Goal: Task Accomplishment & Management: Manage account settings

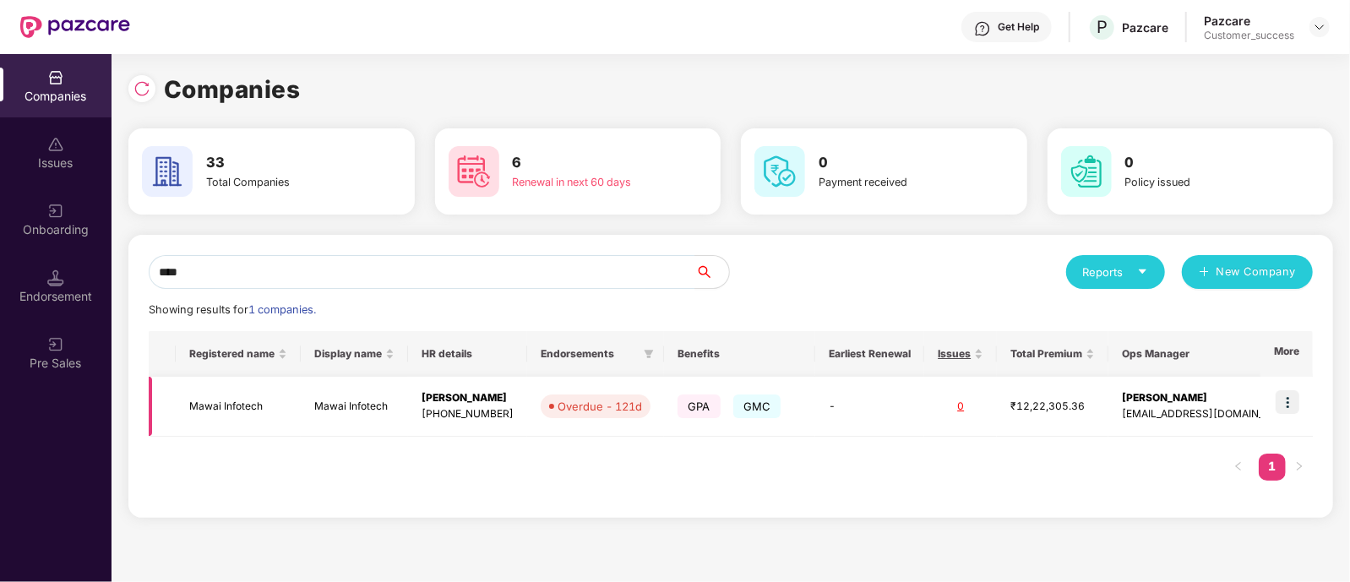
click at [1286, 405] on img at bounding box center [1288, 402] width 24 height 24
click at [465, 293] on div "**** Reports New Company Showing results for 1 companies. Registered name Displ…" at bounding box center [731, 376] width 1164 height 243
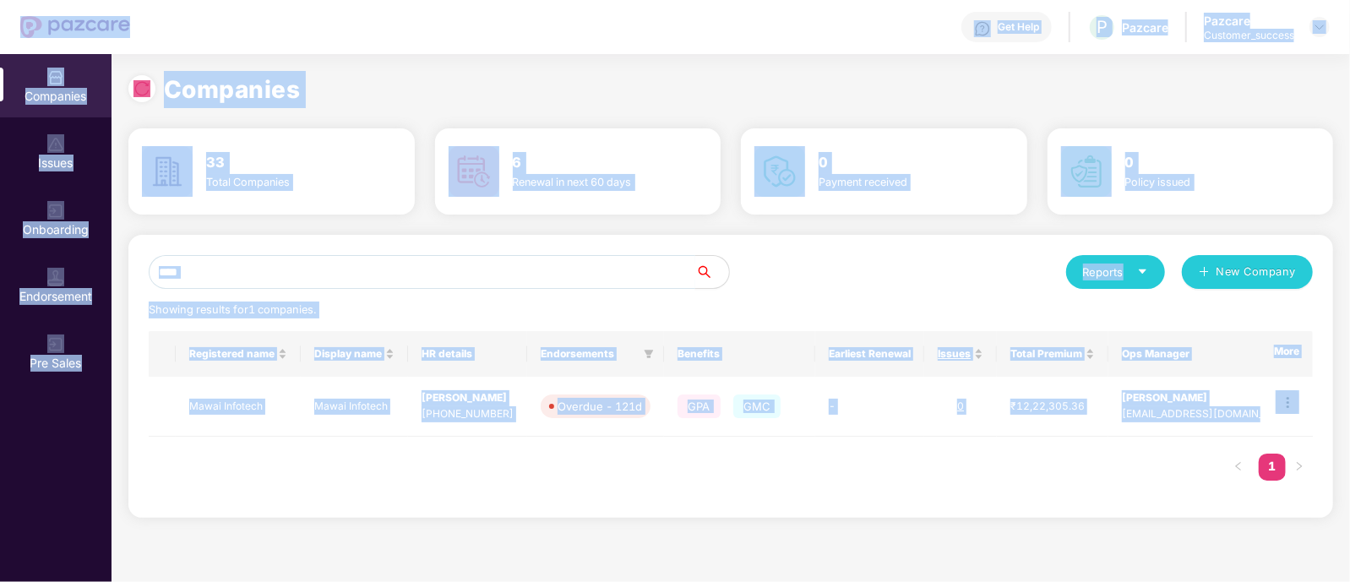
click at [460, 279] on input "****" at bounding box center [422, 272] width 547 height 34
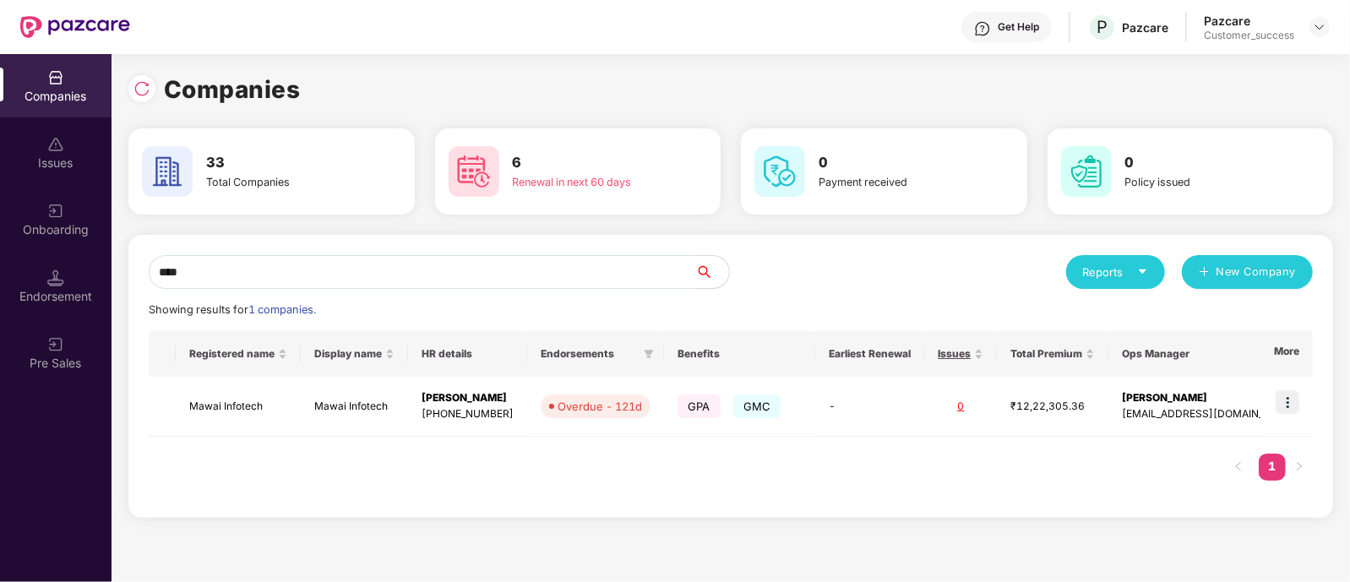
click at [460, 279] on input "****" at bounding box center [422, 272] width 547 height 34
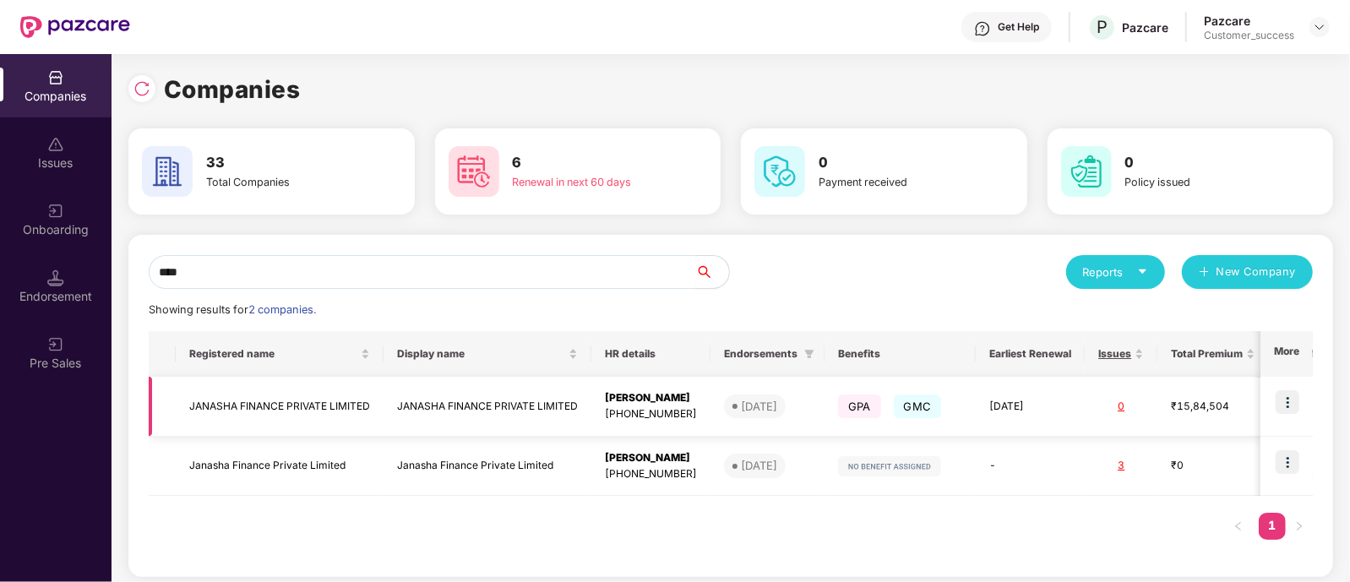
type input "****"
click at [500, 410] on td "JANASHA FINANCE PRIVATE LIMITED" at bounding box center [488, 407] width 208 height 60
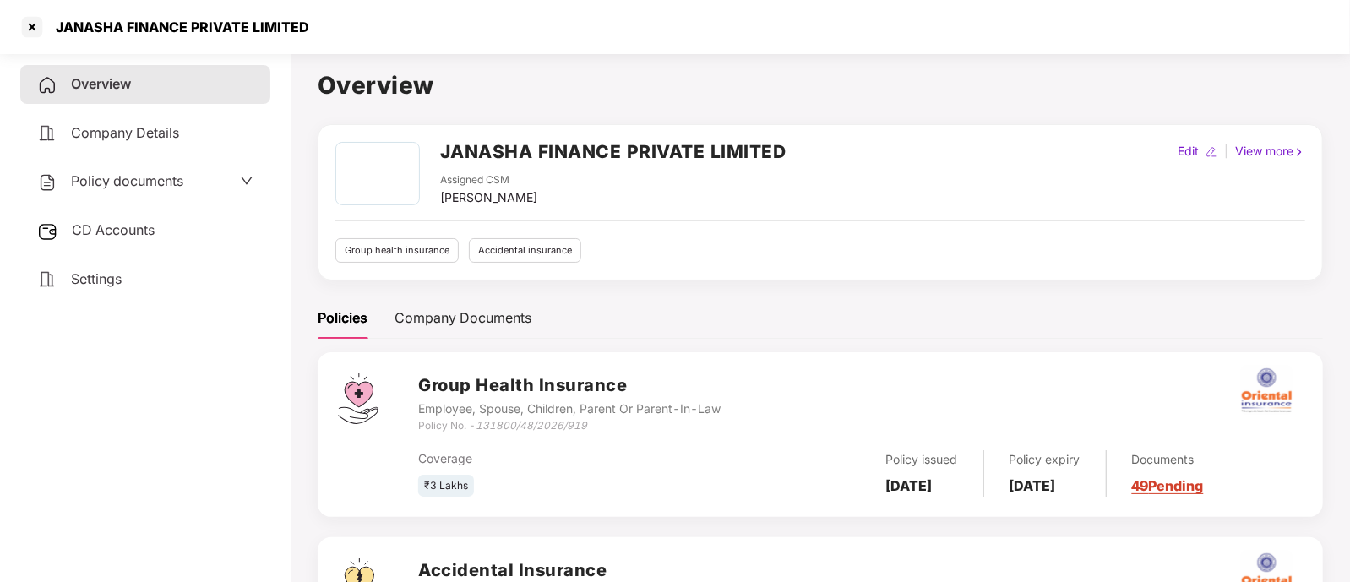
click at [173, 226] on div "CD Accounts" at bounding box center [145, 230] width 250 height 39
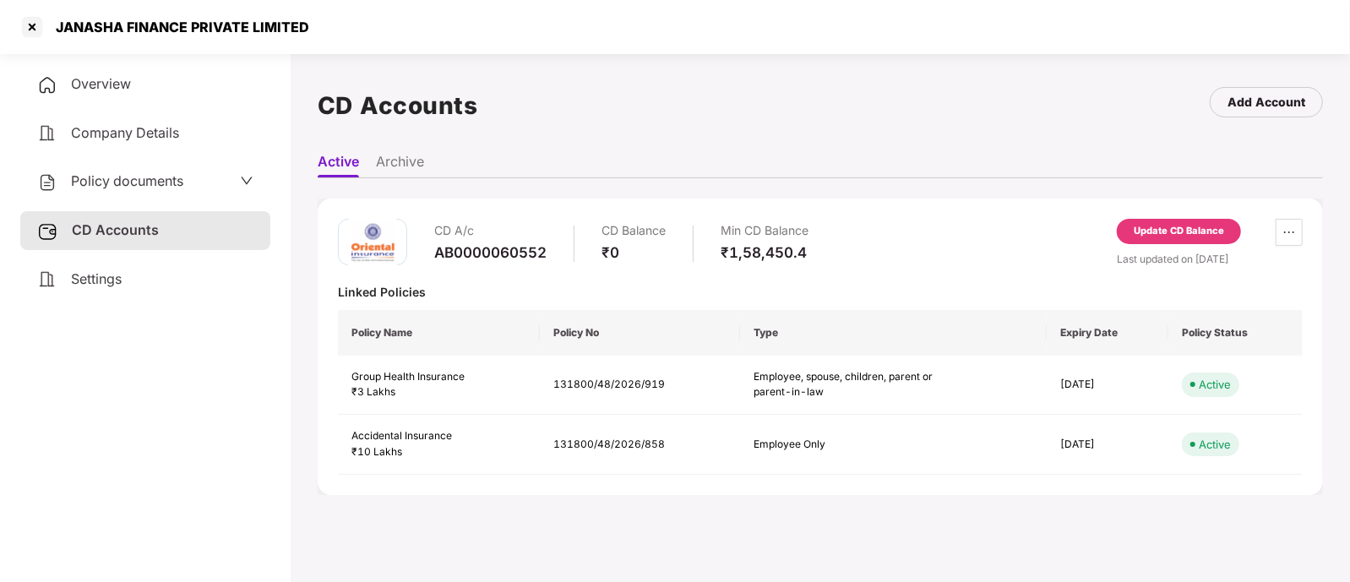
click at [502, 251] on div "AB0000060552" at bounding box center [490, 252] width 112 height 19
copy div "AB0000060552"
click at [1196, 225] on div "Update CD Balance" at bounding box center [1179, 231] width 90 height 15
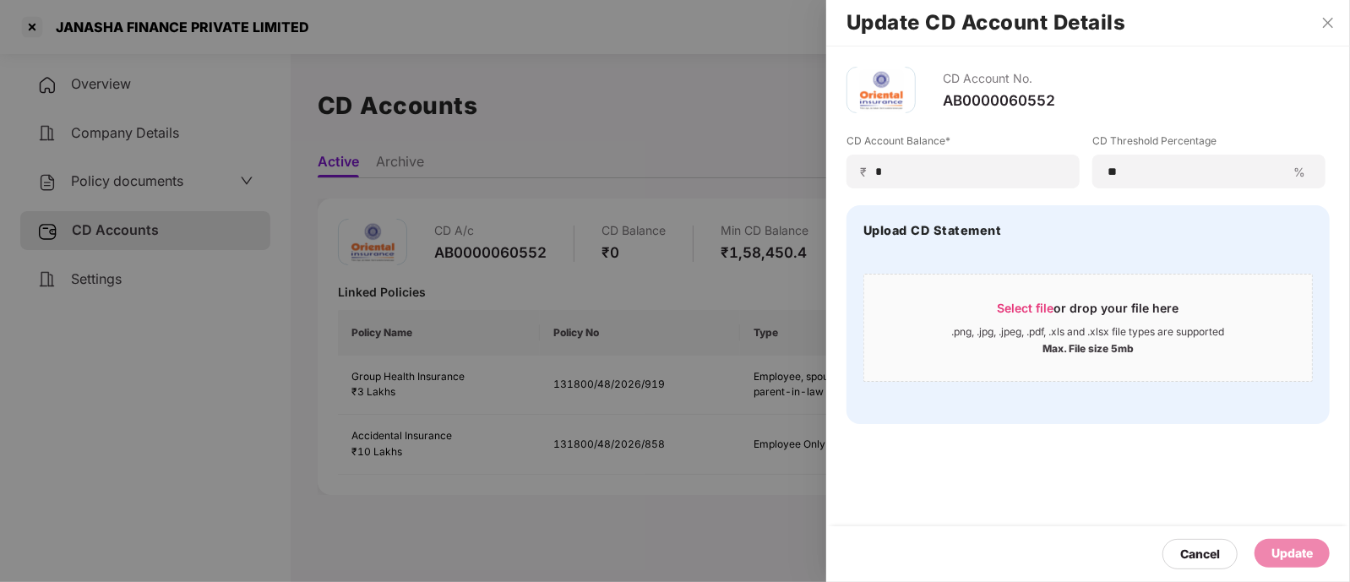
click at [1333, 41] on div "Update CD Account Details" at bounding box center [1088, 23] width 524 height 46
click at [1329, 14] on h2 "Update CD Account Details" at bounding box center [1088, 23] width 483 height 19
click at [1329, 17] on icon "close" at bounding box center [1329, 23] width 14 height 14
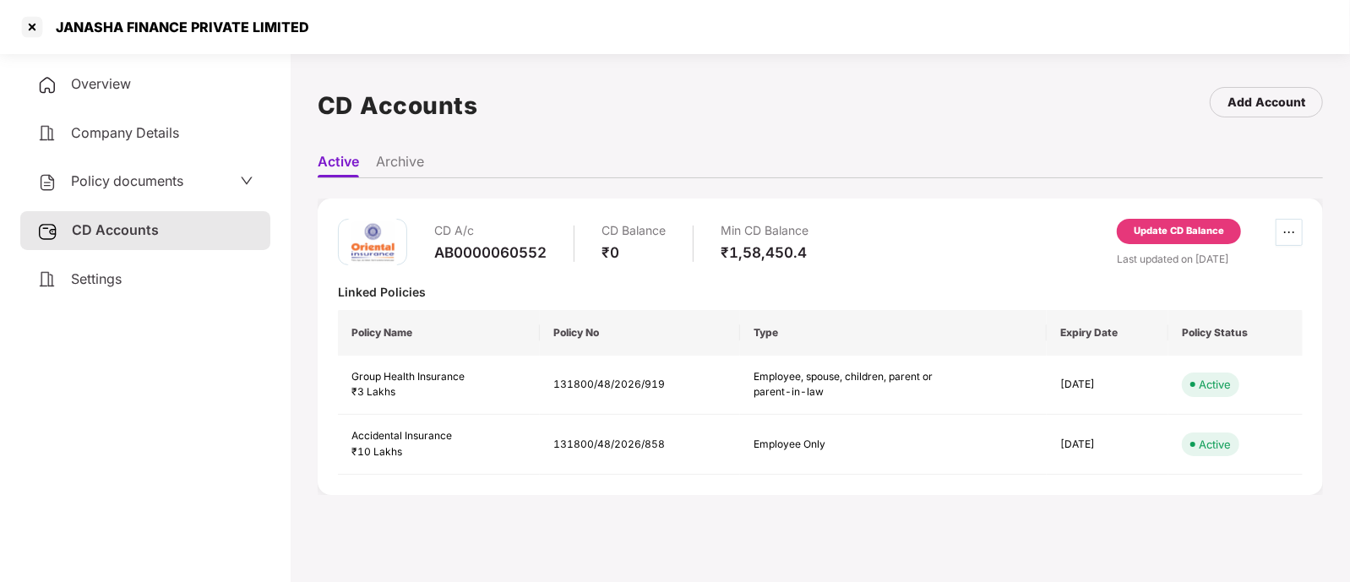
click at [1300, 226] on span "ellipsis" at bounding box center [1289, 233] width 25 height 14
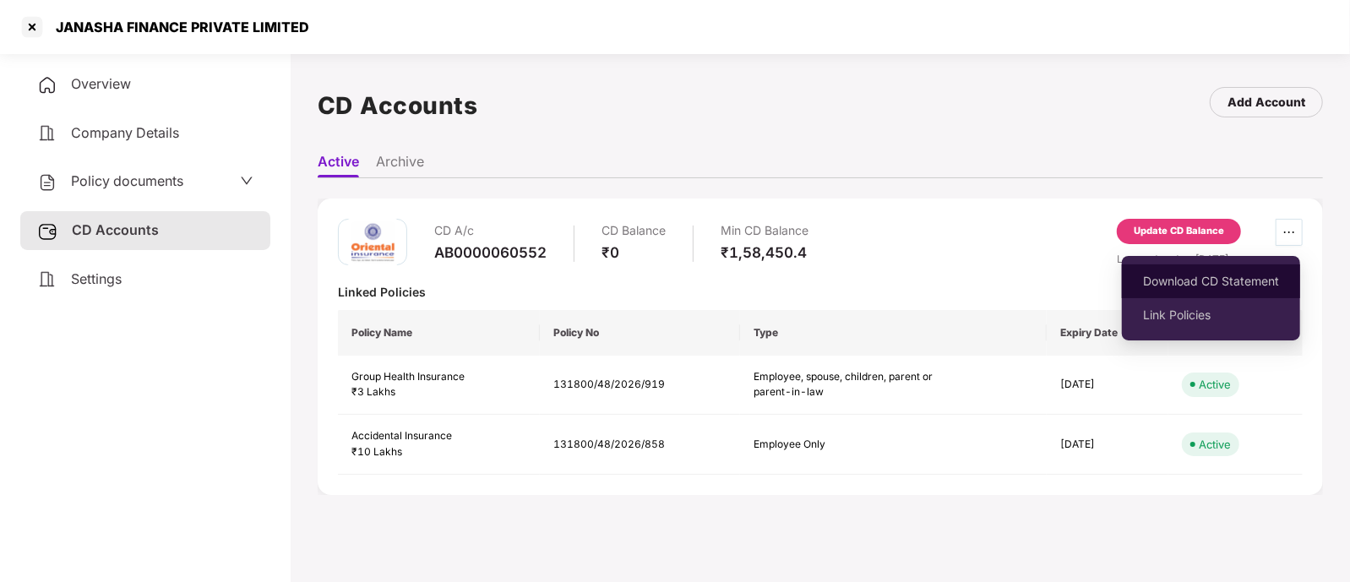
scroll to position [1, 0]
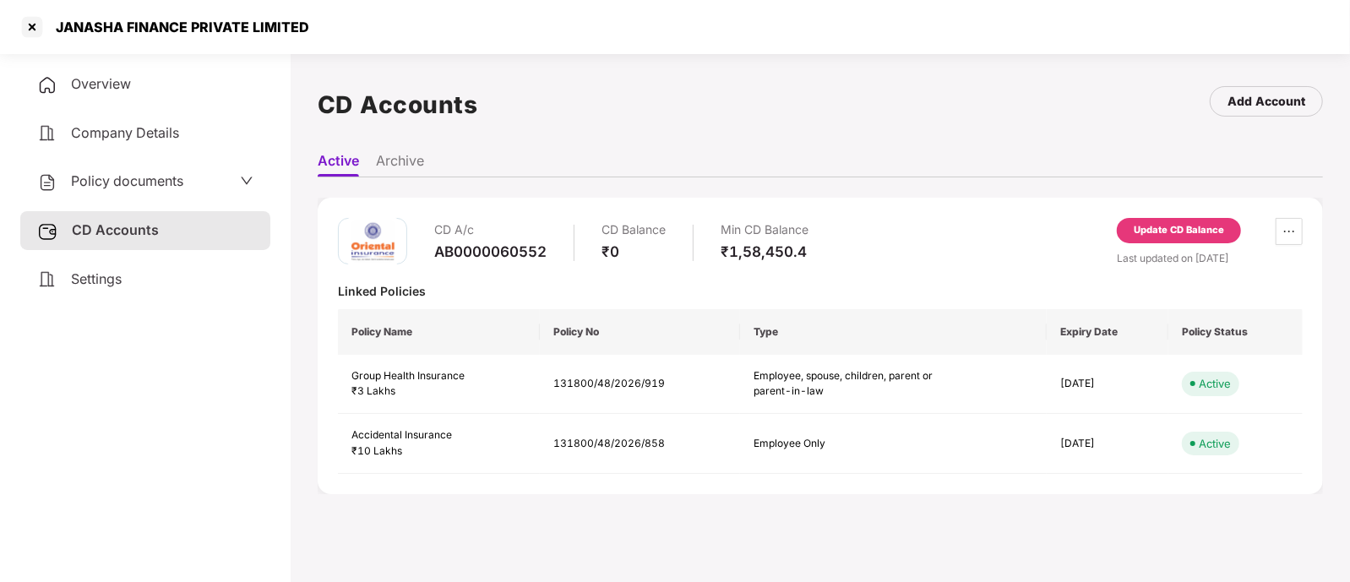
click at [1268, 134] on div "CD Accounts Add Account" at bounding box center [821, 105] width 1006 height 78
click at [512, 268] on div "CD A/c AB0000060552 CD Balance ₹0 Min CD Balance ₹1,58,450.4 Update CD Balance …" at bounding box center [820, 346] width 965 height 256
drag, startPoint x: 824, startPoint y: 254, endPoint x: 659, endPoint y: 241, distance: 165.3
click at [659, 241] on div "CD A/c AB0000060552 CD Balance ₹0 Min CD Balance ₹1,58,450.4 Update CD Balance …" at bounding box center [820, 242] width 965 height 48
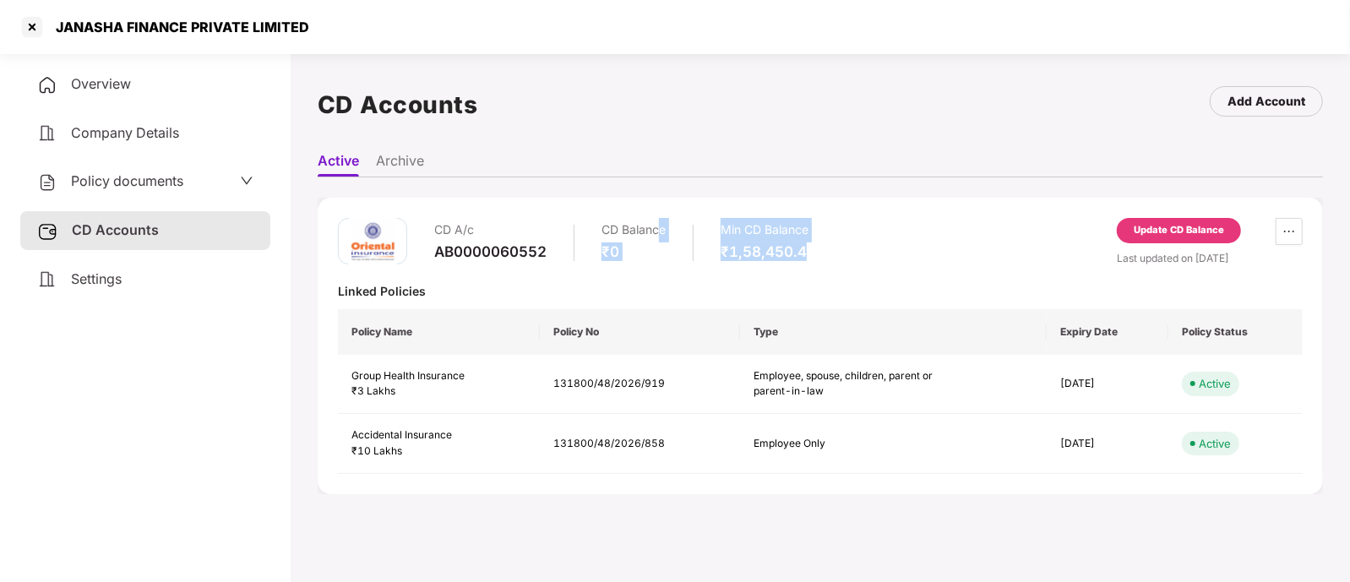
click at [659, 241] on div "CD Balance" at bounding box center [634, 230] width 64 height 25
click at [630, 284] on div "Linked Policies" at bounding box center [820, 291] width 965 height 16
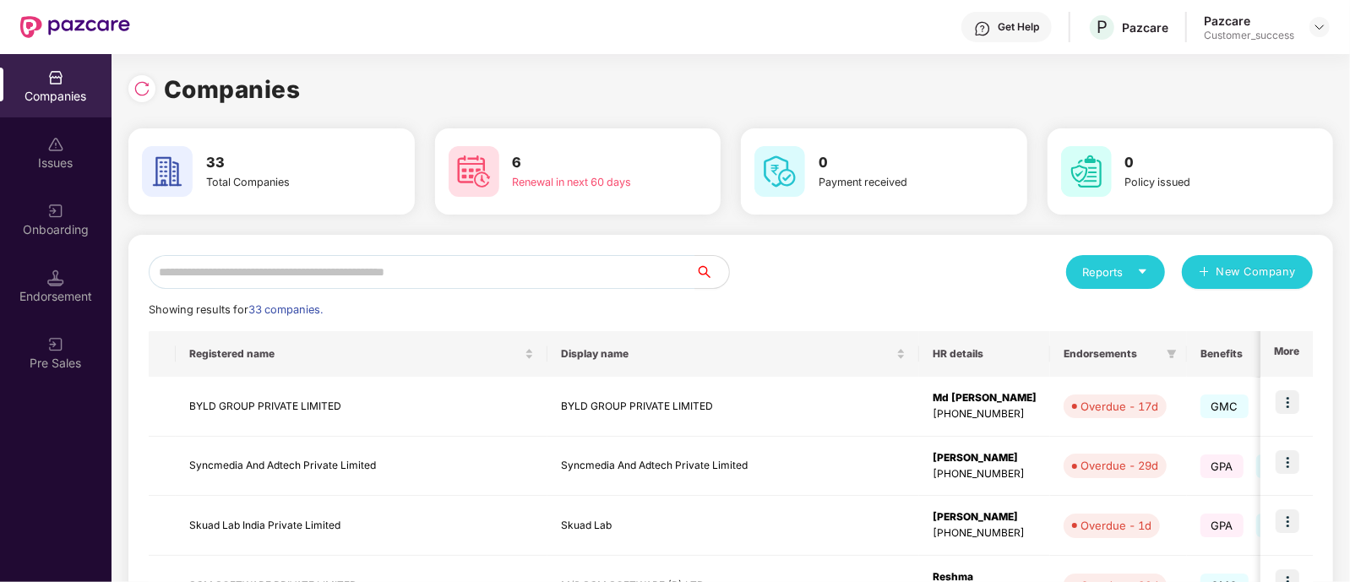
scroll to position [0, 0]
click at [506, 270] on input "text" at bounding box center [422, 272] width 547 height 34
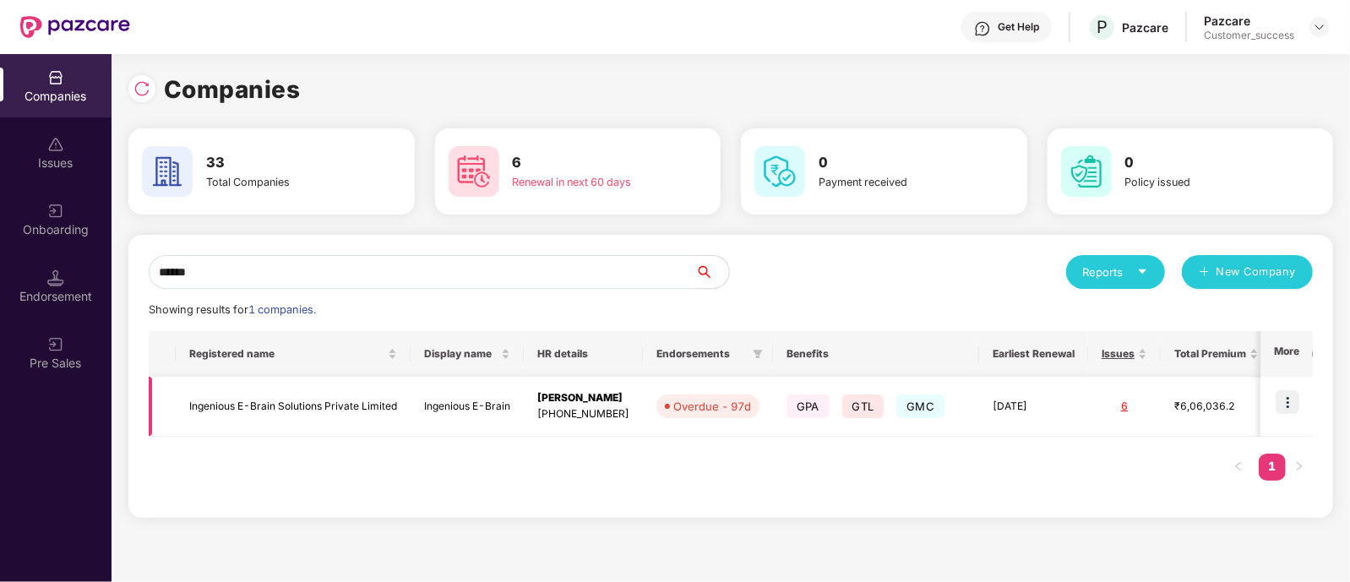
type input "******"
click at [452, 401] on td "Ingenious E-Brain" at bounding box center [467, 407] width 113 height 60
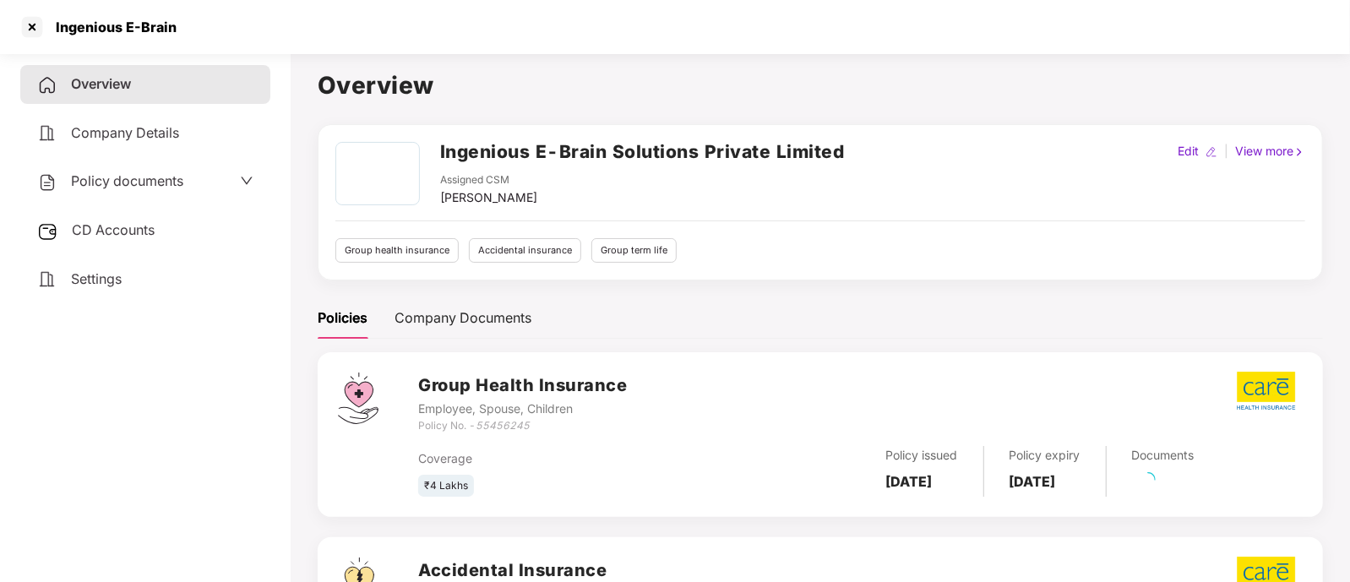
click at [139, 218] on div "CD Accounts" at bounding box center [145, 230] width 250 height 39
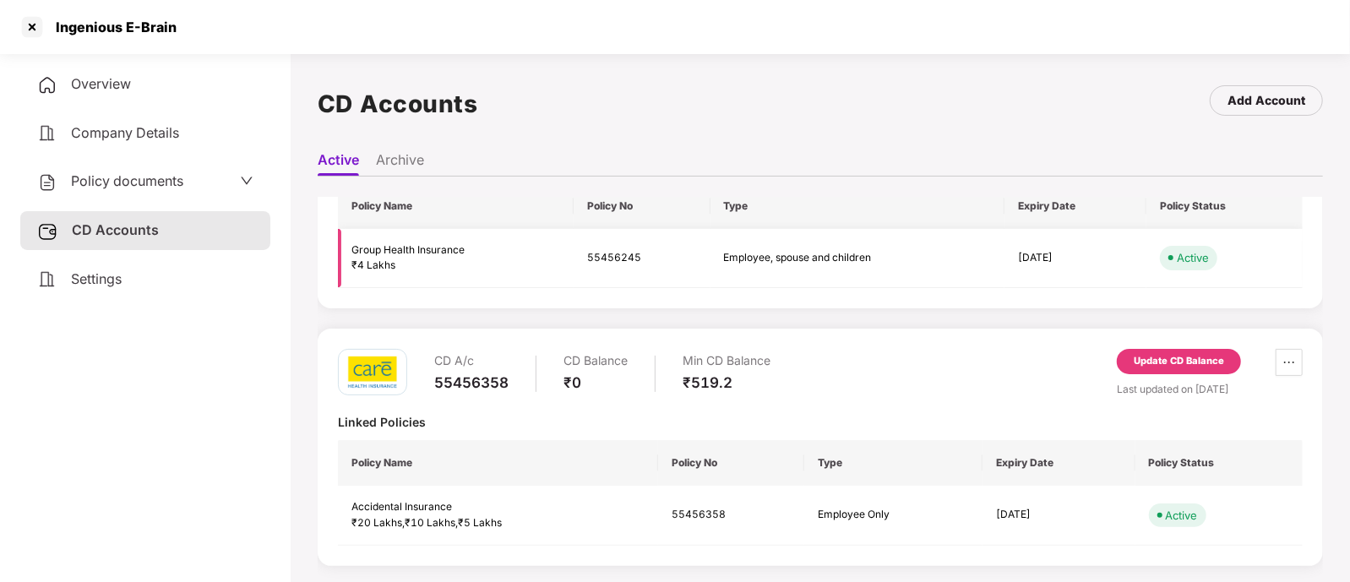
scroll to position [46, 0]
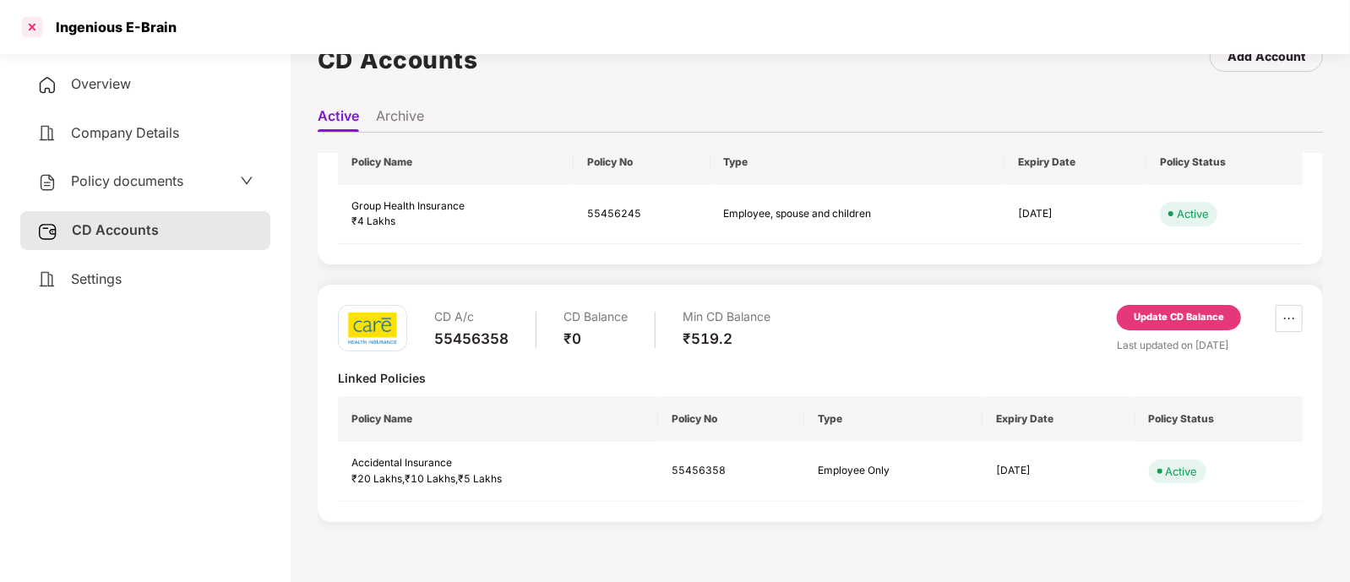
click at [34, 19] on div at bounding box center [32, 27] width 27 height 27
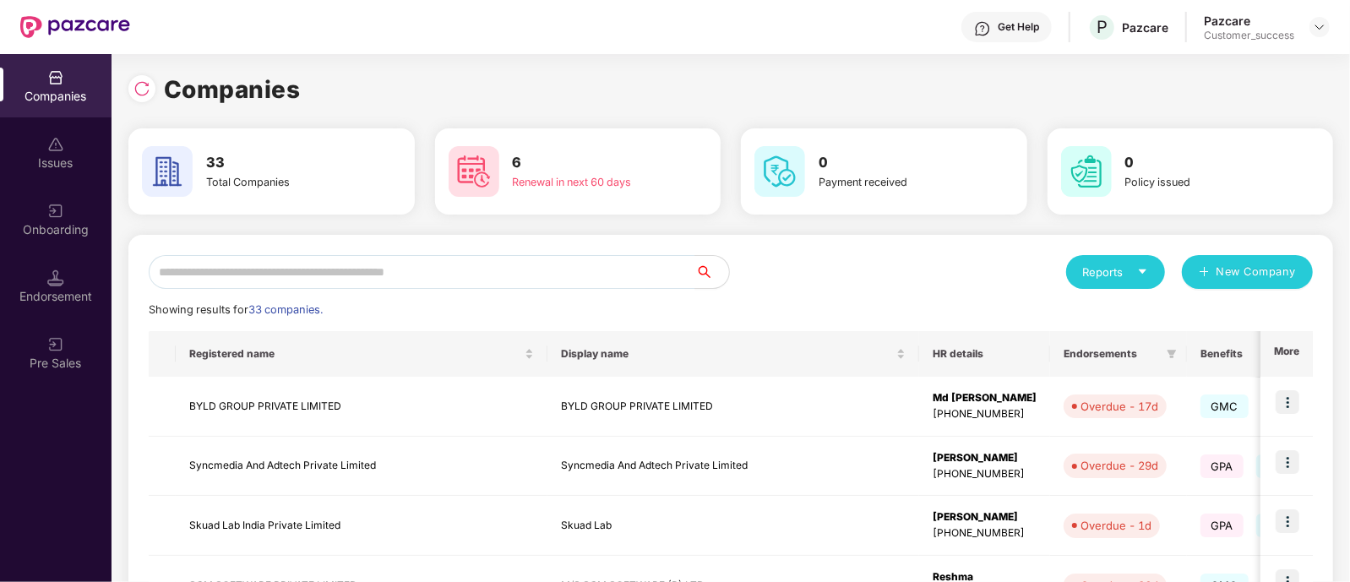
scroll to position [0, 0]
click at [444, 265] on input "text" at bounding box center [422, 272] width 547 height 34
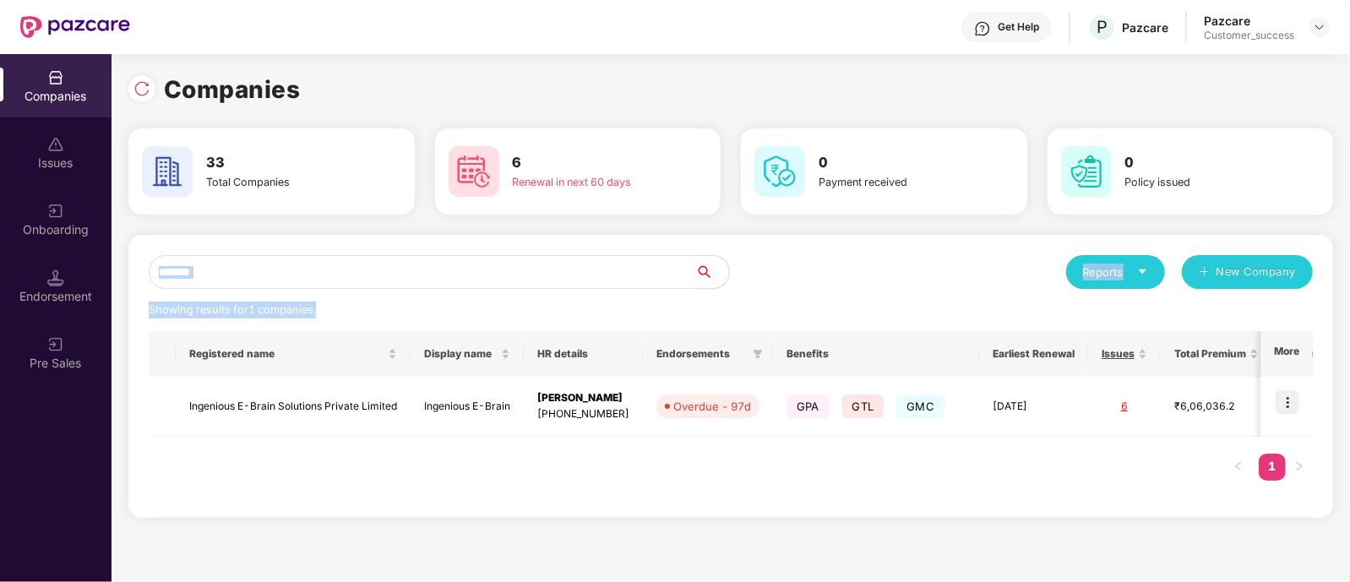
drag, startPoint x: 507, startPoint y: 298, endPoint x: 488, endPoint y: 281, distance: 26.3
click at [488, 281] on div "******* Reports New Company Showing results for 1 companies. Registered name Di…" at bounding box center [731, 376] width 1164 height 243
click at [488, 281] on input "*******" at bounding box center [422, 272] width 547 height 34
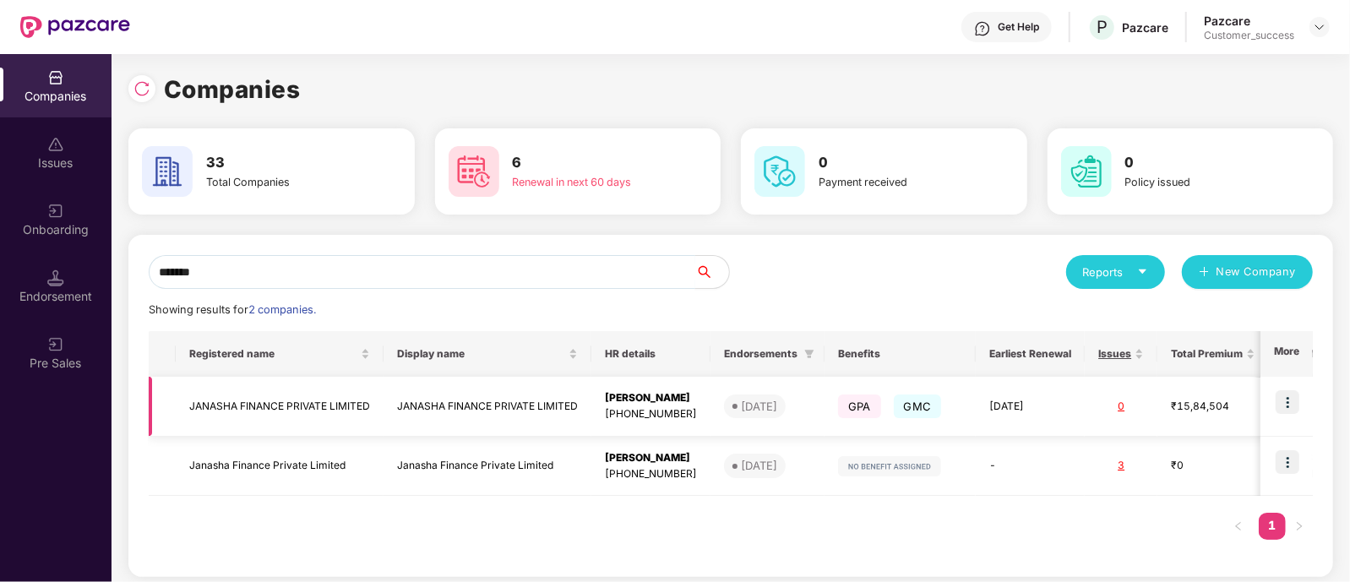
type input "*******"
click at [1290, 401] on img at bounding box center [1288, 402] width 24 height 24
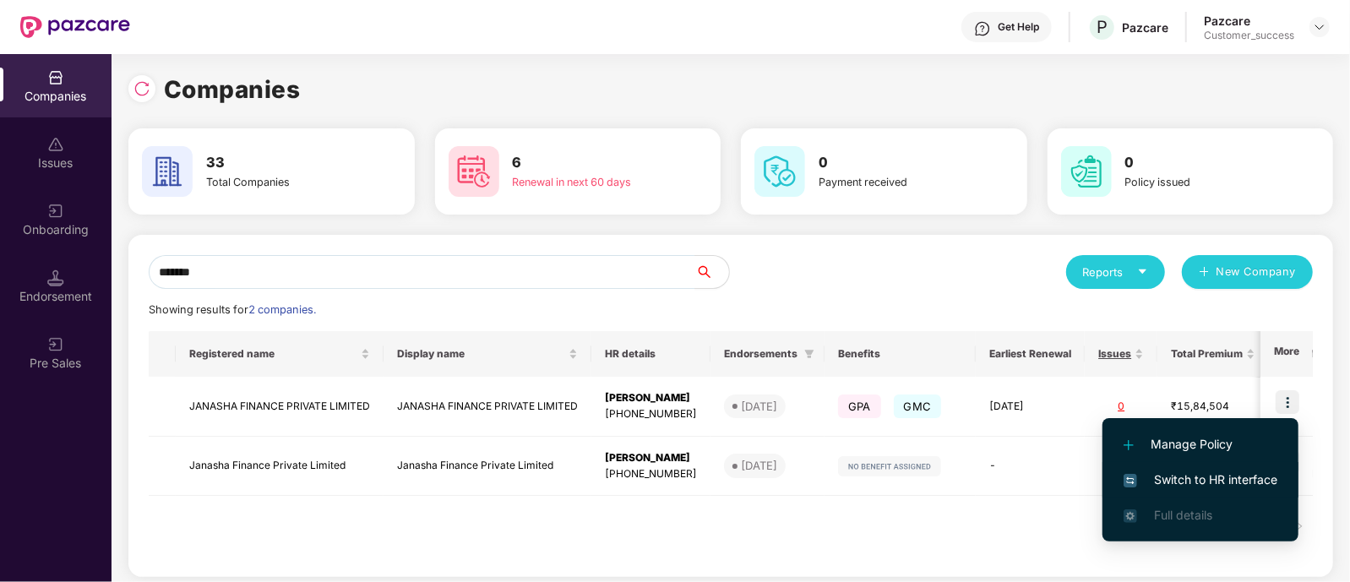
click at [1188, 473] on span "Switch to HR interface" at bounding box center [1201, 480] width 154 height 19
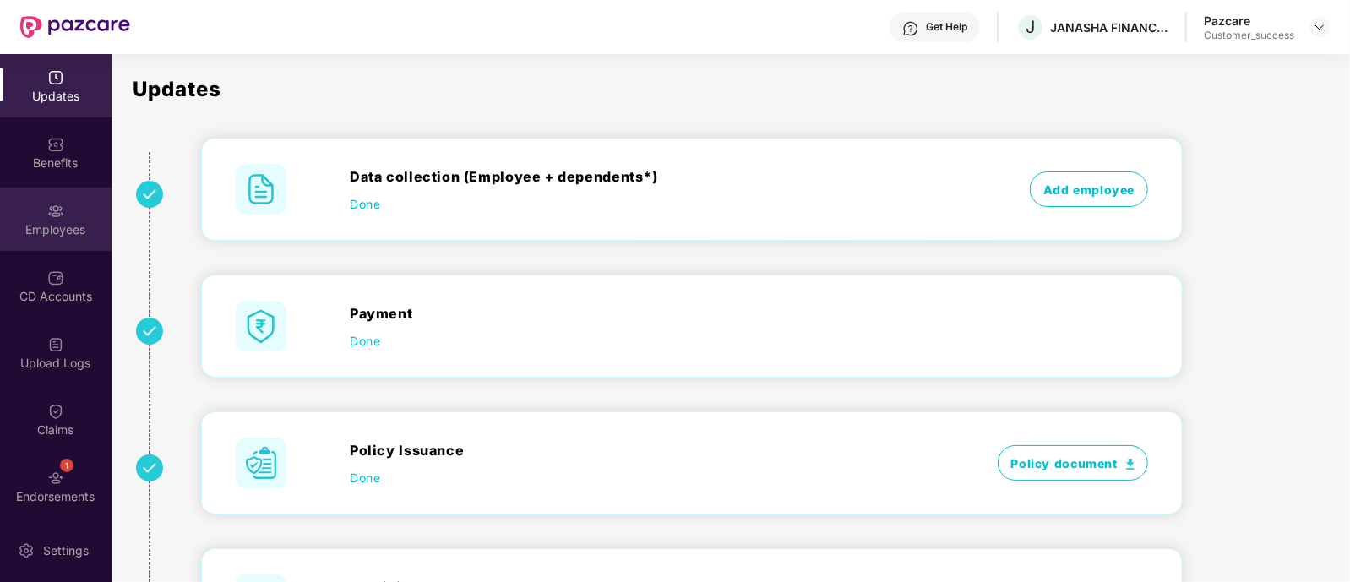
click at [51, 216] on img at bounding box center [55, 211] width 17 height 17
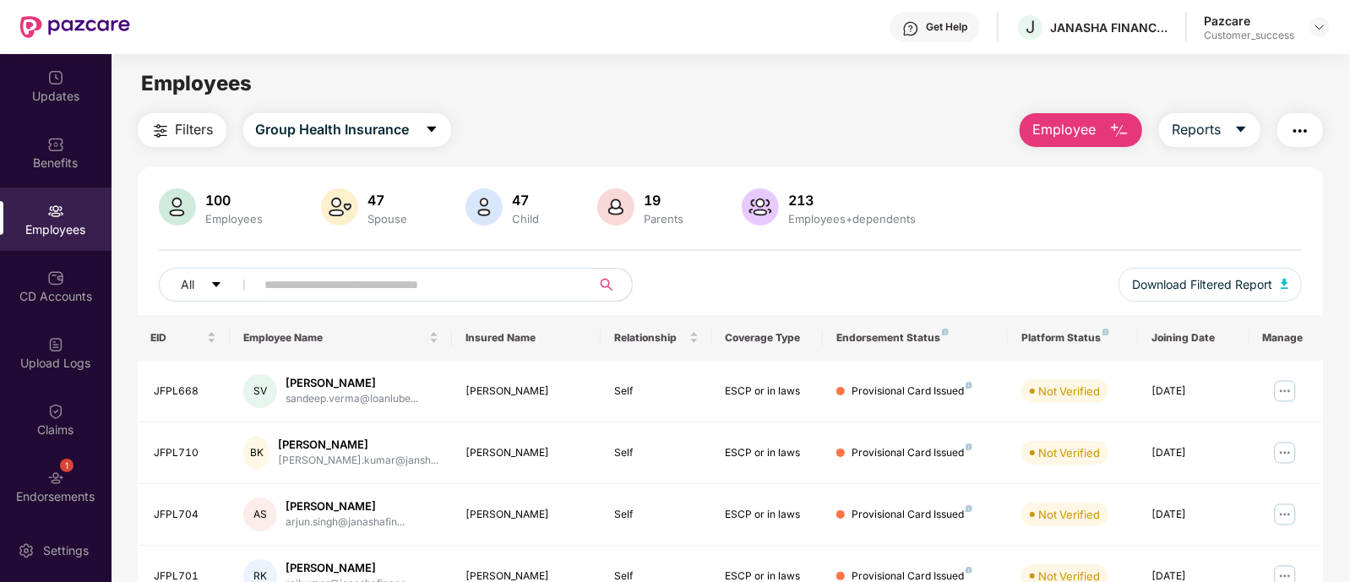
click at [348, 279] on input "text" at bounding box center [416, 284] width 303 height 25
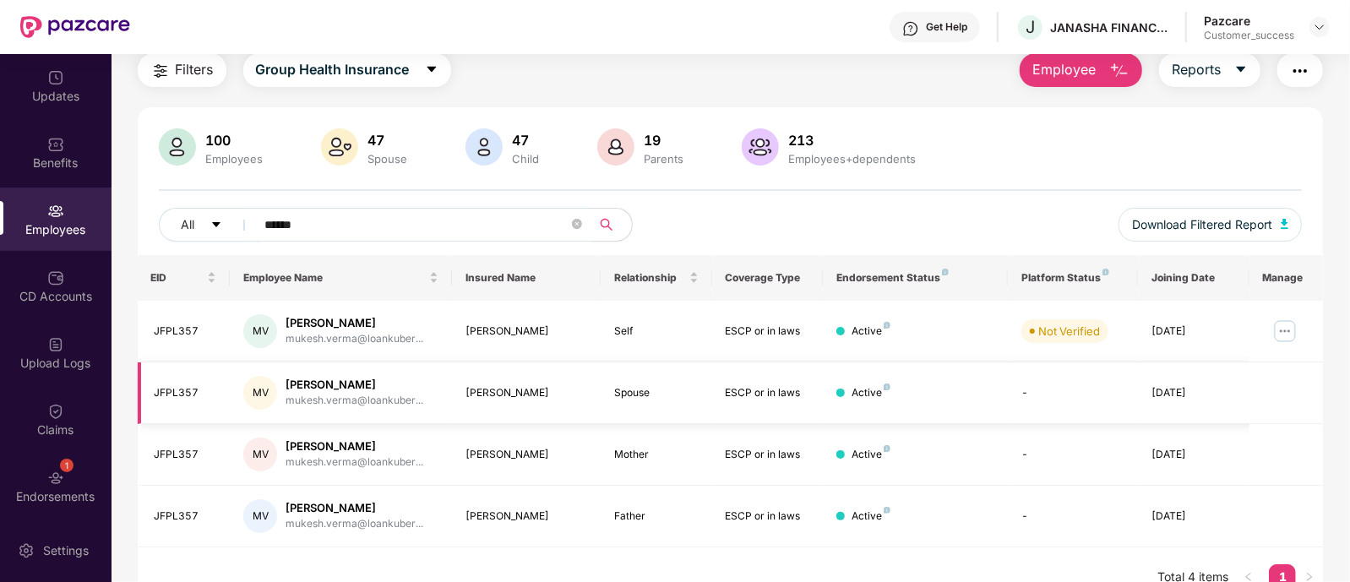
scroll to position [85, 0]
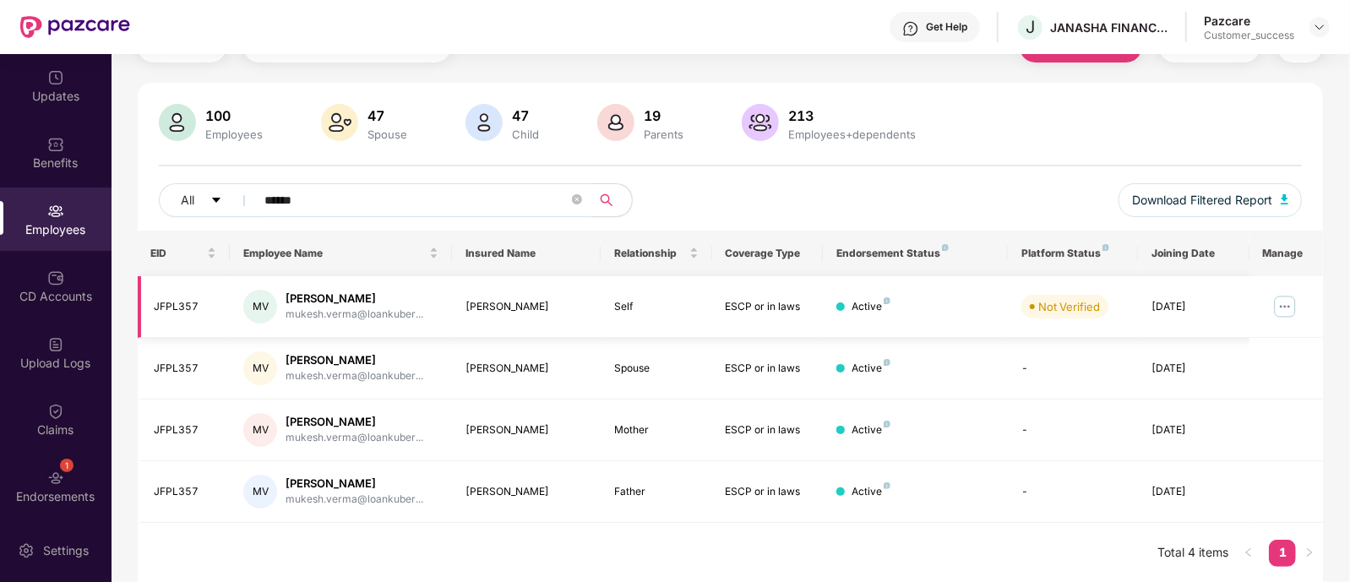
type input "******"
click at [1281, 314] on img at bounding box center [1285, 306] width 27 height 27
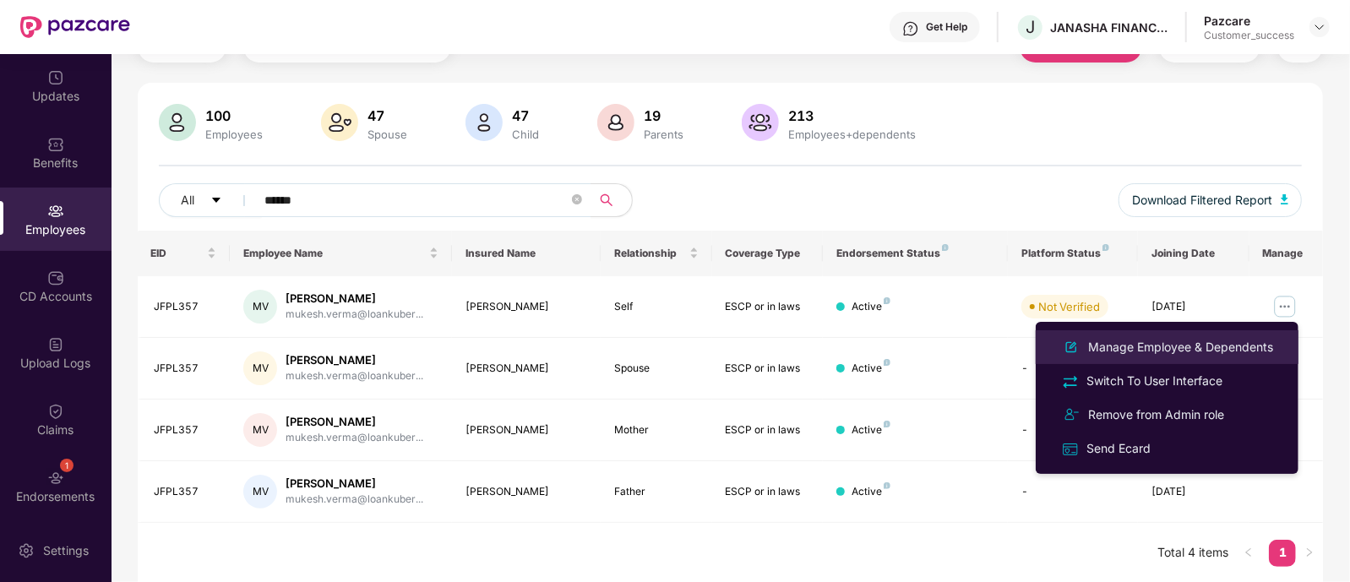
click at [1216, 344] on div "Manage Employee & Dependents" at bounding box center [1181, 347] width 192 height 19
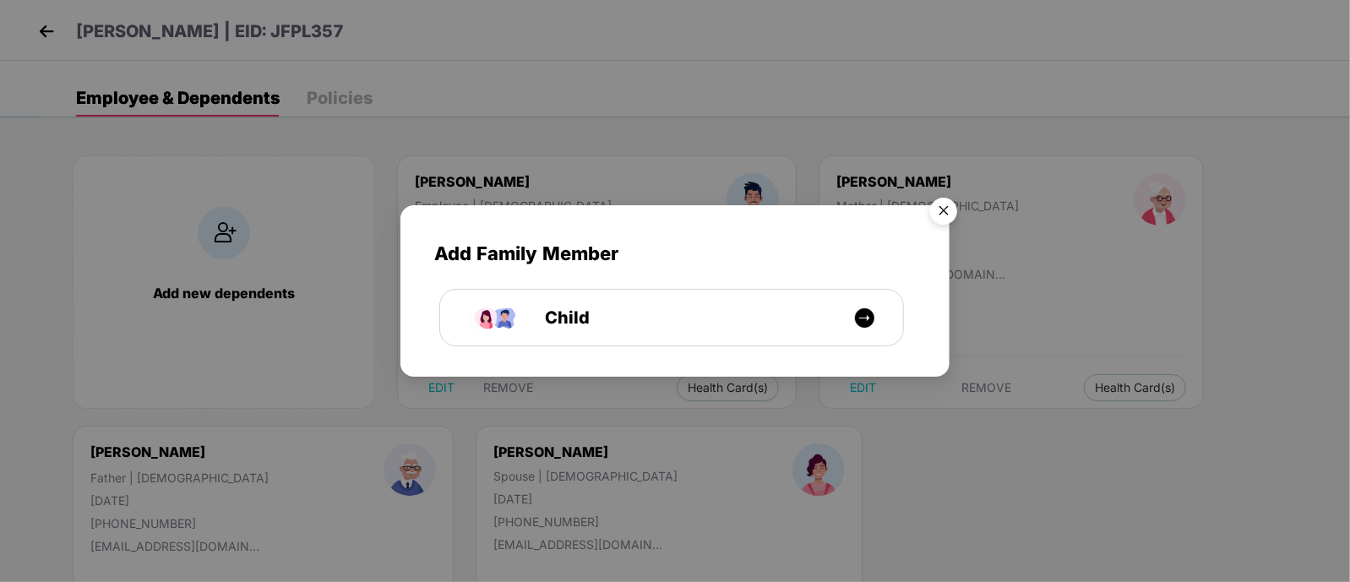
click at [939, 207] on img "Close" at bounding box center [943, 213] width 47 height 47
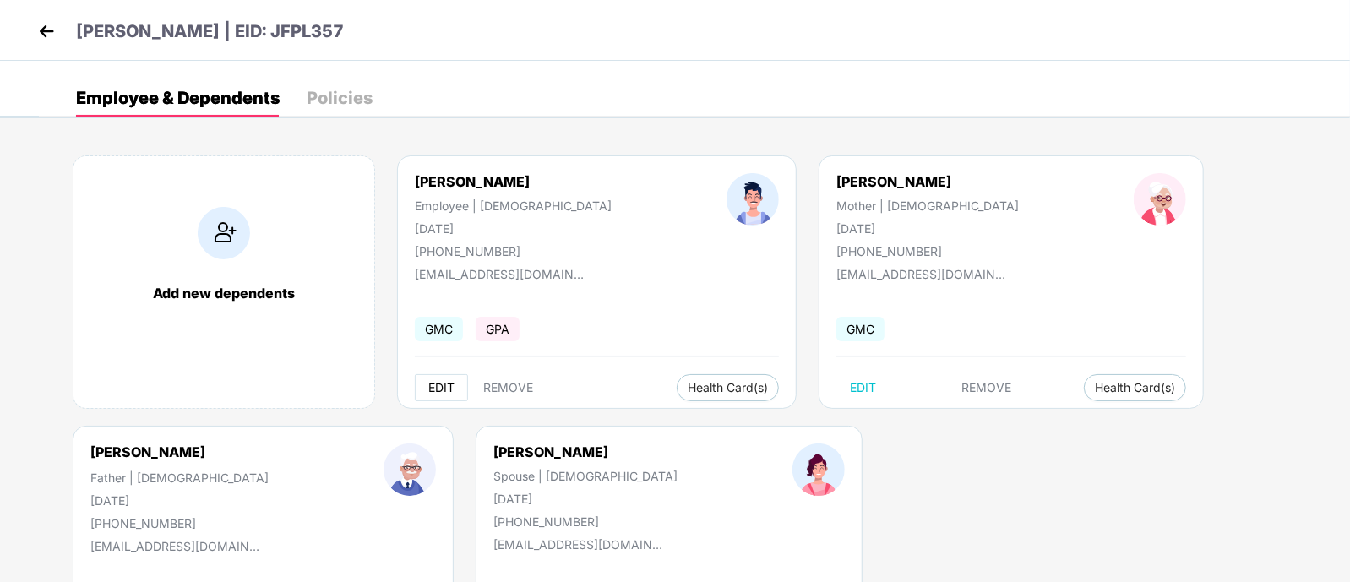
click at [445, 378] on button "EDIT" at bounding box center [441, 387] width 53 height 27
select select "****"
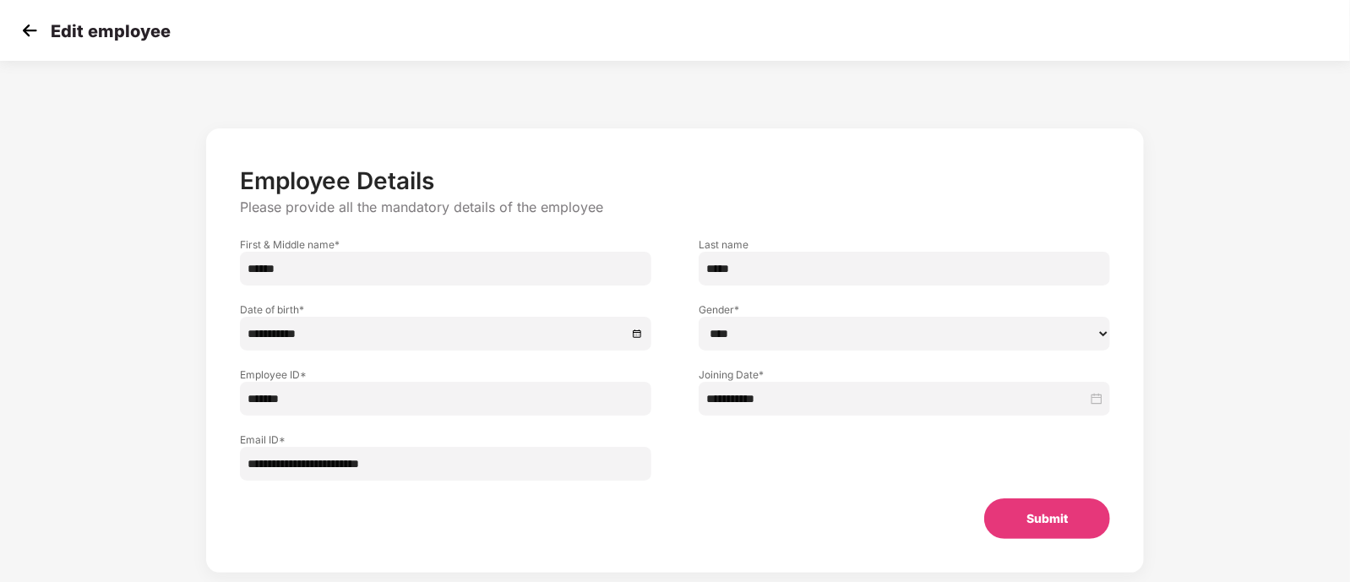
scroll to position [33, 0]
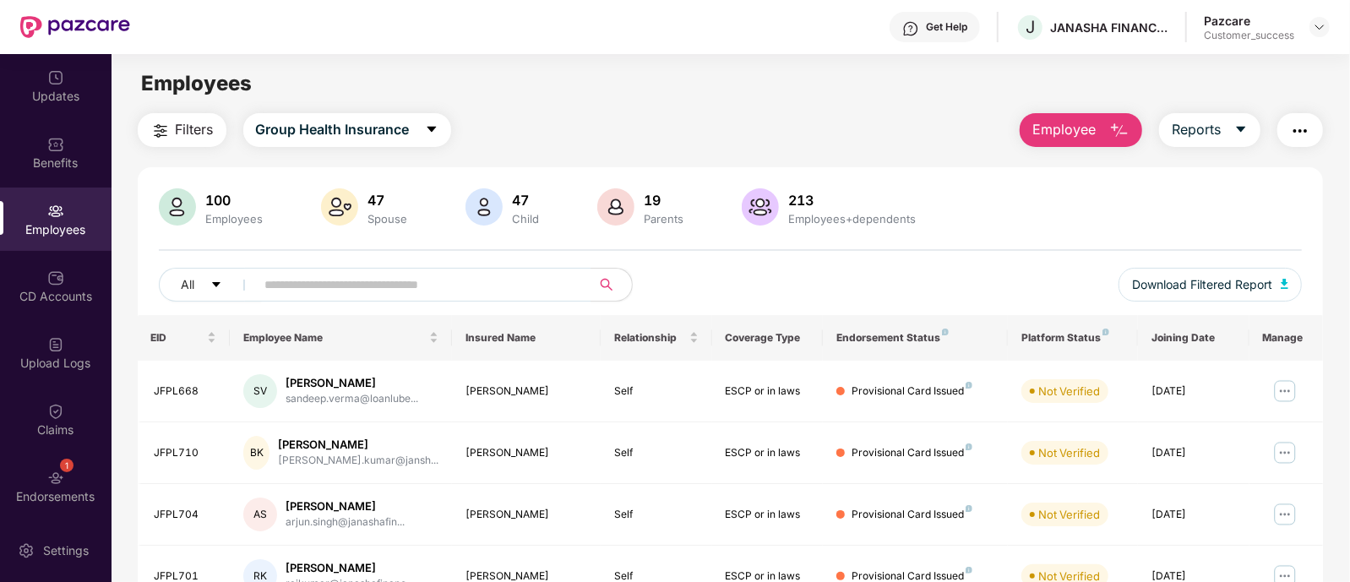
click at [1301, 140] on img "button" at bounding box center [1300, 131] width 20 height 20
click at [954, 273] on div "All Download Filtered Report" at bounding box center [731, 291] width 1144 height 47
click at [485, 289] on input "*" at bounding box center [416, 284] width 303 height 25
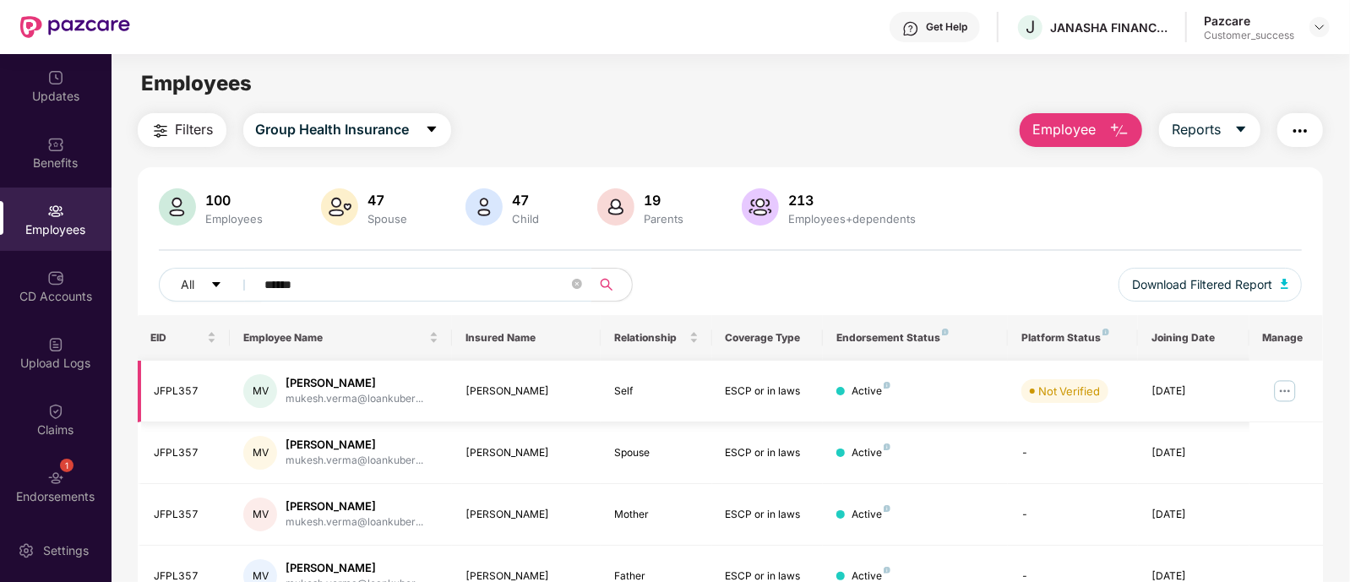
type input "******"
click at [1295, 392] on img at bounding box center [1285, 391] width 27 height 27
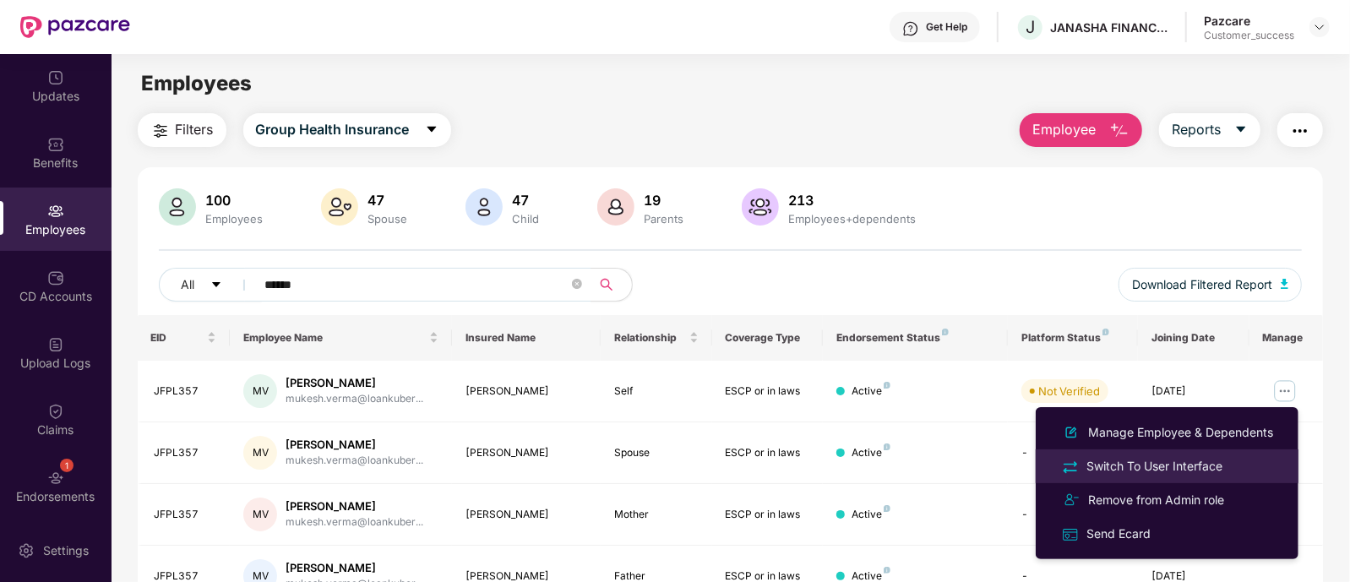
click at [1140, 477] on li "Switch To User Interface" at bounding box center [1167, 467] width 263 height 34
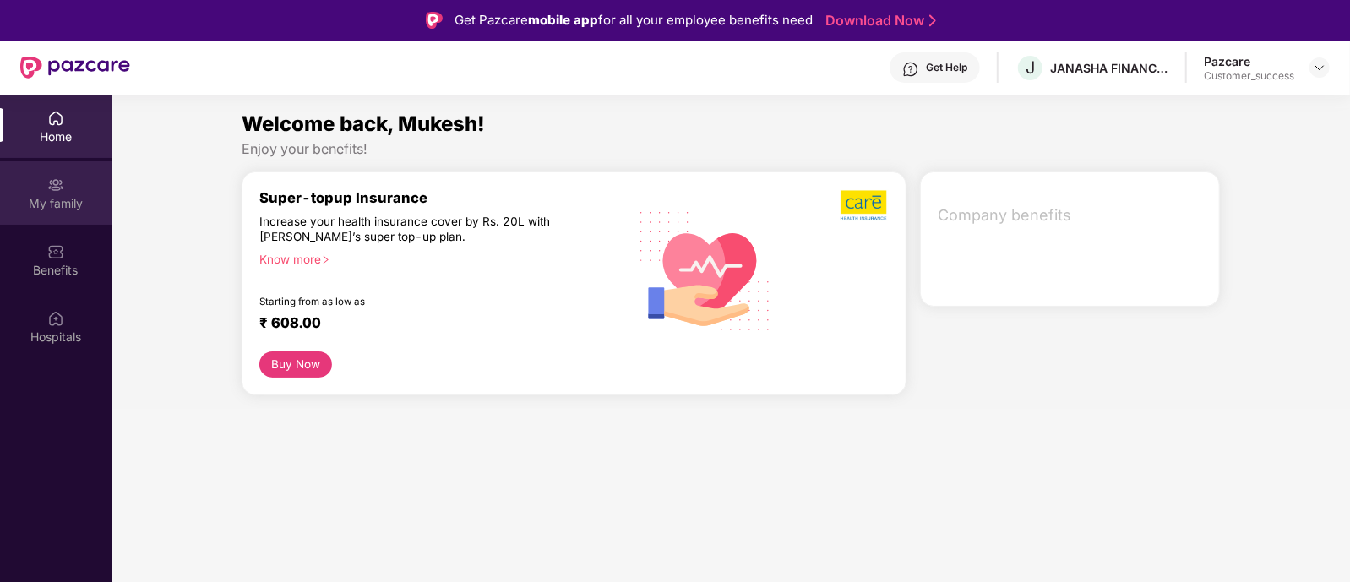
click at [46, 197] on div "My family" at bounding box center [56, 203] width 112 height 17
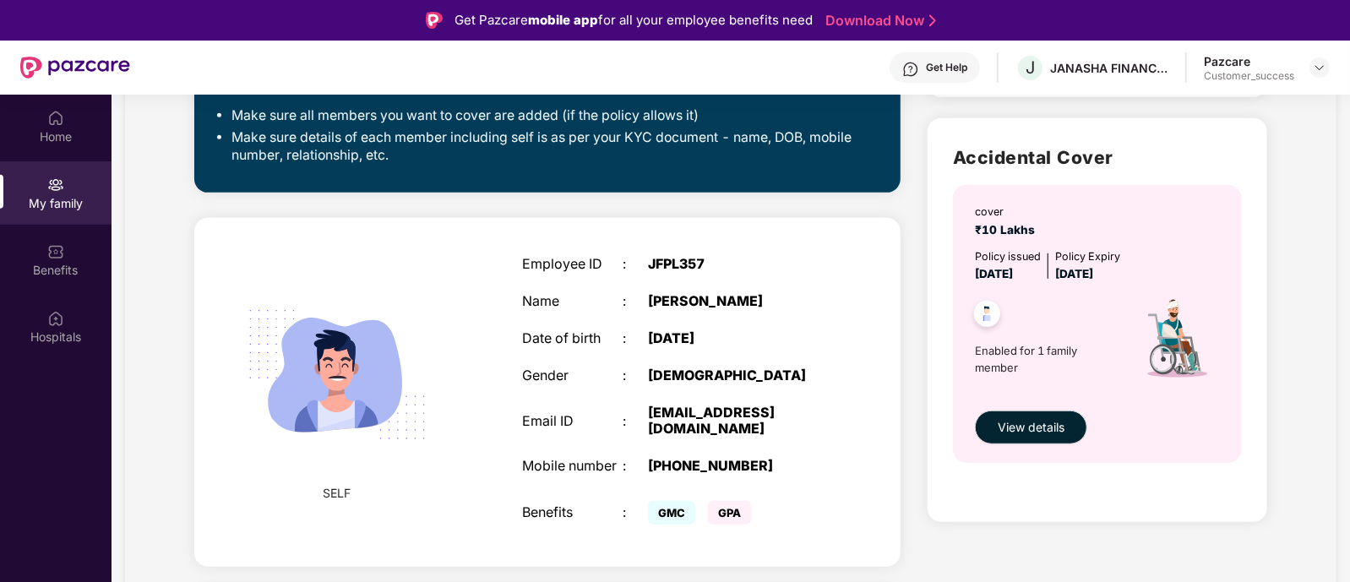
scroll to position [521, 0]
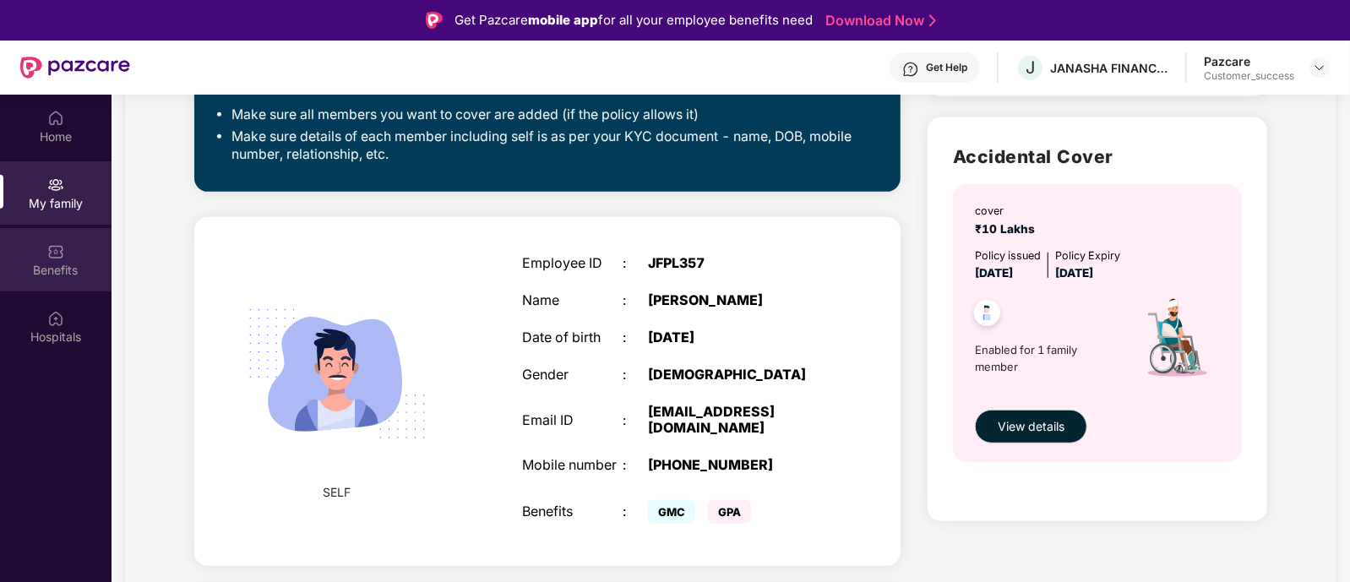
click at [66, 265] on div "Benefits" at bounding box center [56, 270] width 112 height 17
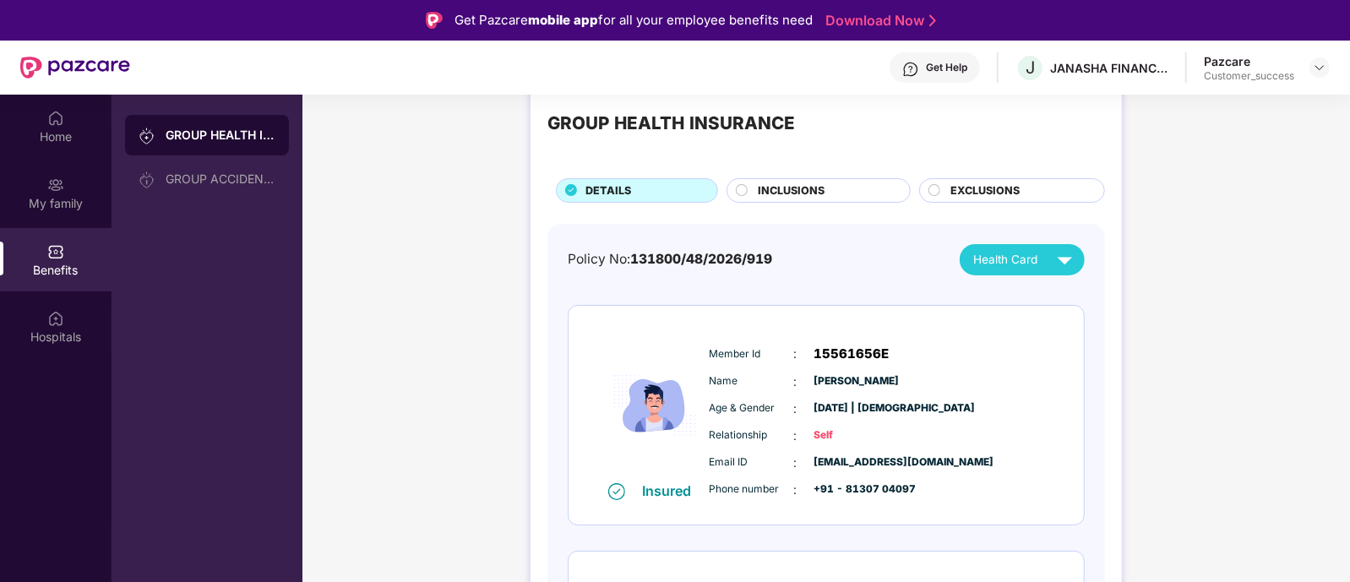
scroll to position [0, 0]
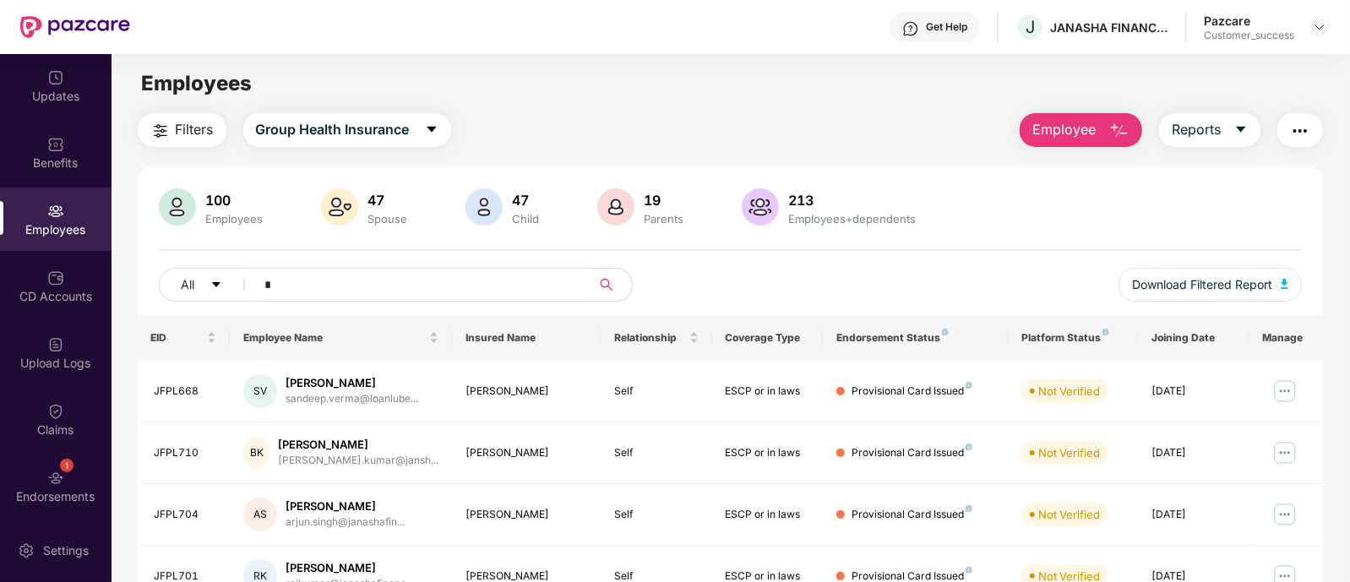
click at [528, 287] on input "*" at bounding box center [416, 284] width 303 height 25
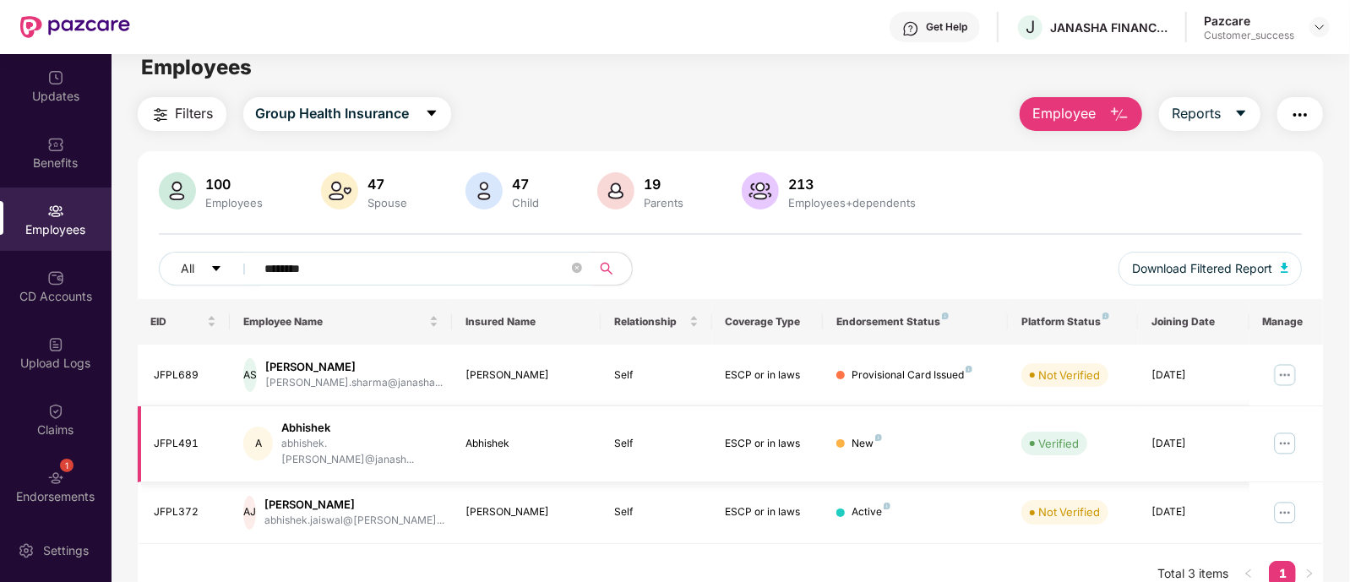
scroll to position [17, 0]
type input "********"
click at [1292, 439] on img at bounding box center [1285, 442] width 27 height 27
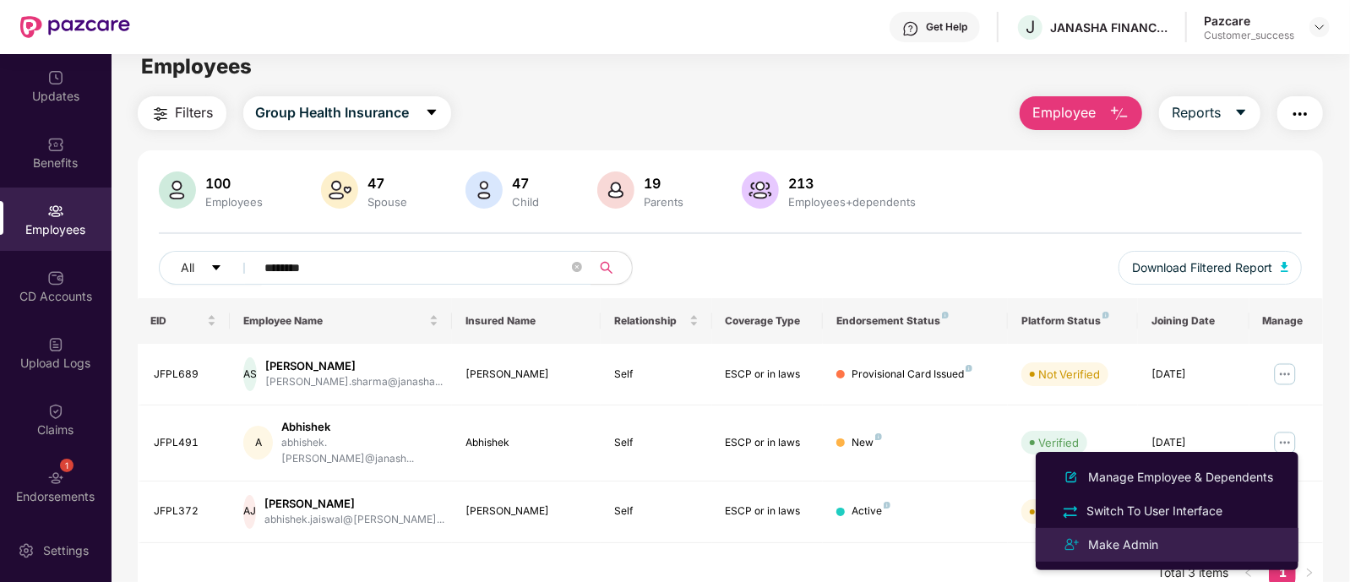
click at [1167, 537] on div "Make Admin" at bounding box center [1167, 545] width 219 height 20
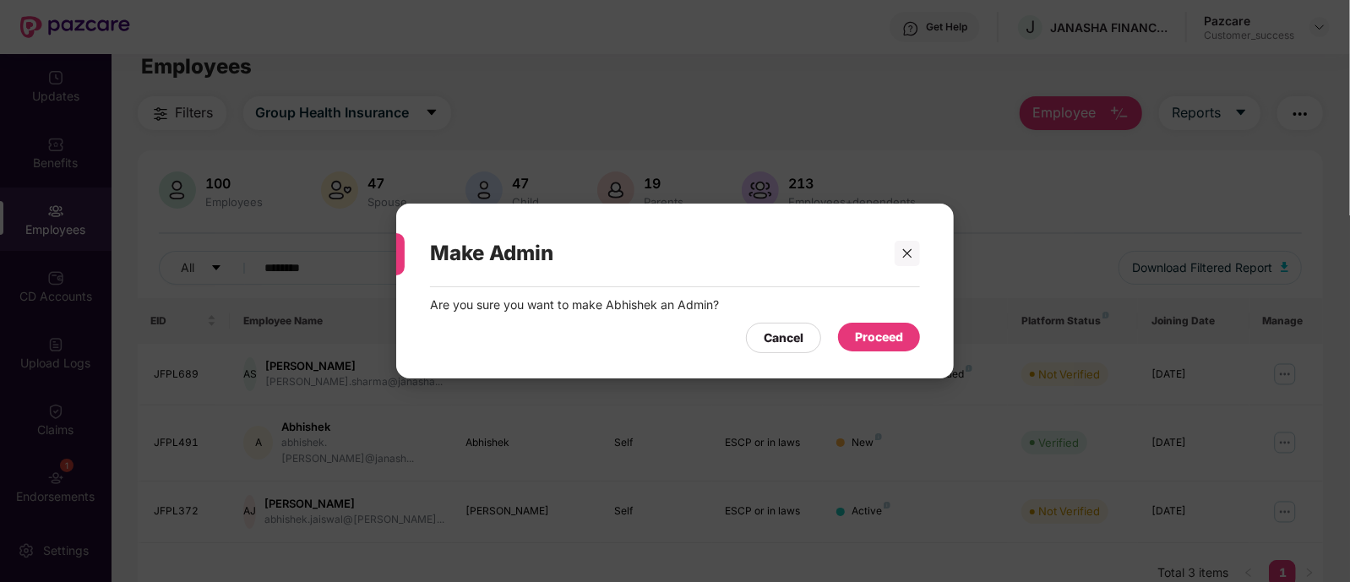
click at [885, 338] on div "Proceed" at bounding box center [879, 337] width 48 height 19
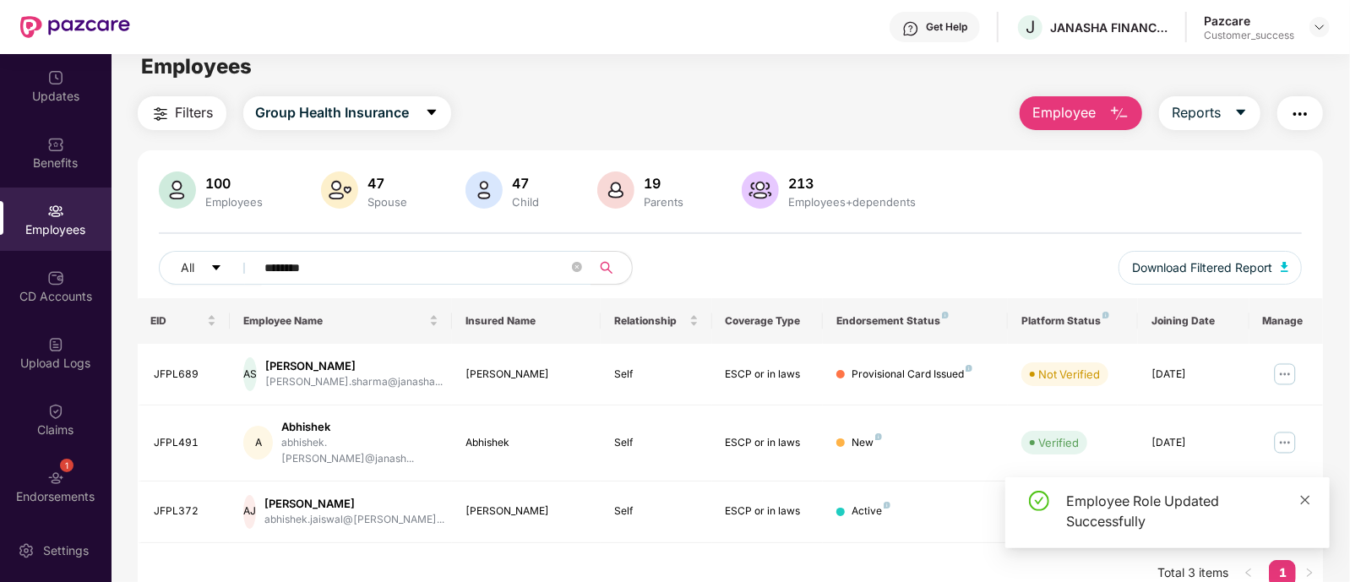
click at [1311, 502] on icon "close" at bounding box center [1306, 500] width 12 height 12
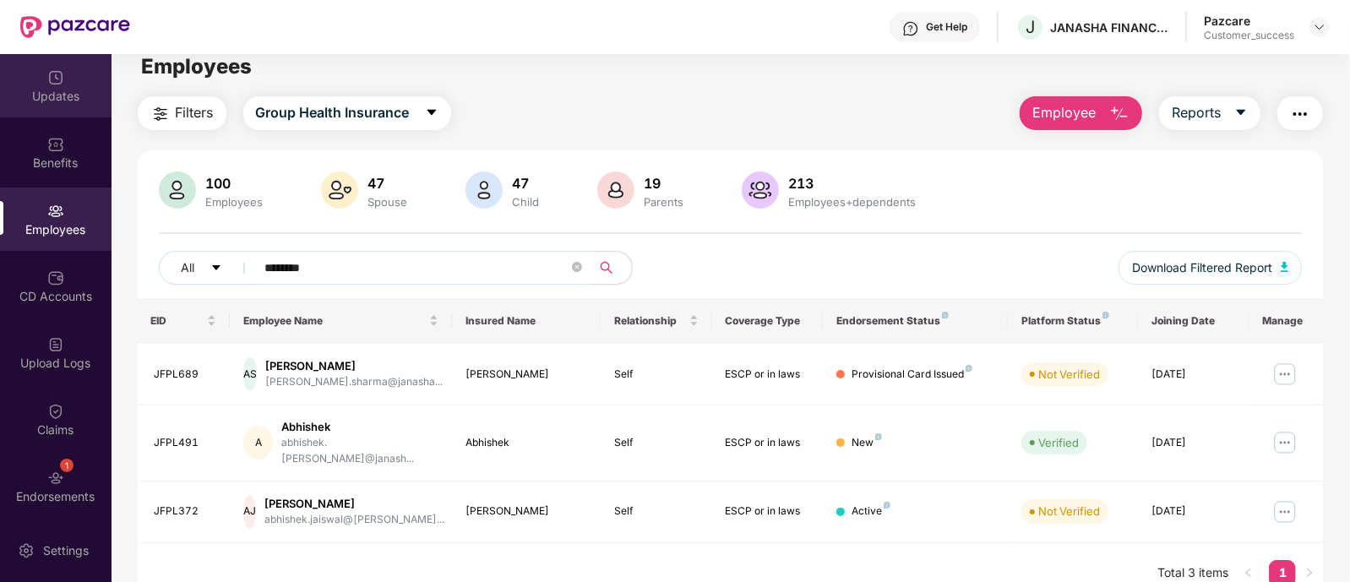
click at [46, 100] on div "Updates" at bounding box center [56, 96] width 112 height 17
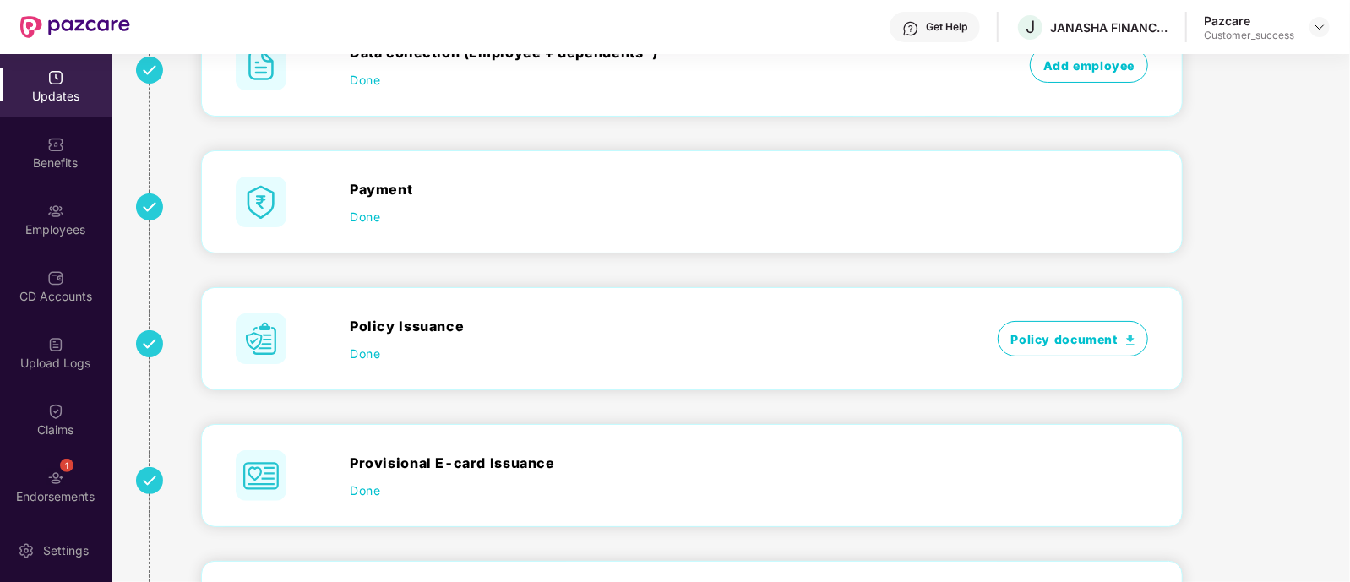
scroll to position [0, 0]
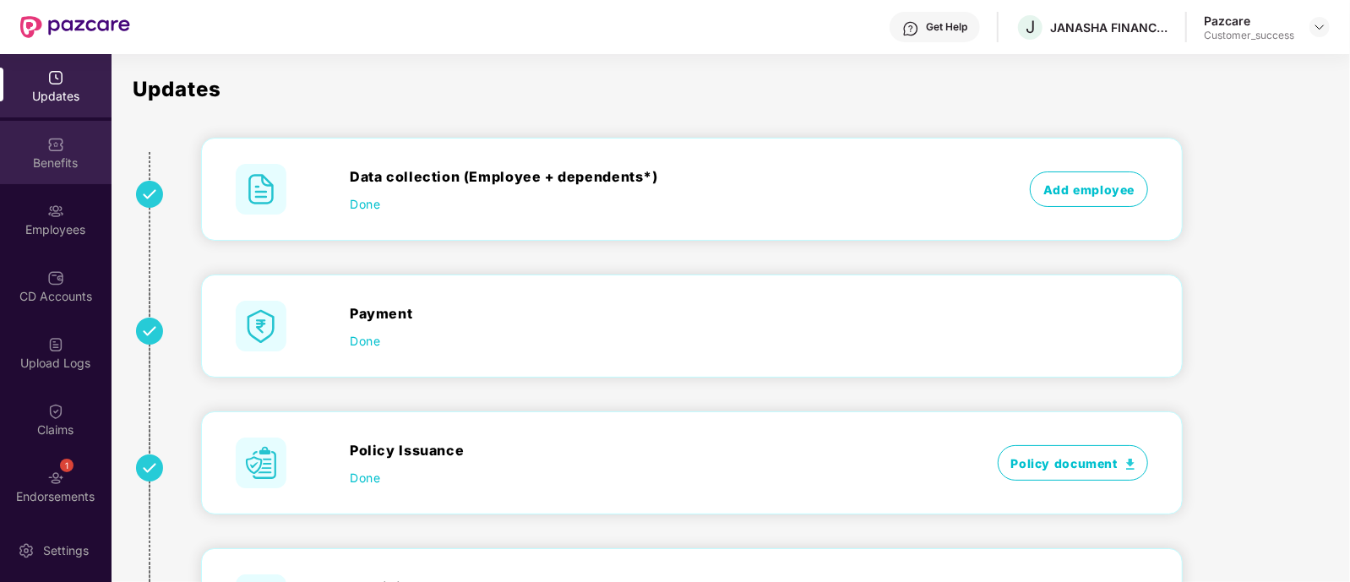
click at [47, 149] on img at bounding box center [55, 144] width 17 height 17
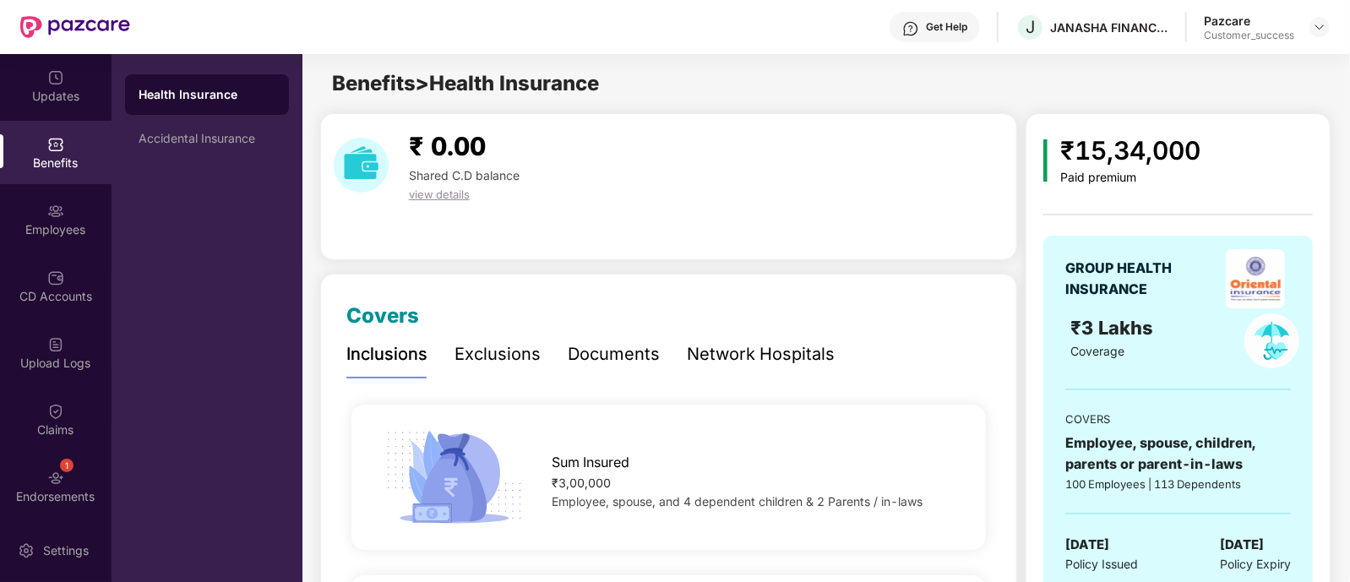
click at [494, 349] on div "Exclusions" at bounding box center [498, 354] width 86 height 26
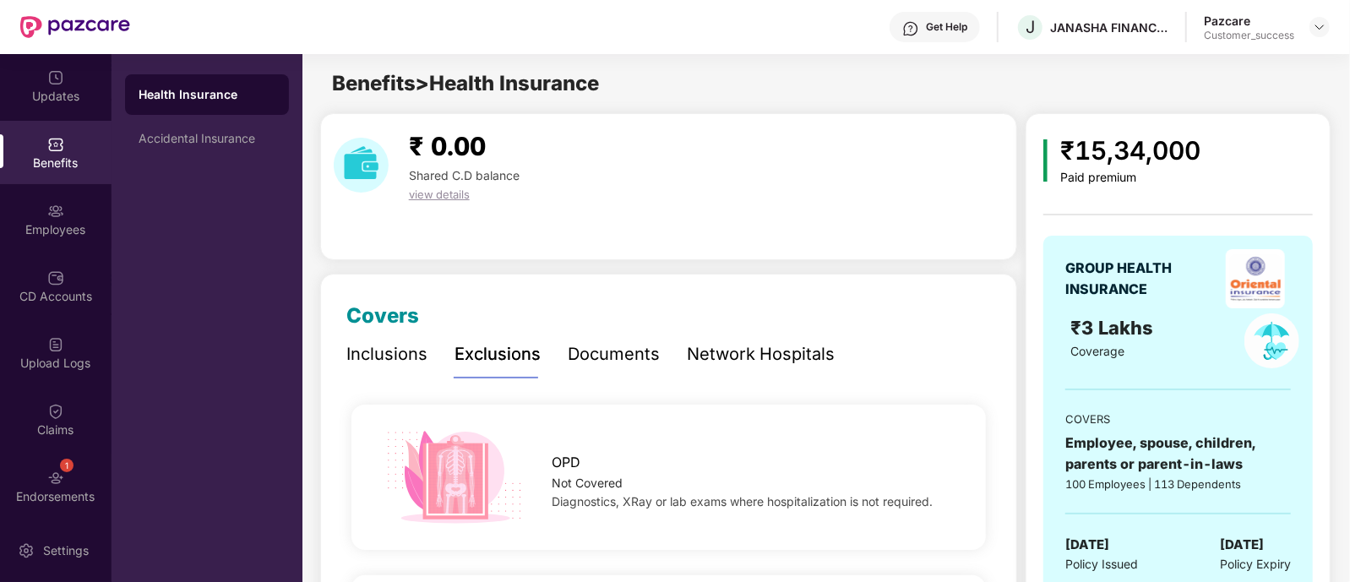
click at [614, 358] on div "Documents" at bounding box center [614, 354] width 92 height 26
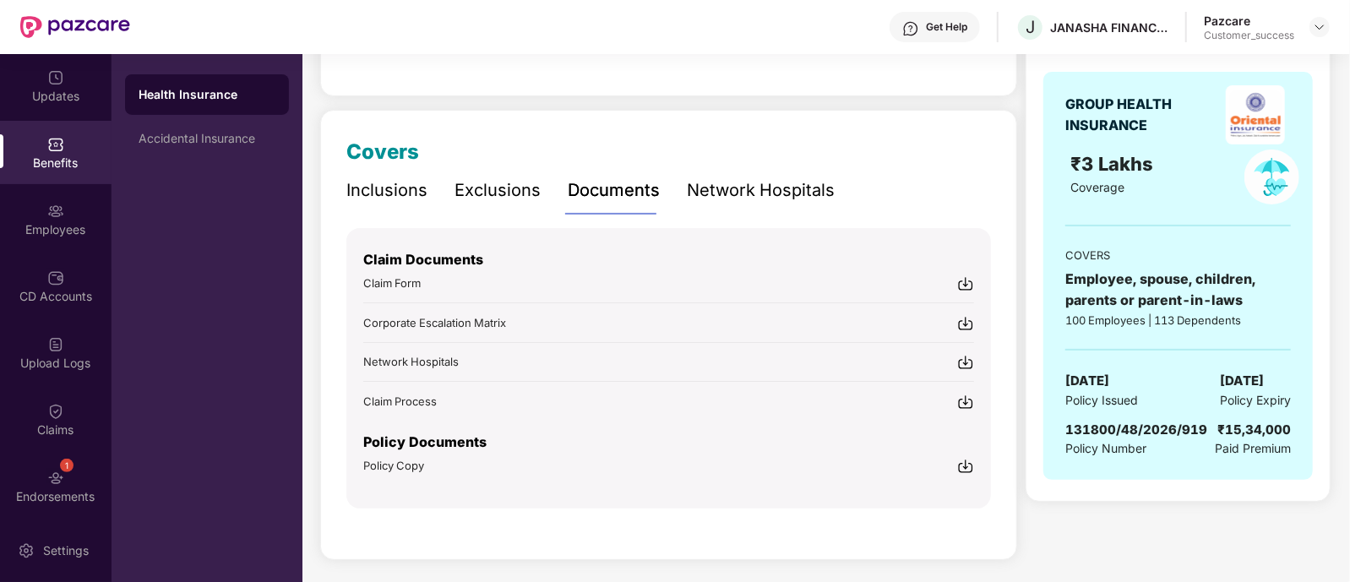
scroll to position [164, 0]
click at [782, 189] on div "Network Hospitals" at bounding box center [761, 190] width 148 height 26
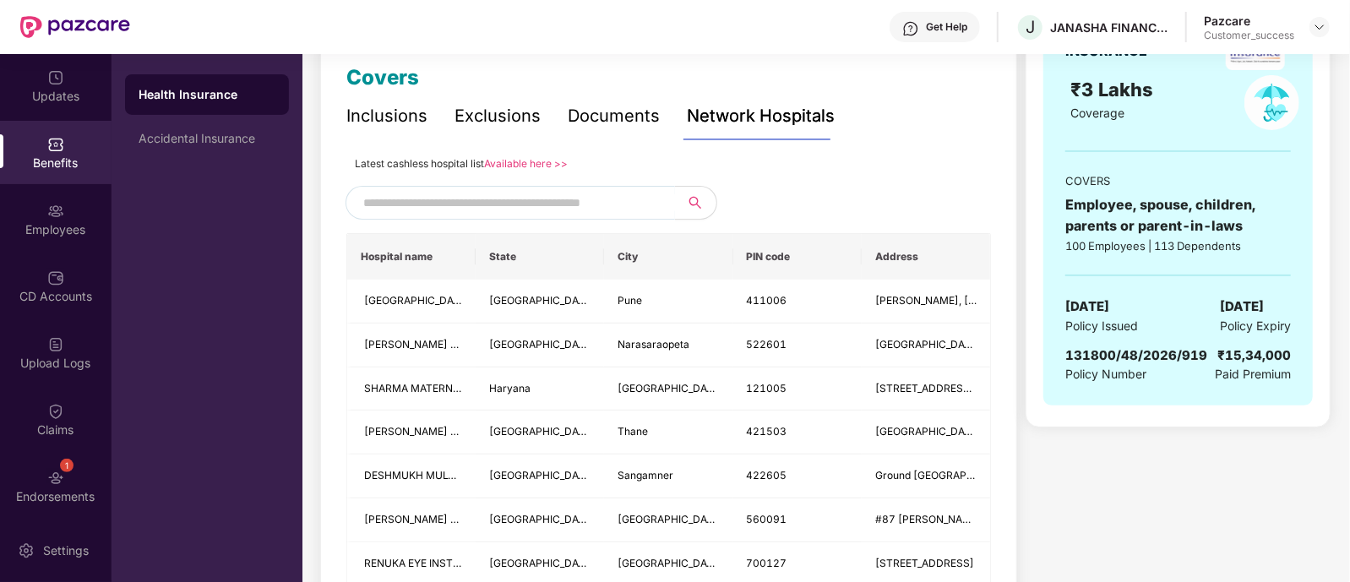
scroll to position [232, 0]
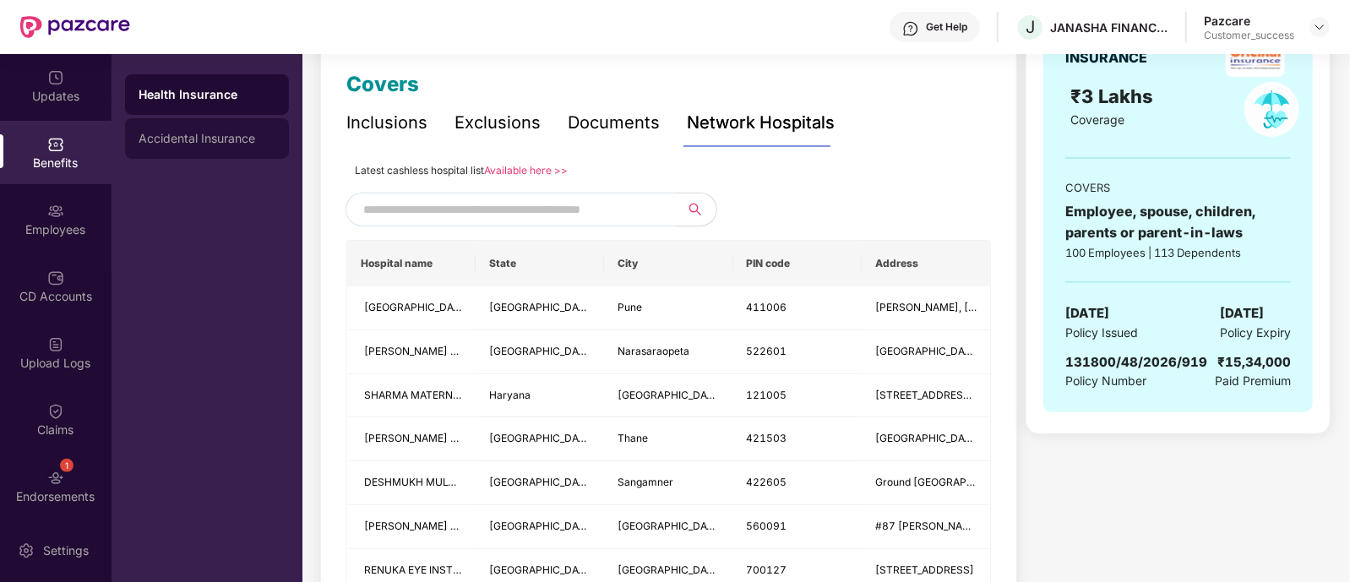
click at [225, 133] on div "Accidental Insurance" at bounding box center [207, 139] width 137 height 14
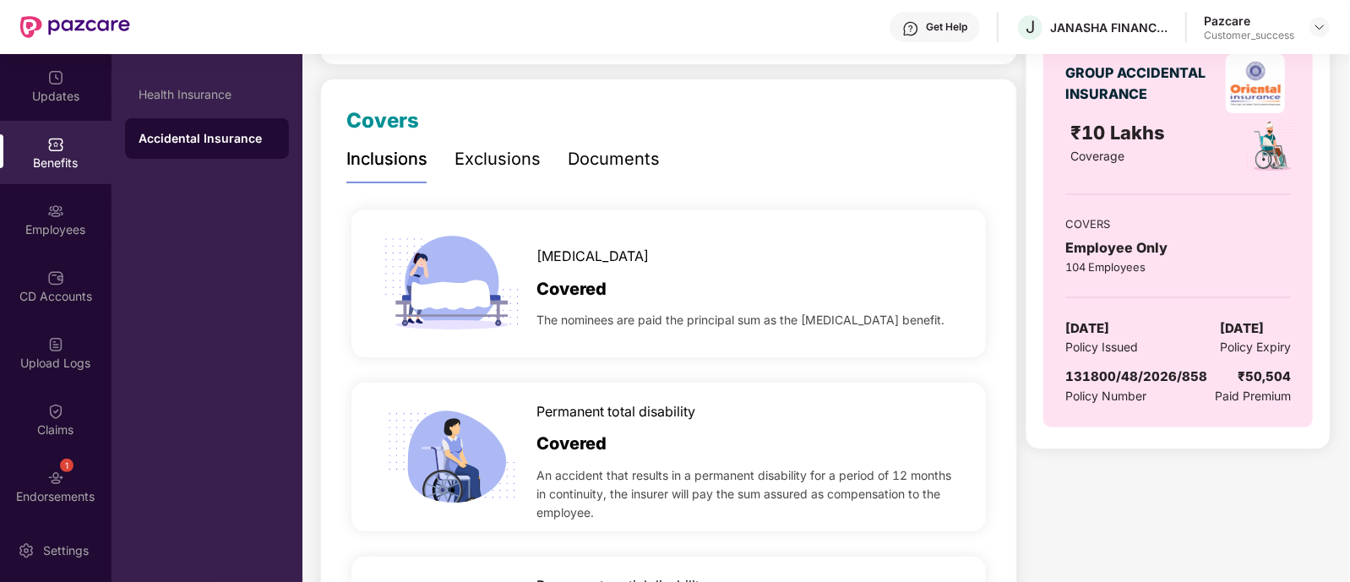
scroll to position [194, 0]
click at [486, 162] on div "Exclusions" at bounding box center [498, 161] width 86 height 26
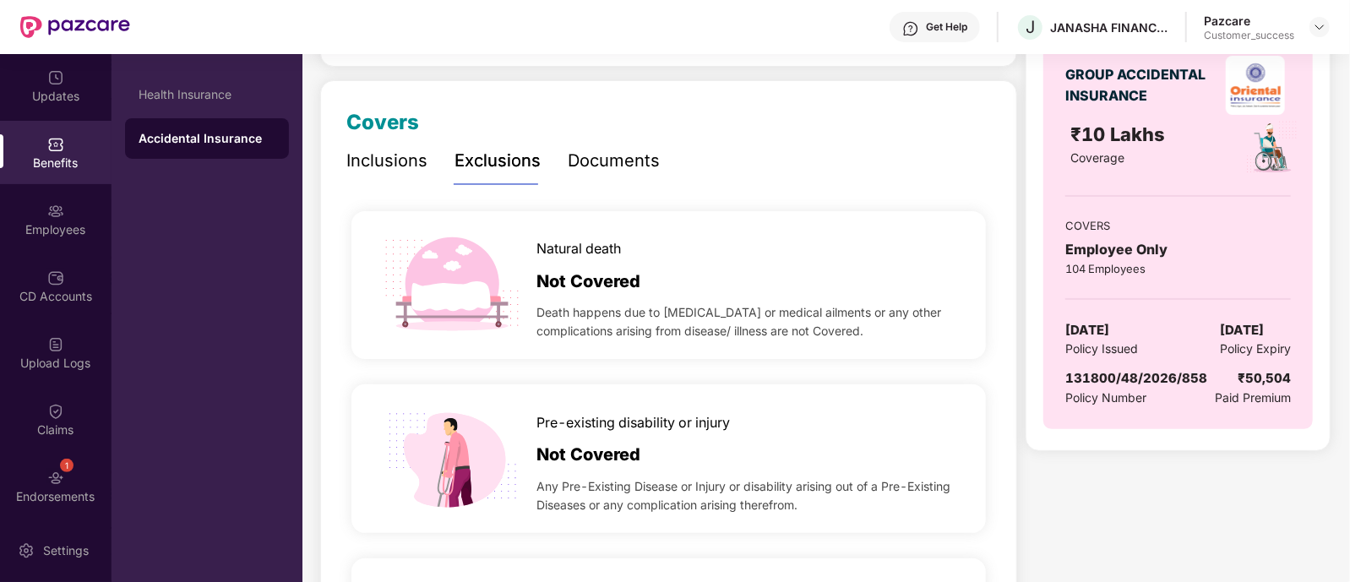
click at [619, 168] on div "Documents" at bounding box center [614, 161] width 92 height 26
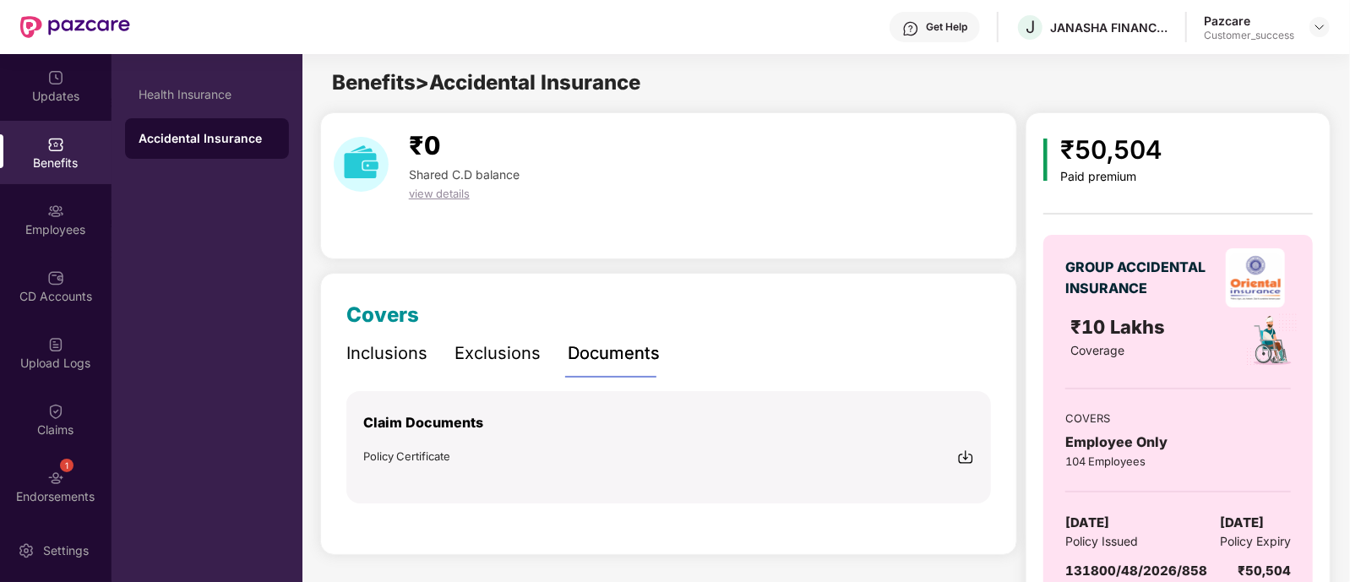
scroll to position [0, 0]
click at [225, 112] on div "Health Insurance" at bounding box center [207, 94] width 164 height 41
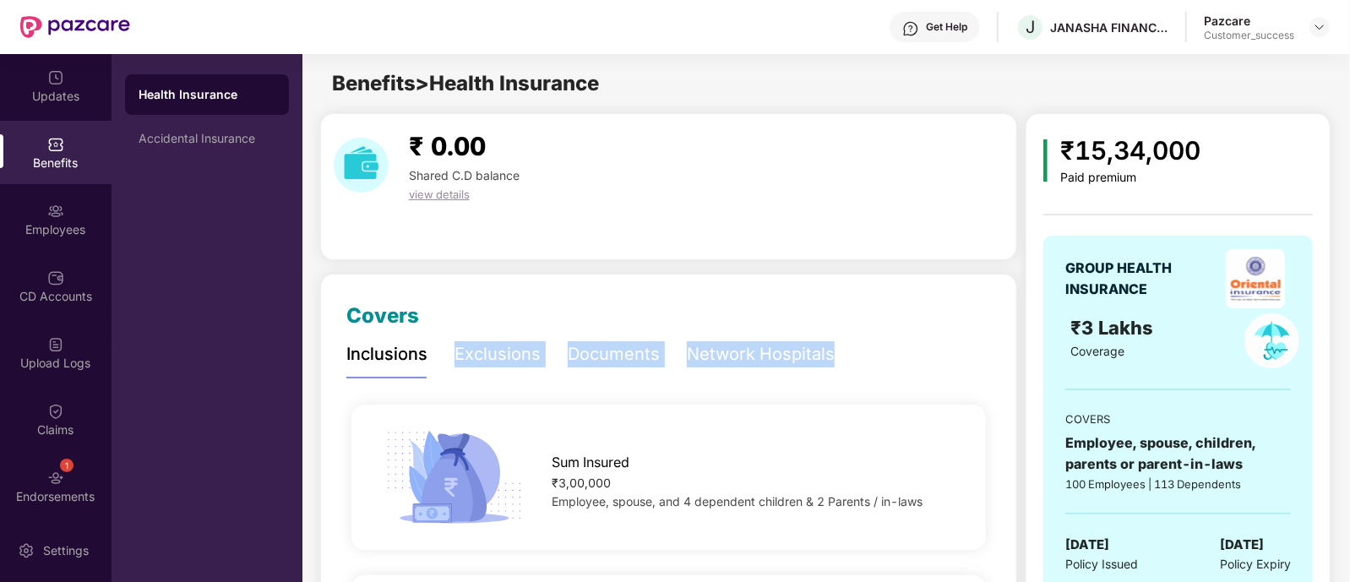
drag, startPoint x: 435, startPoint y: 343, endPoint x: 835, endPoint y: 336, distance: 399.8
click at [835, 336] on div "Inclusions Exclusions Documents Network Hospitals" at bounding box center [668, 354] width 645 height 46
click at [954, 78] on div "Benefits > Health Insurance" at bounding box center [826, 84] width 1046 height 32
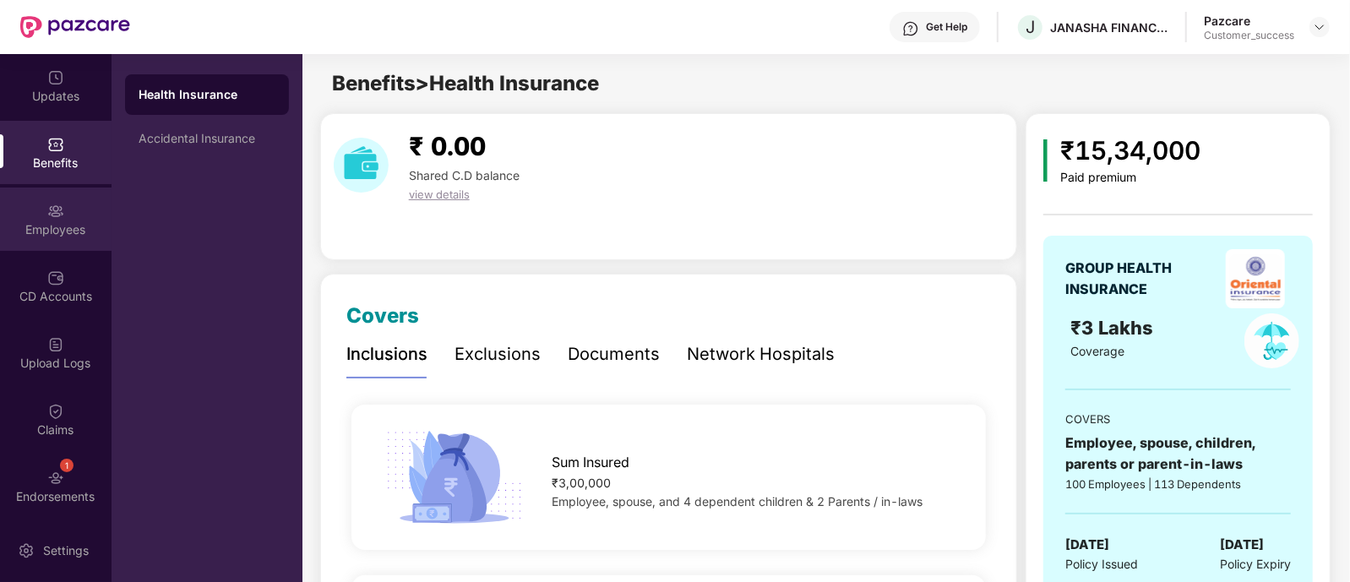
click at [74, 226] on div "Employees" at bounding box center [56, 229] width 112 height 17
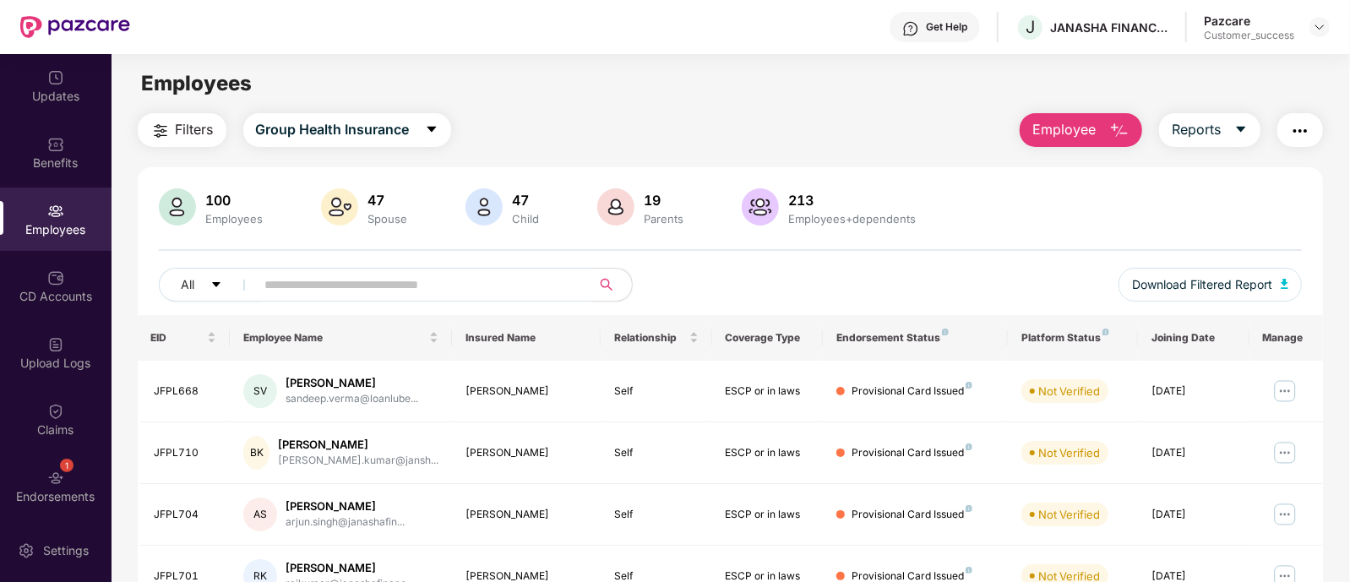
click at [377, 293] on input "text" at bounding box center [416, 284] width 303 height 25
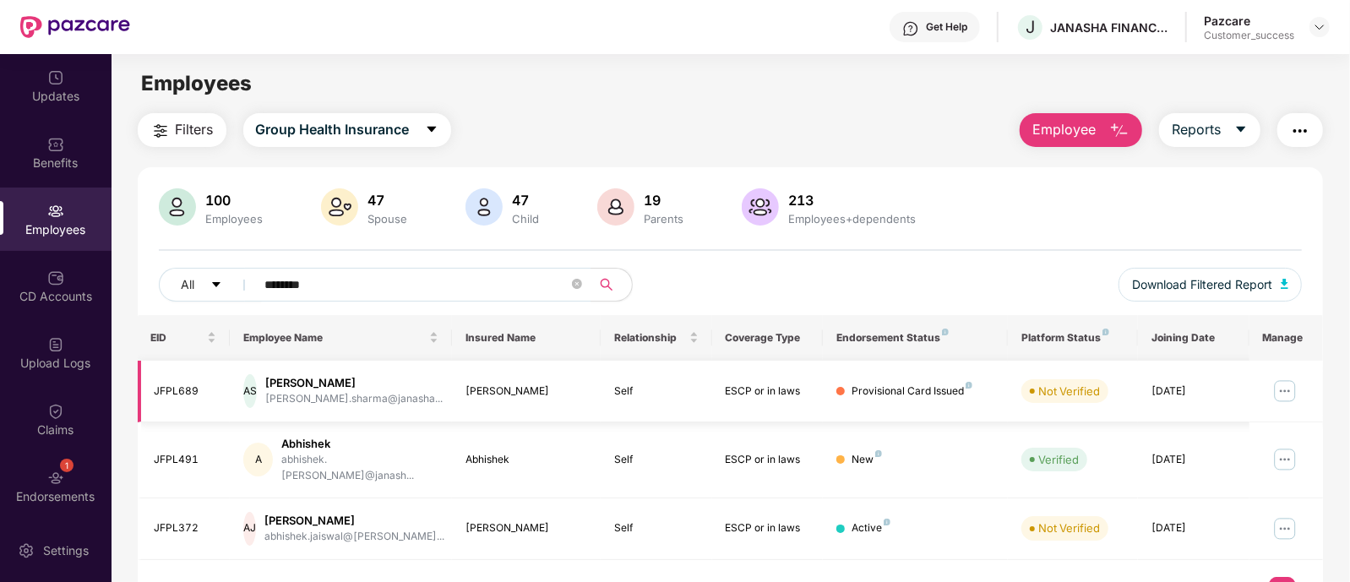
click at [1278, 397] on img at bounding box center [1285, 391] width 27 height 27
click at [1001, 259] on div "100 Employees 47 Spouse 47 Child 19 Parents 213 Employees+dependents All ******…" at bounding box center [731, 251] width 1186 height 127
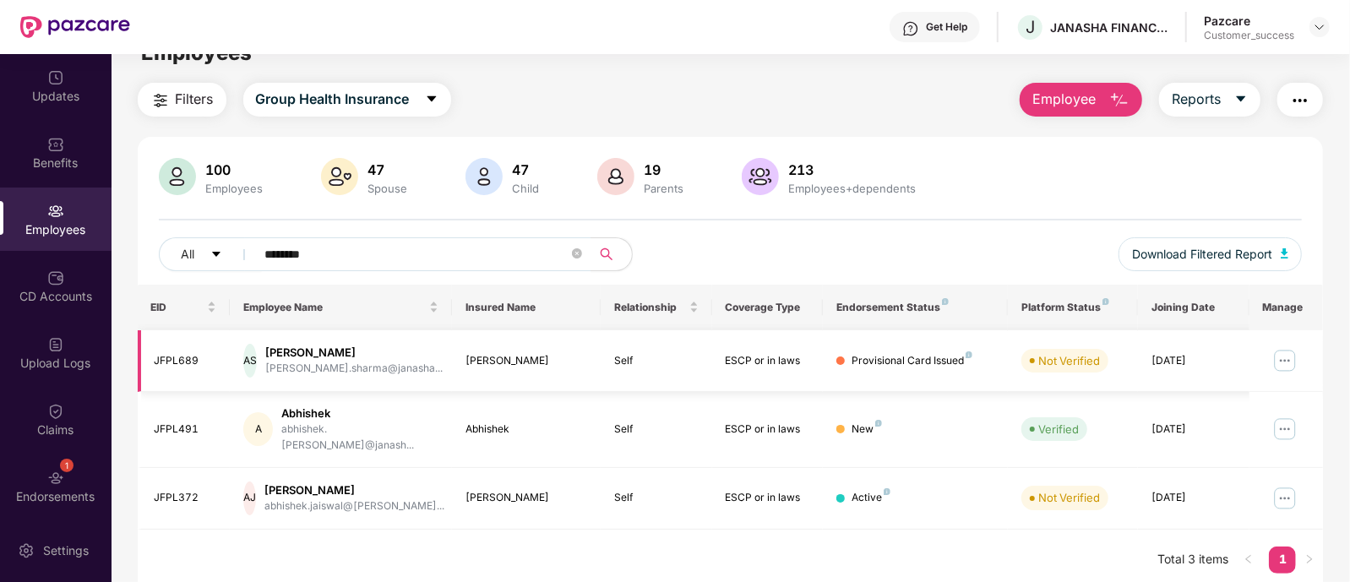
scroll to position [31, 0]
drag, startPoint x: 199, startPoint y: 358, endPoint x: 150, endPoint y: 357, distance: 49.0
click at [150, 357] on td "JFPL689" at bounding box center [184, 361] width 93 height 62
copy div "JFPL689"
click at [330, 246] on input "********" at bounding box center [416, 253] width 303 height 25
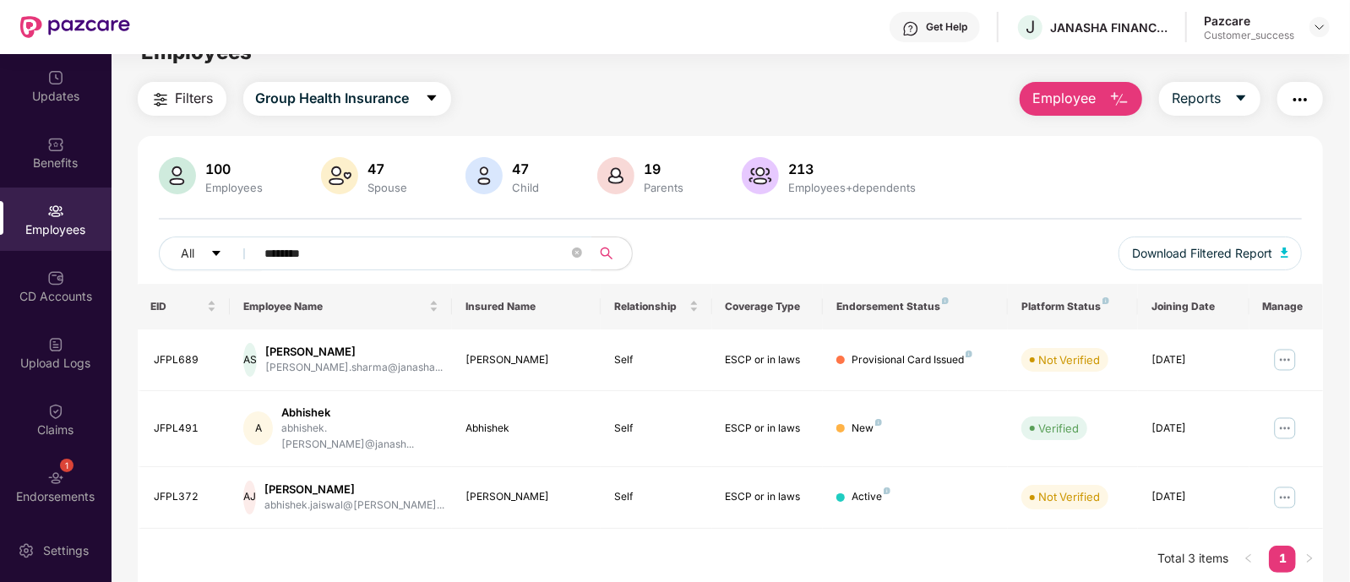
paste input "text"
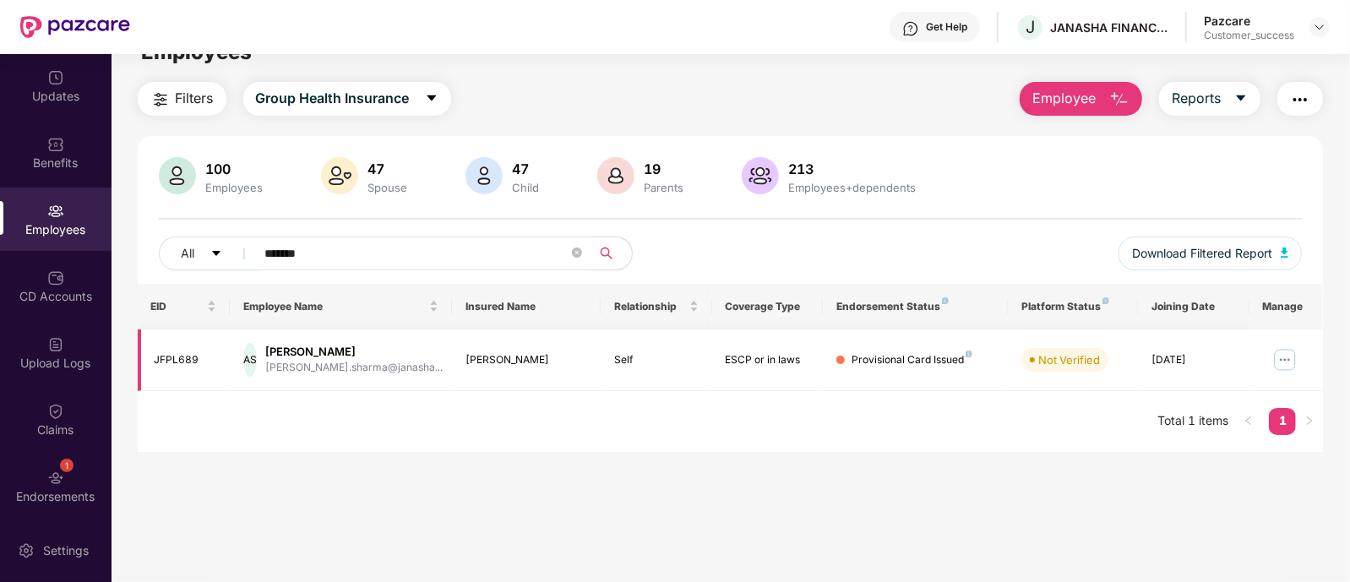
type input "*******"
drag, startPoint x: 730, startPoint y: 355, endPoint x: 755, endPoint y: 358, distance: 24.7
click at [755, 358] on div "ESCP or in laws" at bounding box center [768, 360] width 85 height 16
click at [752, 406] on div "EID Employee Name Insured Name Relationship Coverage Type Endorsement Status Pl…" at bounding box center [731, 368] width 1186 height 168
click at [1062, 397] on div "EID Employee Name Insured Name Relationship Coverage Type Endorsement Status Pl…" at bounding box center [731, 368] width 1186 height 168
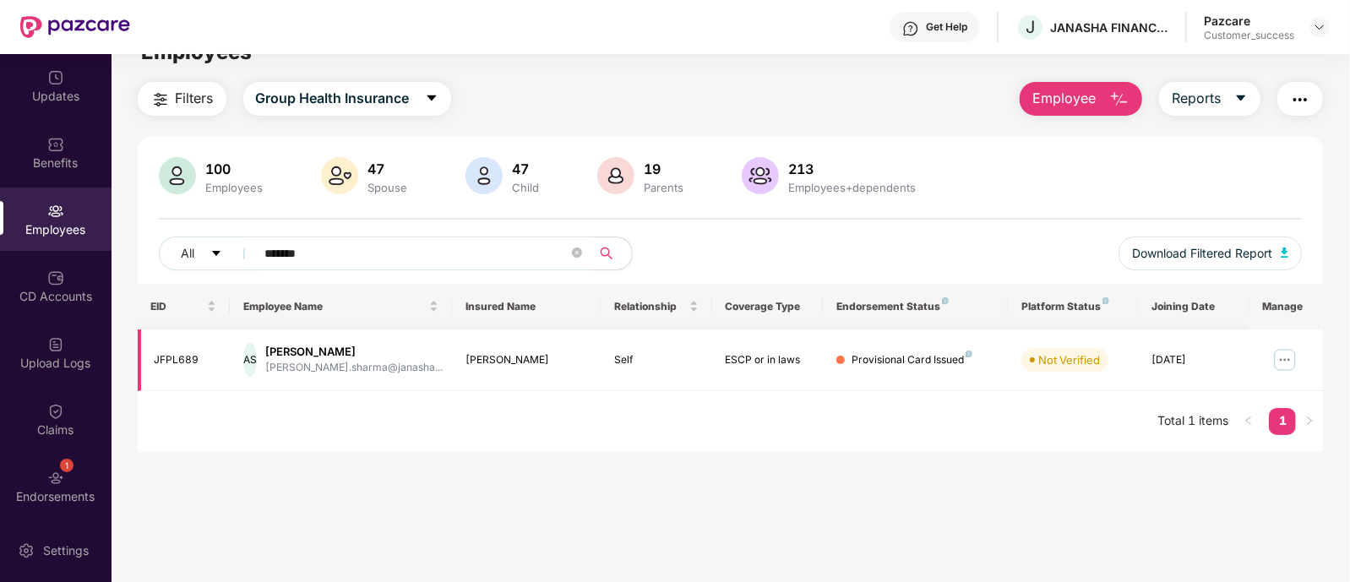
click at [1293, 357] on img at bounding box center [1285, 359] width 27 height 27
click at [951, 415] on div "EID Employee Name Insured Name Relationship Coverage Type Endorsement Status Pl…" at bounding box center [731, 368] width 1186 height 168
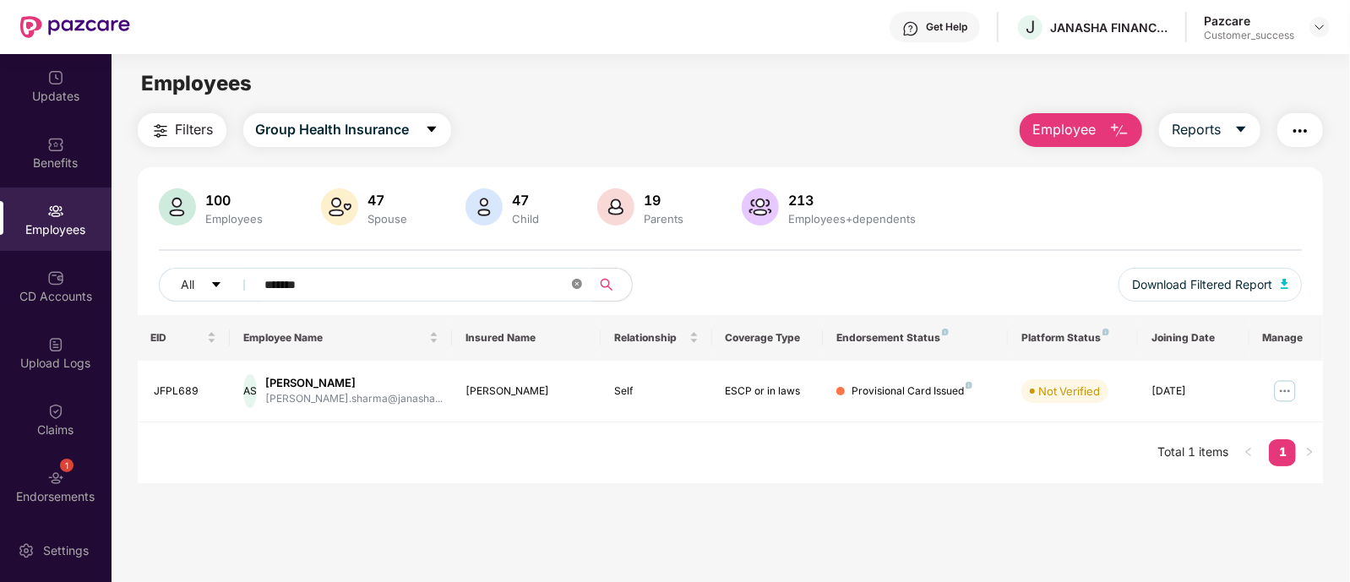
click at [572, 279] on icon "close-circle" at bounding box center [577, 284] width 10 height 10
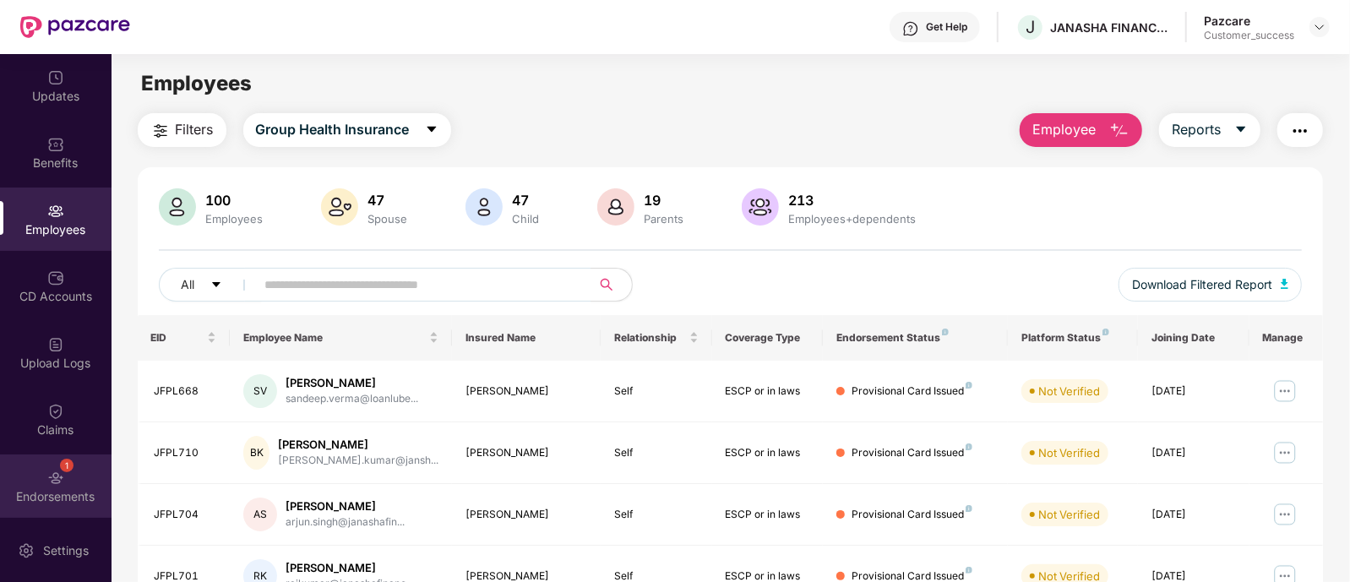
click at [73, 496] on div "Endorsements" at bounding box center [56, 496] width 112 height 17
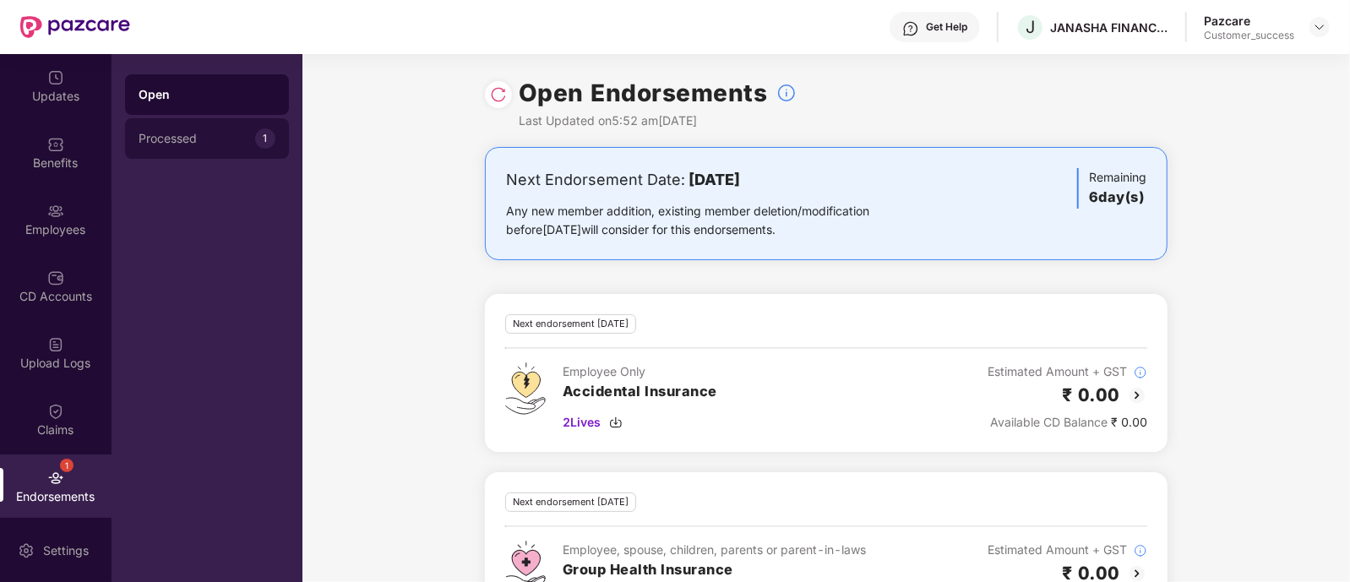
click at [228, 135] on div "Processed" at bounding box center [197, 139] width 117 height 14
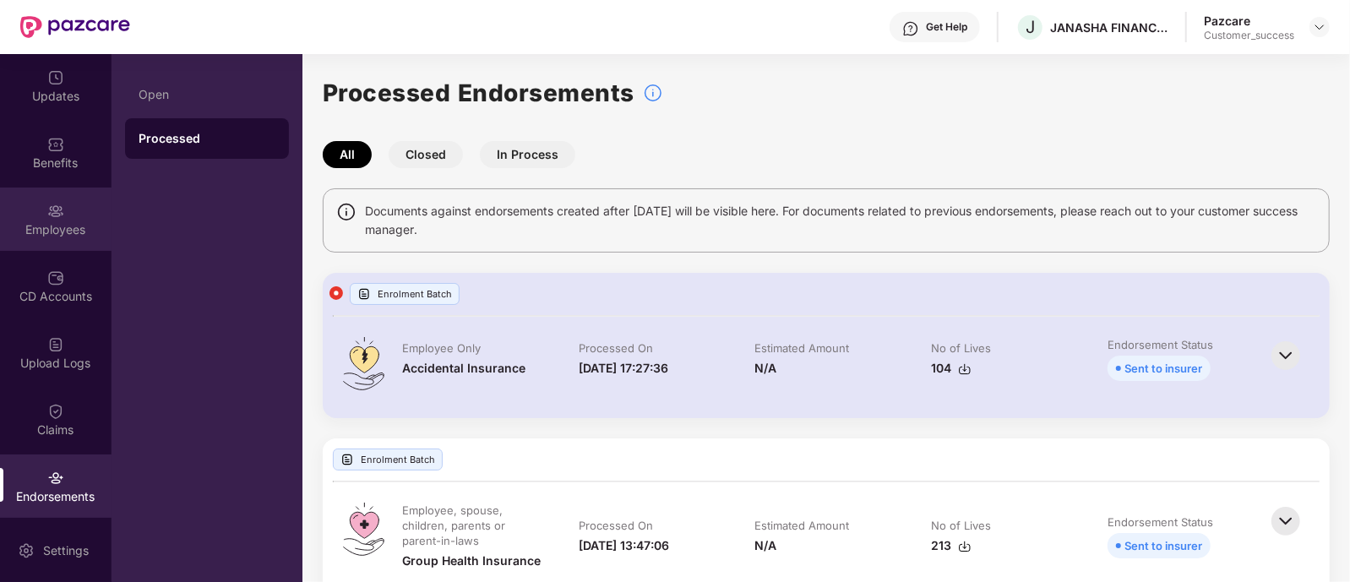
click at [68, 202] on div "Employees" at bounding box center [56, 219] width 112 height 63
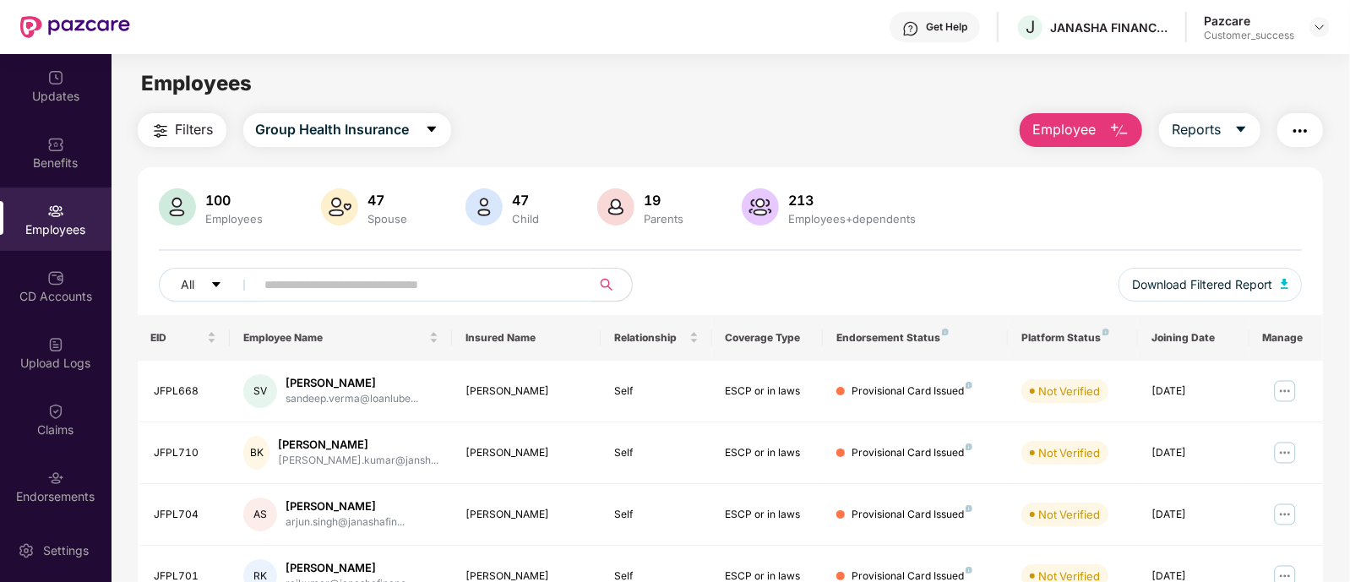
click at [1075, 123] on span "Employee" at bounding box center [1064, 129] width 63 height 21
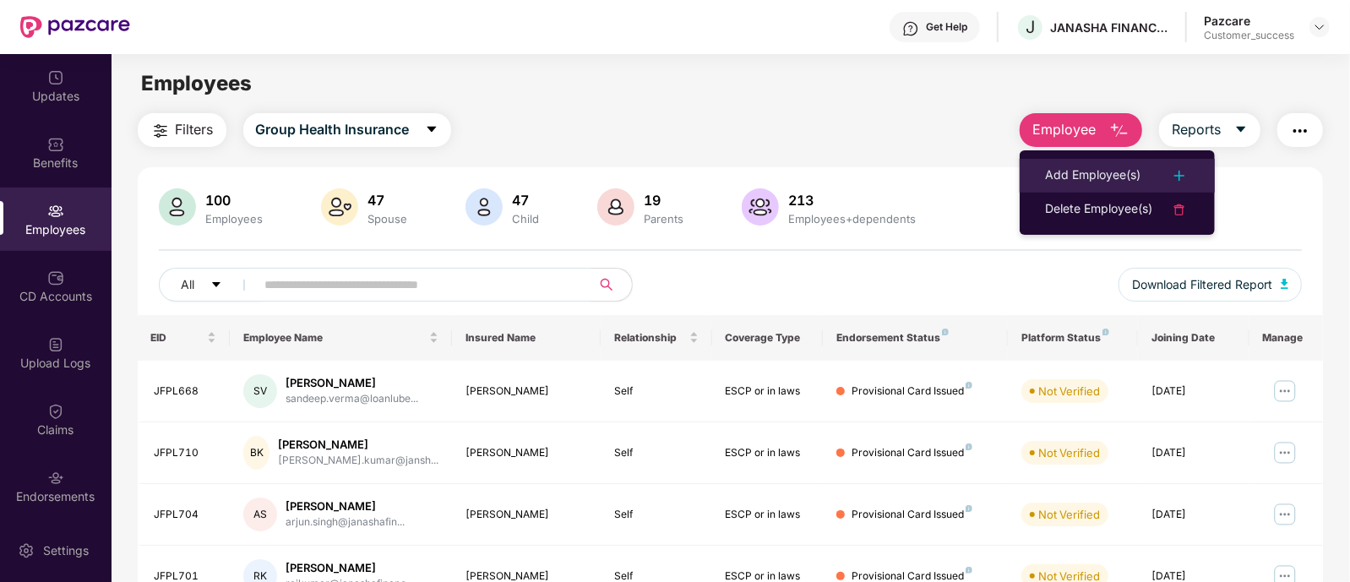
click at [1085, 174] on div "Add Employee(s)" at bounding box center [1092, 176] width 95 height 20
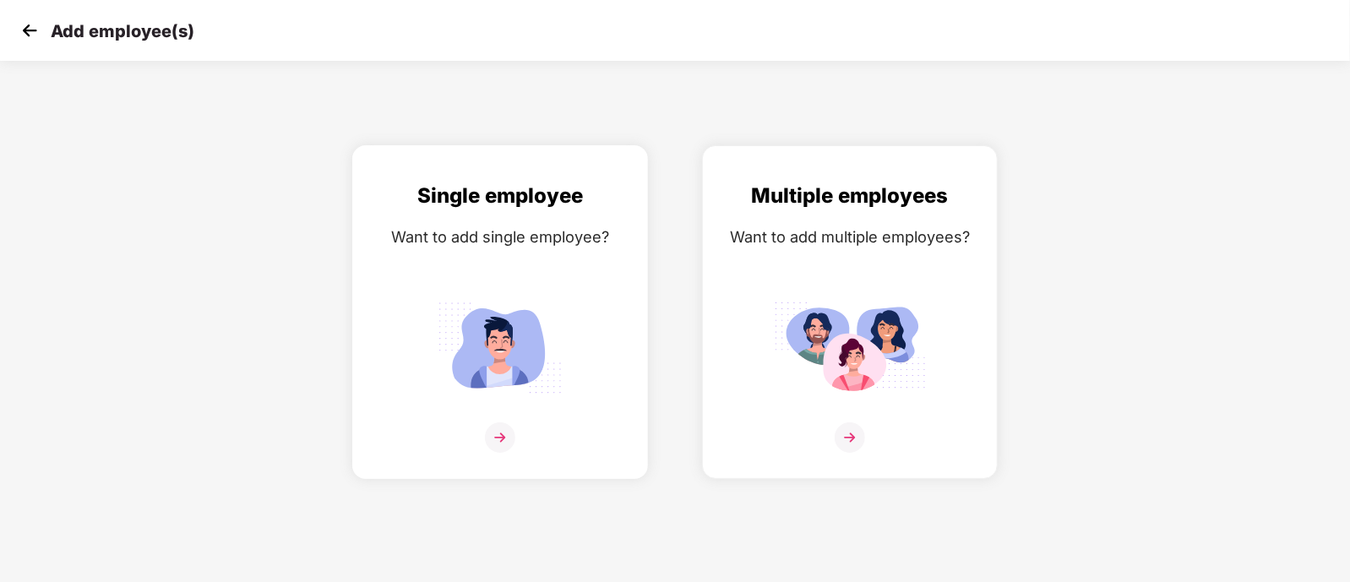
click at [520, 401] on img at bounding box center [500, 348] width 152 height 106
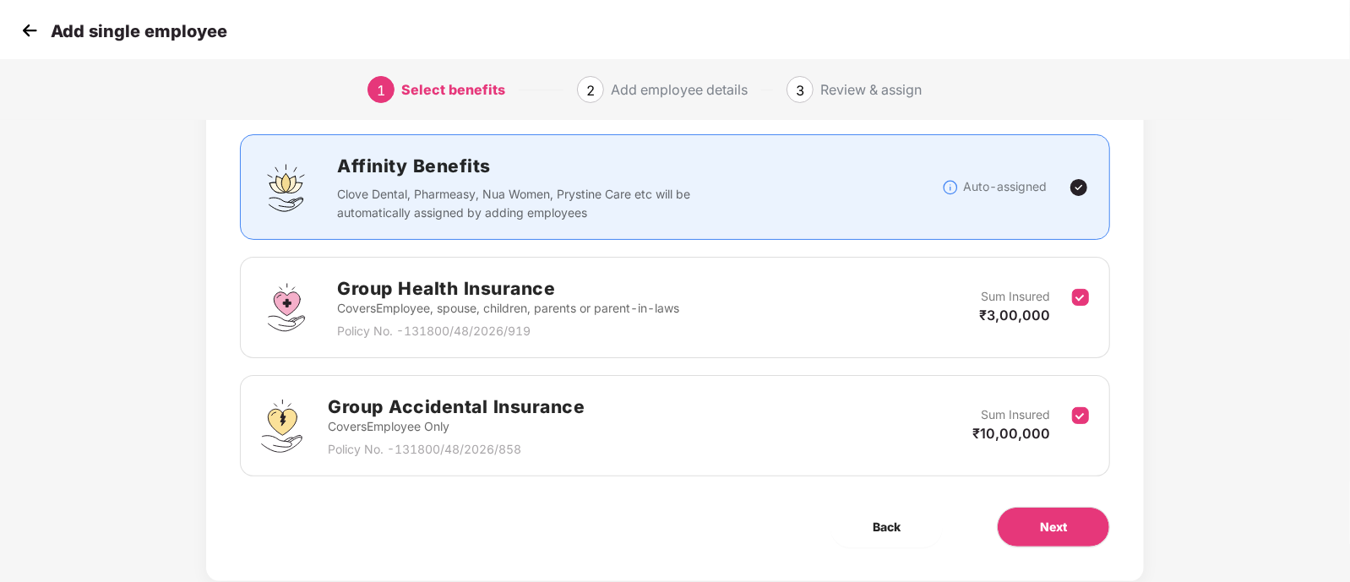
scroll to position [98, 0]
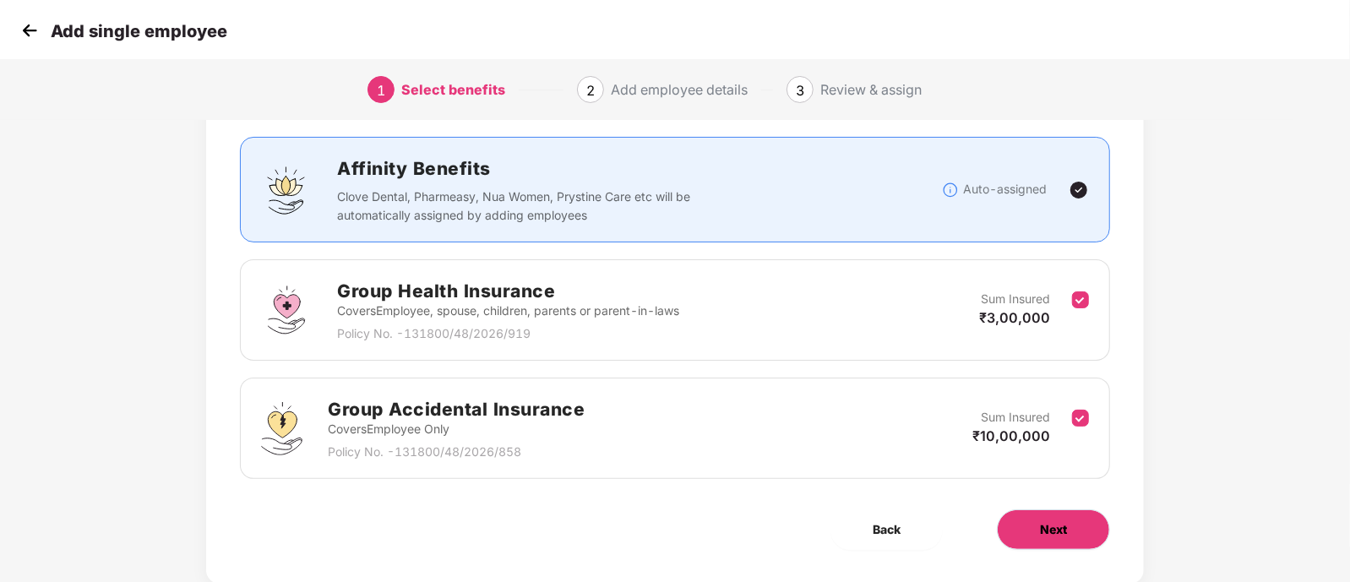
click at [1053, 521] on span "Next" at bounding box center [1053, 530] width 27 height 19
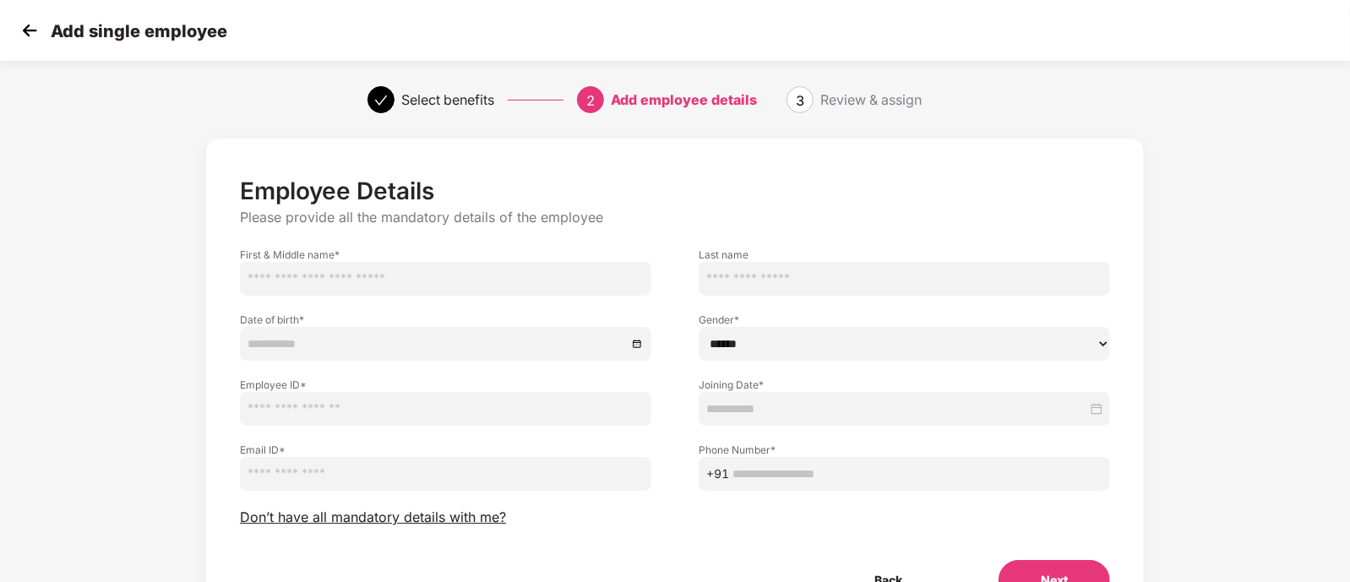
scroll to position [94, 0]
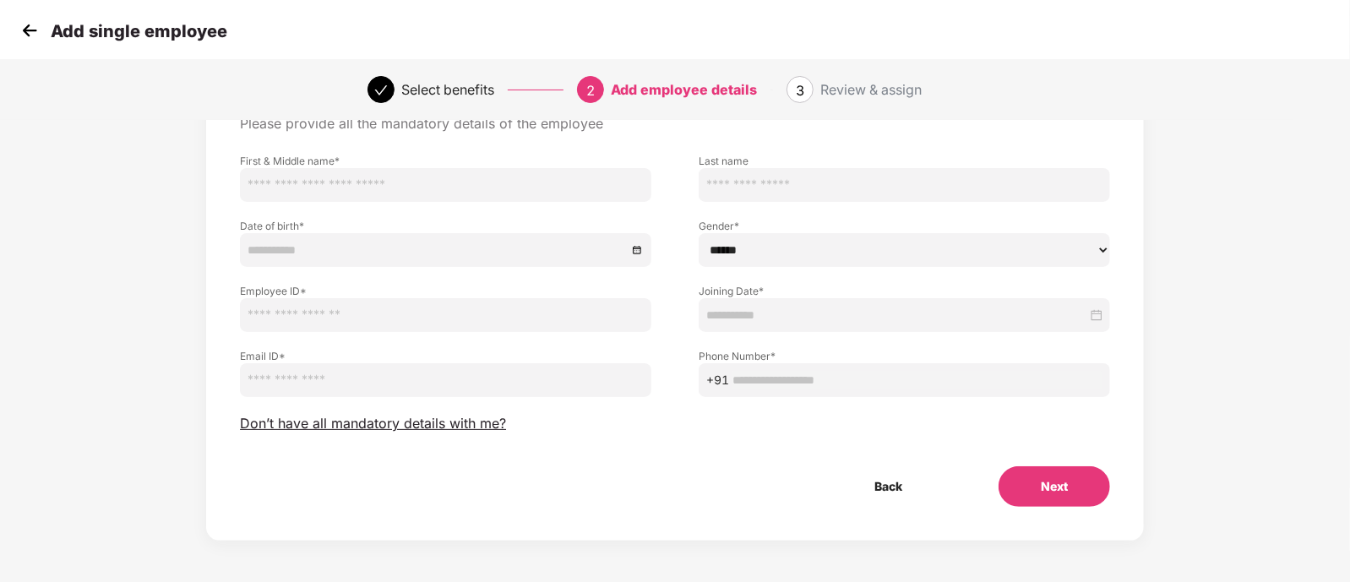
click at [1039, 487] on button "Next" at bounding box center [1055, 486] width 112 height 41
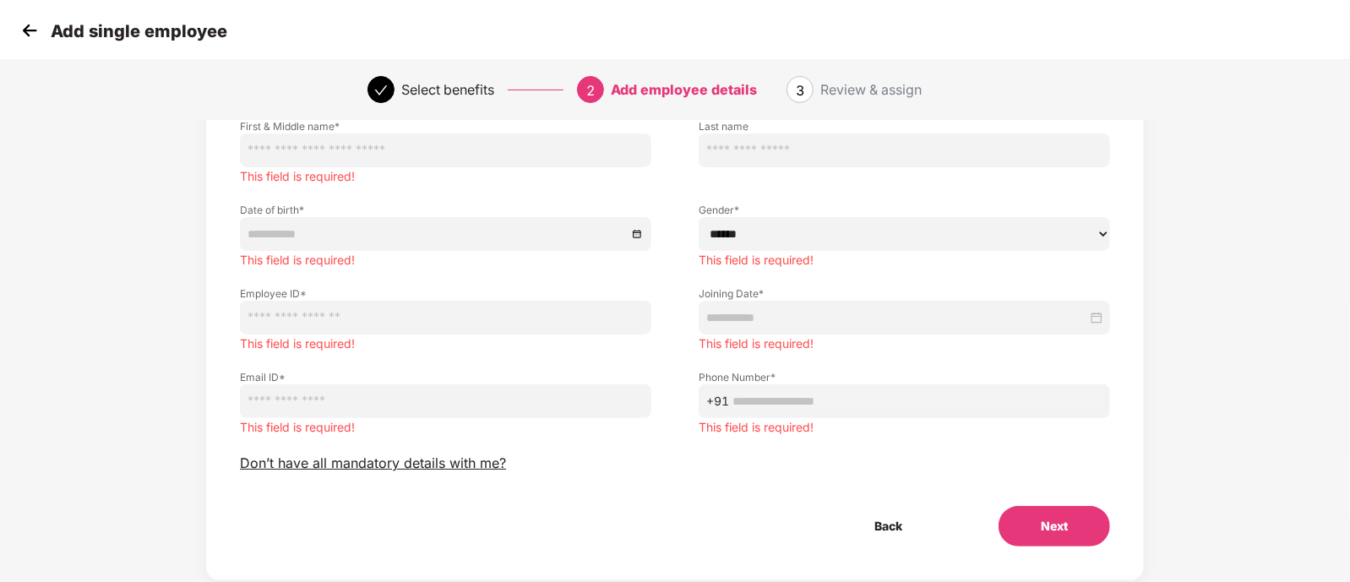
scroll to position [0, 0]
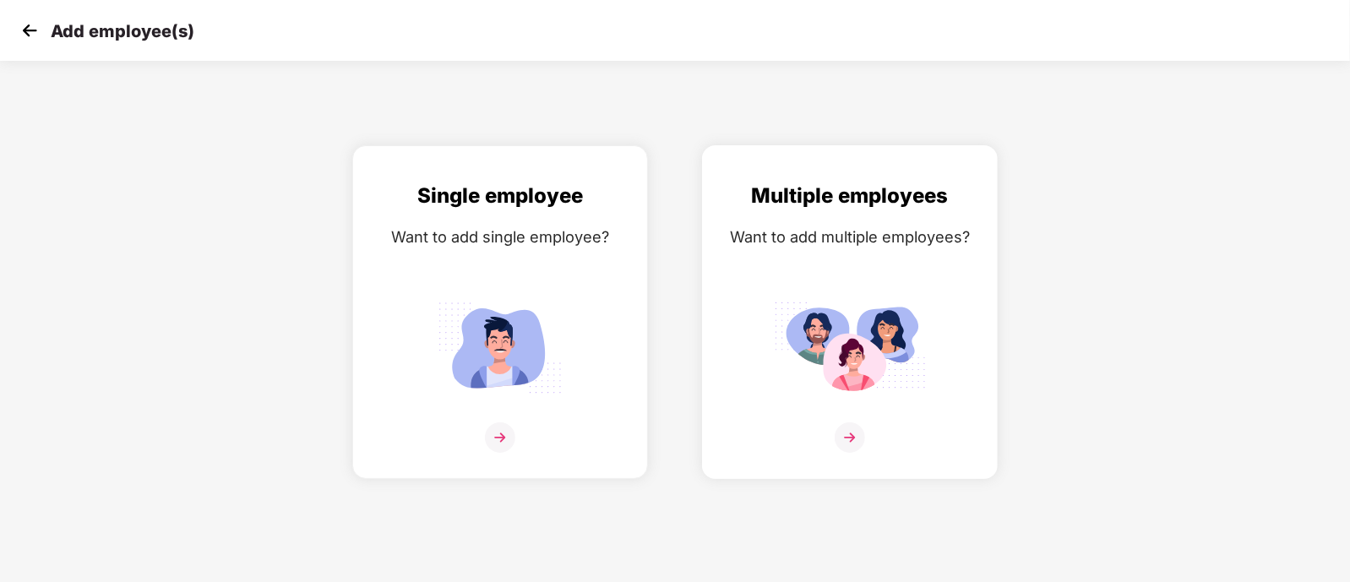
click at [855, 340] on img at bounding box center [850, 348] width 152 height 106
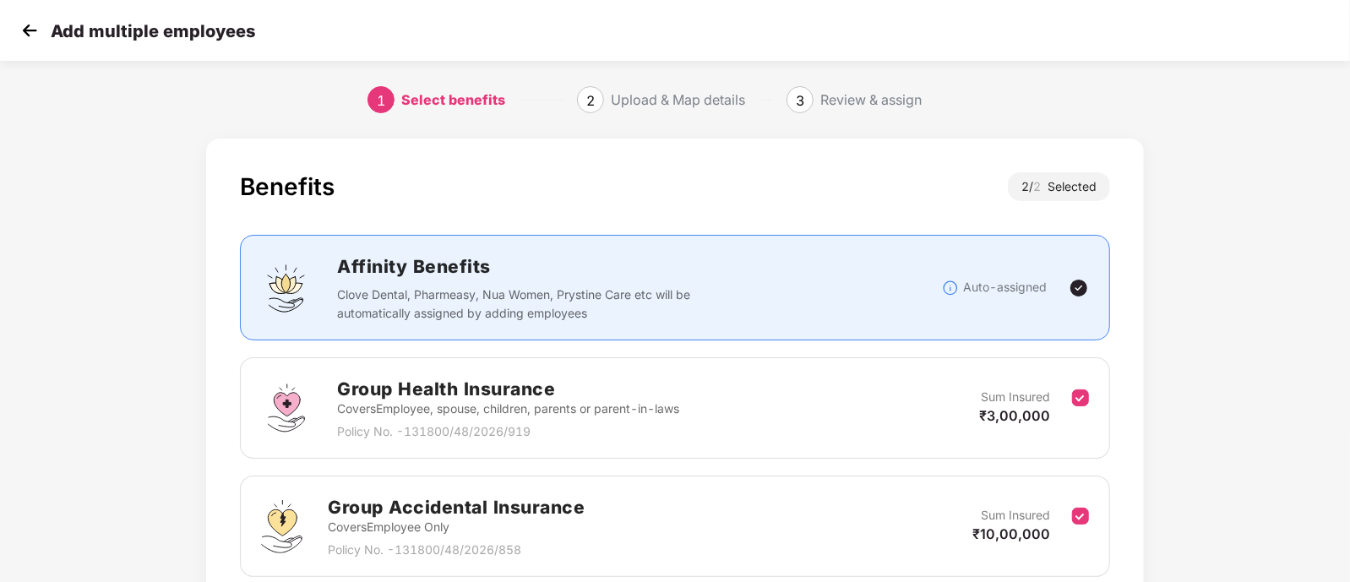
scroll to position [140, 0]
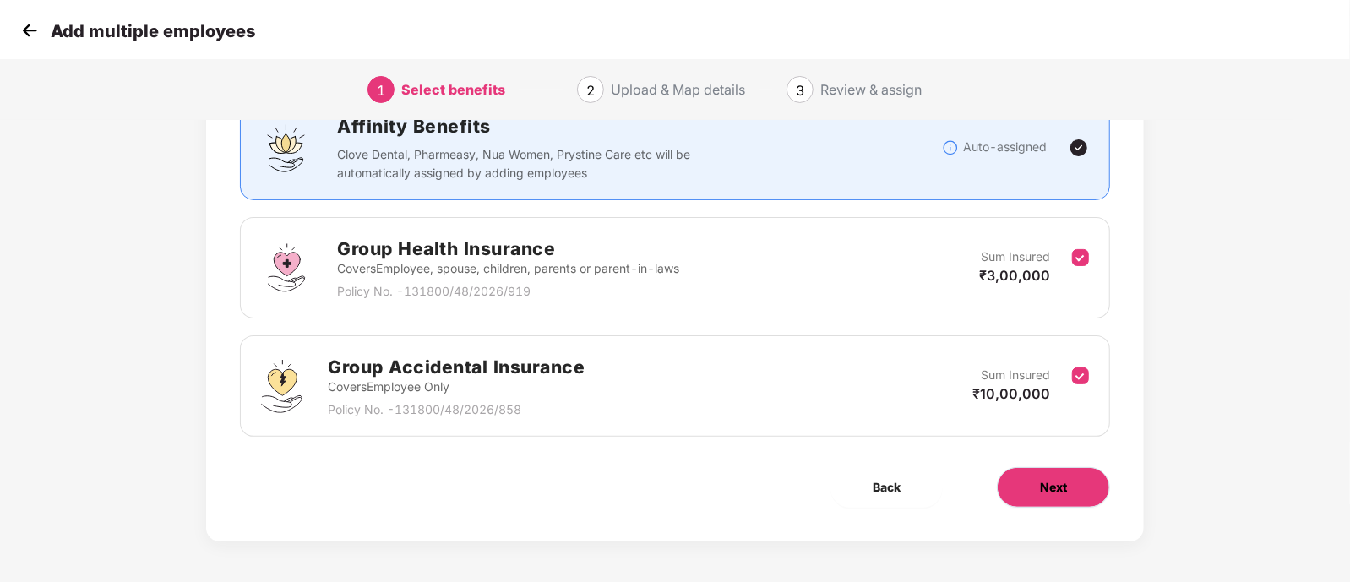
click at [1052, 478] on span "Next" at bounding box center [1053, 487] width 27 height 19
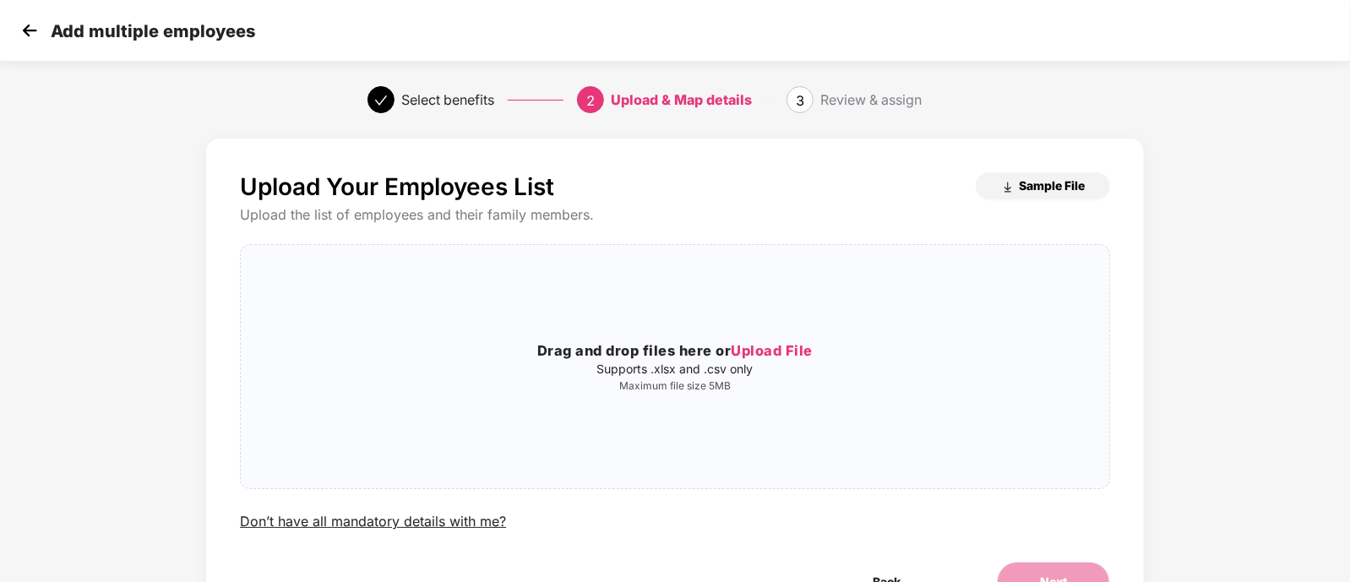
click at [1031, 191] on span "Sample File" at bounding box center [1052, 185] width 66 height 16
click at [794, 328] on div "Drag and drop files here or Upload File Supports .xlsx and .csv only Maximum fi…" at bounding box center [675, 367] width 869 height 216
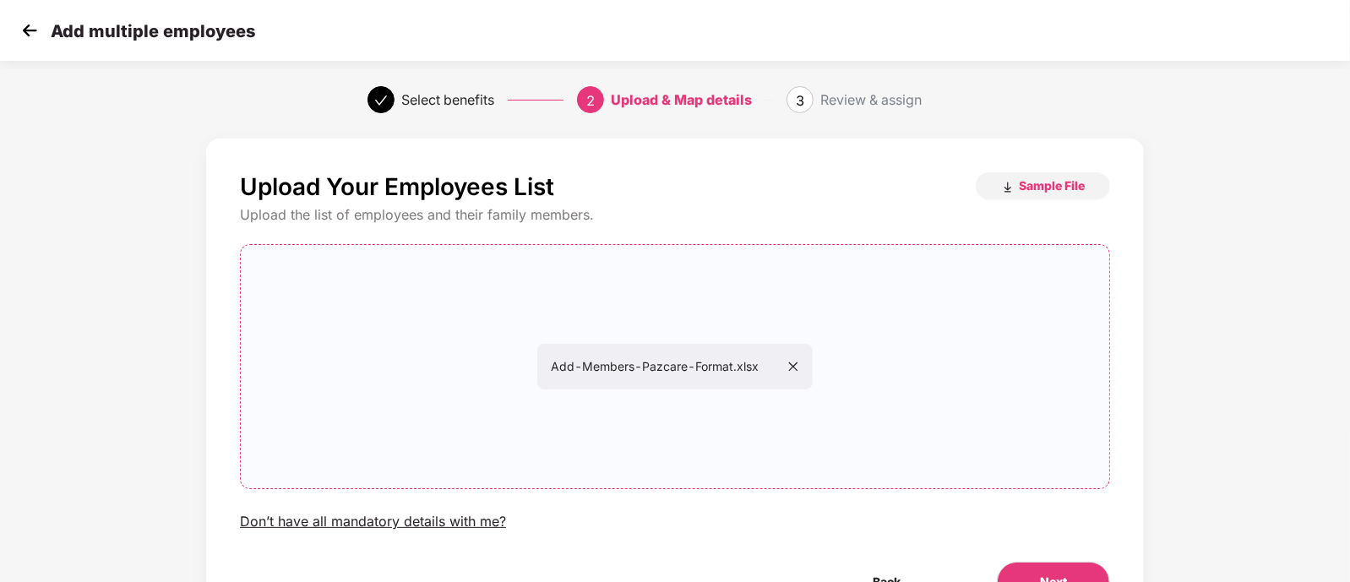
scroll to position [96, 0]
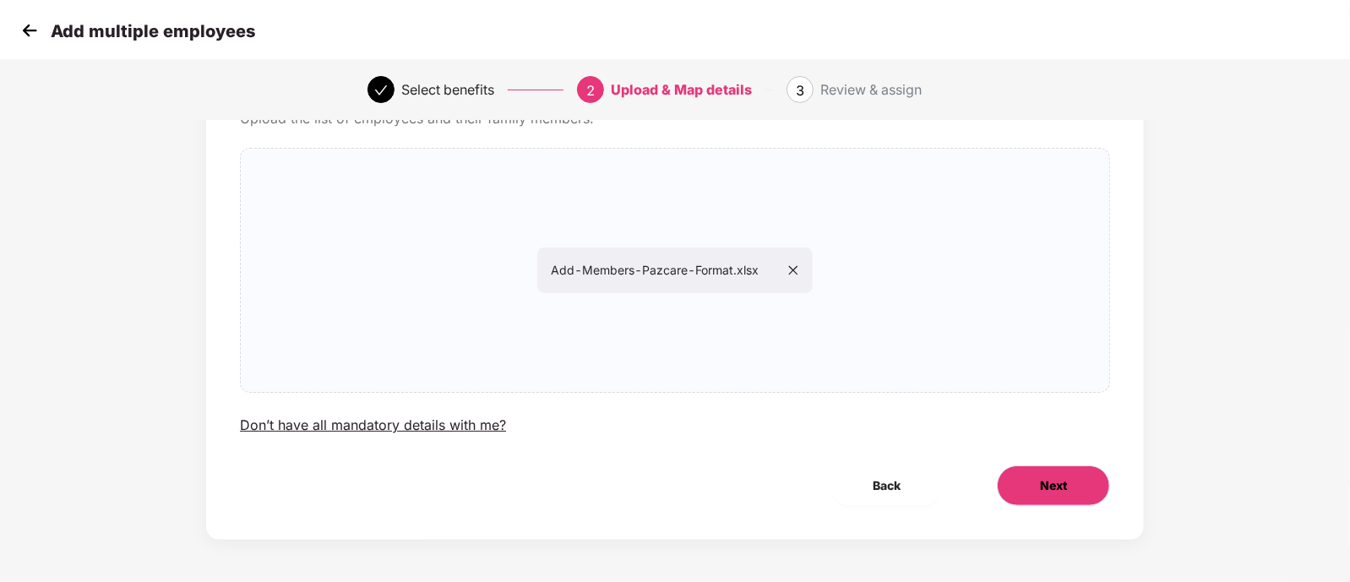
click at [1072, 496] on button "Next" at bounding box center [1053, 486] width 113 height 41
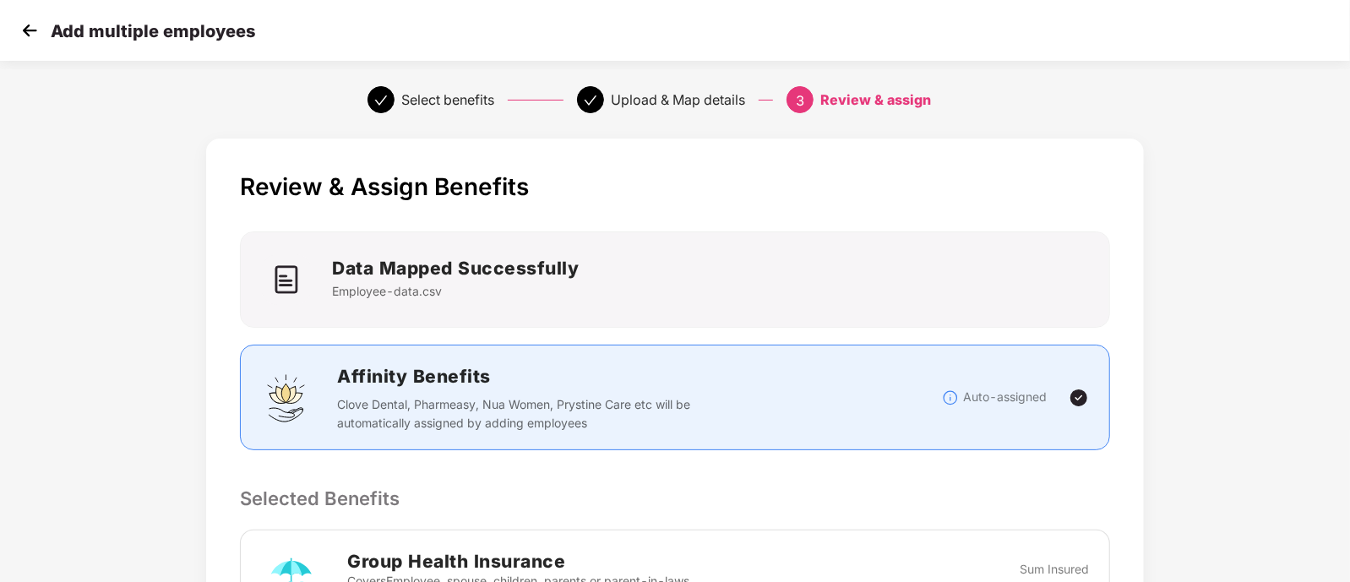
scroll to position [0, 0]
click at [30, 30] on img at bounding box center [29, 30] width 25 height 25
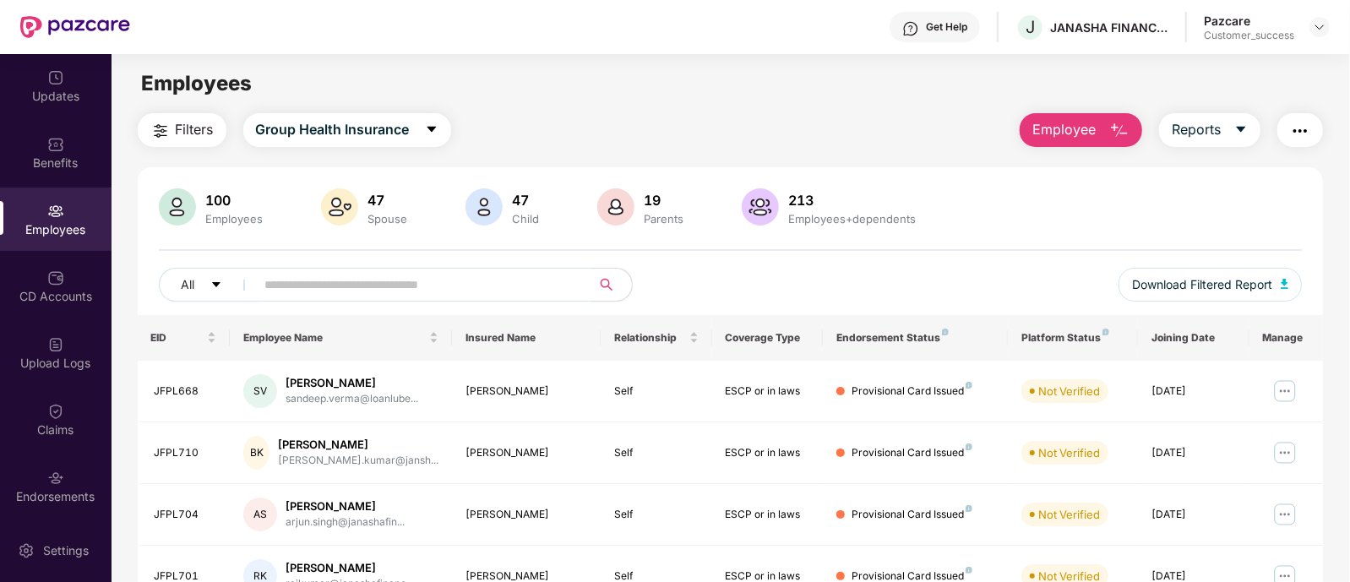
click at [1075, 136] on span "Employee" at bounding box center [1064, 129] width 63 height 21
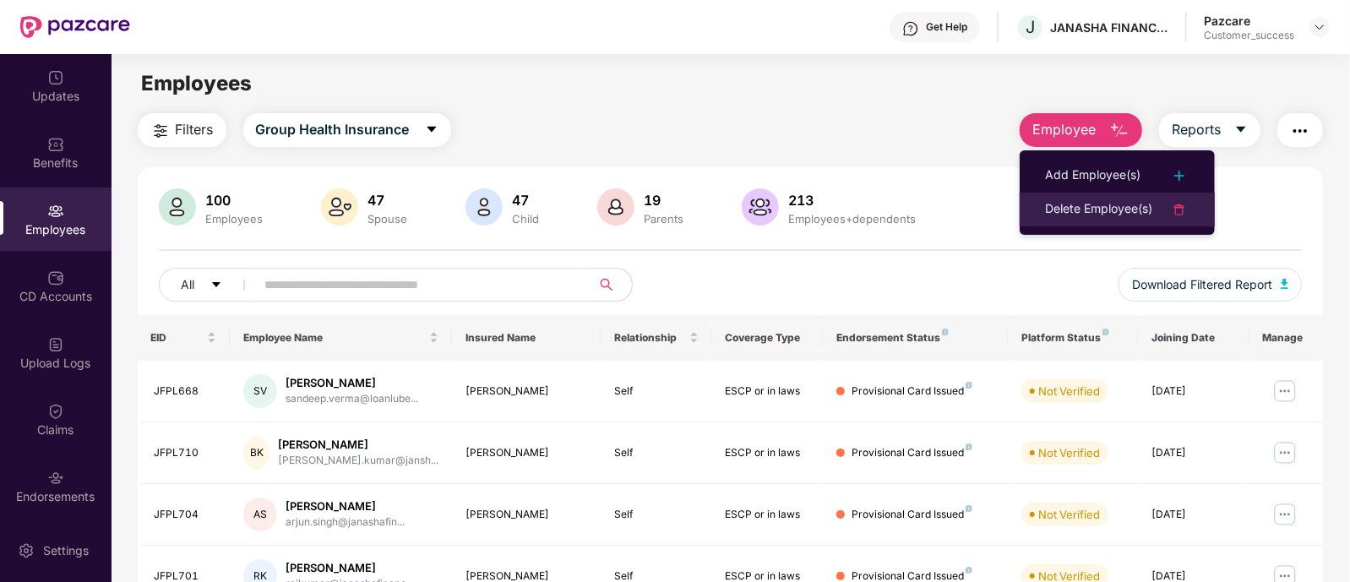
click at [1090, 201] on div "Delete Employee(s)" at bounding box center [1098, 209] width 107 height 20
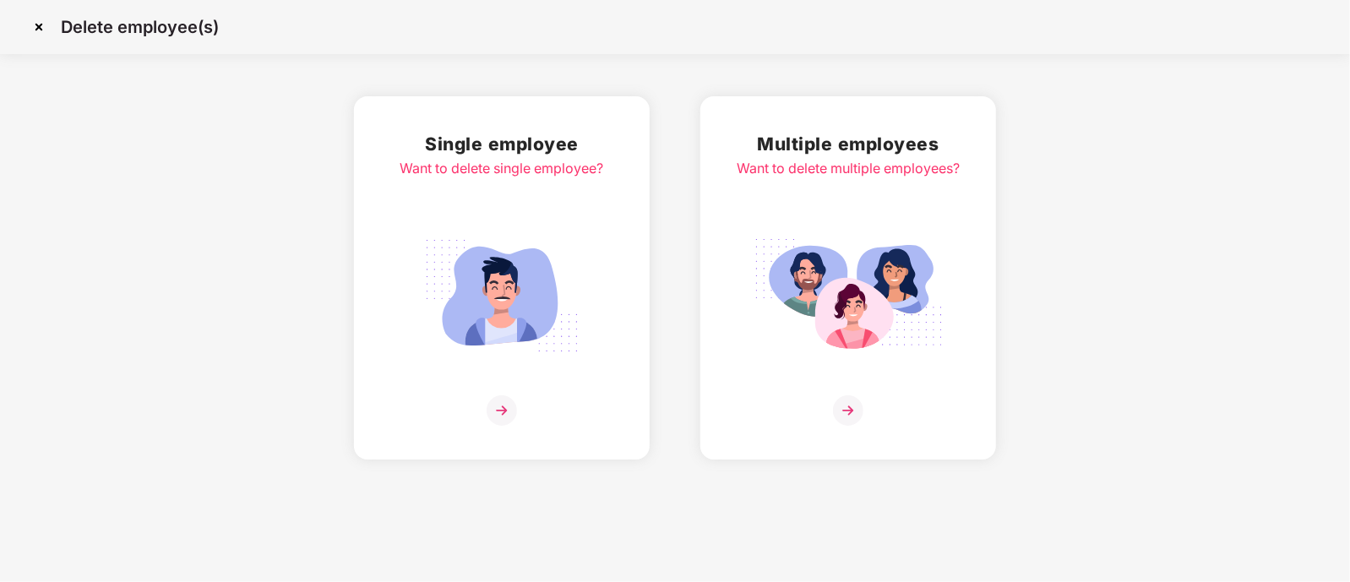
click at [563, 254] on img at bounding box center [501, 296] width 189 height 132
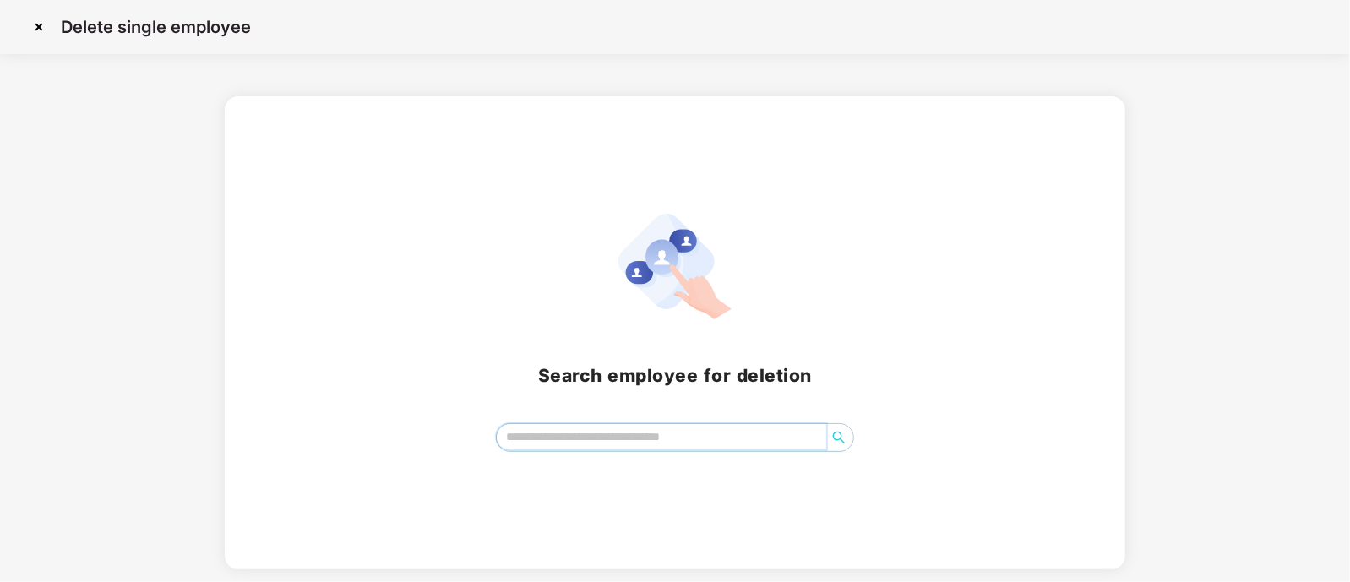
click at [576, 428] on input "search" at bounding box center [662, 436] width 330 height 25
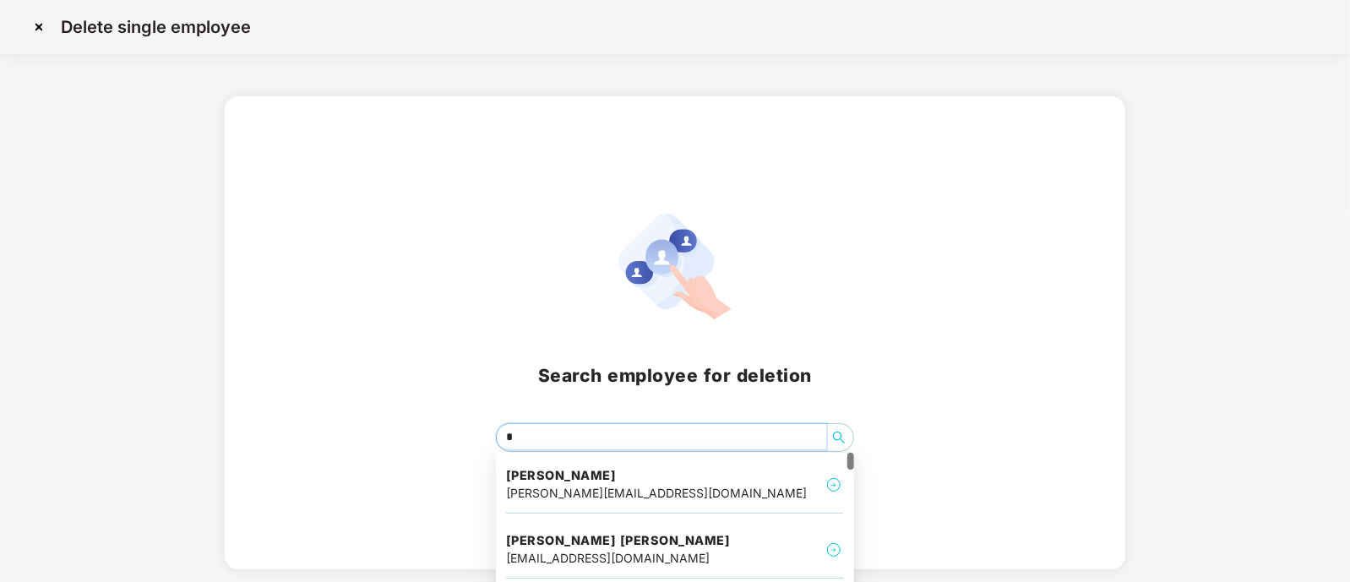
type input "**"
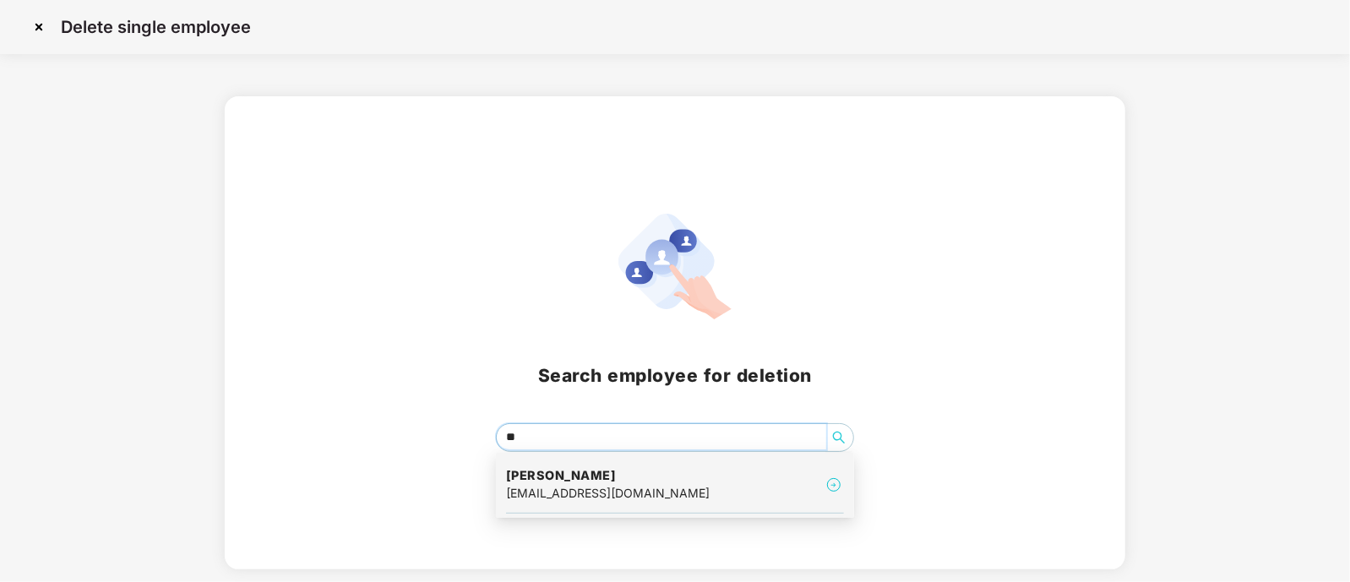
click at [701, 501] on div "Mukesh Verma mukesh.verma@loankuber.com" at bounding box center [675, 485] width 338 height 57
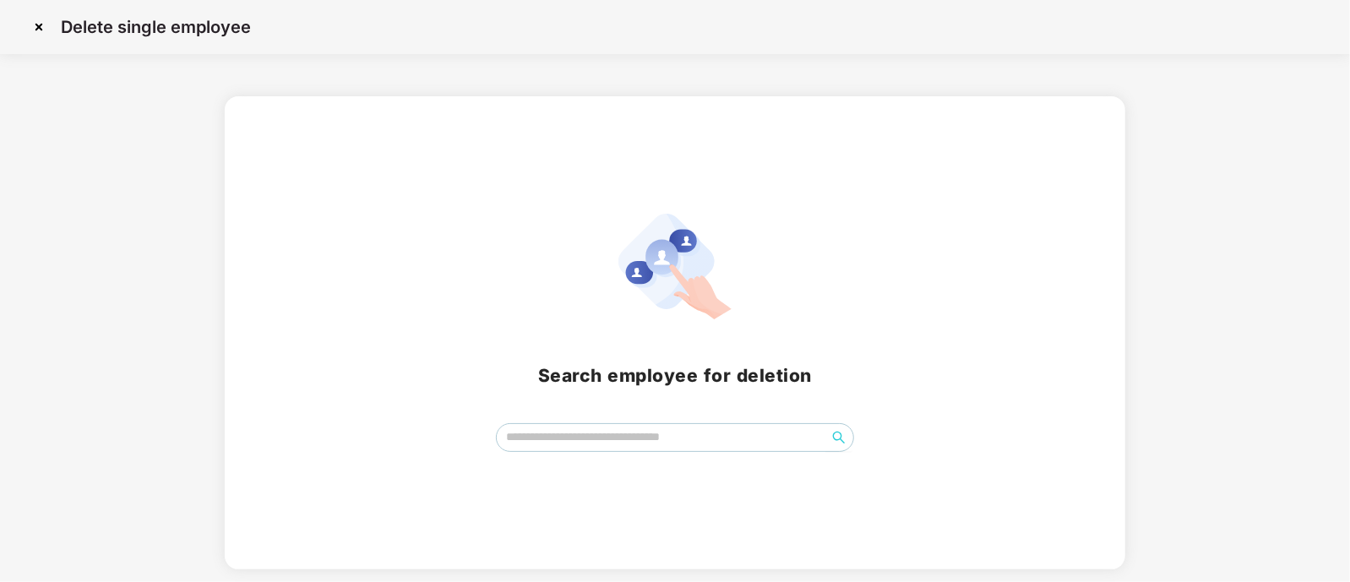
click at [30, 11] on div "Delete single employee" at bounding box center [675, 27] width 1350 height 54
click at [38, 24] on img at bounding box center [38, 27] width 27 height 27
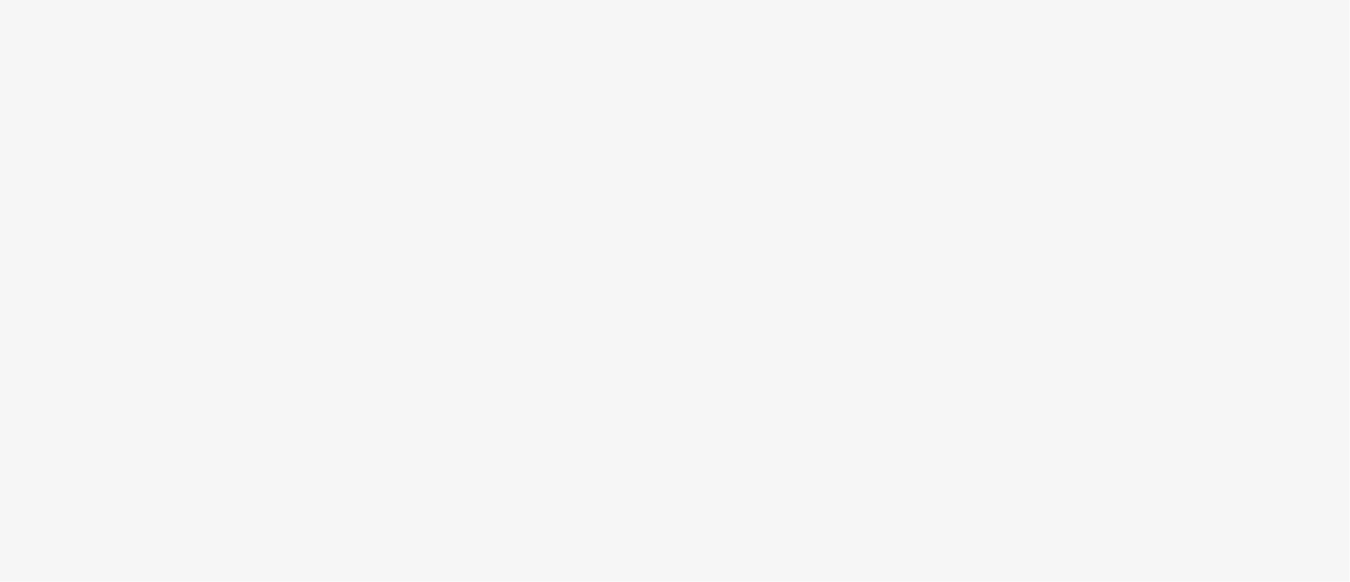
click at [782, 178] on body at bounding box center [675, 291] width 1350 height 582
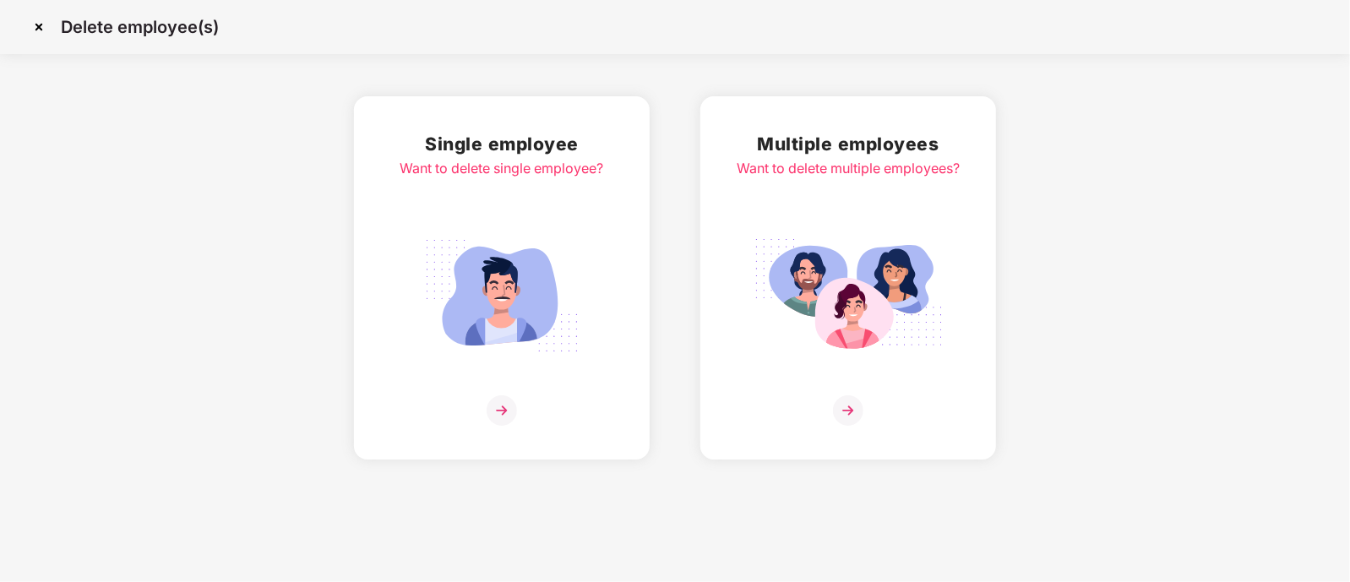
click at [855, 288] on img at bounding box center [848, 296] width 189 height 132
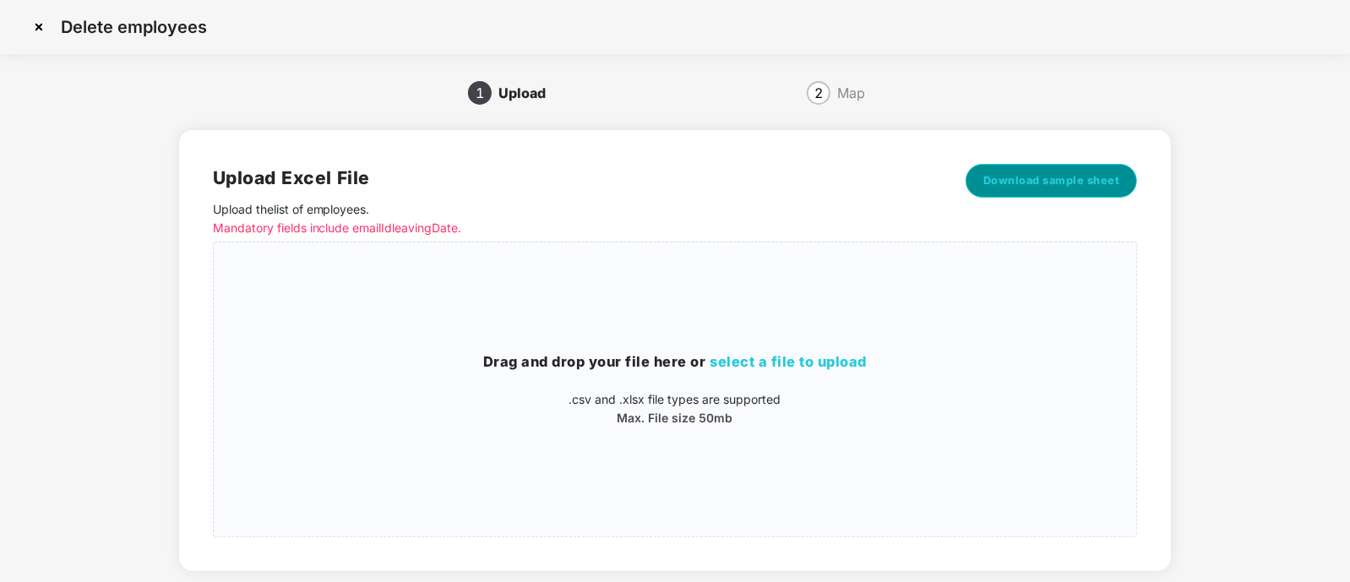
click at [1034, 177] on span "Download sample sheet" at bounding box center [1052, 180] width 137 height 17
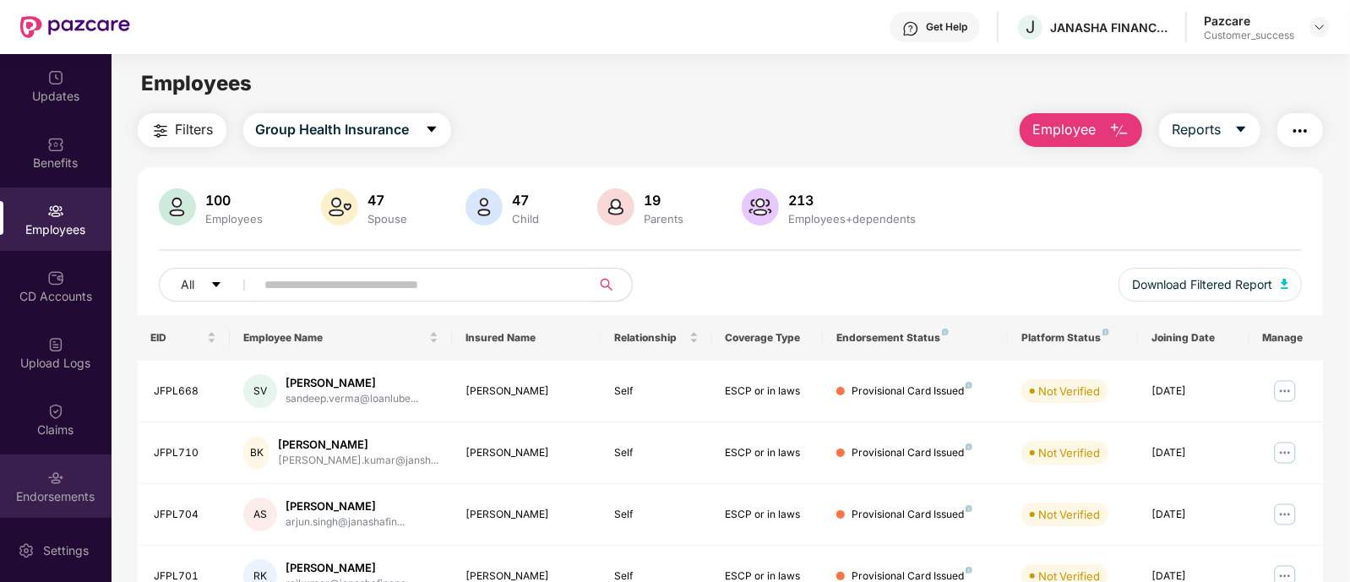
click at [76, 500] on div "Endorsements" at bounding box center [56, 496] width 112 height 17
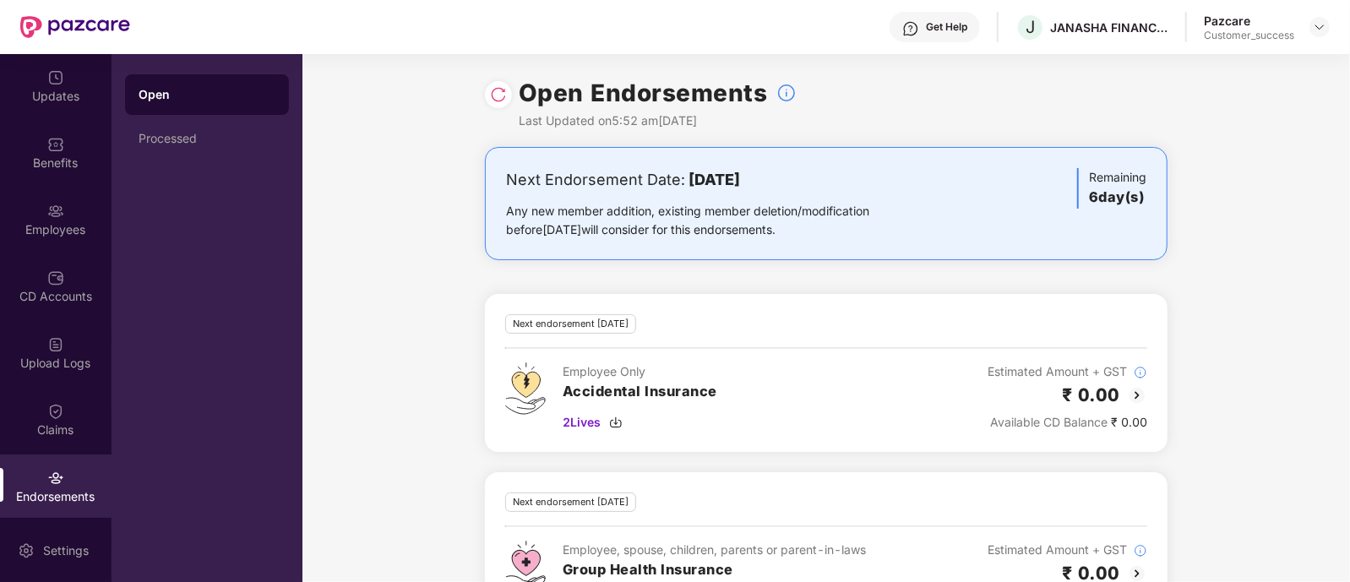
drag, startPoint x: 668, startPoint y: 117, endPoint x: 726, endPoint y: 120, distance: 58.4
click at [726, 120] on div "Last Updated on 5:52 am, 14 Oct 2025" at bounding box center [658, 121] width 278 height 19
click at [516, 95] on div "Open Endorsements Last Updated on 5:52 am, 14 Oct 2025" at bounding box center [826, 100] width 683 height 93
drag, startPoint x: 664, startPoint y: 113, endPoint x: 728, endPoint y: 125, distance: 65.3
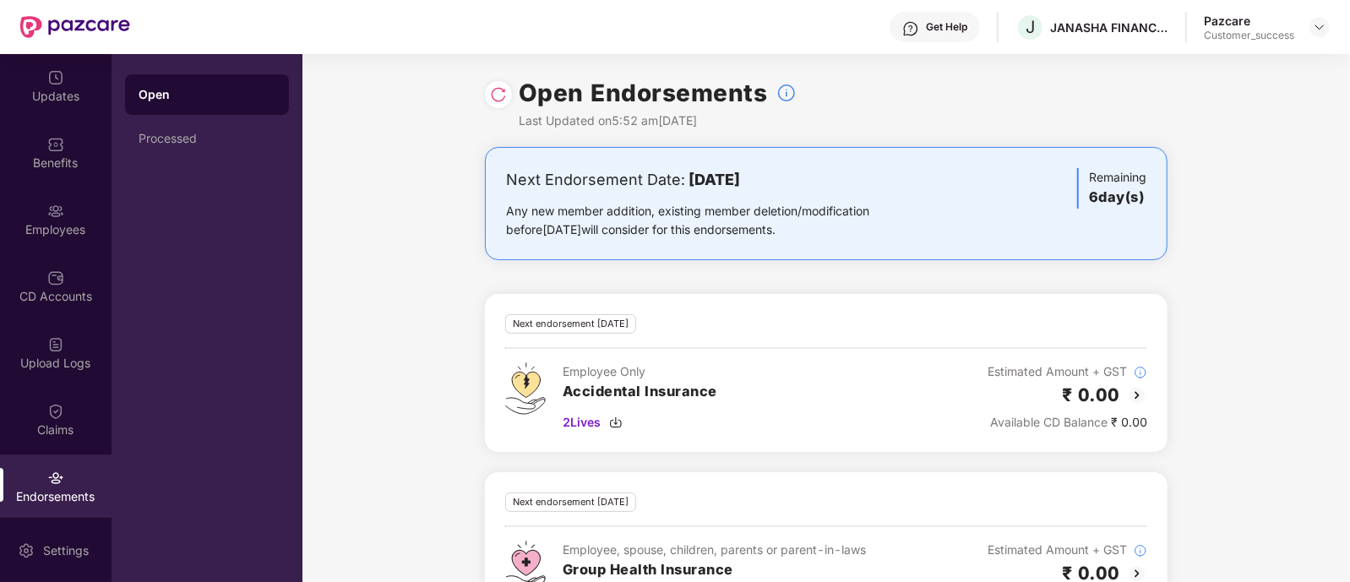
click at [728, 125] on div "Last Updated on 5:52 am, 14 Oct 2025" at bounding box center [658, 121] width 278 height 19
drag, startPoint x: 672, startPoint y: 183, endPoint x: 845, endPoint y: 175, distance: 173.4
click at [845, 175] on div "Next Endorsement Date: 20 October 2025" at bounding box center [714, 180] width 417 height 24
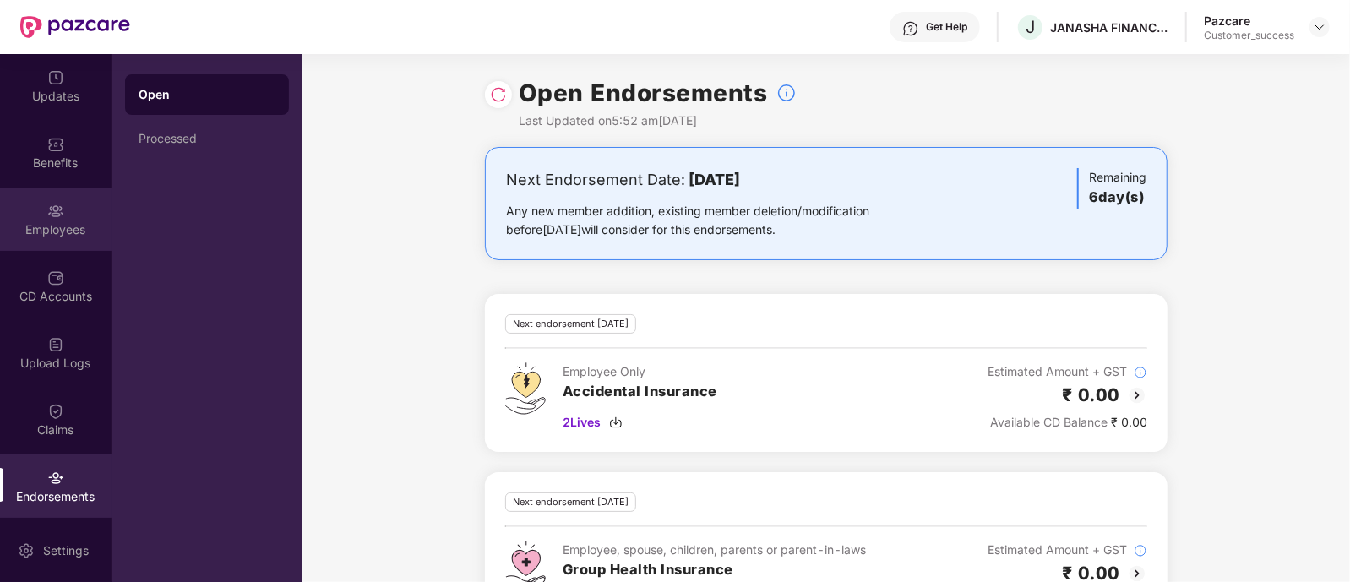
click at [78, 198] on div "Employees" at bounding box center [56, 219] width 112 height 63
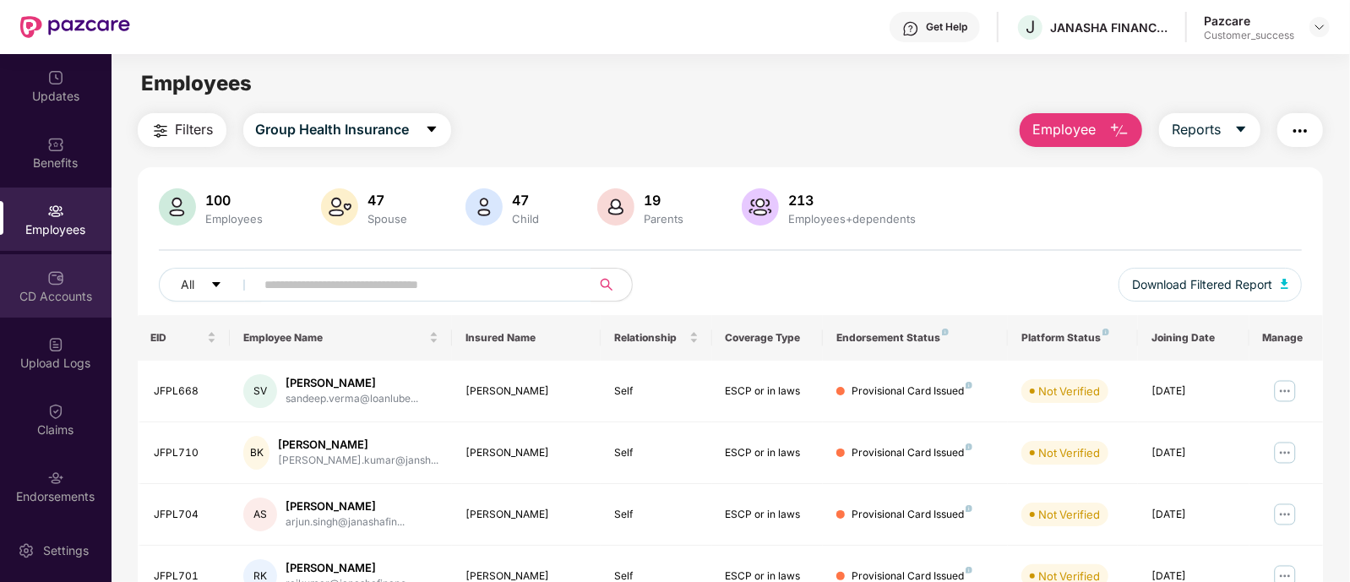
click at [69, 292] on div "CD Accounts" at bounding box center [56, 296] width 112 height 17
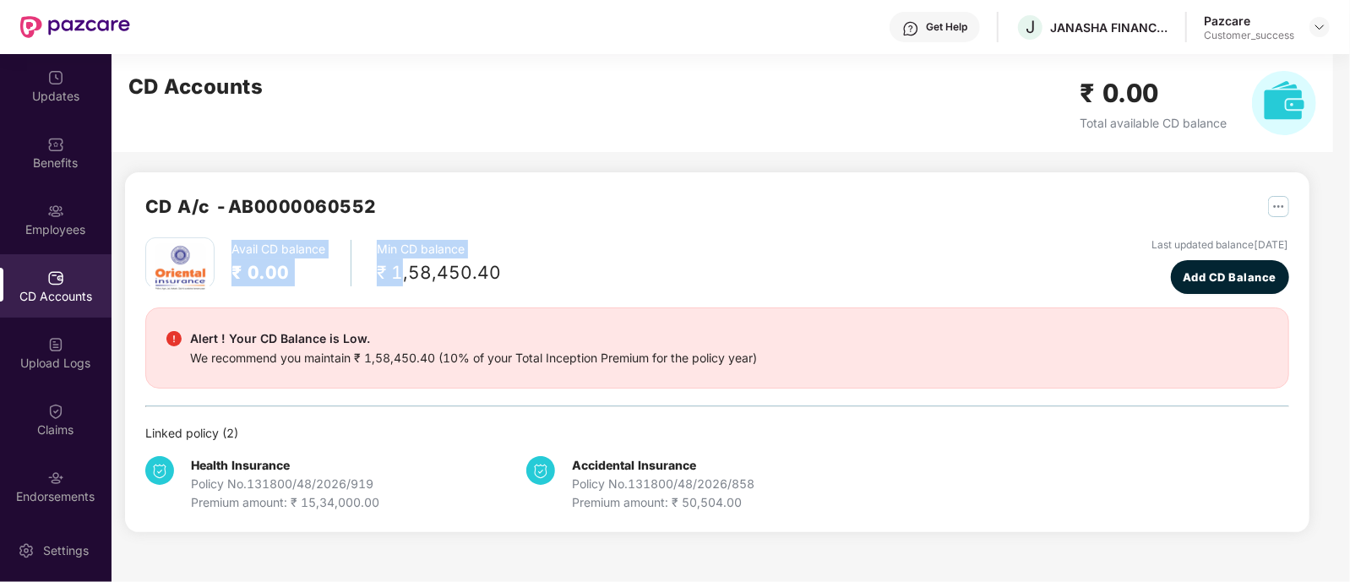
drag, startPoint x: 231, startPoint y: 241, endPoint x: 397, endPoint y: 268, distance: 168.7
click at [397, 268] on div "Avail CD balance ₹ 0.00 Min CD balance ₹ 1,58,450.40" at bounding box center [323, 262] width 356 height 51
click at [397, 268] on div "₹ 1,58,450.40" at bounding box center [439, 273] width 124 height 28
click at [980, 200] on div "CD A/c - AB0000060552" at bounding box center [717, 215] width 1144 height 45
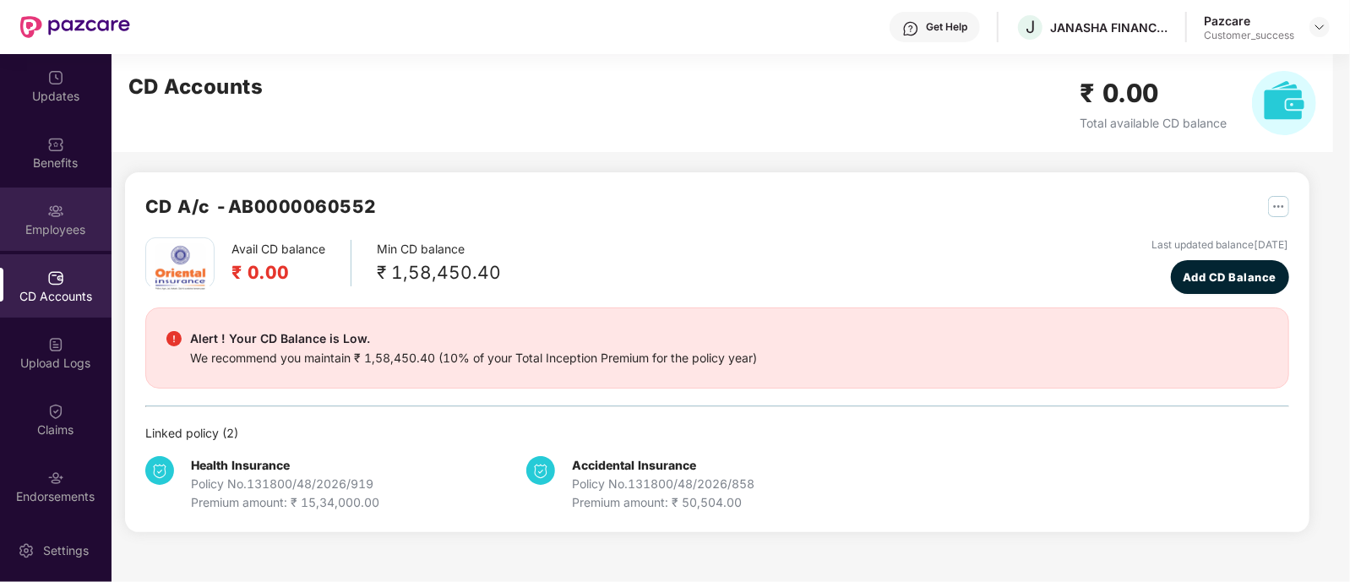
click at [63, 232] on div "Employees" at bounding box center [56, 229] width 112 height 17
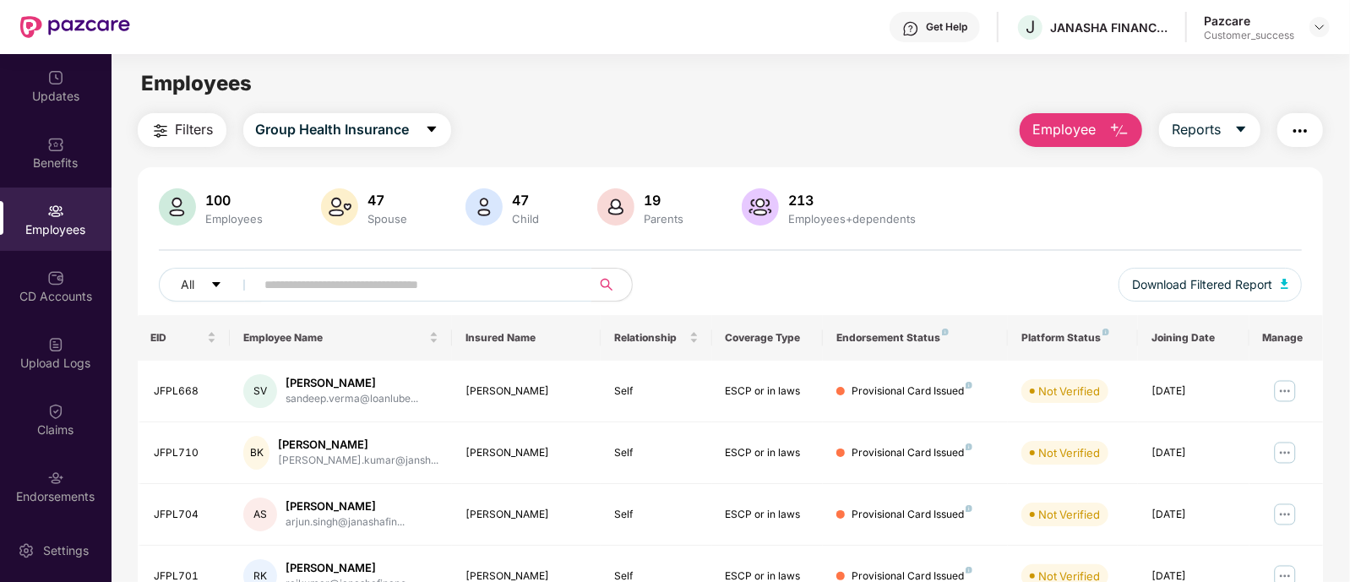
click at [330, 290] on input "text" at bounding box center [416, 284] width 303 height 25
paste input "*******"
type input "*******"
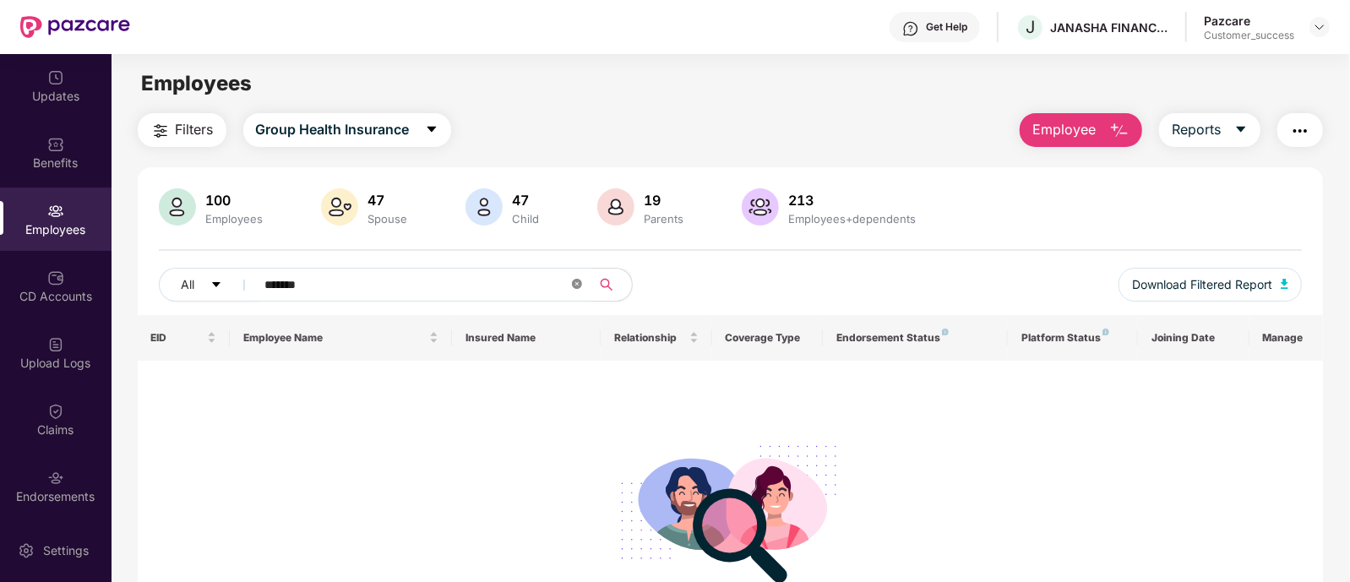
click at [574, 283] on icon "close-circle" at bounding box center [577, 284] width 10 height 10
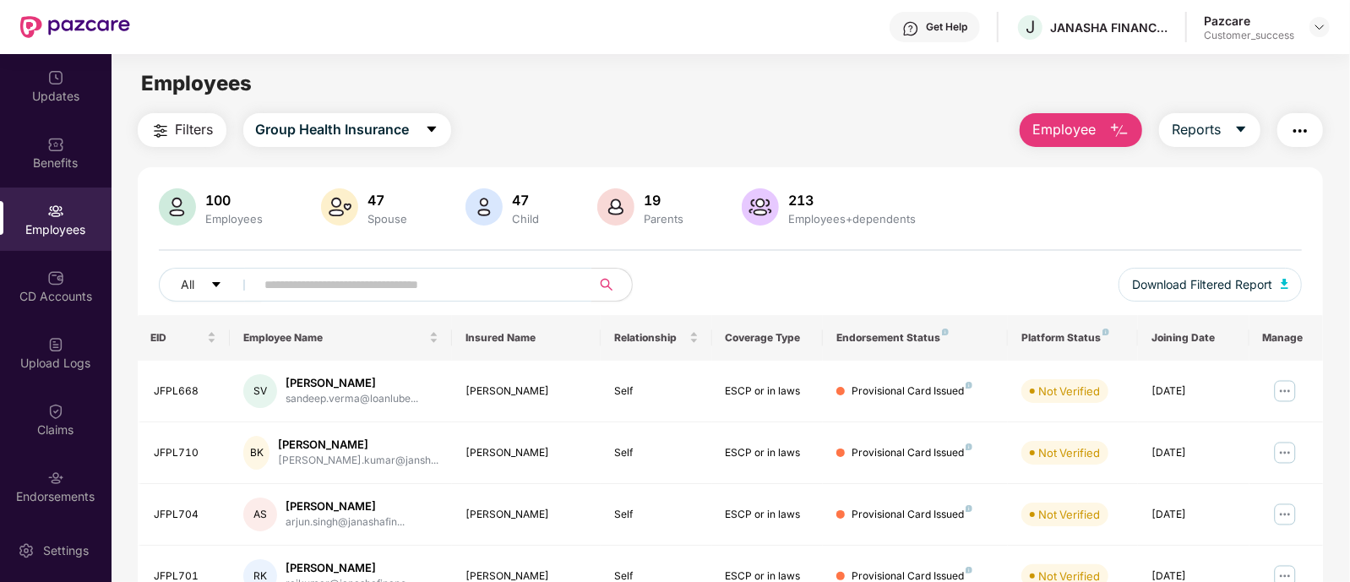
paste input "*******"
type input "*******"
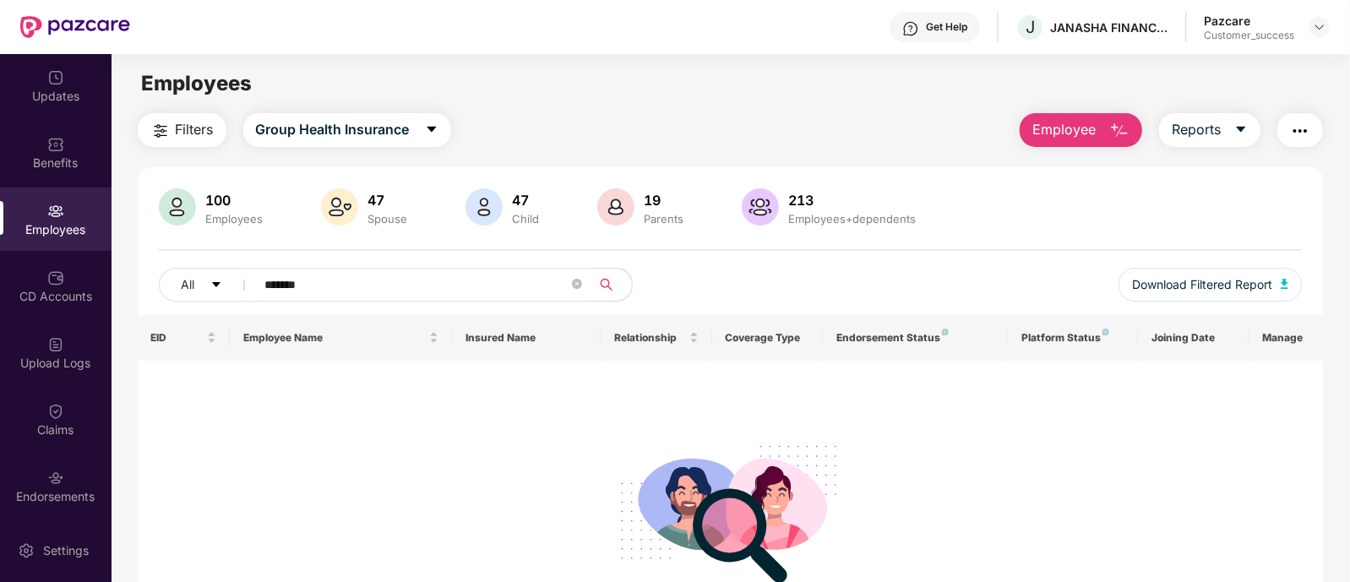
click at [572, 286] on icon "close-circle" at bounding box center [577, 284] width 10 height 10
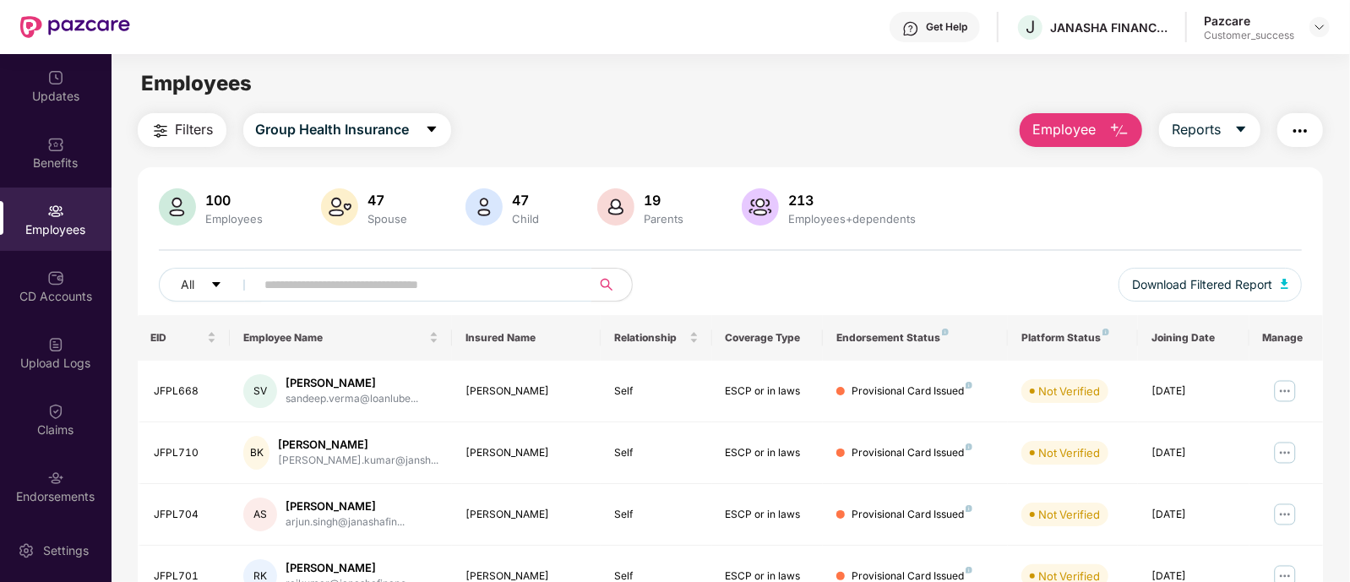
paste input "**********"
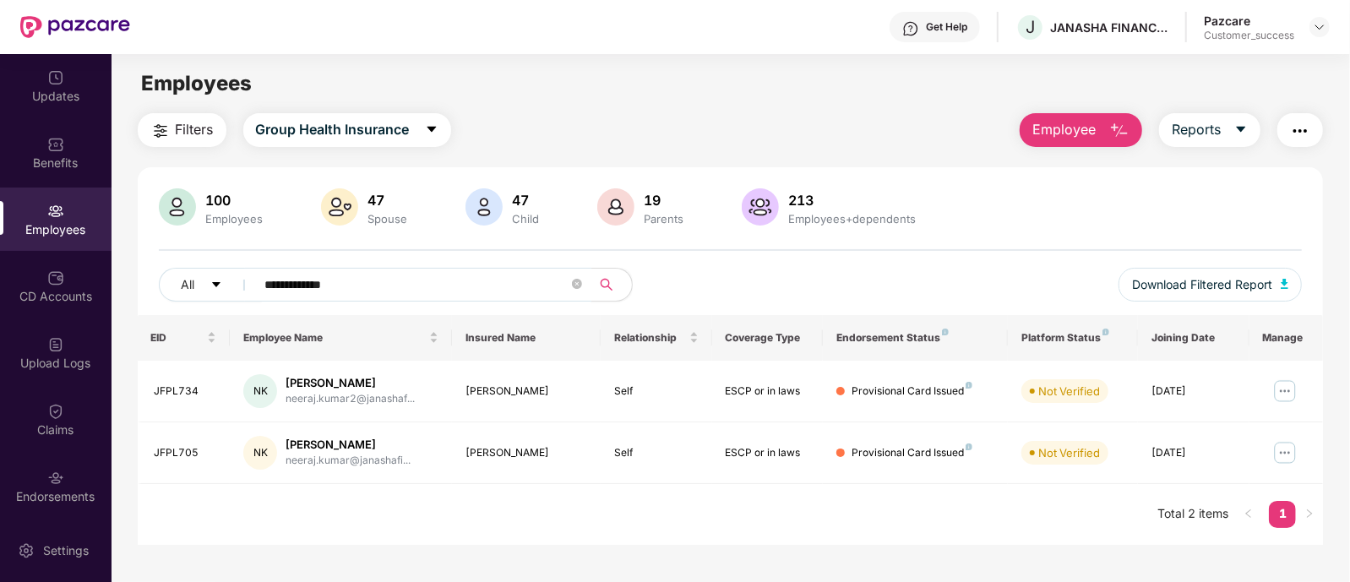
type input "**********"
click at [355, 484] on div "EID Employee Name Insured Name Relationship Coverage Type Endorsement Status Pl…" at bounding box center [731, 430] width 1186 height 230
click at [578, 281] on icon "close-circle" at bounding box center [577, 284] width 10 height 10
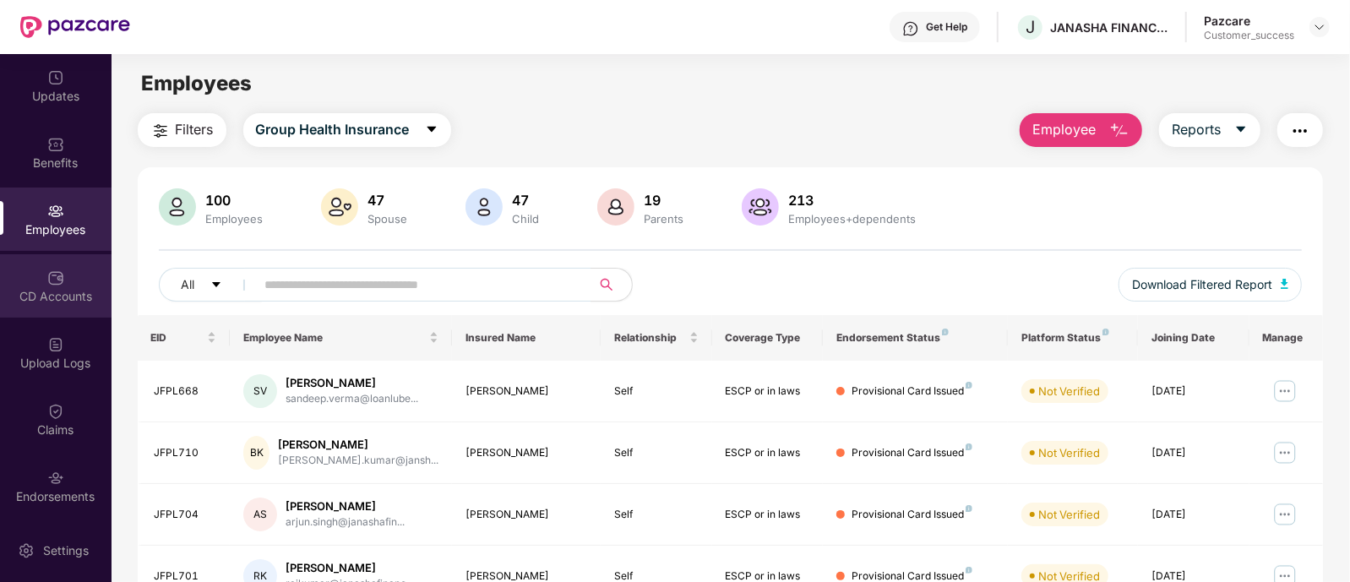
click at [31, 303] on div "CD Accounts" at bounding box center [56, 296] width 112 height 17
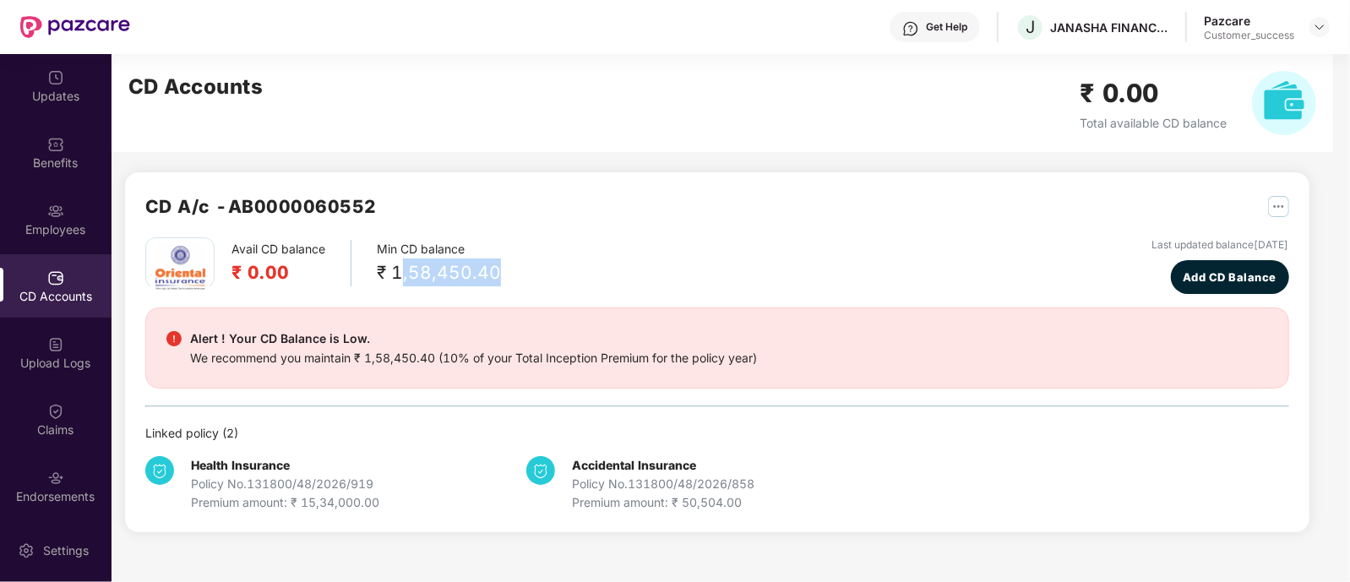
drag, startPoint x: 496, startPoint y: 271, endPoint x: 397, endPoint y: 272, distance: 98.9
click at [397, 272] on div "₹ 1,58,450.40" at bounding box center [439, 273] width 124 height 28
click at [372, 291] on div "Avail CD balance ₹ 0.00 Min CD balance ₹ 1,58,450.40 Last updated balance 14 Oc…" at bounding box center [717, 265] width 1144 height 57
drag, startPoint x: 111, startPoint y: 362, endPoint x: 116, endPoint y: 384, distance: 22.5
click at [116, 384] on div "CD A/c - AB0000060552 Avail CD balance ₹ 0.00 Min CD balance ₹ 1,58,450.40 Last…" at bounding box center [711, 303] width 1198 height 499
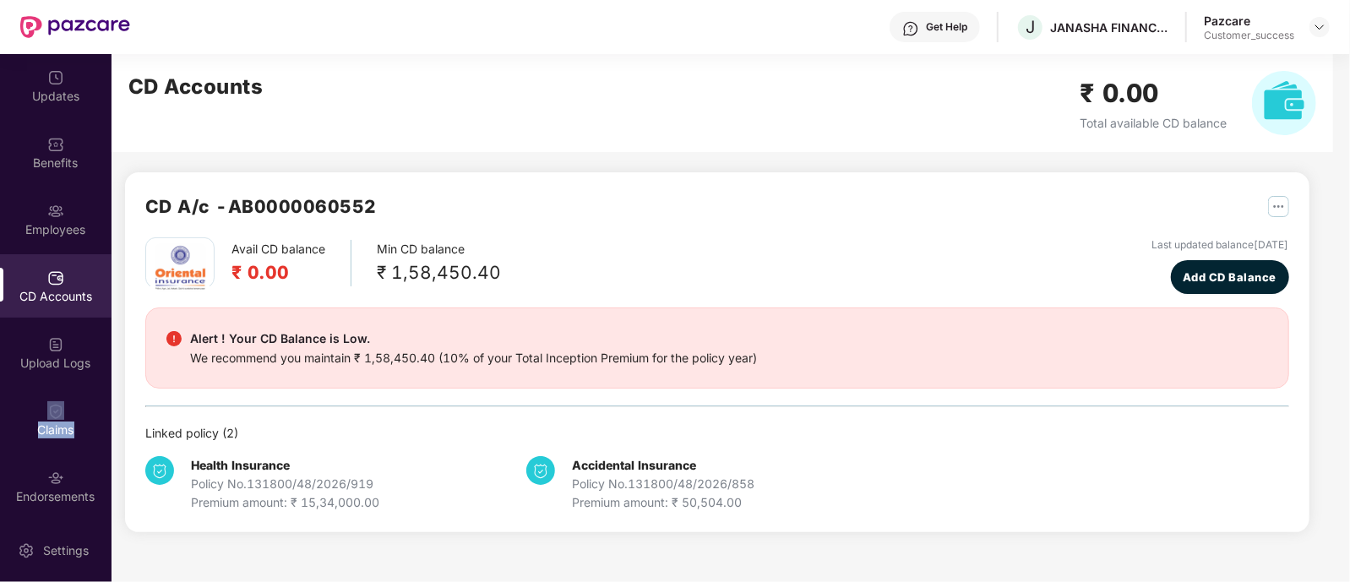
drag, startPoint x: 106, startPoint y: 375, endPoint x: 110, endPoint y: 390, distance: 15.8
click at [110, 390] on div "Updates Benefits Employees CD Accounts Upload Logs Claims Endorsements My Orders" at bounding box center [56, 286] width 112 height 465
click at [119, 469] on div "CD A/c - AB0000060552 Avail CD balance ₹ 0.00 Min CD balance ₹ 1,58,450.40 Last…" at bounding box center [711, 303] width 1198 height 499
click at [30, 416] on div "Claims" at bounding box center [56, 419] width 112 height 63
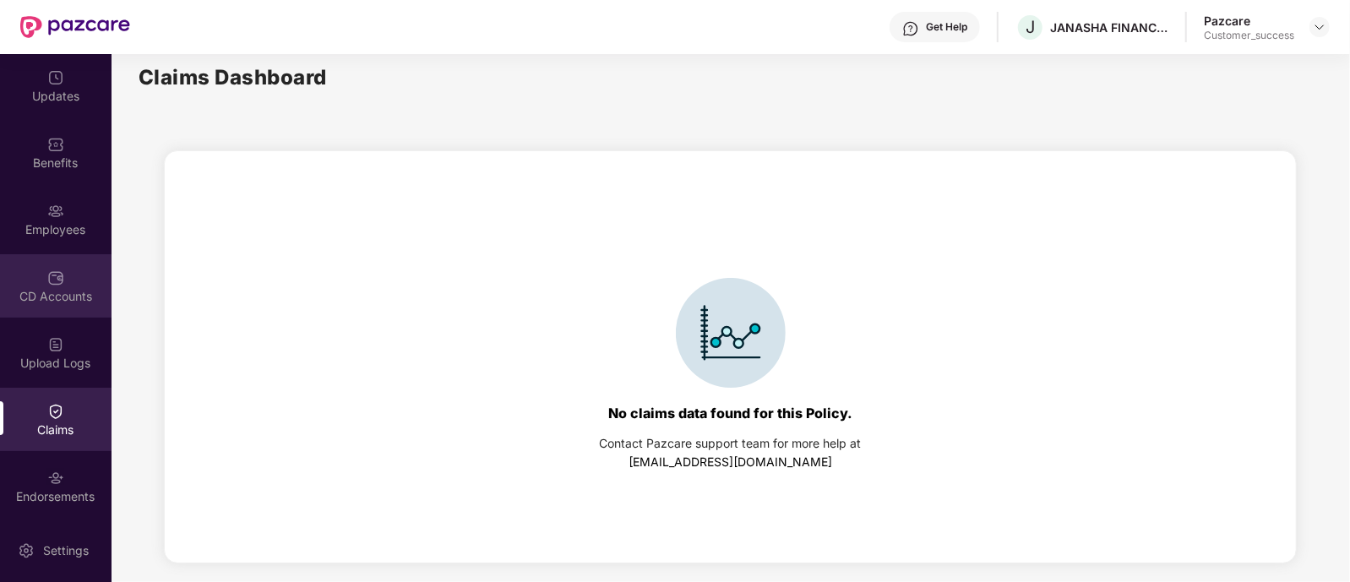
click at [104, 275] on div "CD Accounts" at bounding box center [56, 285] width 112 height 63
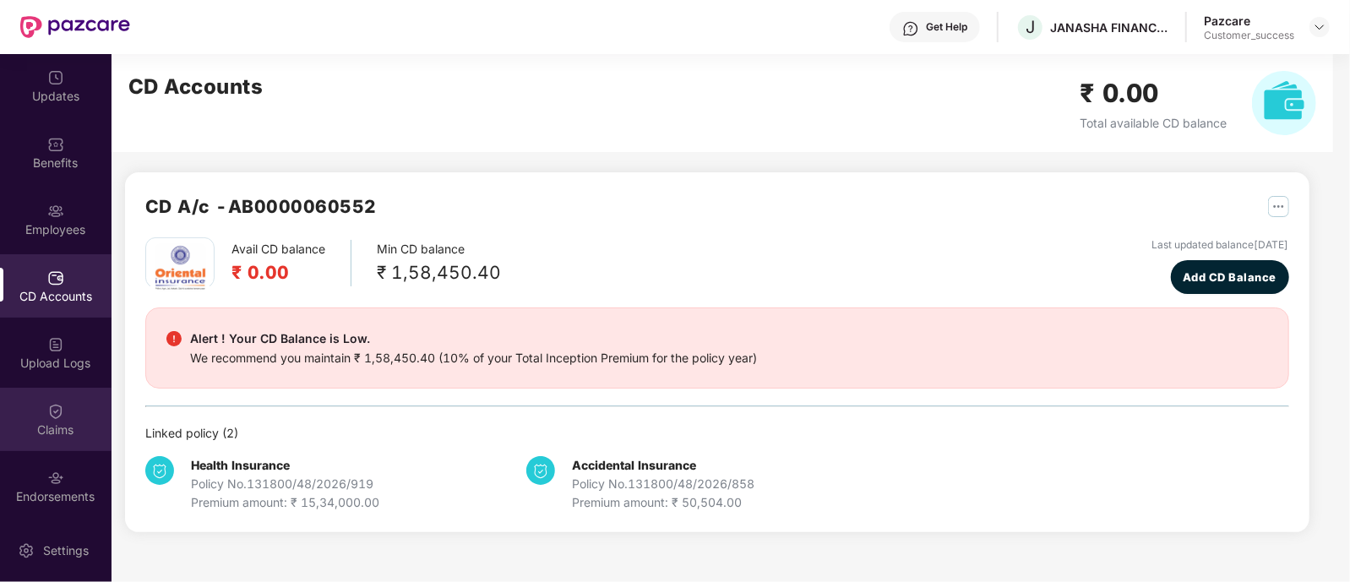
click at [52, 435] on div "Claims" at bounding box center [56, 430] width 112 height 17
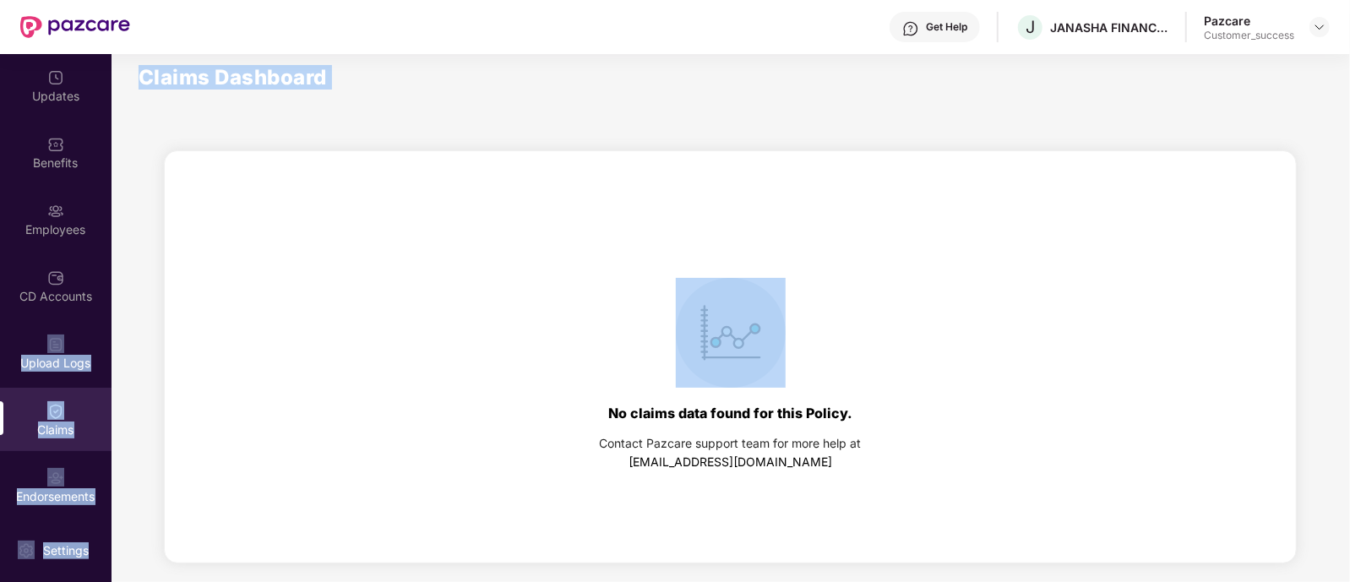
drag, startPoint x: 106, startPoint y: 281, endPoint x: 230, endPoint y: 392, distance: 167.0
click at [230, 392] on div "Updates Benefits Employees CD Accounts Upload Logs Claims Endorsements My Order…" at bounding box center [675, 318] width 1350 height 528
click at [123, 344] on div "No claims data found for this Policy. Contact Pazcare support team for more hel…" at bounding box center [730, 356] width 1258 height 413
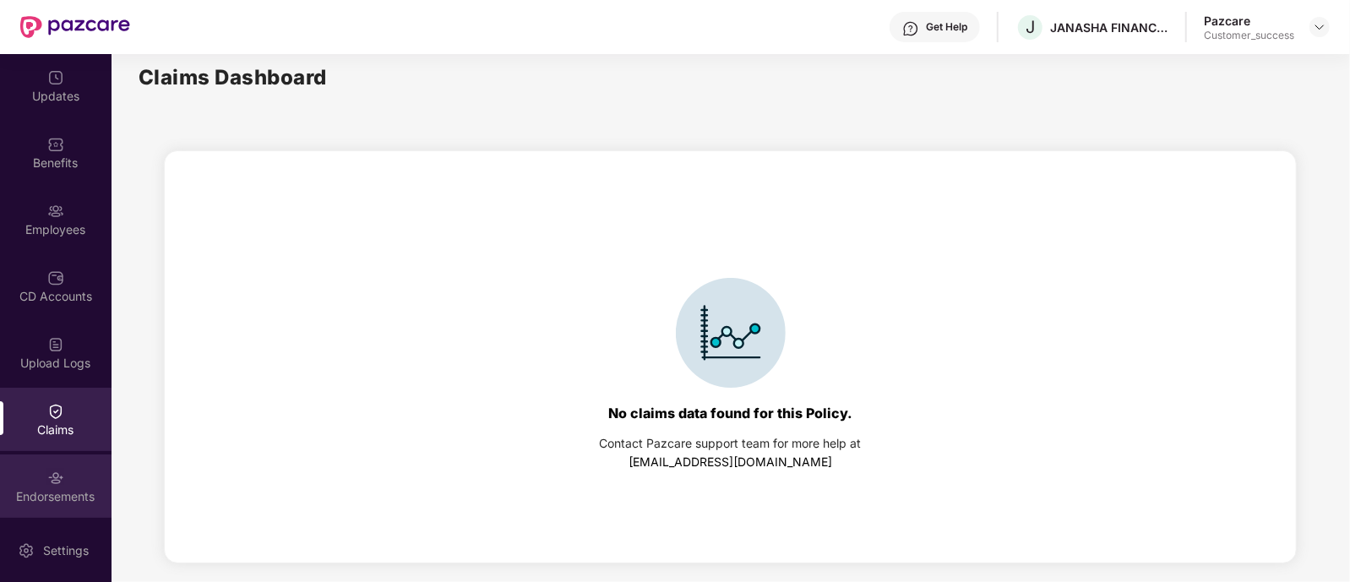
click at [60, 502] on div "Endorsements" at bounding box center [56, 496] width 112 height 17
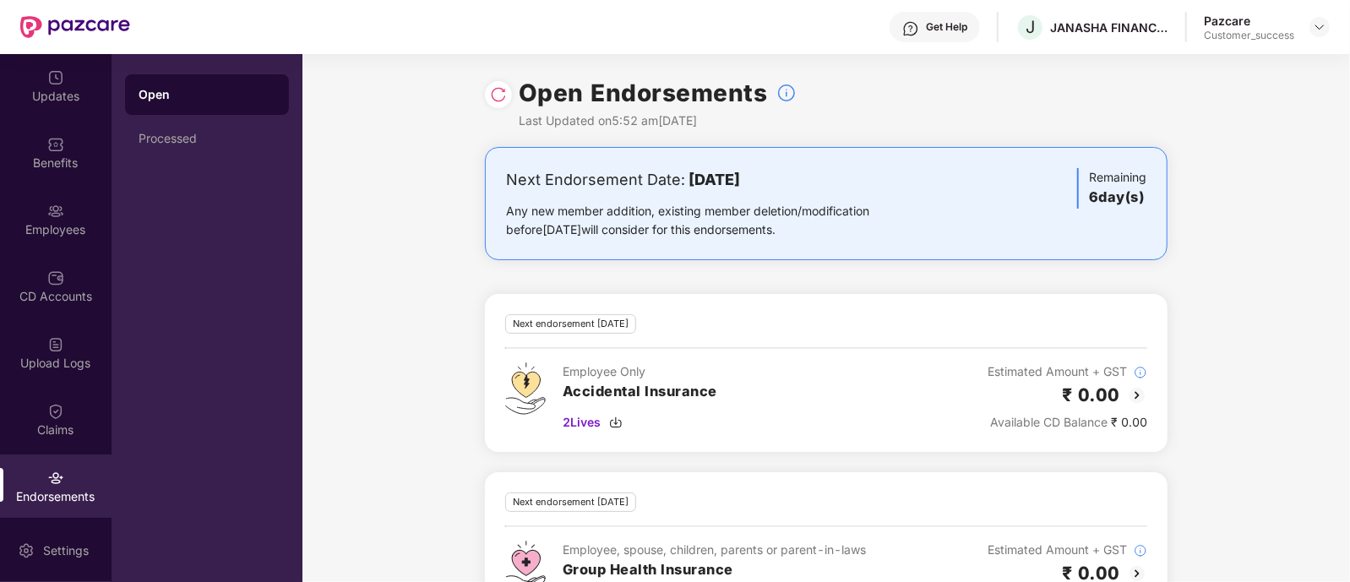
scroll to position [67, 0]
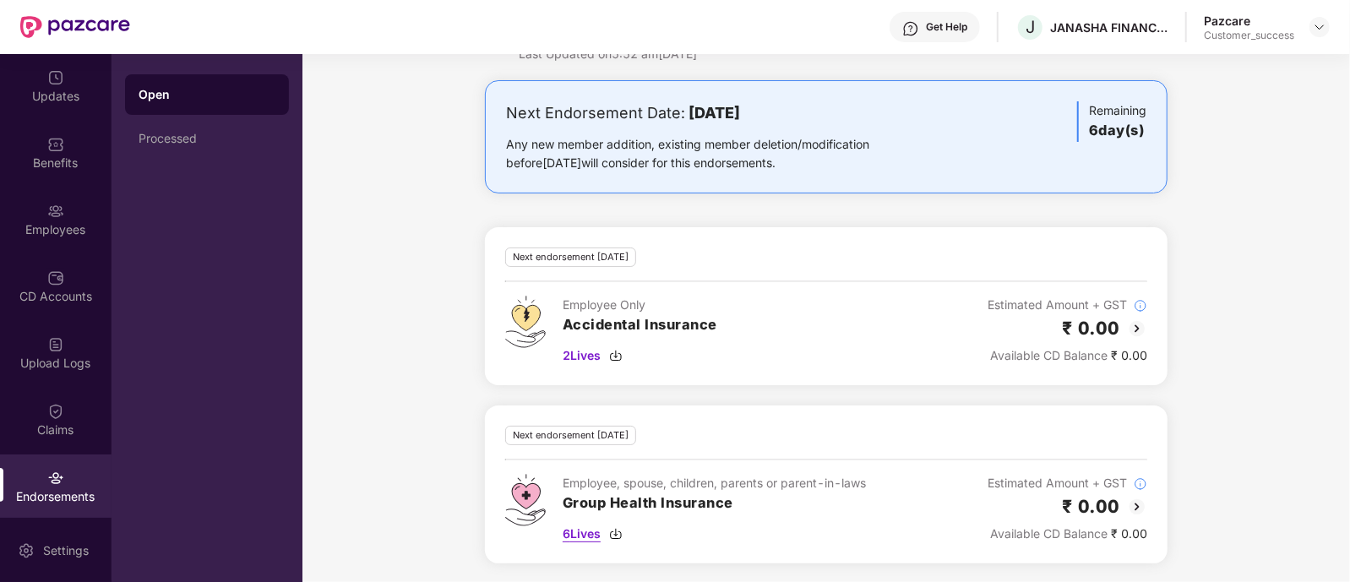
click at [583, 532] on span "6 Lives" at bounding box center [582, 534] width 38 height 19
click at [617, 532] on img at bounding box center [616, 534] width 14 height 14
click at [55, 147] on img at bounding box center [55, 144] width 17 height 17
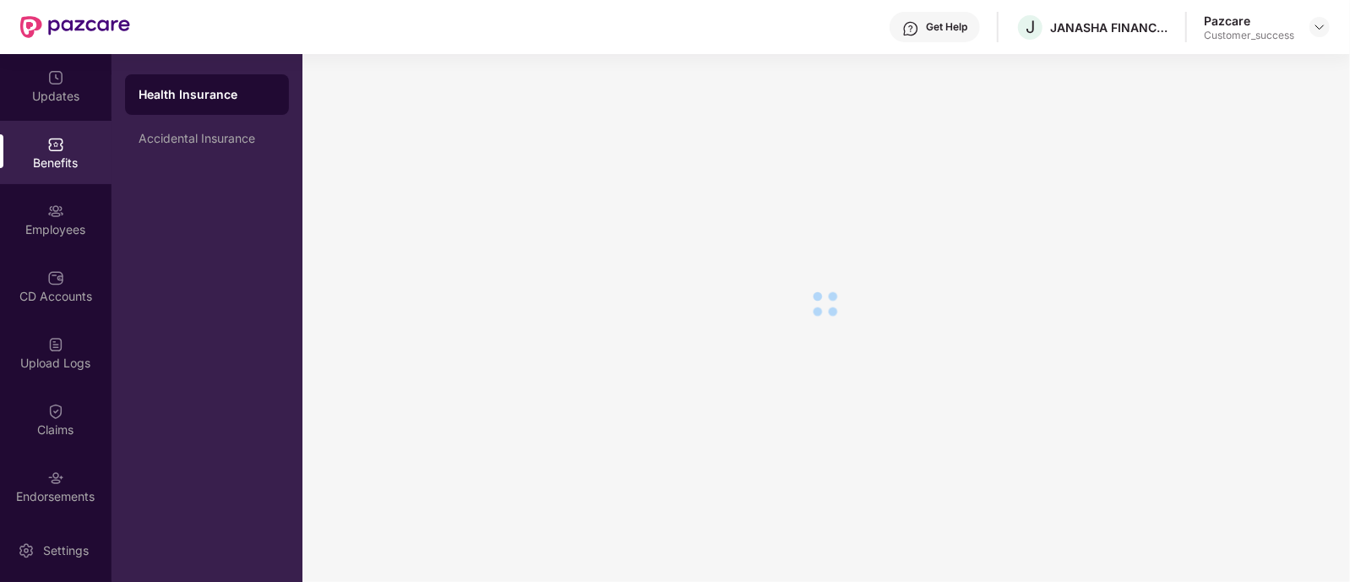
scroll to position [29, 0]
click at [48, 221] on div "Employees" at bounding box center [56, 229] width 112 height 17
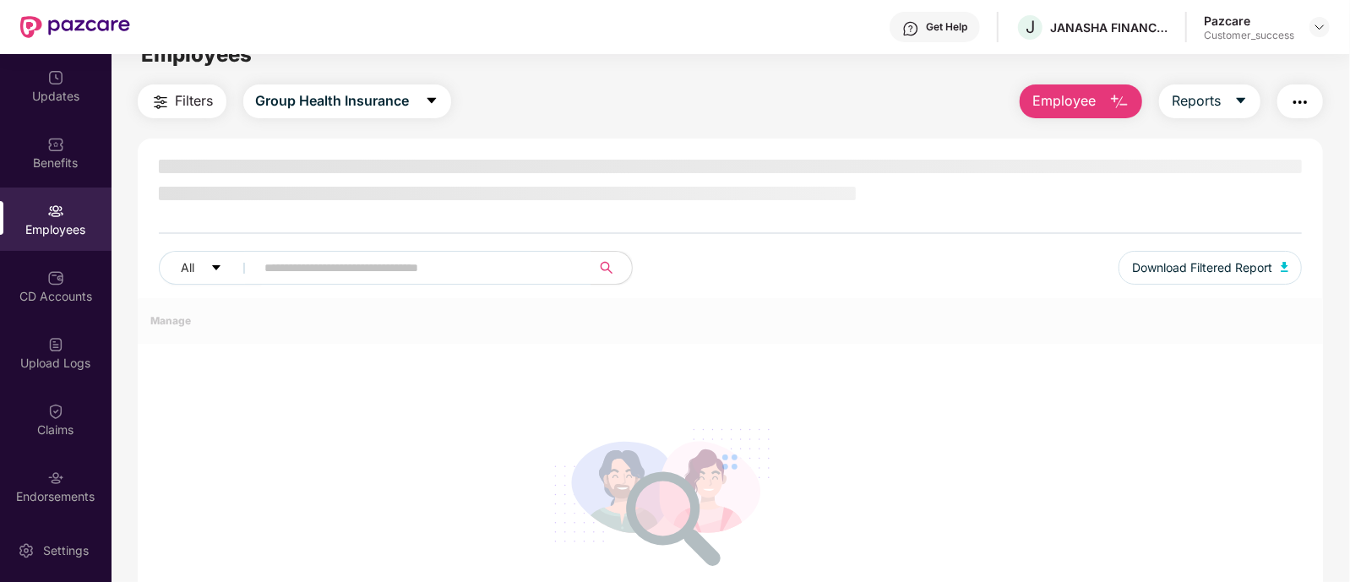
scroll to position [67, 0]
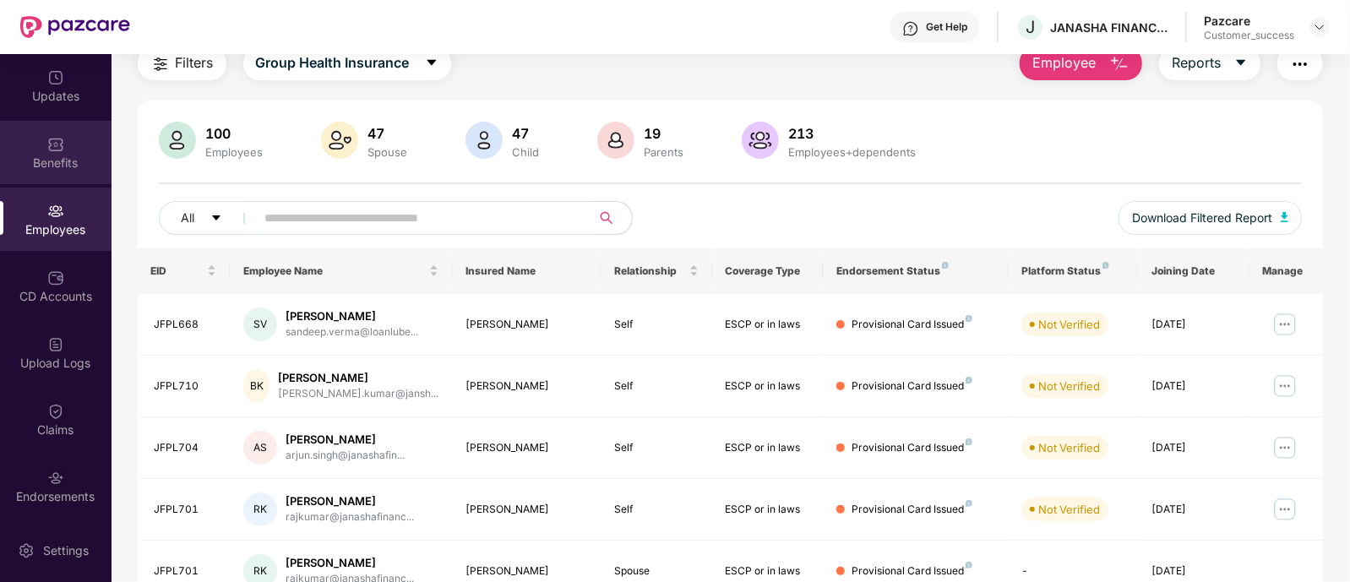
click at [53, 146] on img at bounding box center [55, 144] width 17 height 17
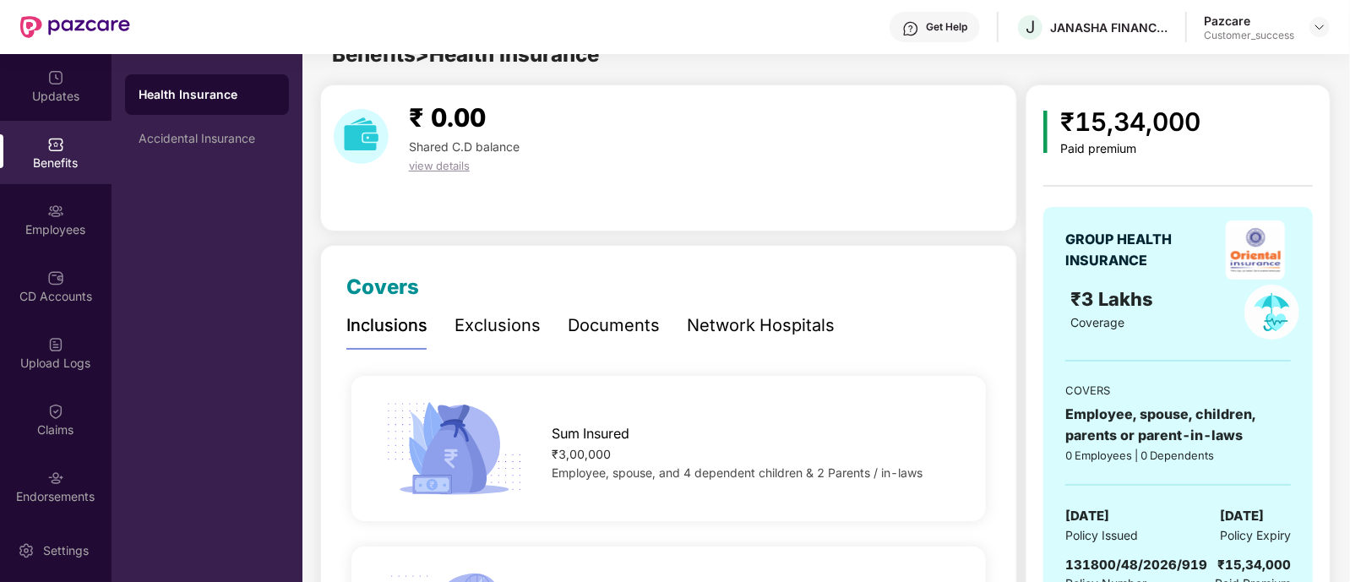
scroll to position [67, 0]
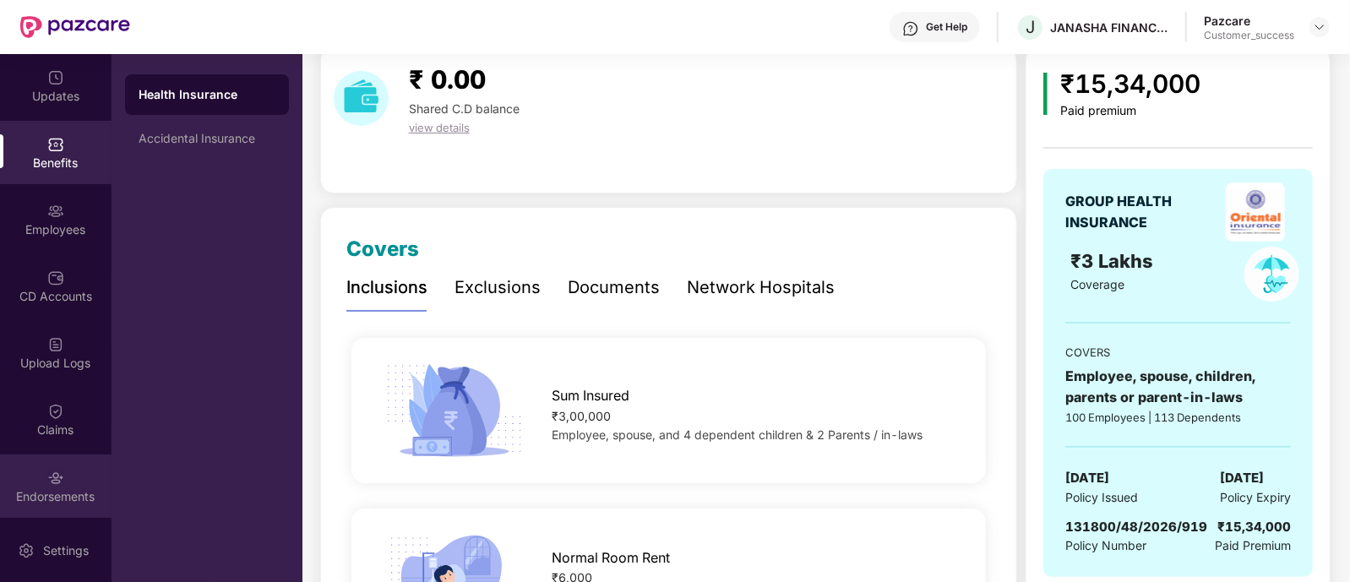
click at [65, 476] on div "Endorsements" at bounding box center [56, 486] width 112 height 63
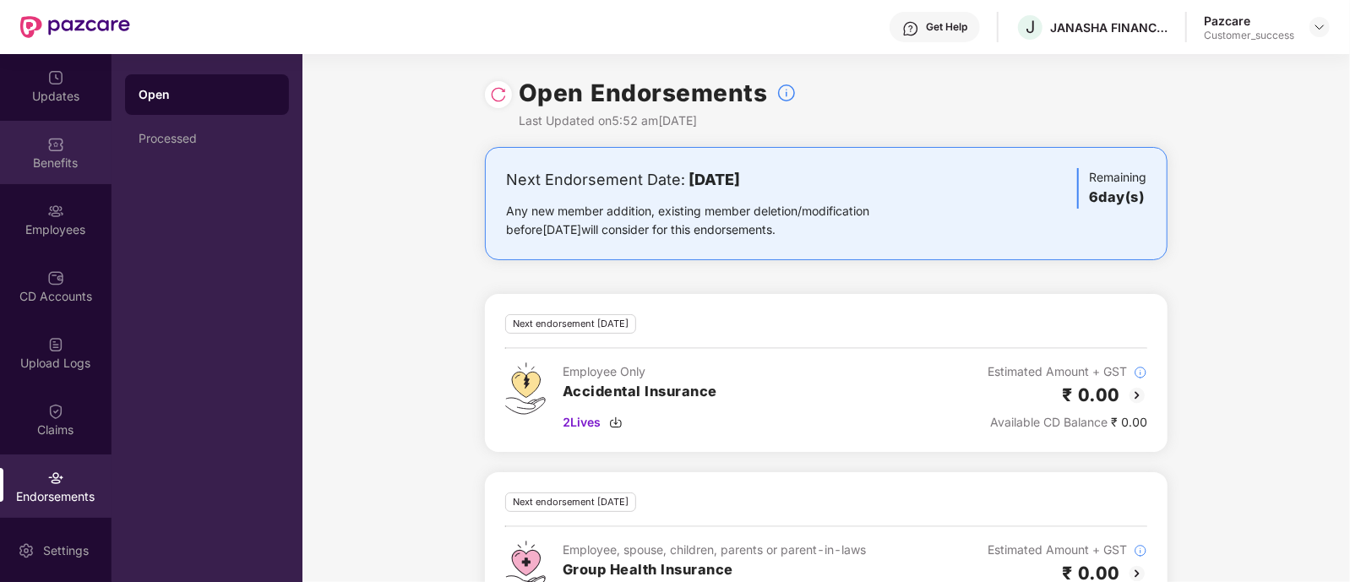
click at [63, 171] on div "Benefits" at bounding box center [56, 163] width 112 height 17
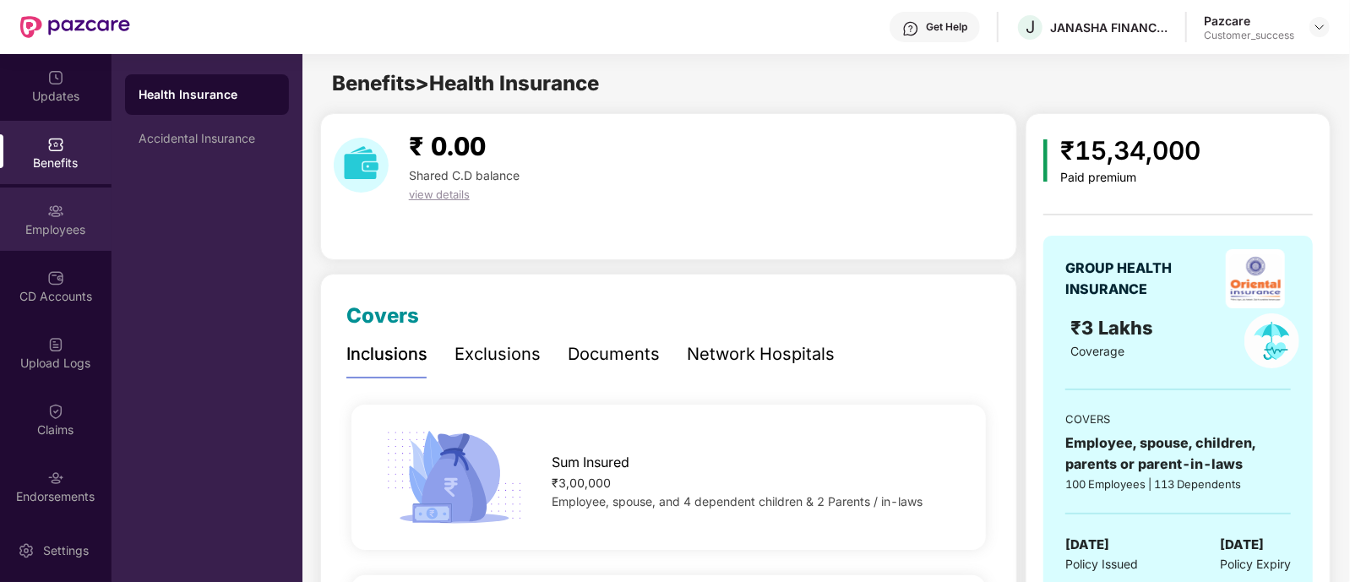
click at [69, 203] on div "Employees" at bounding box center [56, 219] width 112 height 63
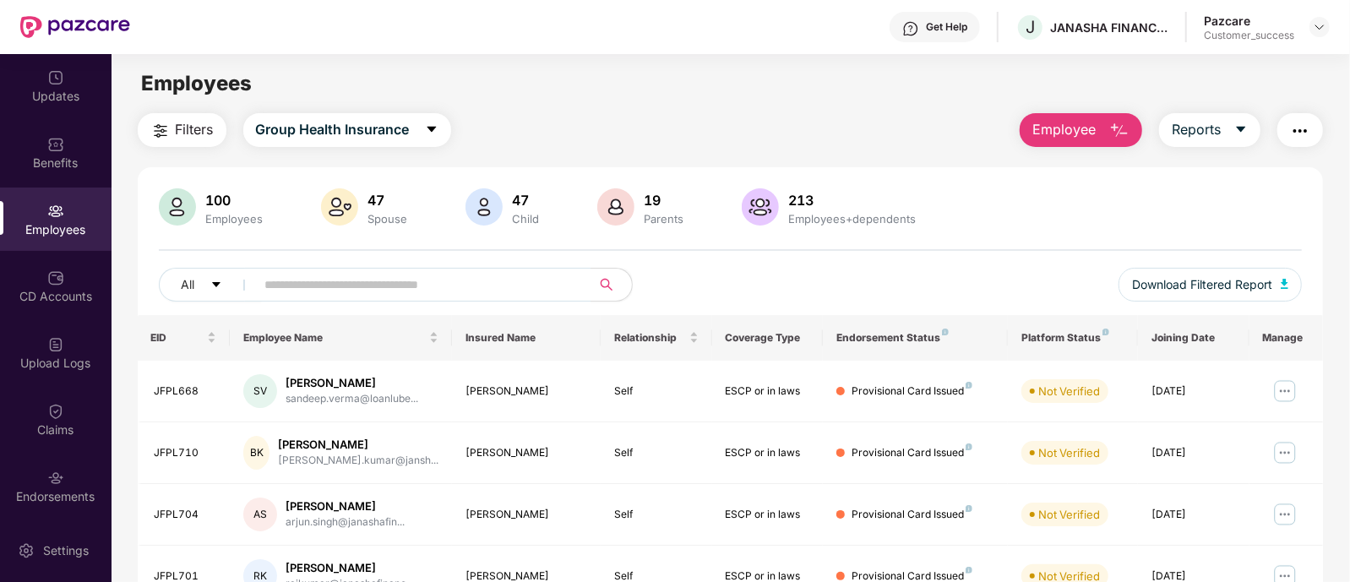
drag, startPoint x: 708, startPoint y: 272, endPoint x: 652, endPoint y: 265, distance: 56.2
click at [652, 265] on div "100 Employees 47 Spouse 47 Child 19 Parents 213 Employees+dependents All Downlo…" at bounding box center [731, 251] width 1186 height 127
drag, startPoint x: 1314, startPoint y: 297, endPoint x: 1086, endPoint y: 248, distance: 233.2
click at [1086, 248] on div "100 Employees 47 Spouse 47 Child 19 Parents 213 Employees+dependents All Downlo…" at bounding box center [731, 251] width 1186 height 127
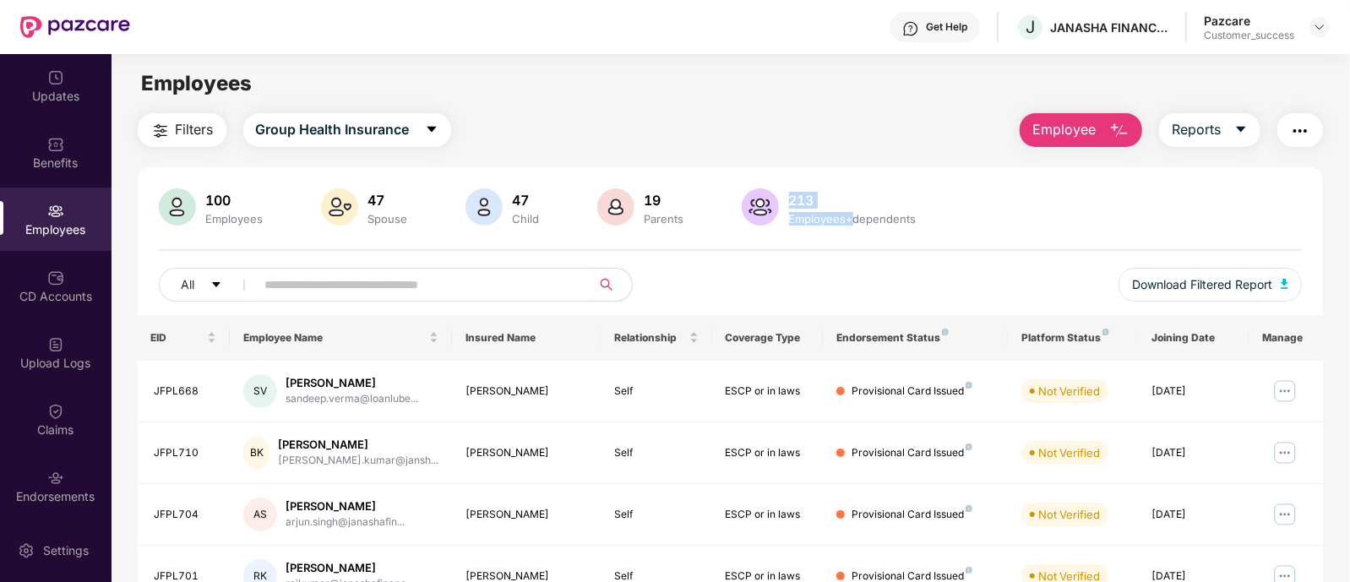
drag, startPoint x: 788, startPoint y: 197, endPoint x: 853, endPoint y: 211, distance: 66.6
click at [853, 211] on div "213 Employees+dependents" at bounding box center [853, 207] width 141 height 35
click at [853, 212] on div "Employees+dependents" at bounding box center [853, 219] width 134 height 14
click at [1174, 274] on button "Download Filtered Report" at bounding box center [1211, 285] width 184 height 34
click at [1186, 285] on span "Download Filtered Report" at bounding box center [1202, 284] width 140 height 19
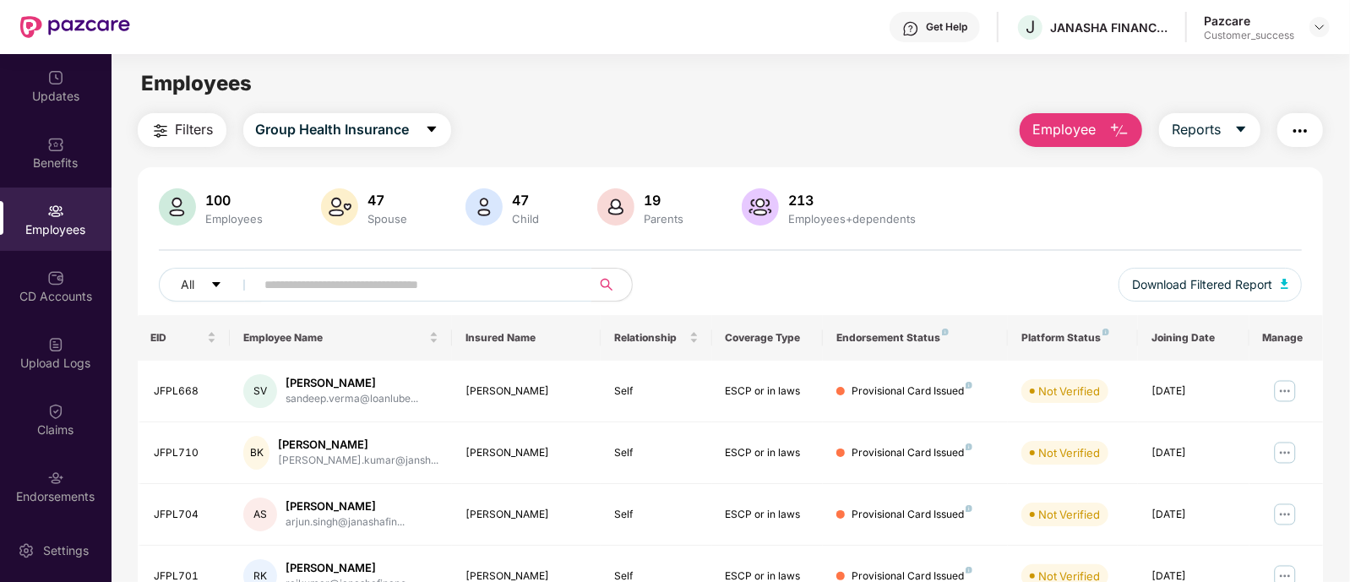
click at [398, 277] on input "text" at bounding box center [416, 284] width 303 height 25
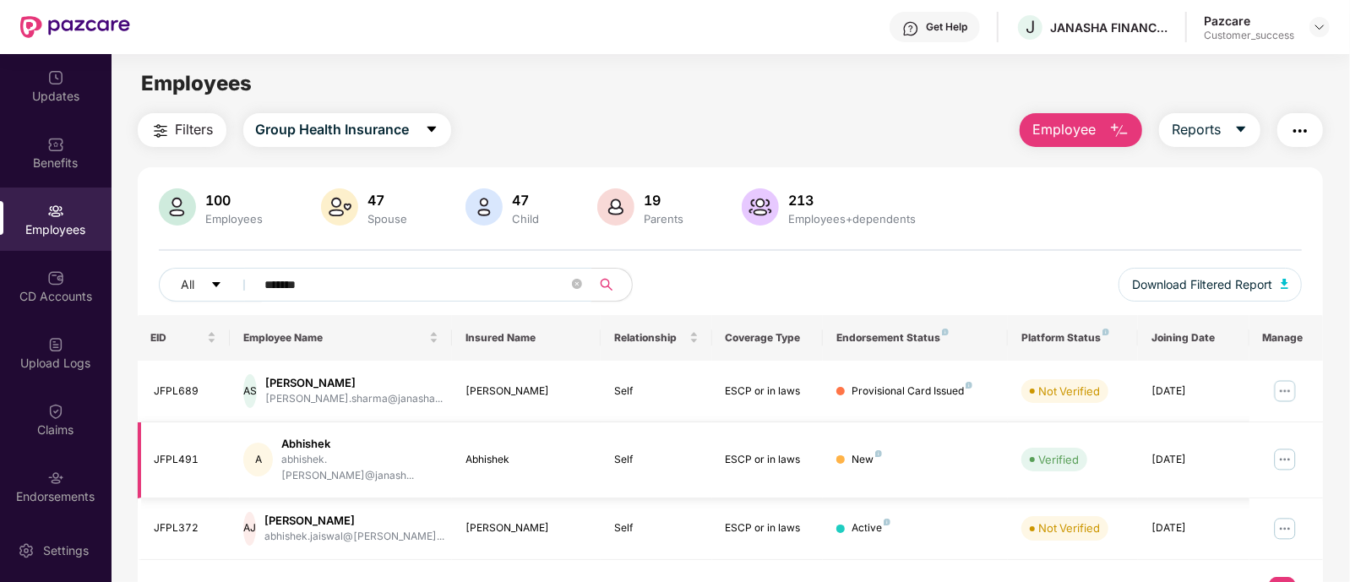
type input "*******"
click at [1280, 449] on img at bounding box center [1285, 459] width 27 height 27
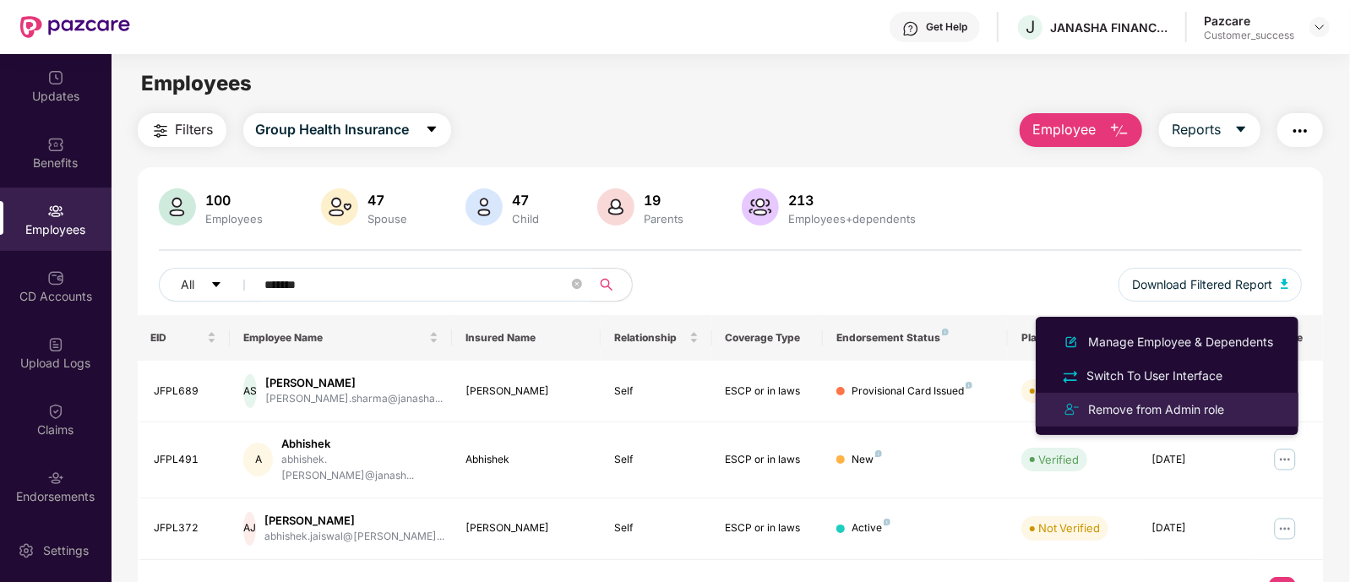
click at [1107, 407] on div "Remove from Admin role" at bounding box center [1156, 410] width 143 height 19
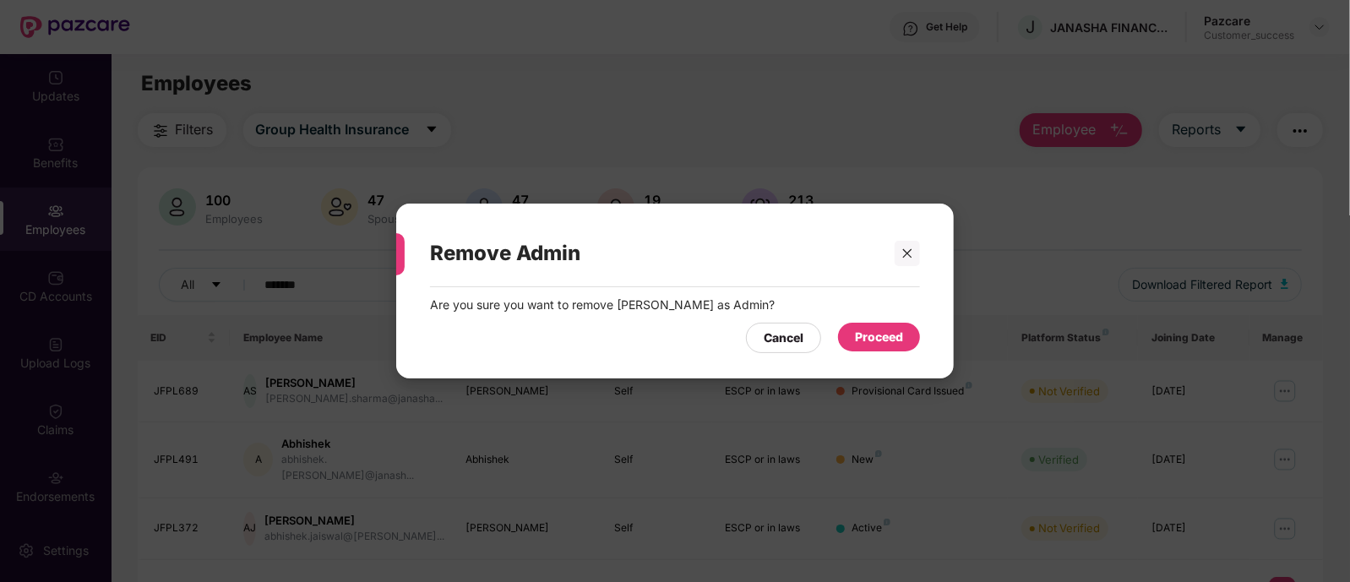
click at [863, 347] on div "Proceed" at bounding box center [879, 337] width 82 height 29
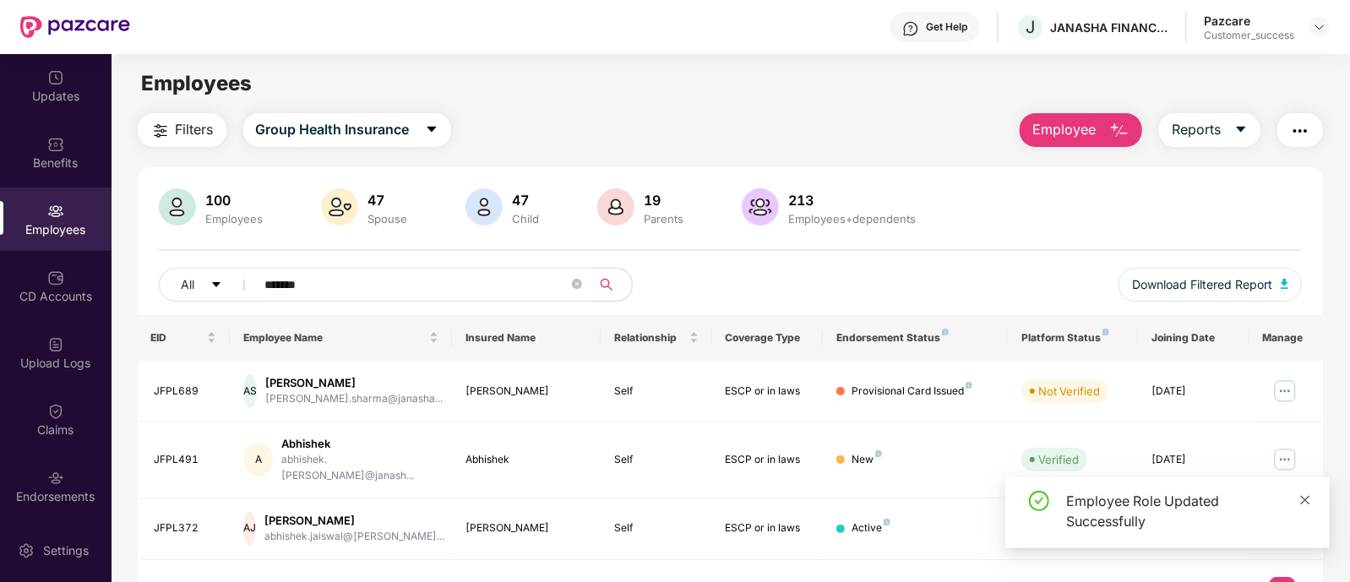
click at [1302, 498] on icon "close" at bounding box center [1306, 500] width 12 height 12
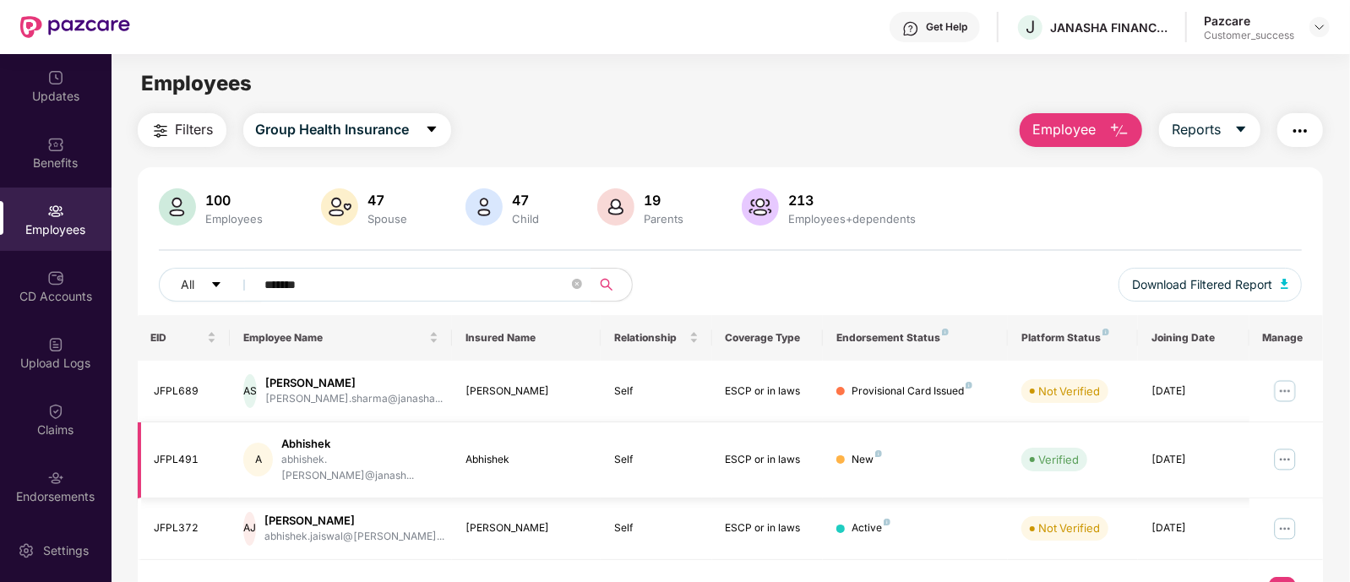
click at [1288, 451] on img at bounding box center [1285, 459] width 27 height 27
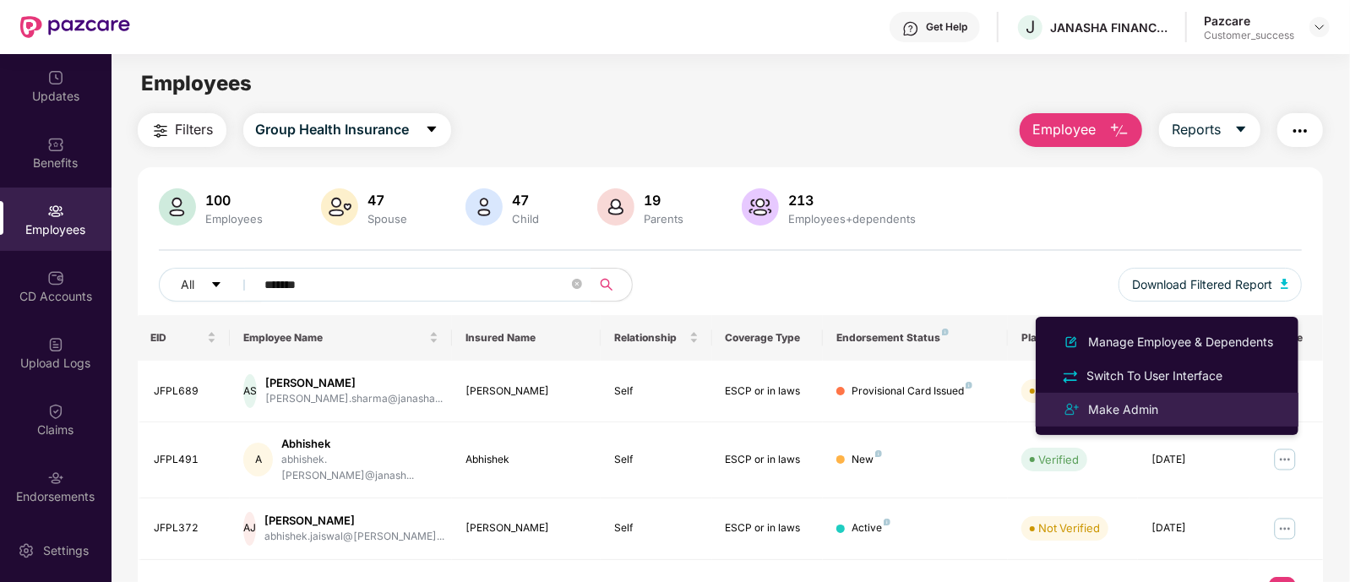
click at [1186, 413] on div "Make Admin" at bounding box center [1167, 410] width 219 height 20
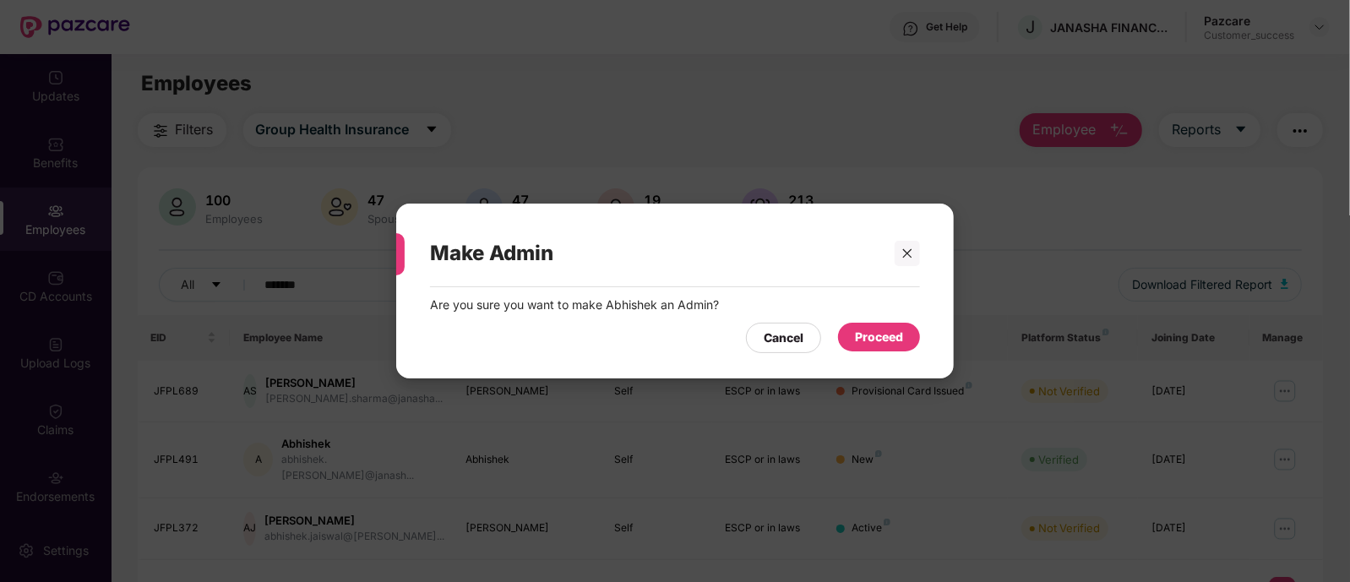
click at [908, 335] on div "Proceed" at bounding box center [879, 337] width 82 height 29
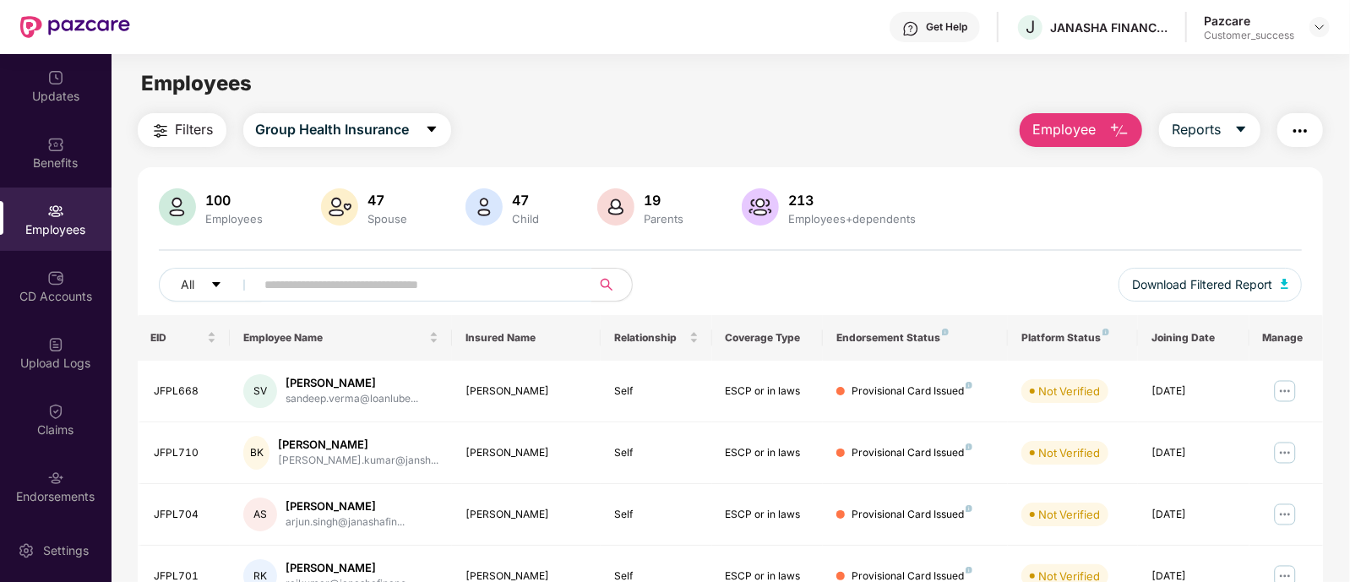
click at [323, 291] on input "text" at bounding box center [416, 284] width 303 height 25
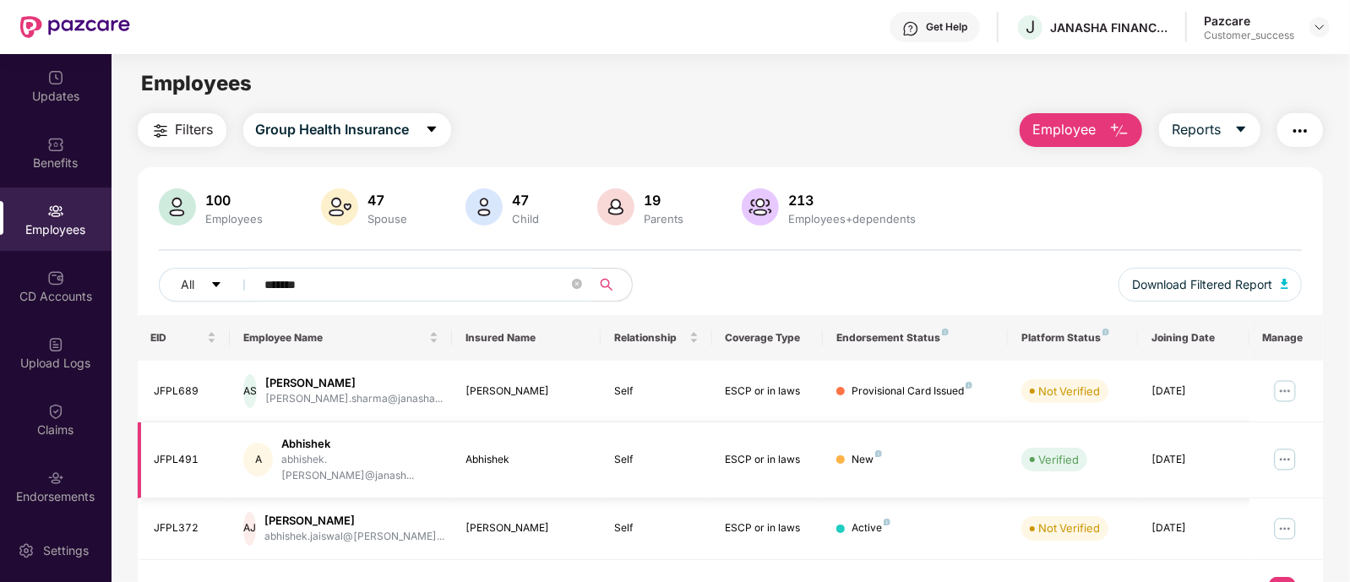
type input "*******"
click at [1278, 450] on img at bounding box center [1285, 459] width 27 height 27
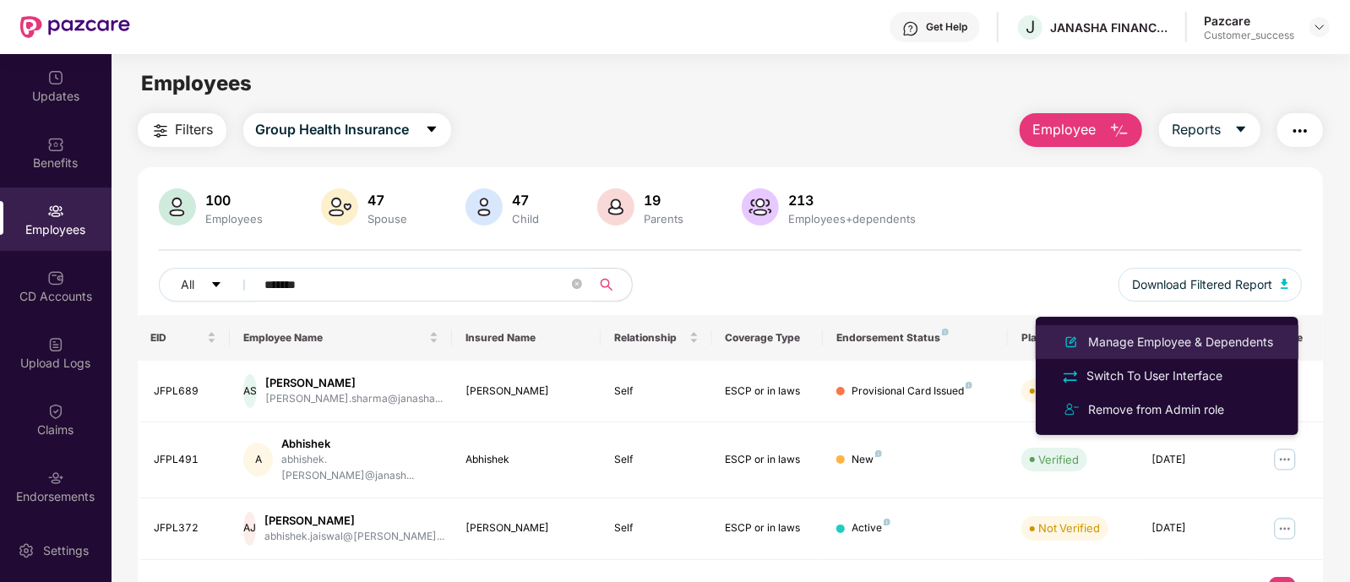
click at [1154, 354] on li "Manage Employee & Dependents" at bounding box center [1167, 342] width 263 height 34
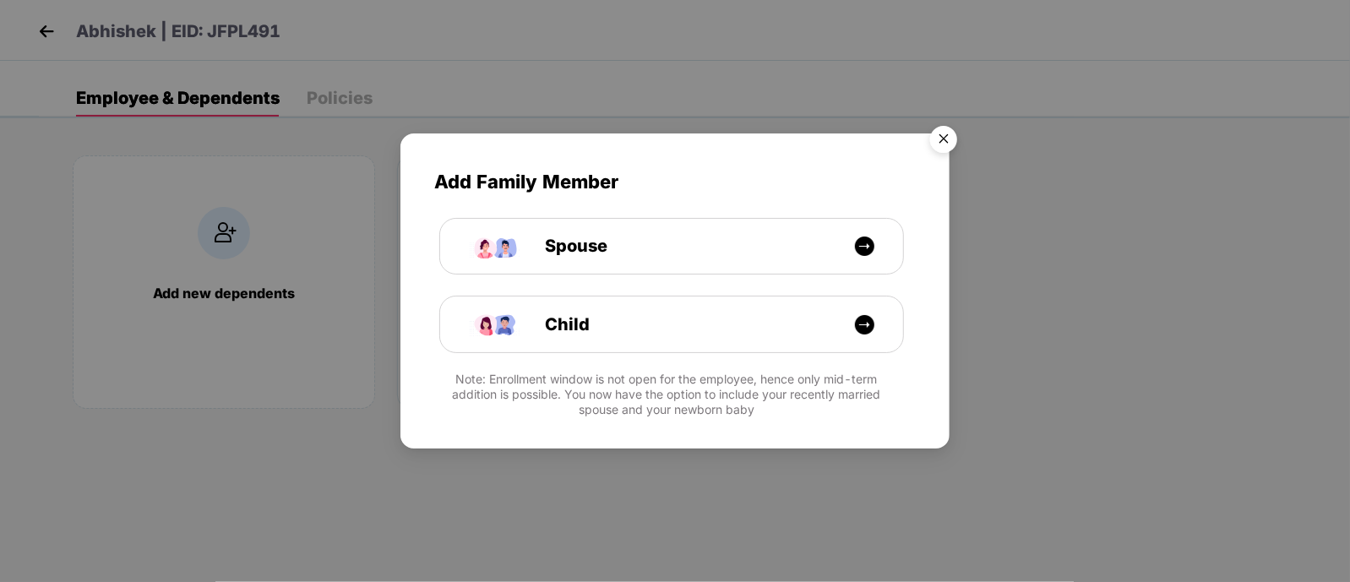
click at [949, 145] on img "Close" at bounding box center [943, 141] width 47 height 47
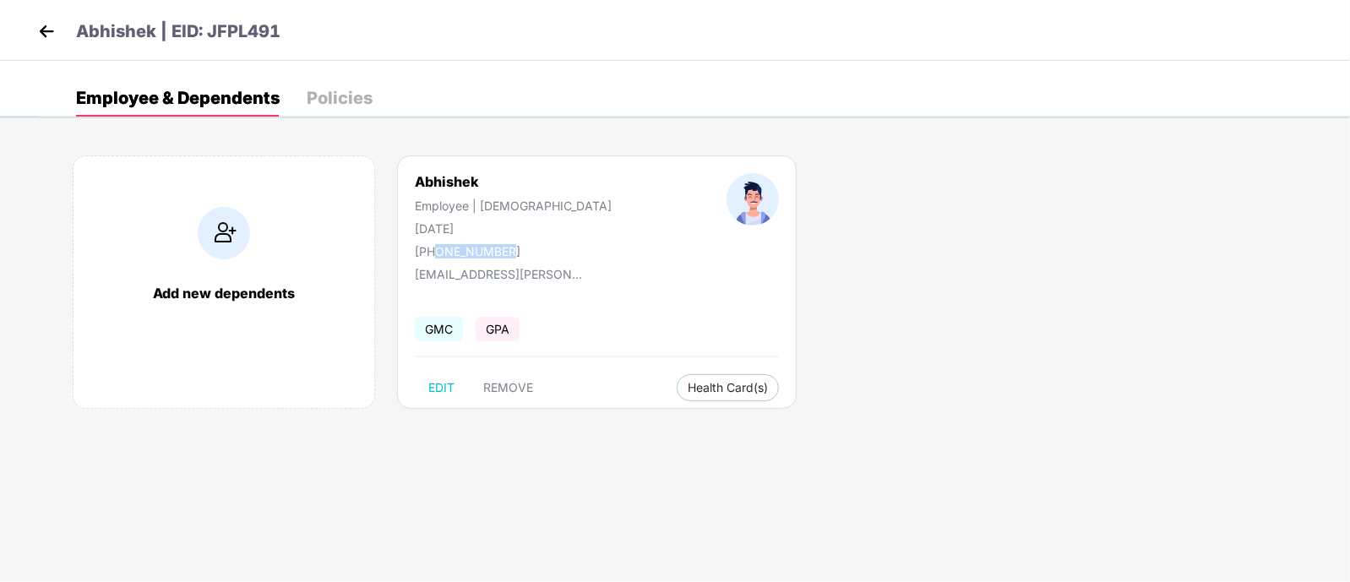
drag, startPoint x: 434, startPoint y: 250, endPoint x: 514, endPoint y: 254, distance: 79.5
click at [514, 254] on div "Abhishek Employee | Male 22 Jan 1997 +919619152843" at bounding box center [513, 215] width 312 height 85
click at [41, 31] on img at bounding box center [46, 31] width 25 height 25
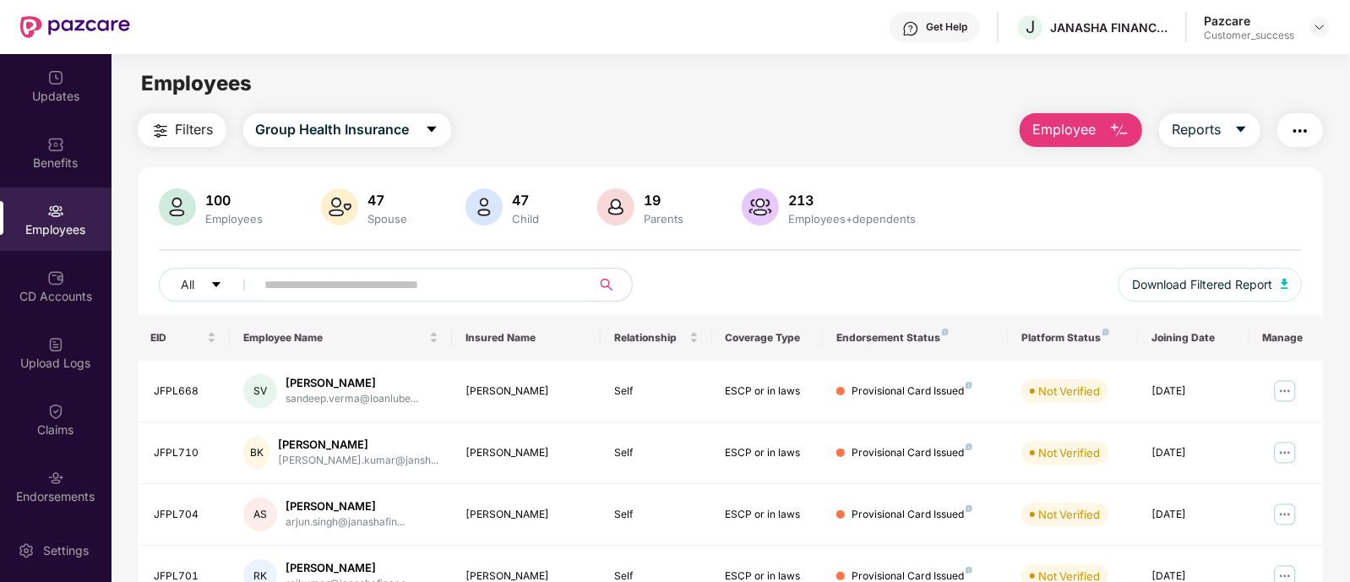
click at [285, 295] on input "text" at bounding box center [416, 284] width 303 height 25
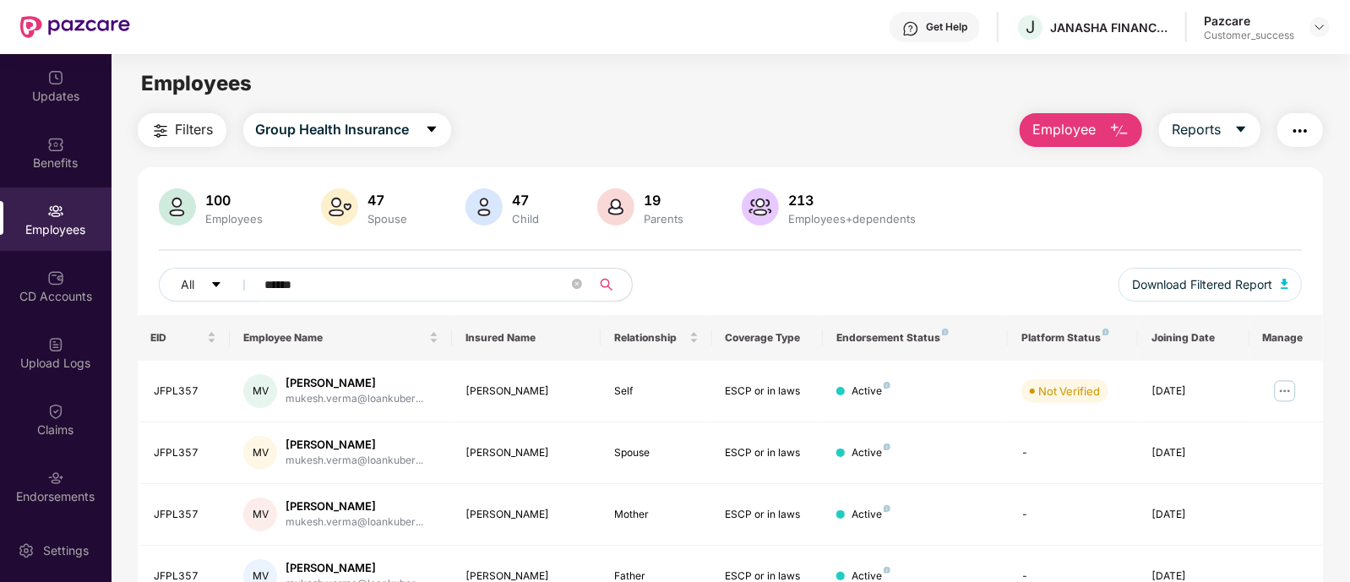
type input "******"
click at [731, 279] on div "All ******" at bounding box center [445, 285] width 572 height 34
click at [580, 281] on icon "close-circle" at bounding box center [577, 284] width 10 height 10
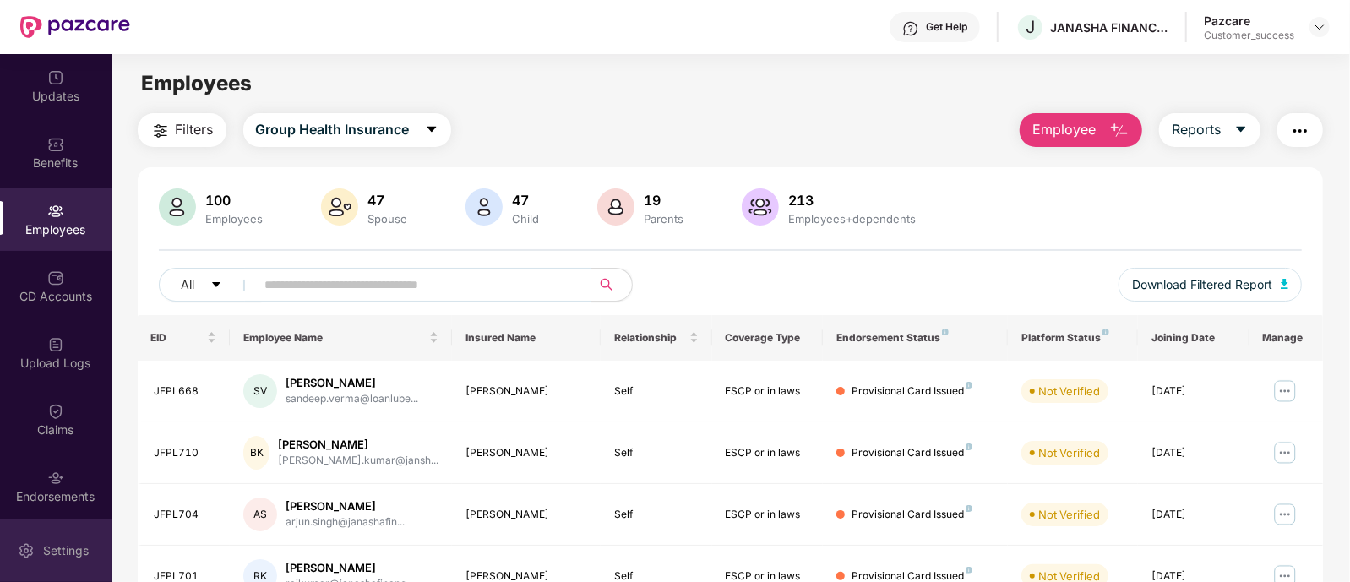
click at [63, 545] on div "Settings" at bounding box center [66, 551] width 56 height 17
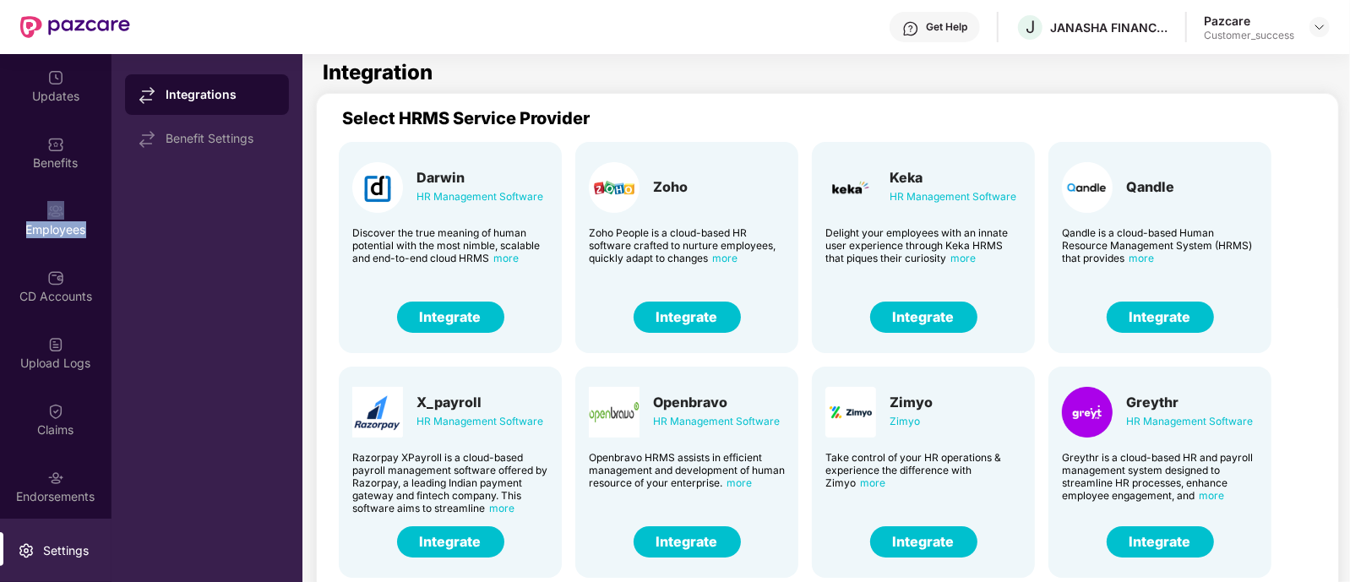
drag, startPoint x: 111, startPoint y: 166, endPoint x: 110, endPoint y: 226, distance: 60.0
click at [110, 226] on div "Updates Benefits Employees CD Accounts Upload Logs Claims Endorsements My Orders" at bounding box center [56, 286] width 112 height 465
click at [146, 230] on div "Integrations Benefit Settings" at bounding box center [207, 318] width 191 height 528
click at [84, 103] on div "Updates" at bounding box center [56, 96] width 112 height 17
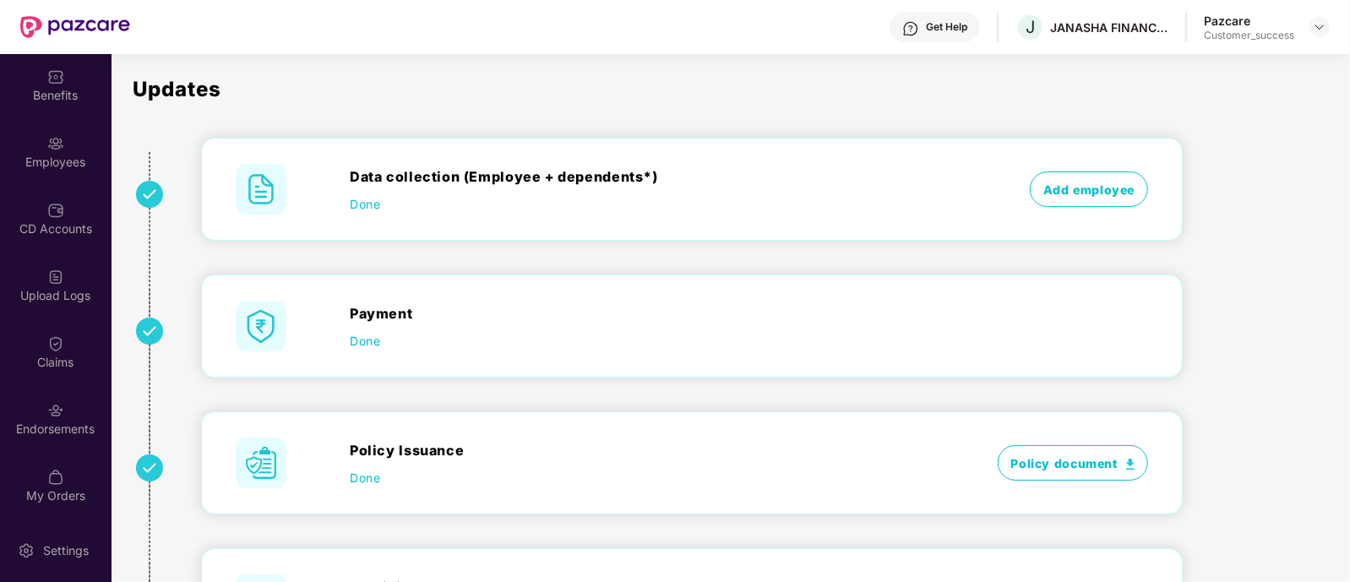
scroll to position [68, 0]
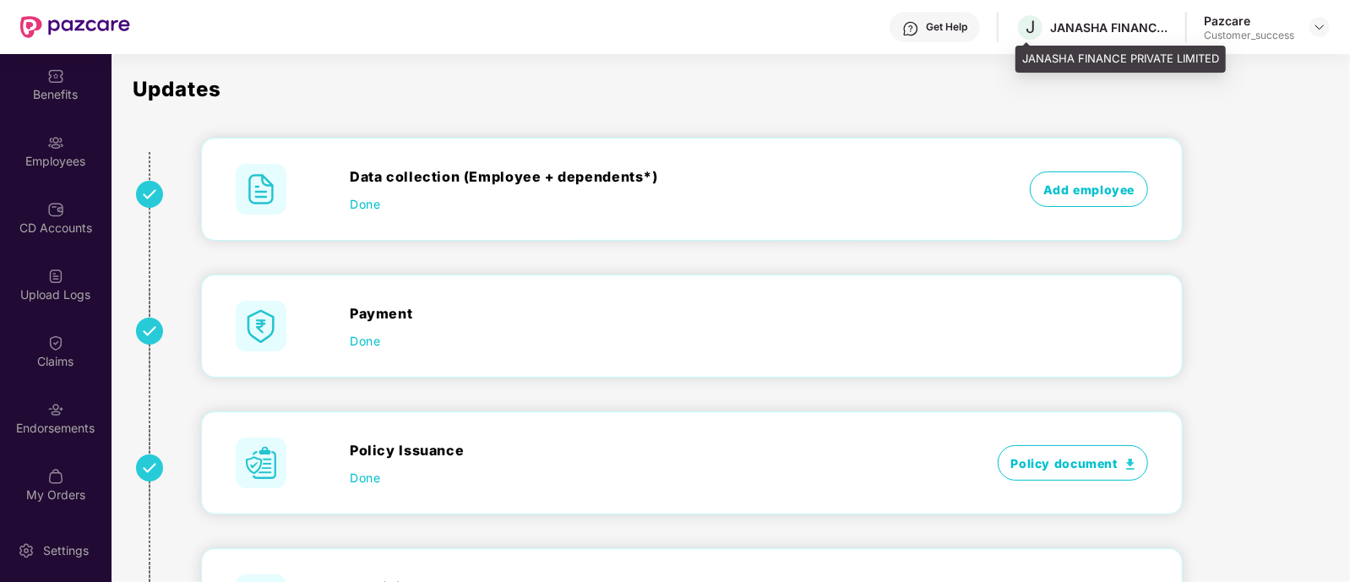
click at [1070, 19] on div "JANASHA FINANCE PRIVATE LIMITED" at bounding box center [1109, 27] width 118 height 16
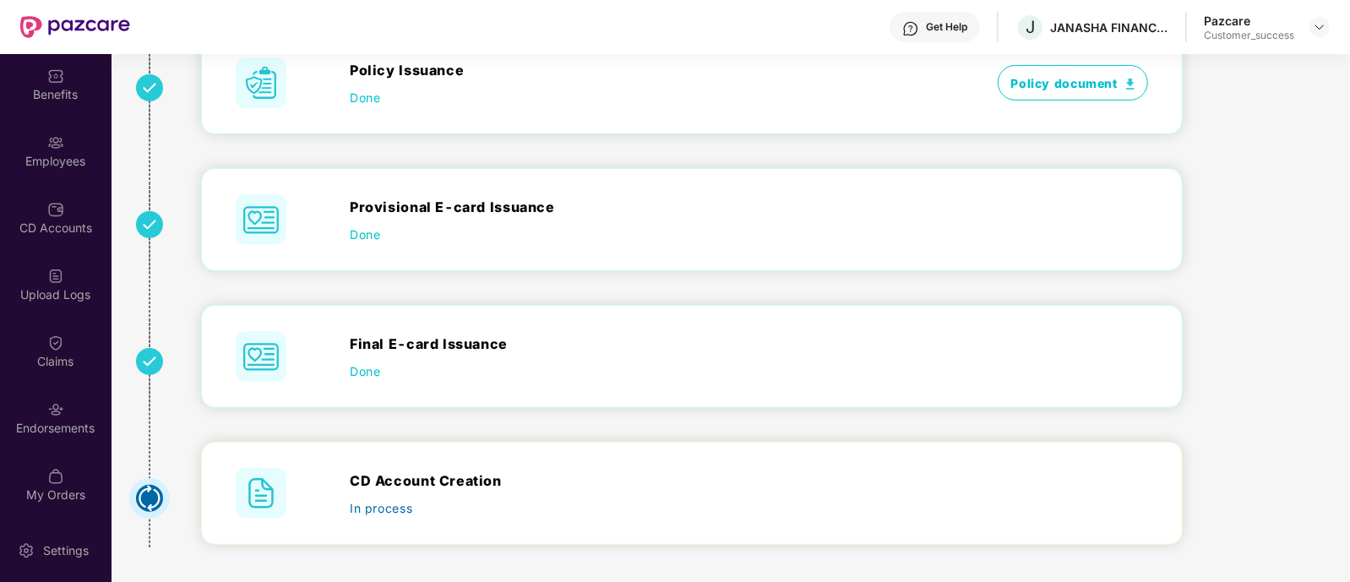
scroll to position [0, 0]
click at [1315, 20] on img at bounding box center [1320, 27] width 14 height 14
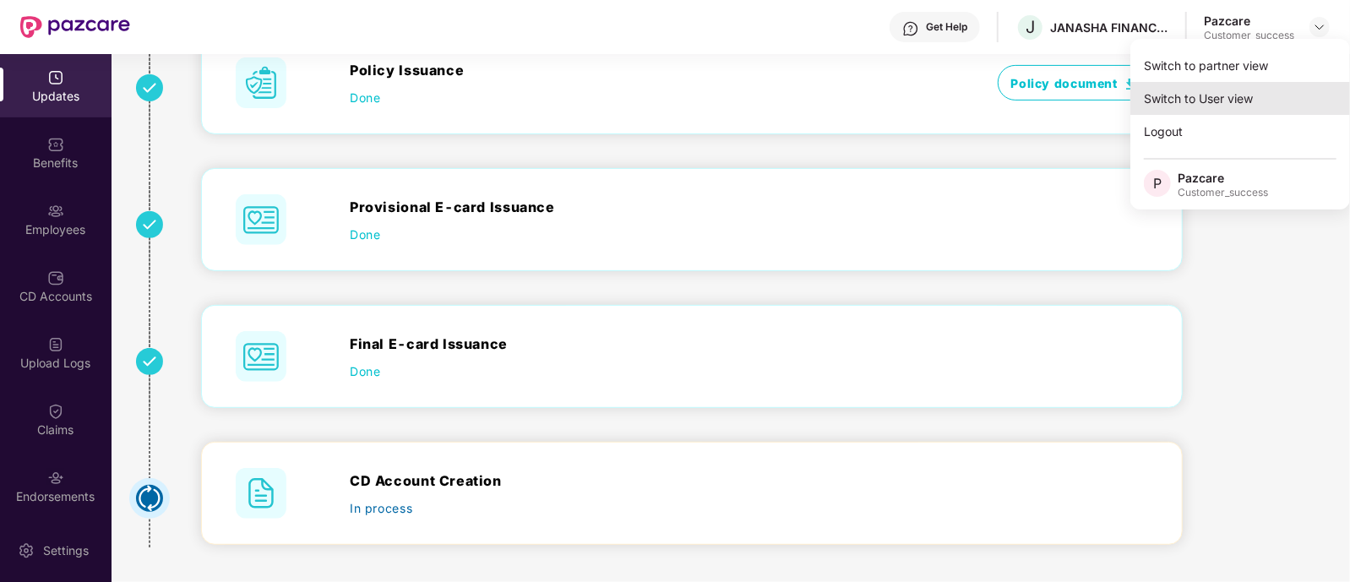
click at [1241, 92] on div "Switch to User view" at bounding box center [1241, 98] width 220 height 33
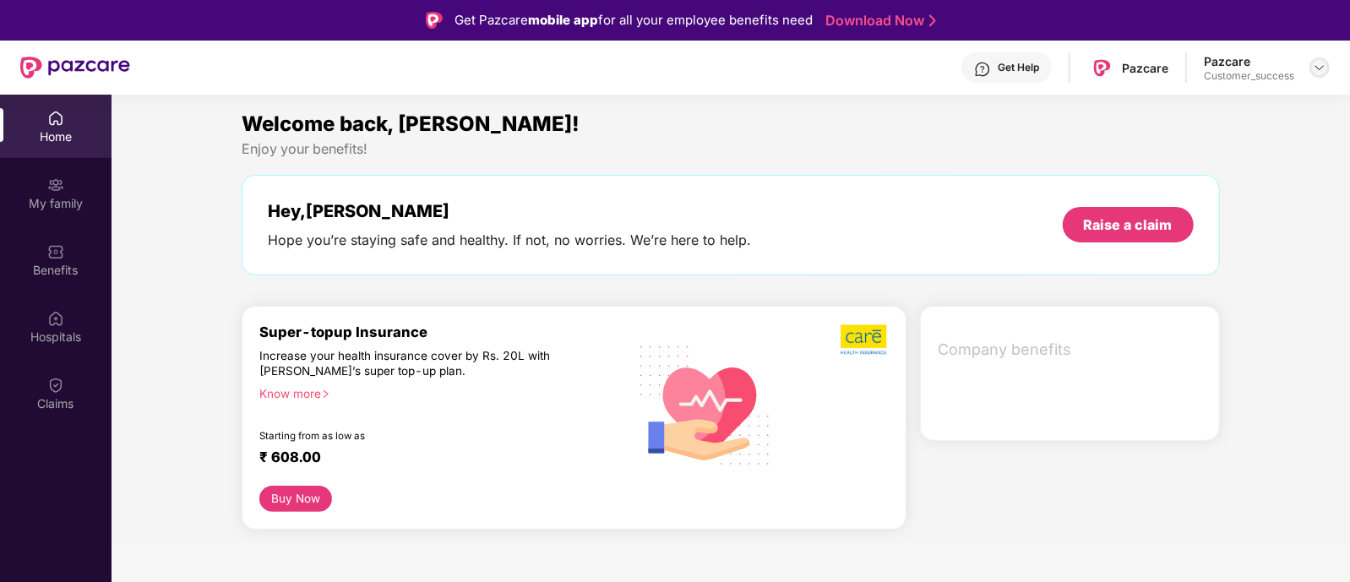
click at [1318, 67] on img at bounding box center [1320, 68] width 14 height 14
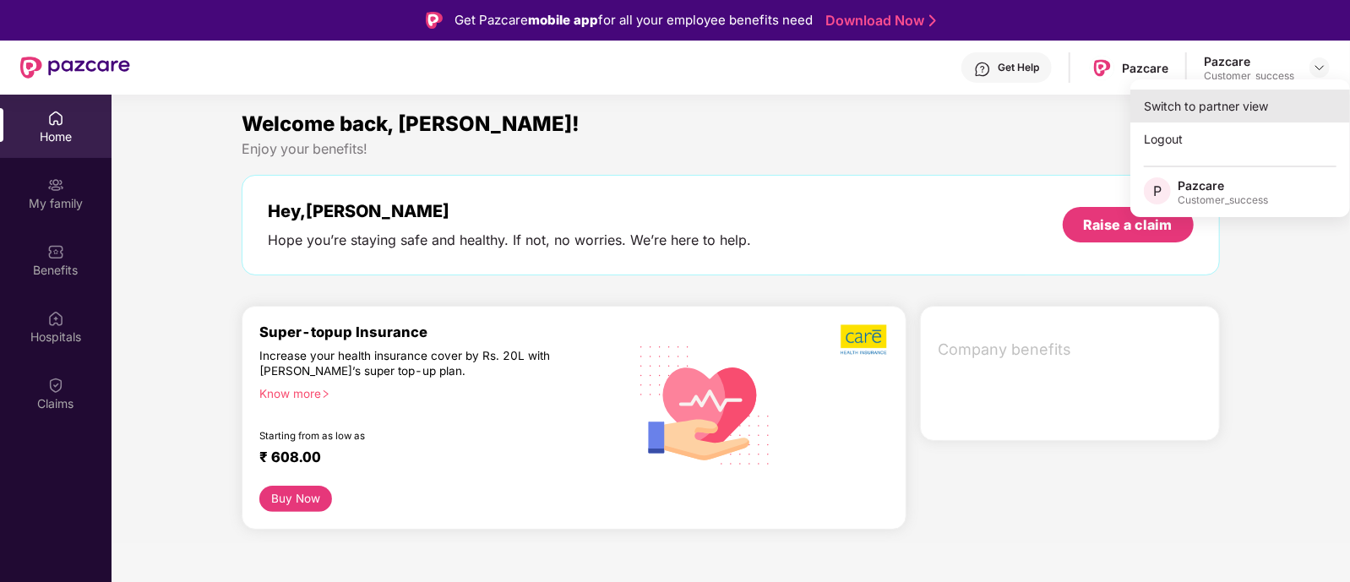
click at [1206, 93] on div "Switch to partner view" at bounding box center [1241, 106] width 220 height 33
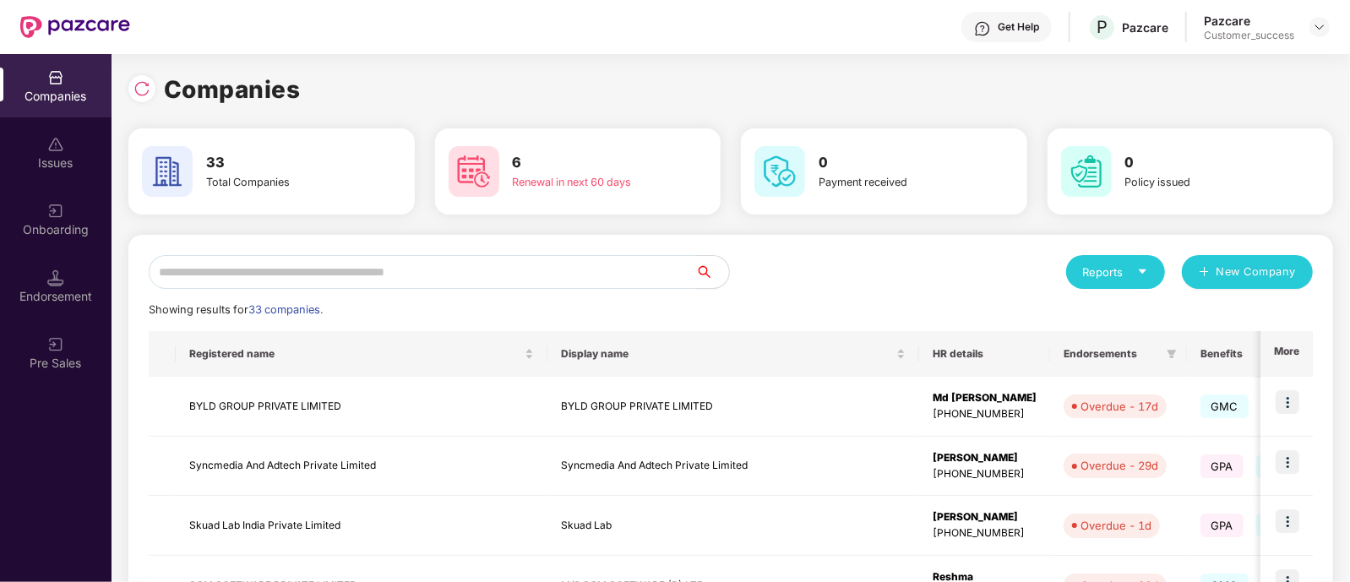
click at [245, 265] on input "text" at bounding box center [422, 272] width 547 height 34
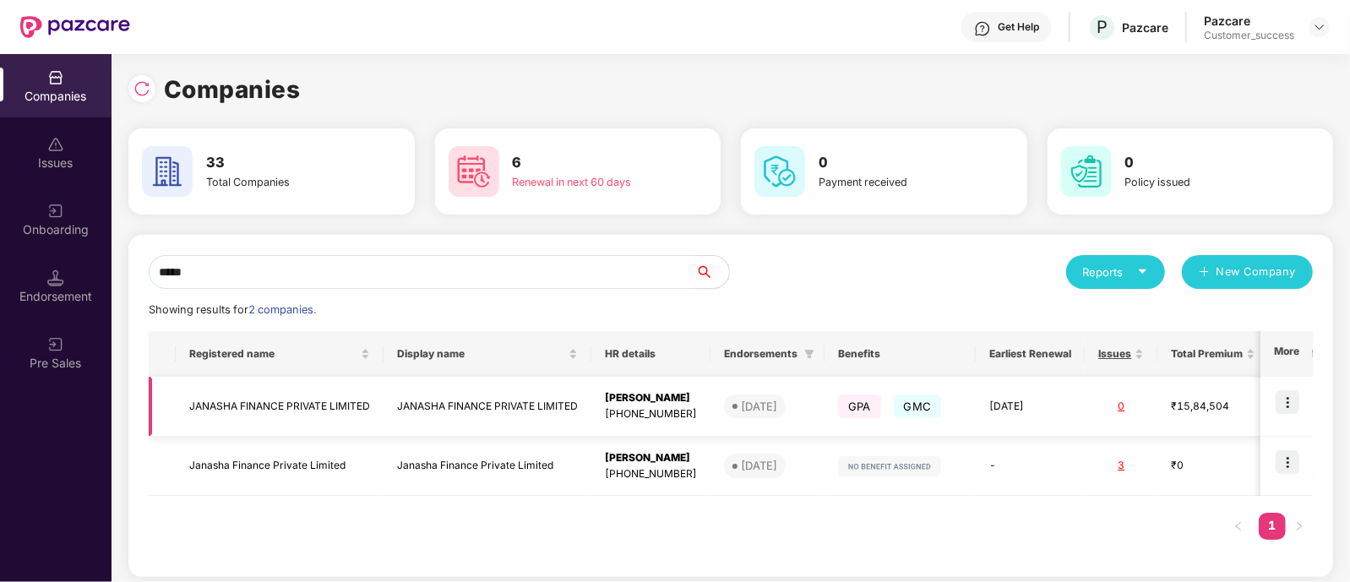
type input "*****"
click at [461, 406] on td "JANASHA FINANCE PRIVATE LIMITED" at bounding box center [488, 407] width 208 height 60
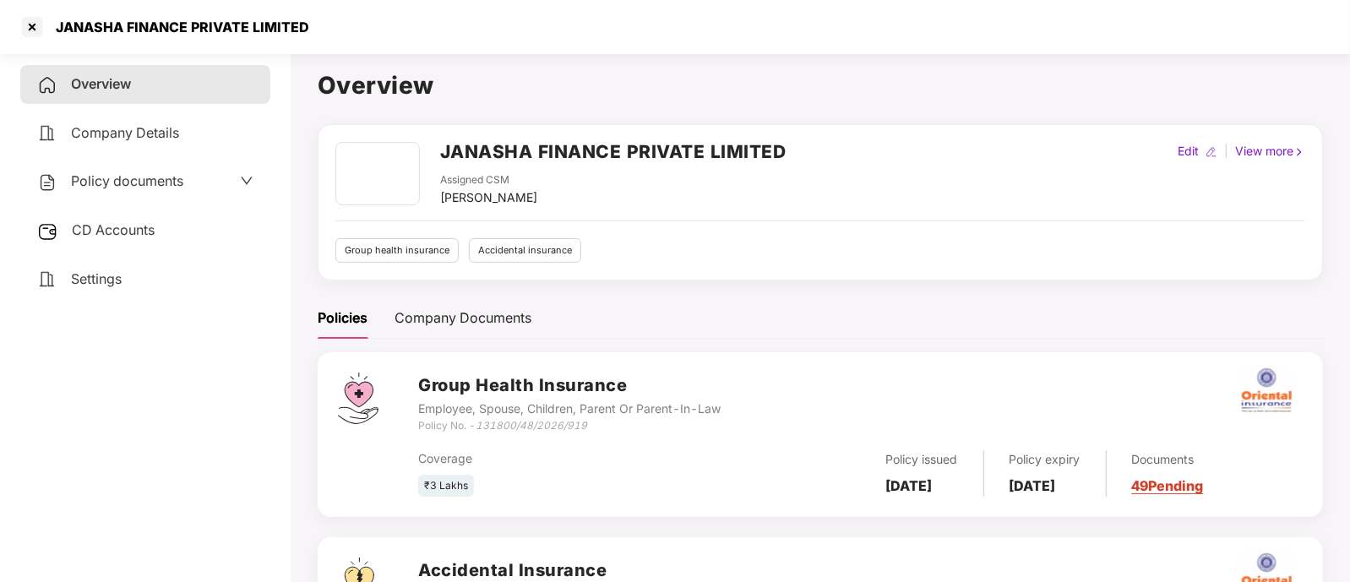
click at [117, 275] on span "Settings" at bounding box center [96, 278] width 51 height 17
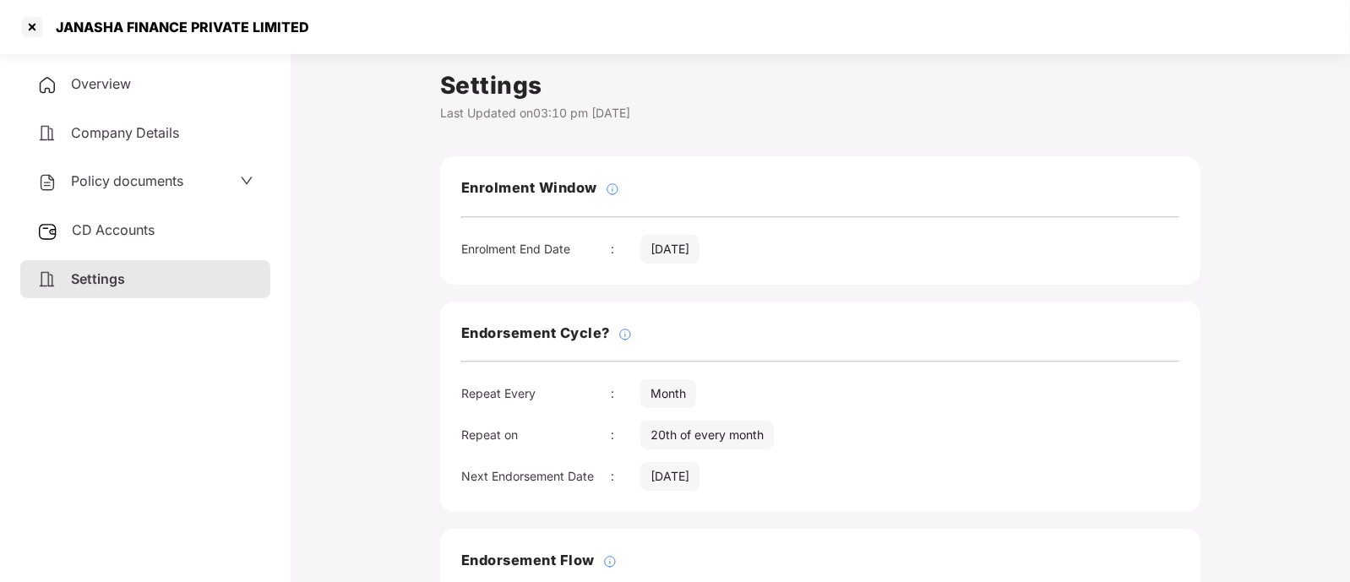
click at [117, 88] on span "Overview" at bounding box center [101, 83] width 60 height 17
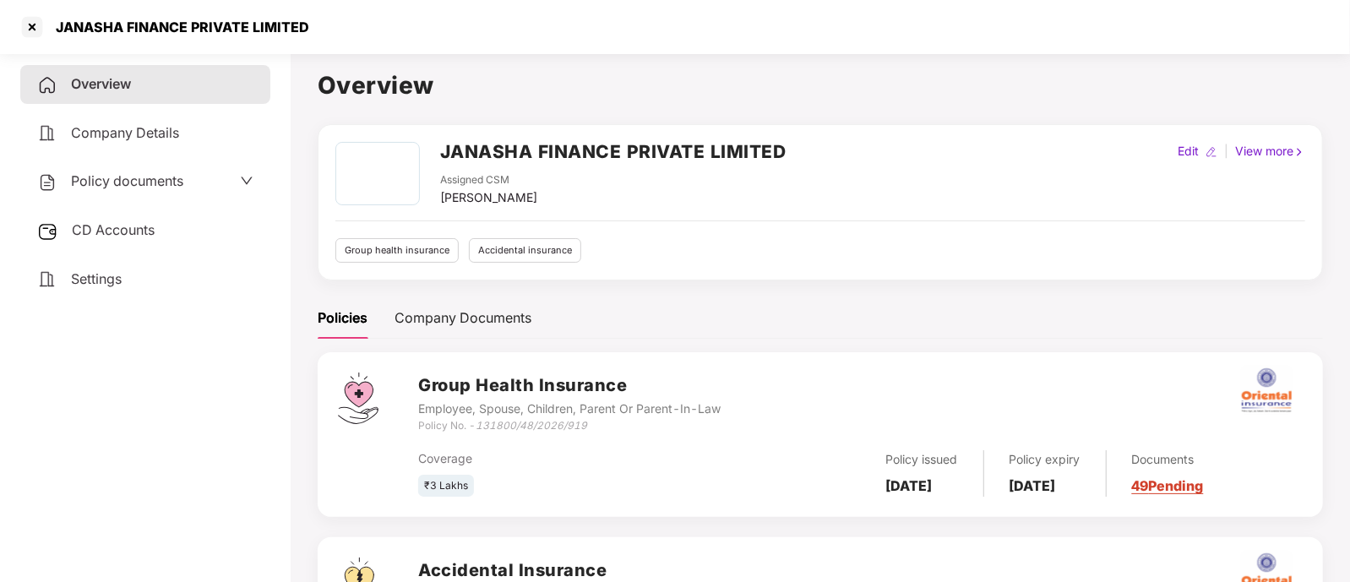
click at [1184, 145] on div "Edit" at bounding box center [1189, 151] width 28 height 19
select select "*****"
select select "******"
select select "**********"
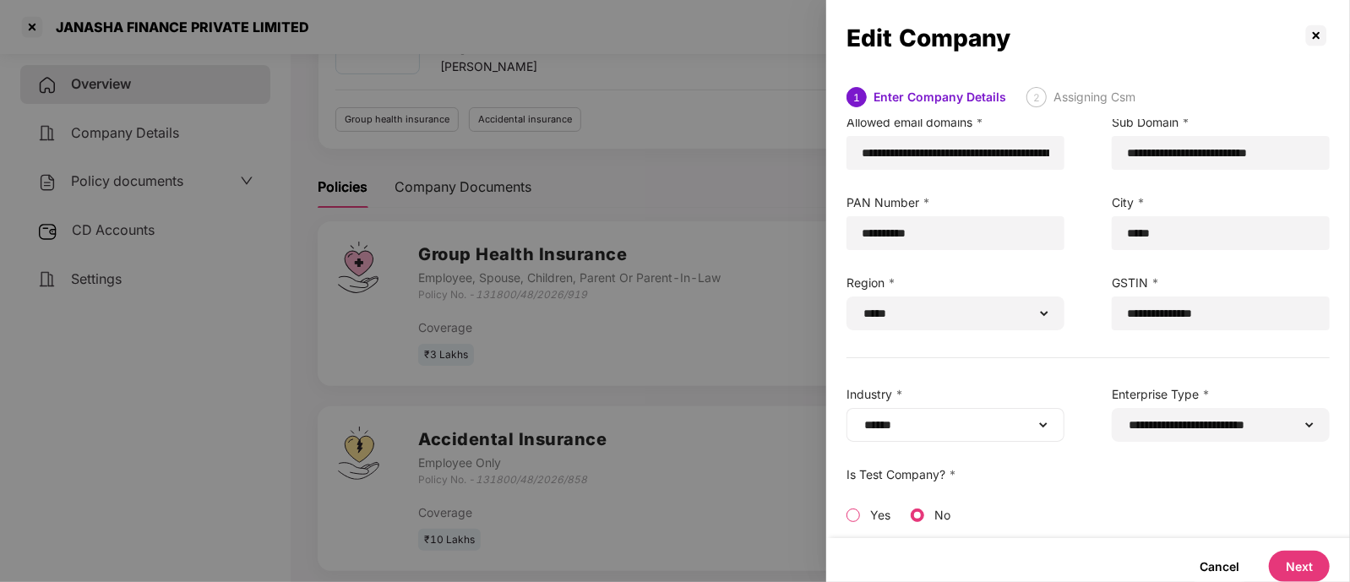
scroll to position [160, 0]
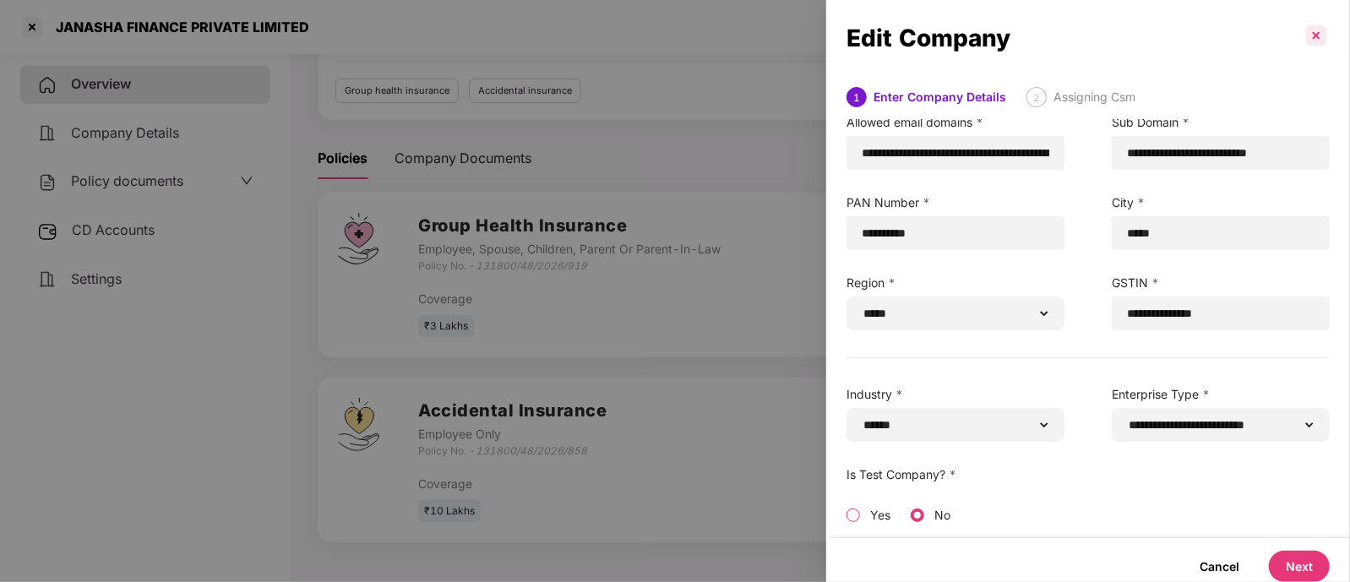
click at [1321, 36] on p at bounding box center [1316, 35] width 27 height 27
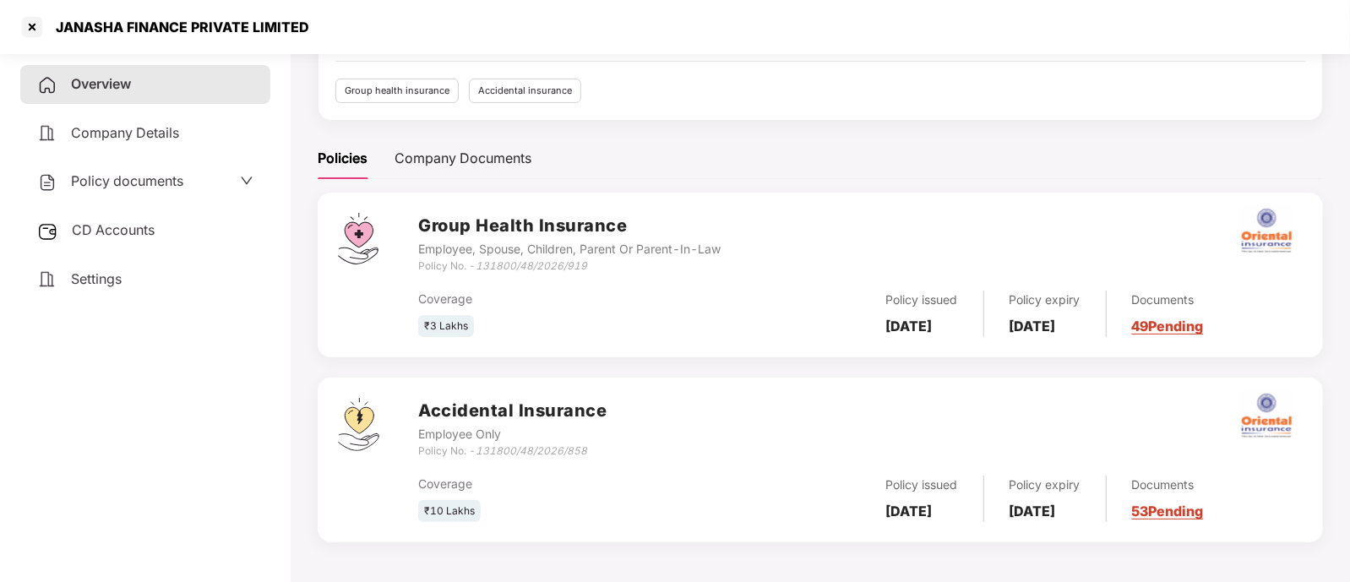
scroll to position [34, 0]
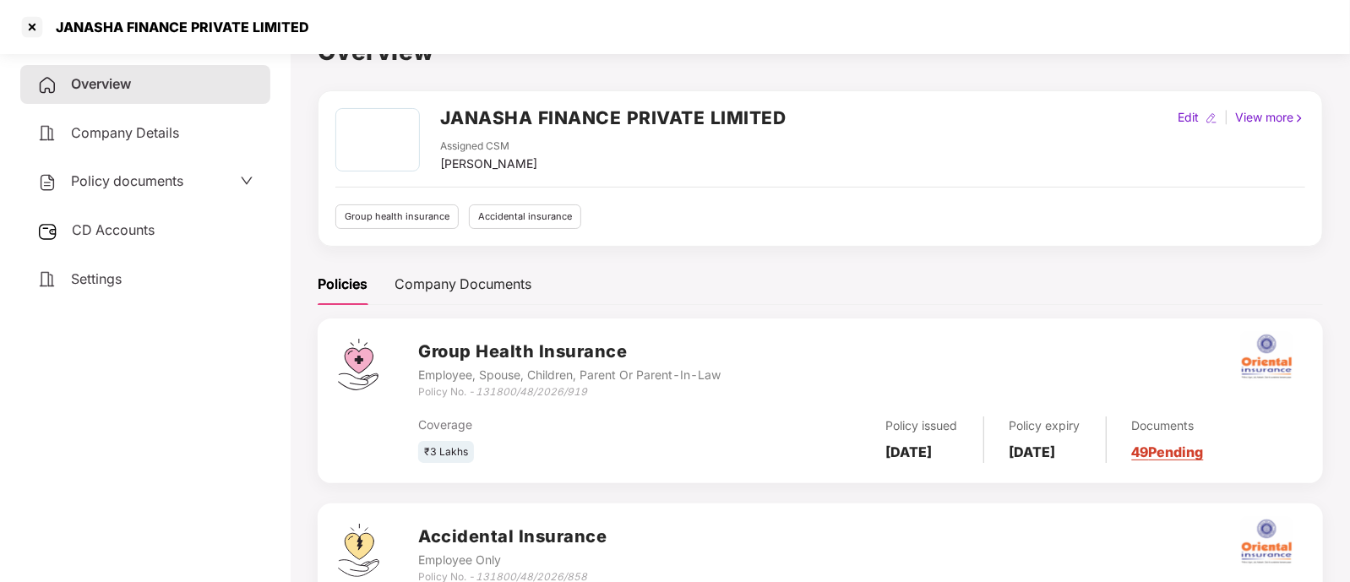
click at [115, 135] on span "Company Details" at bounding box center [125, 132] width 108 height 17
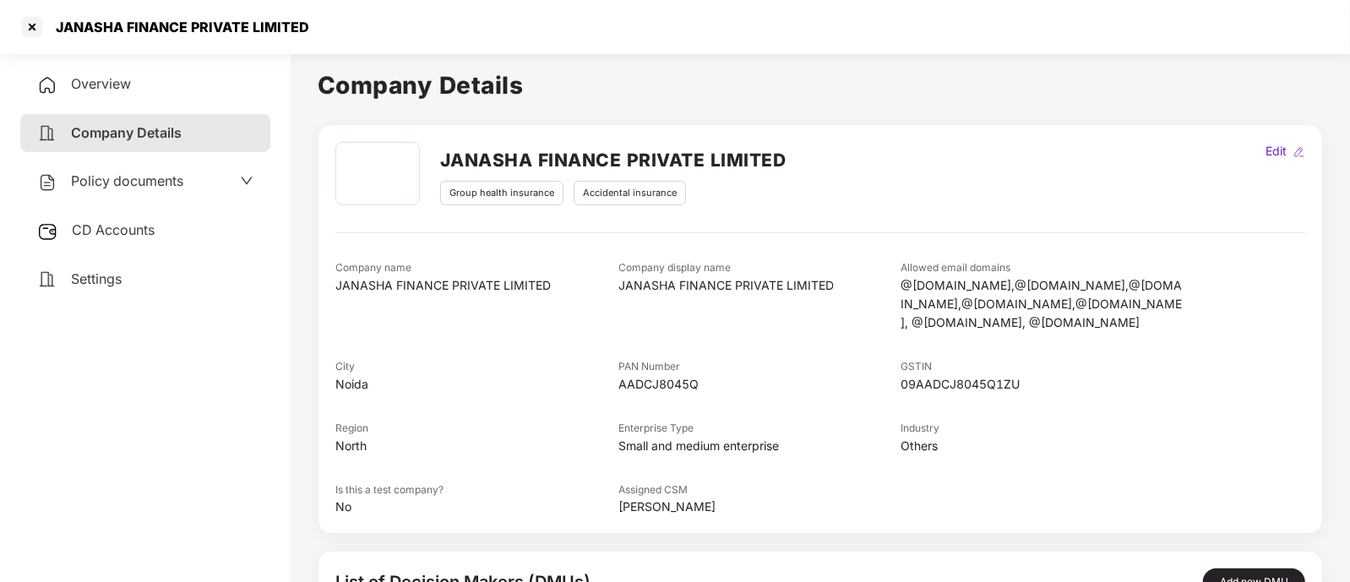
click at [107, 281] on span "Settings" at bounding box center [96, 278] width 51 height 17
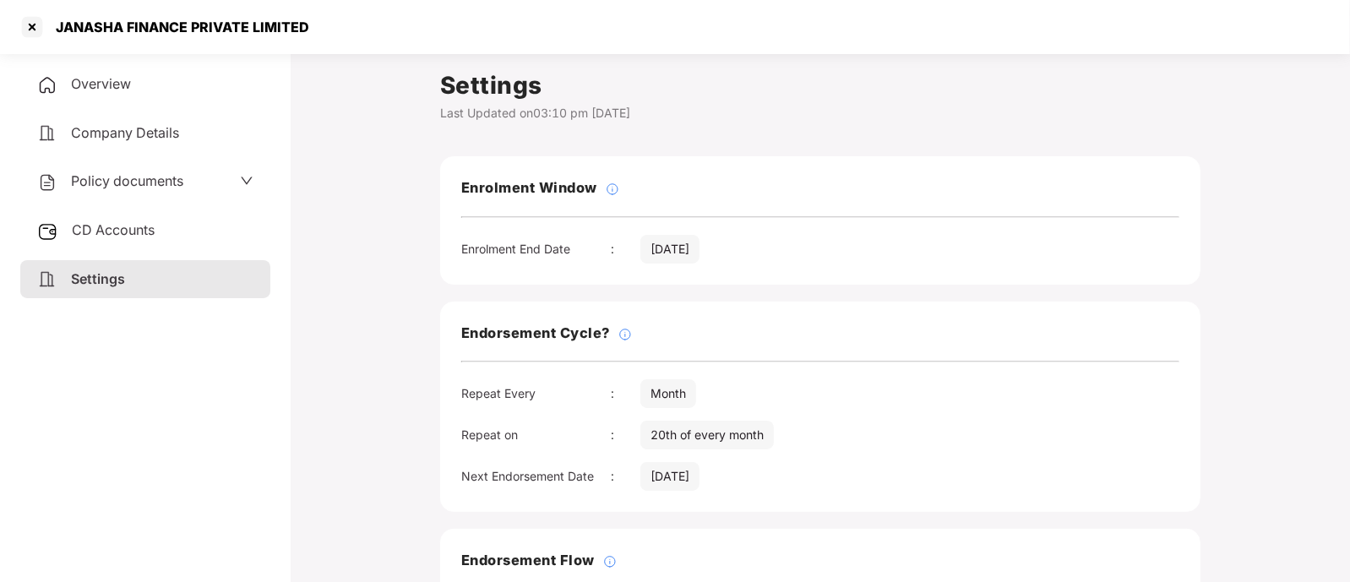
click at [657, 257] on div "16 Oct 2025" at bounding box center [670, 249] width 59 height 29
click at [148, 228] on span "CD Accounts" at bounding box center [113, 229] width 83 height 17
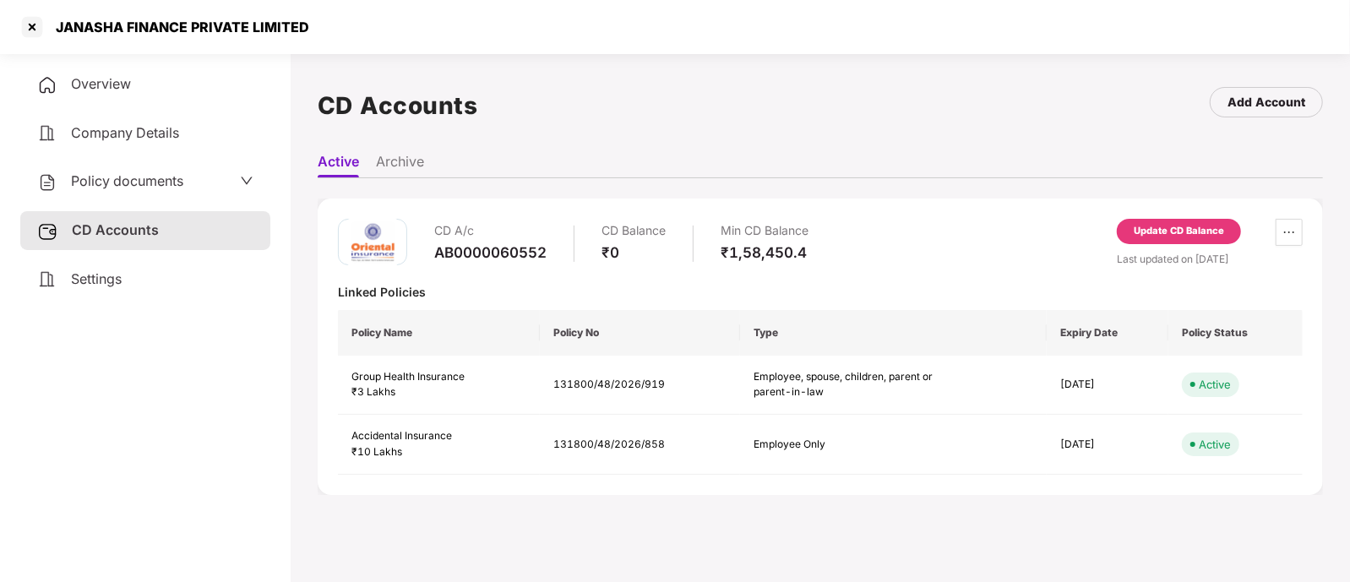
click at [102, 93] on div "Overview" at bounding box center [145, 84] width 250 height 39
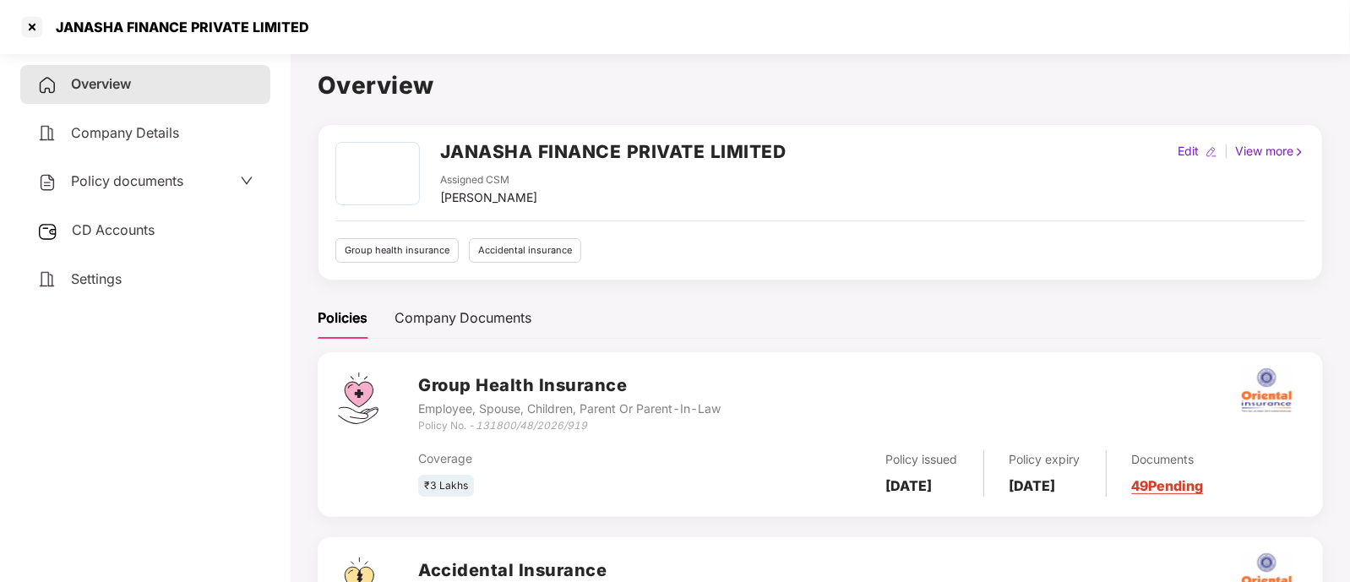
click at [1270, 148] on div "View more" at bounding box center [1270, 151] width 77 height 19
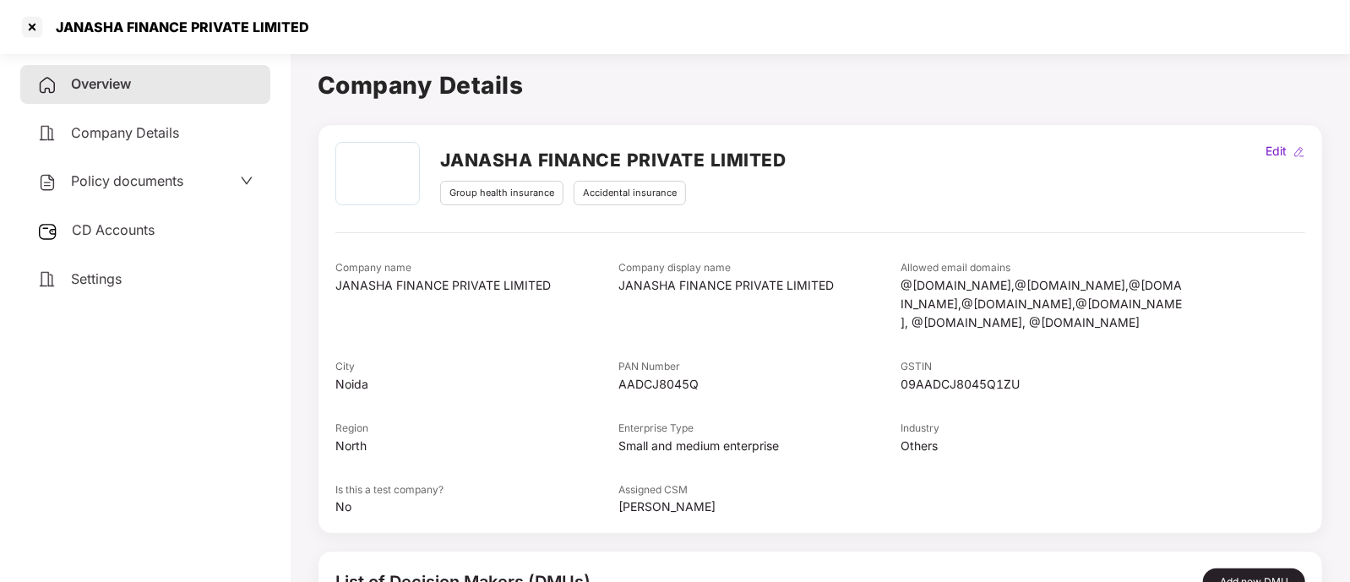
click at [1277, 155] on div "Edit" at bounding box center [1277, 151] width 28 height 19
select select "*****"
select select "******"
select select "**********"
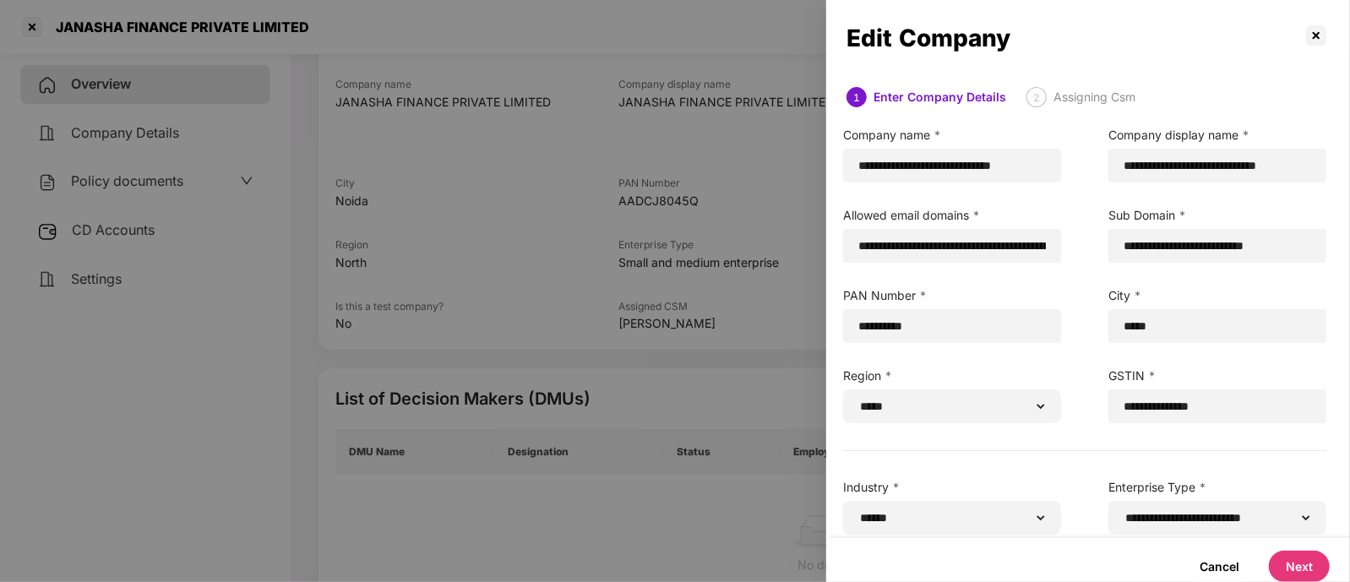
scroll to position [0, 3]
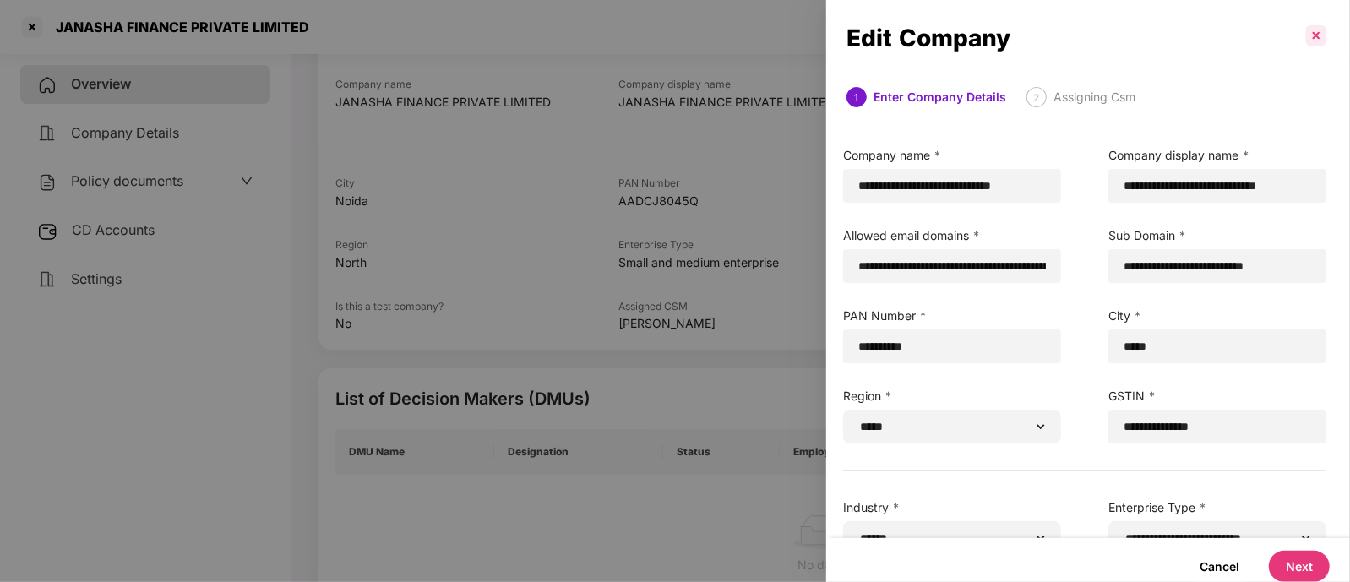
click at [1316, 38] on p at bounding box center [1316, 35] width 27 height 27
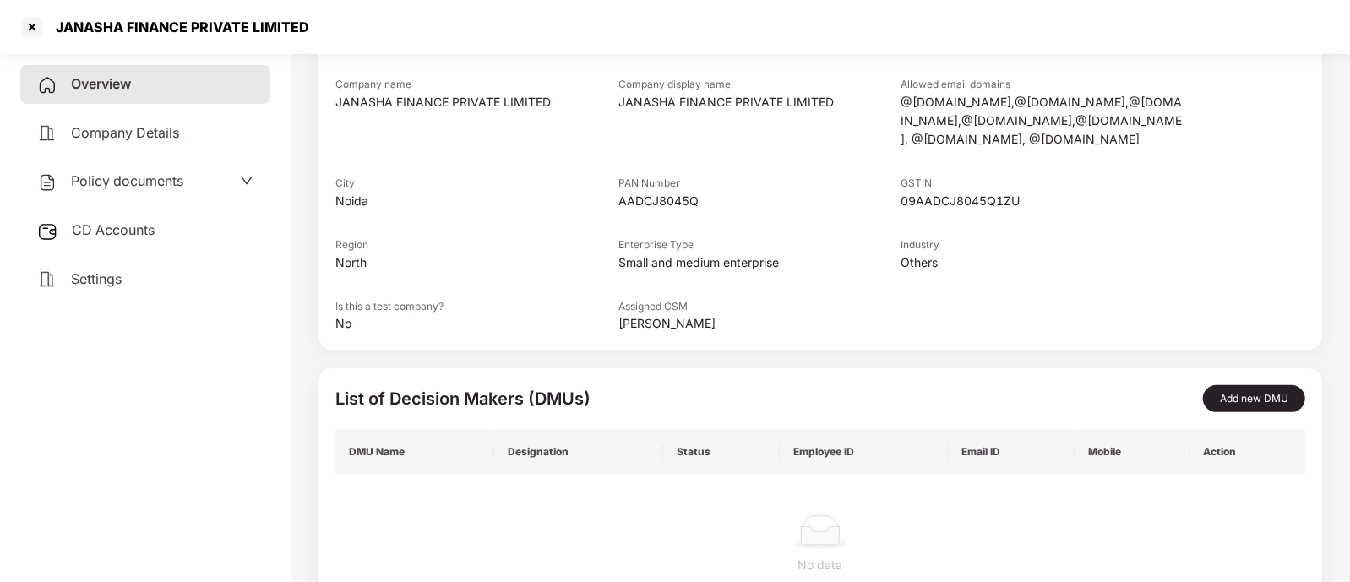
scroll to position [0, 0]
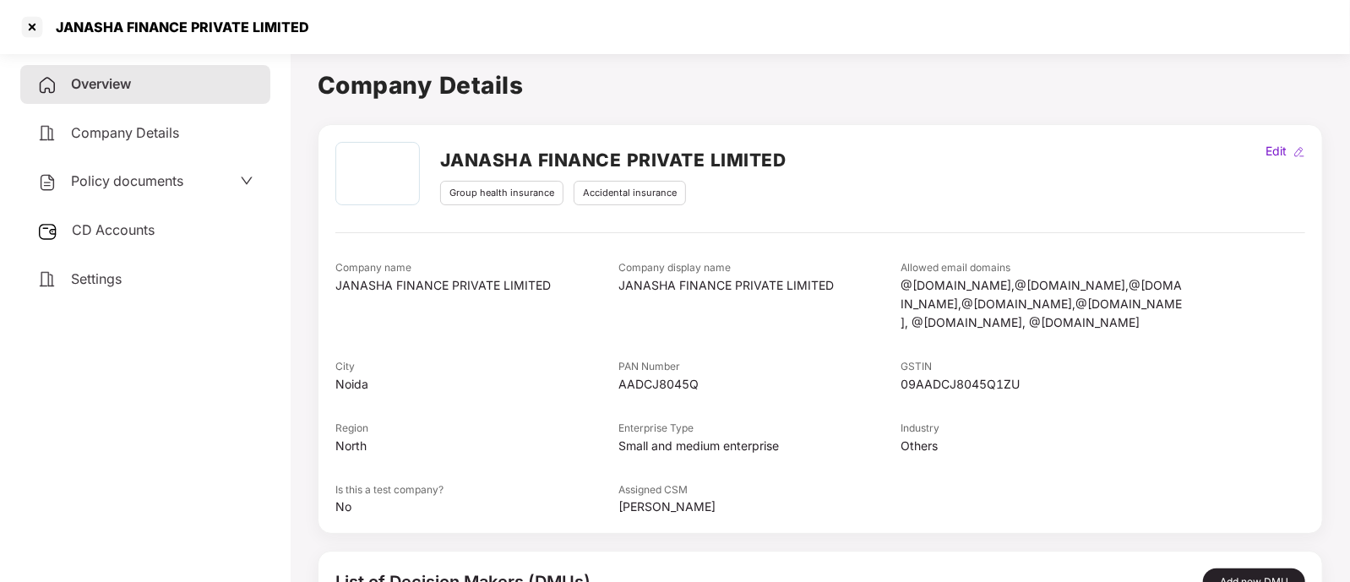
click at [220, 281] on div "Settings" at bounding box center [145, 279] width 250 height 39
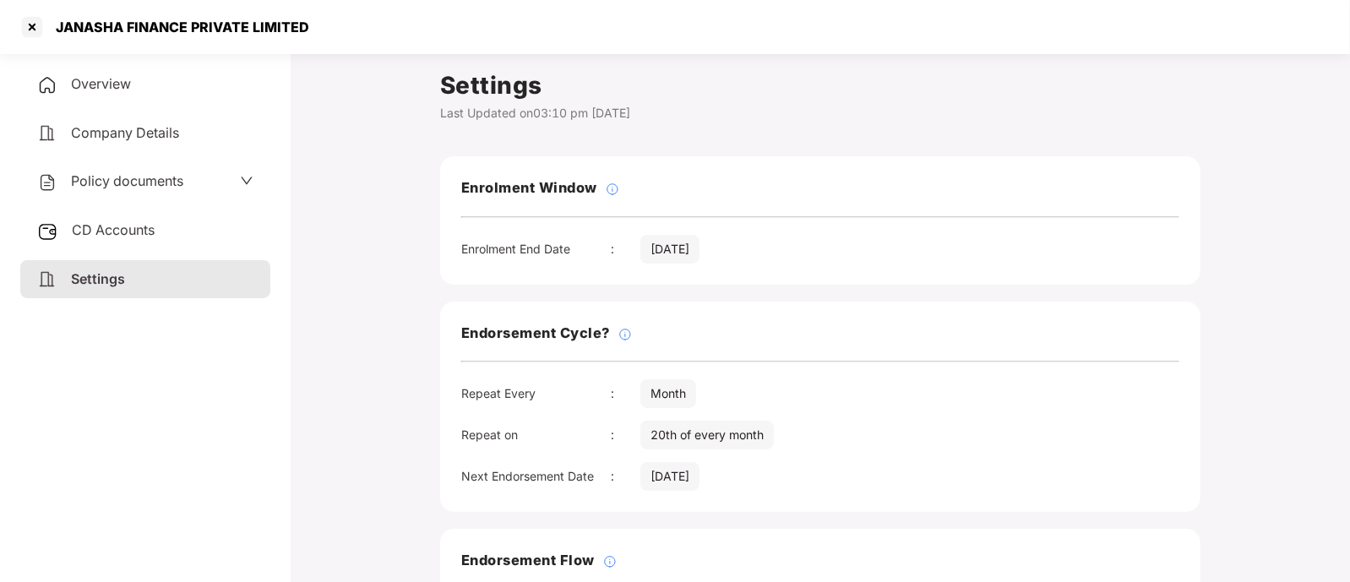
click at [165, 213] on div "CD Accounts" at bounding box center [145, 230] width 250 height 39
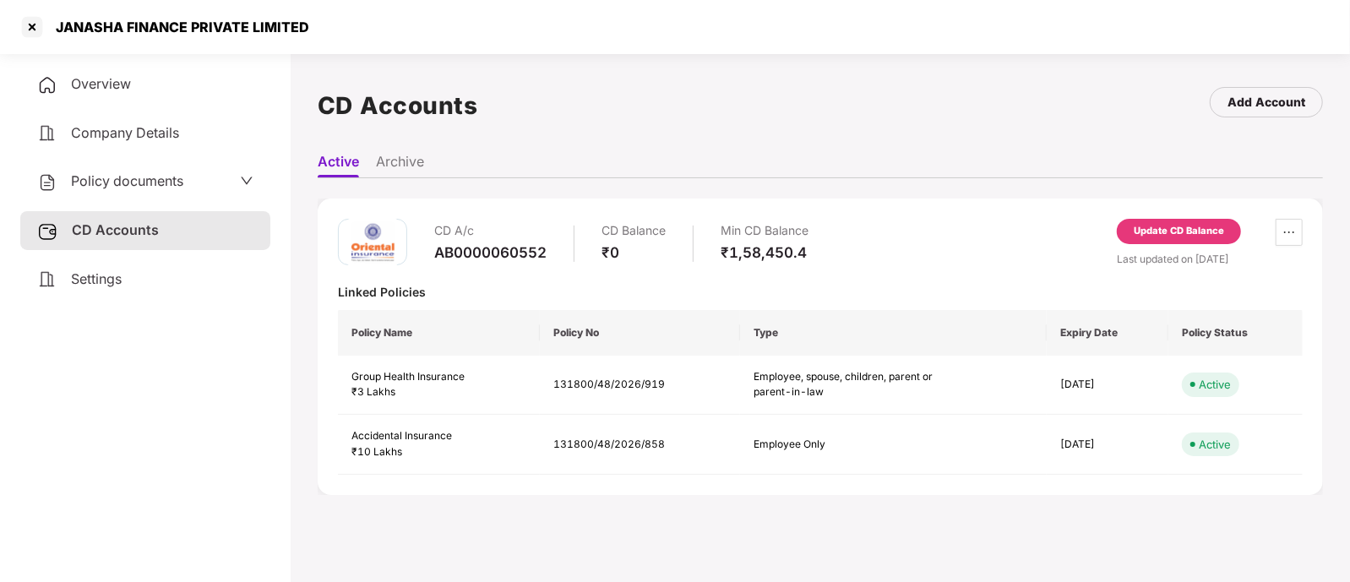
click at [118, 283] on span "Settings" at bounding box center [96, 278] width 51 height 17
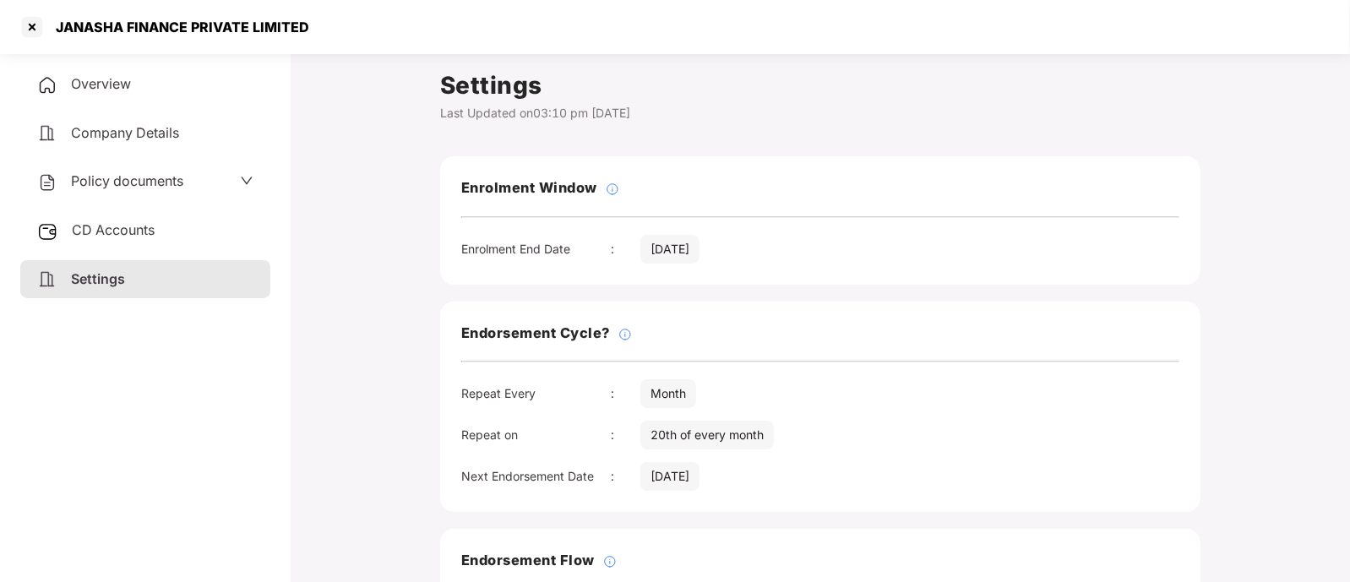
click at [127, 79] on span "Overview" at bounding box center [101, 83] width 60 height 17
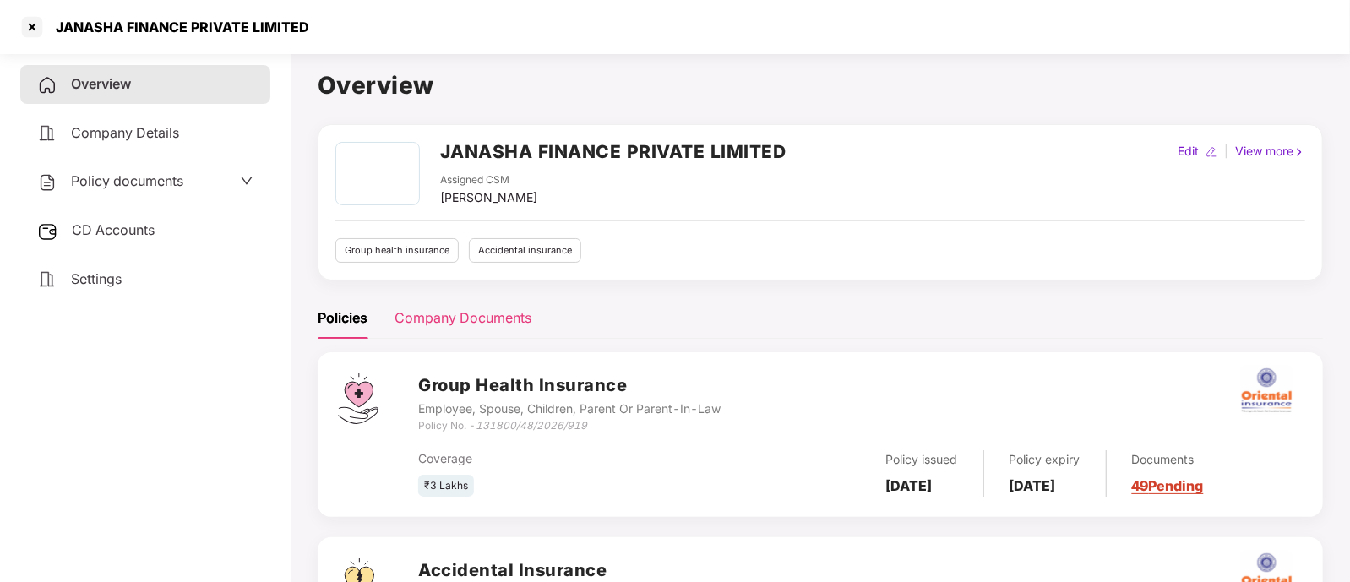
scroll to position [160, 0]
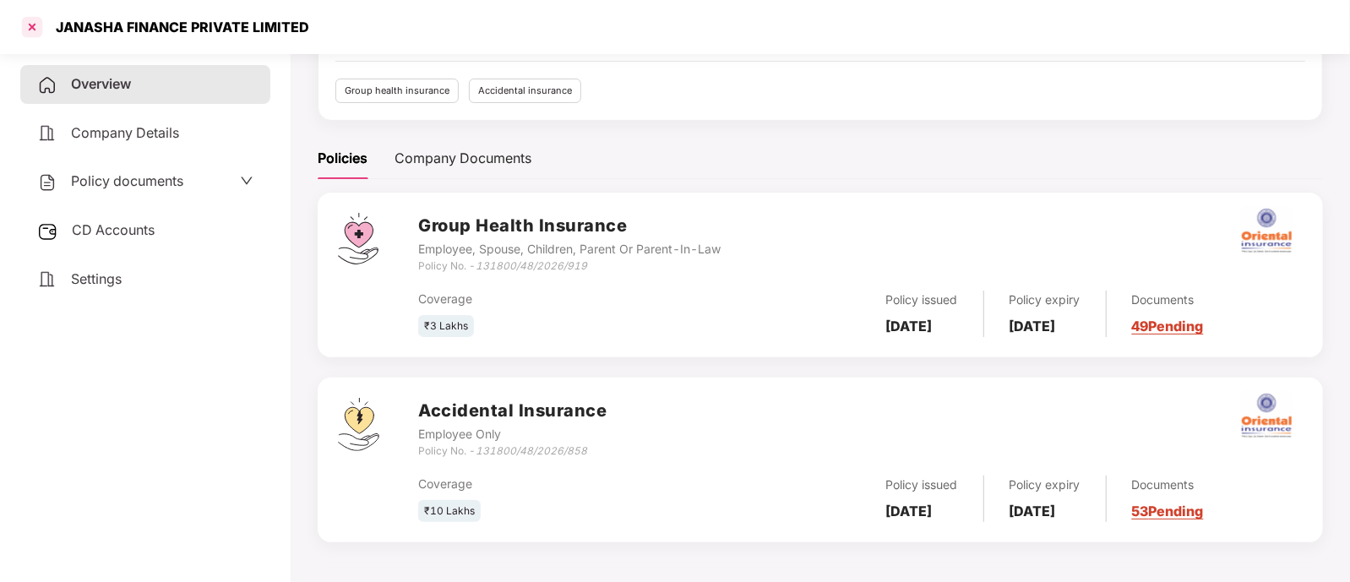
click at [34, 29] on div at bounding box center [32, 27] width 27 height 27
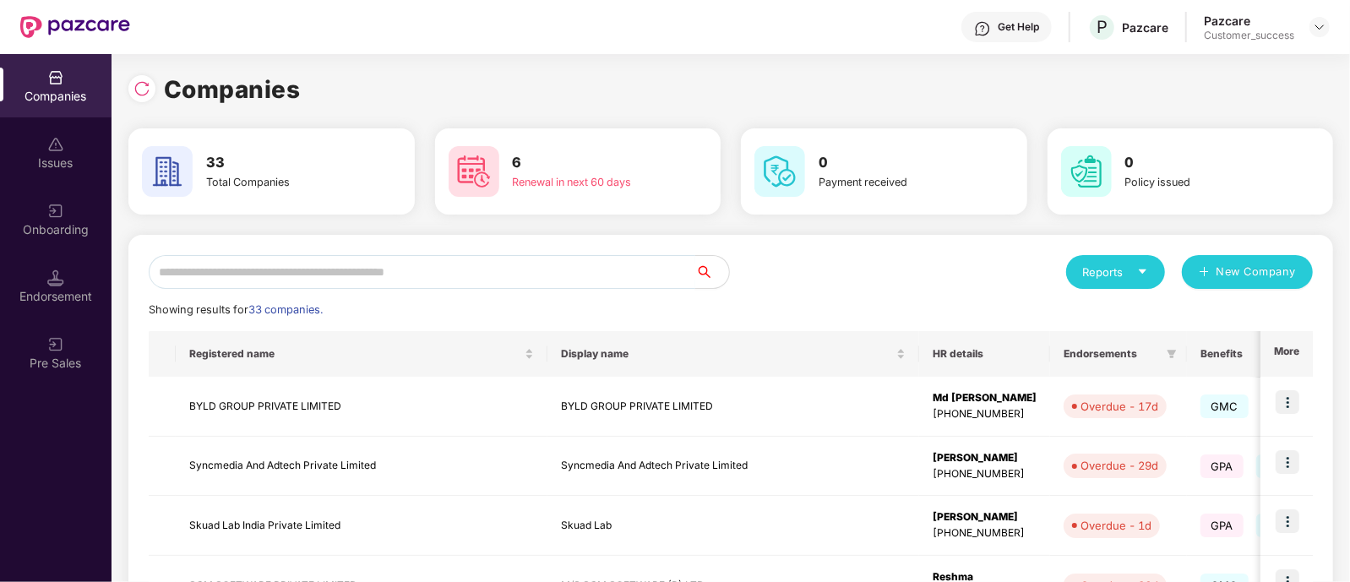
click at [339, 276] on input "text" at bounding box center [422, 272] width 547 height 34
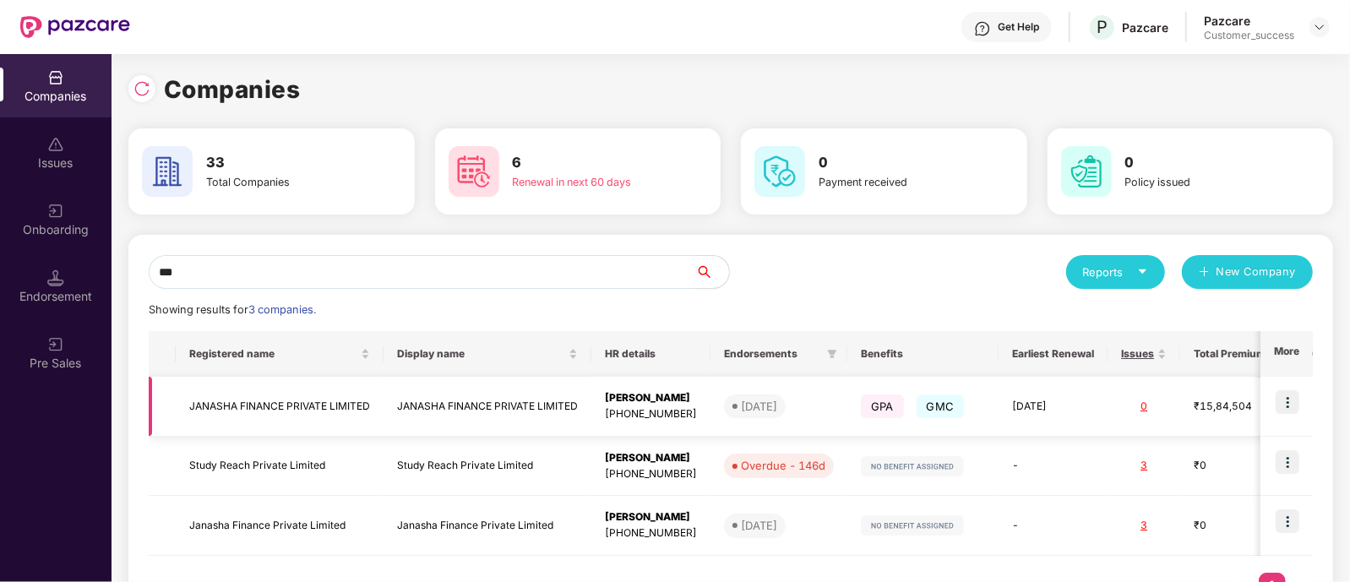
type input "***"
click at [1276, 400] on img at bounding box center [1288, 402] width 24 height 24
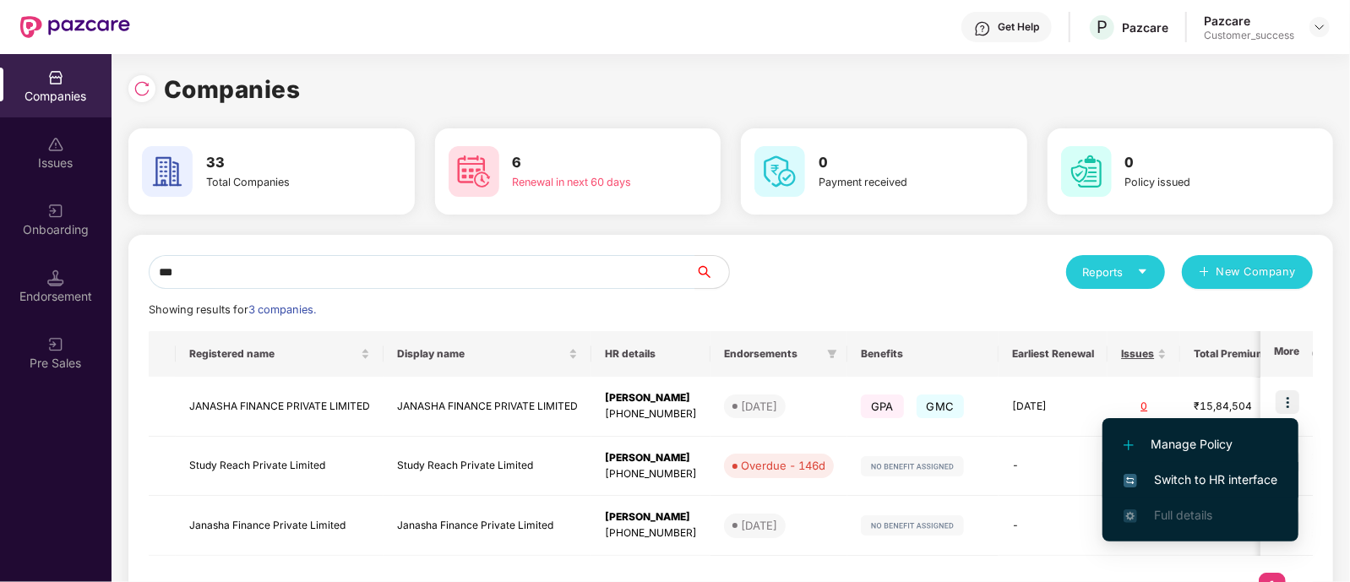
click at [1190, 477] on span "Switch to HR interface" at bounding box center [1201, 480] width 154 height 19
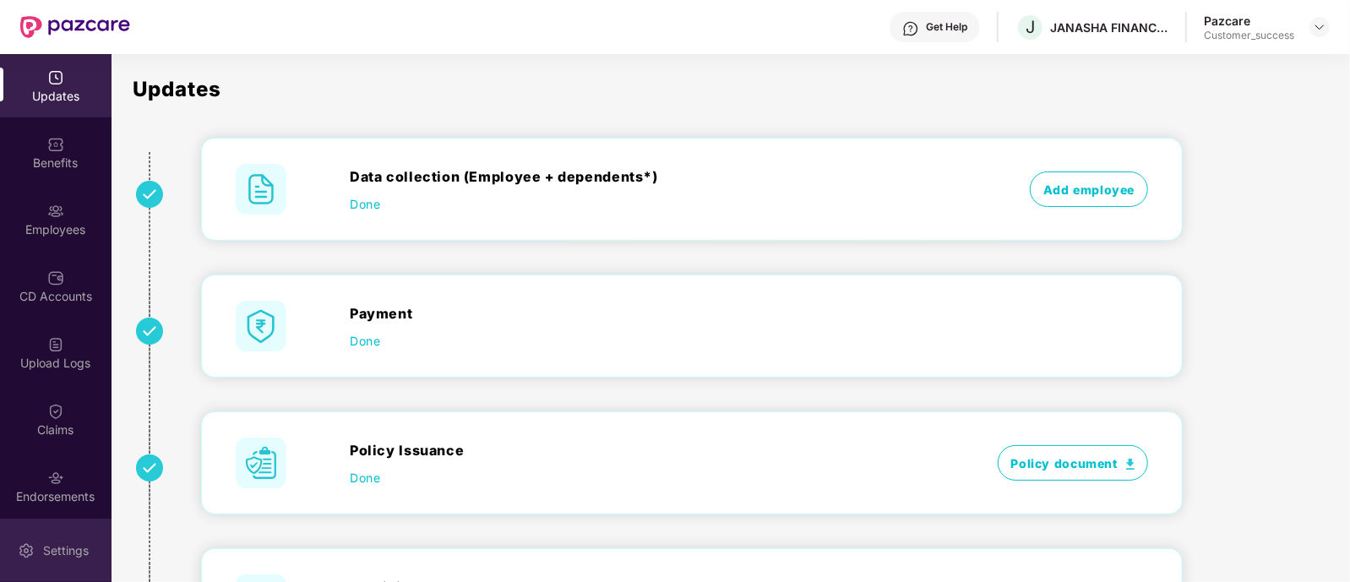
click at [68, 538] on div "Settings" at bounding box center [56, 550] width 112 height 63
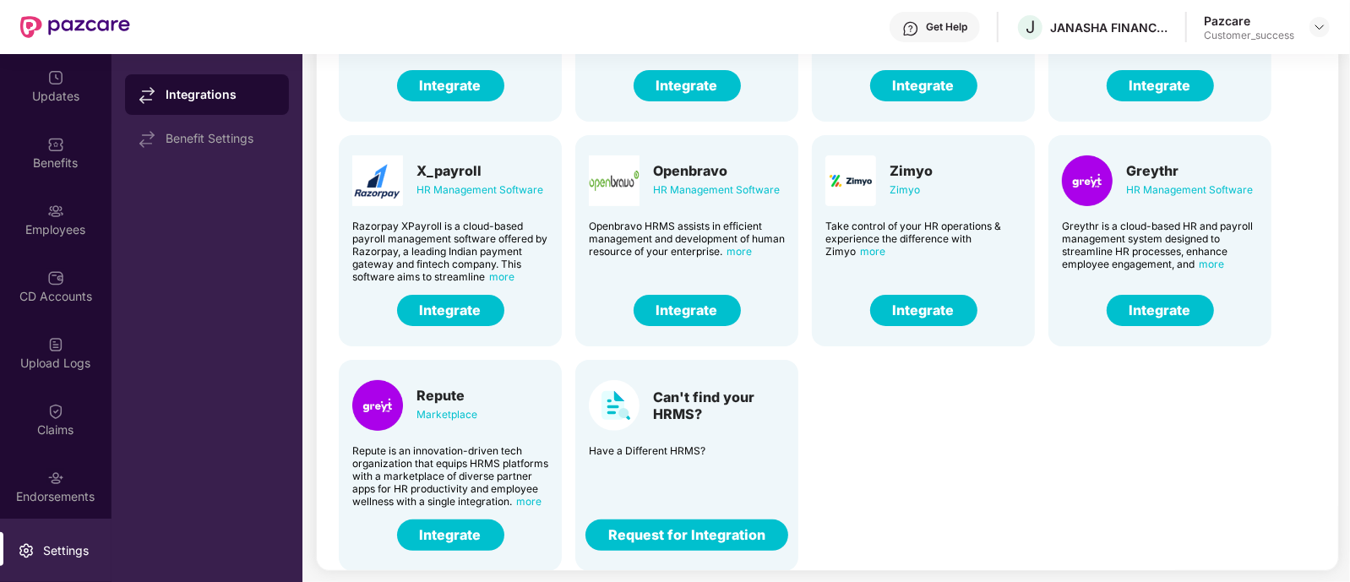
scroll to position [0, 12]
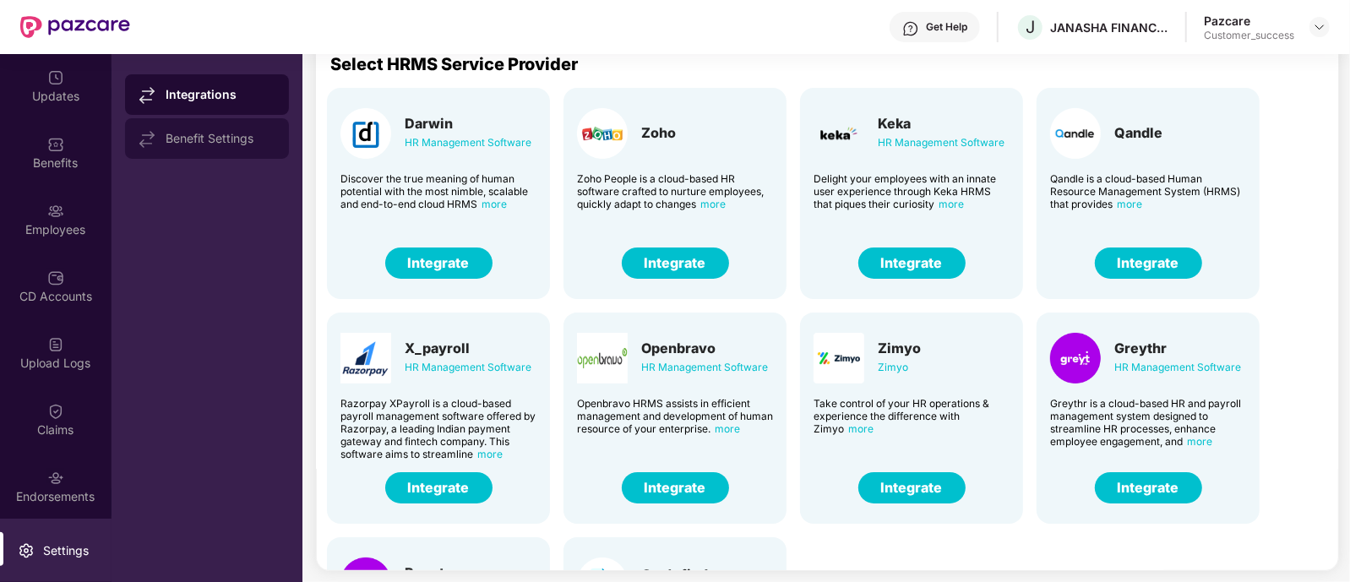
click at [245, 137] on div "Benefit Settings" at bounding box center [221, 139] width 110 height 14
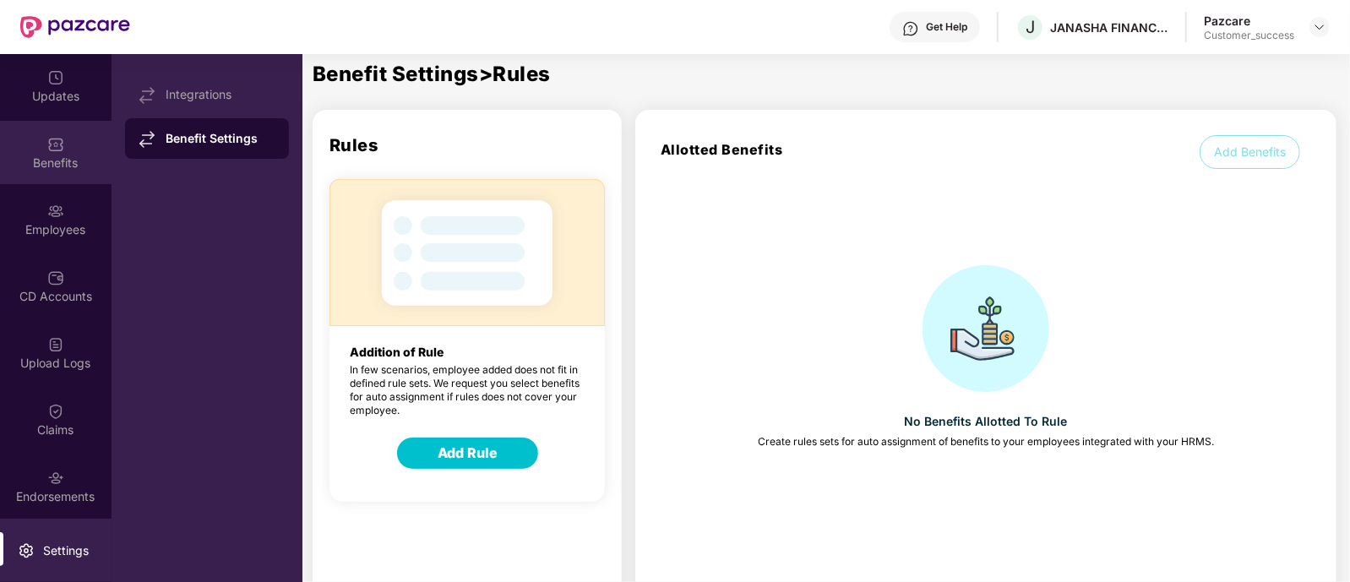
click at [53, 148] on img at bounding box center [55, 144] width 17 height 17
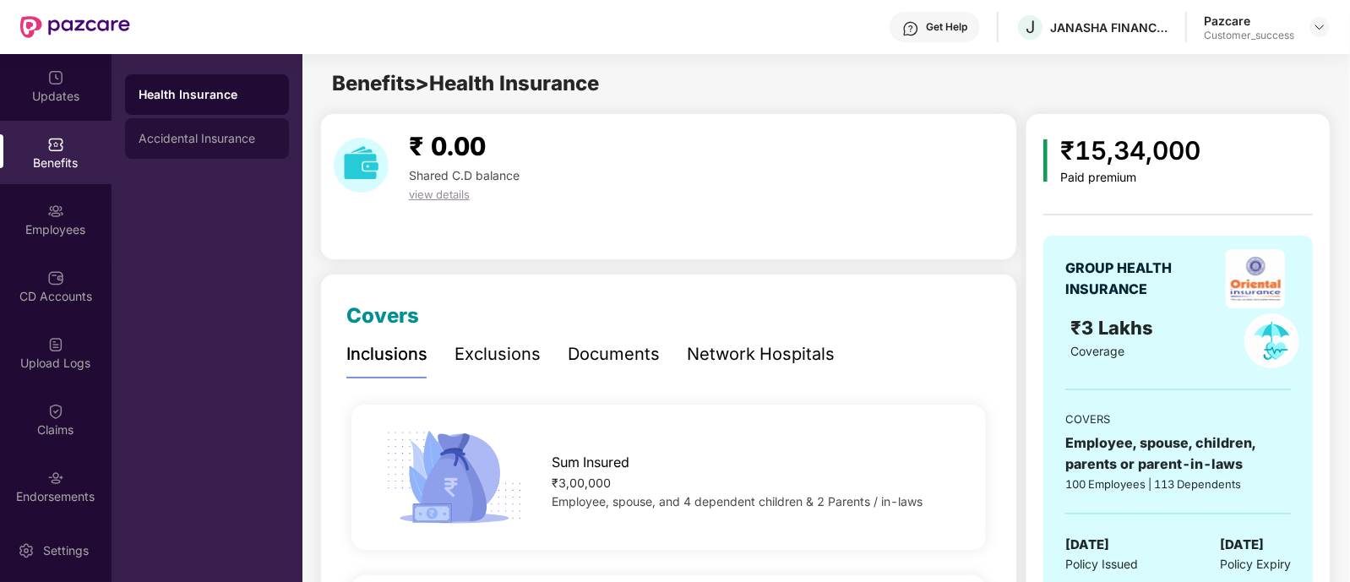
click at [248, 123] on div "Accidental Insurance" at bounding box center [207, 138] width 164 height 41
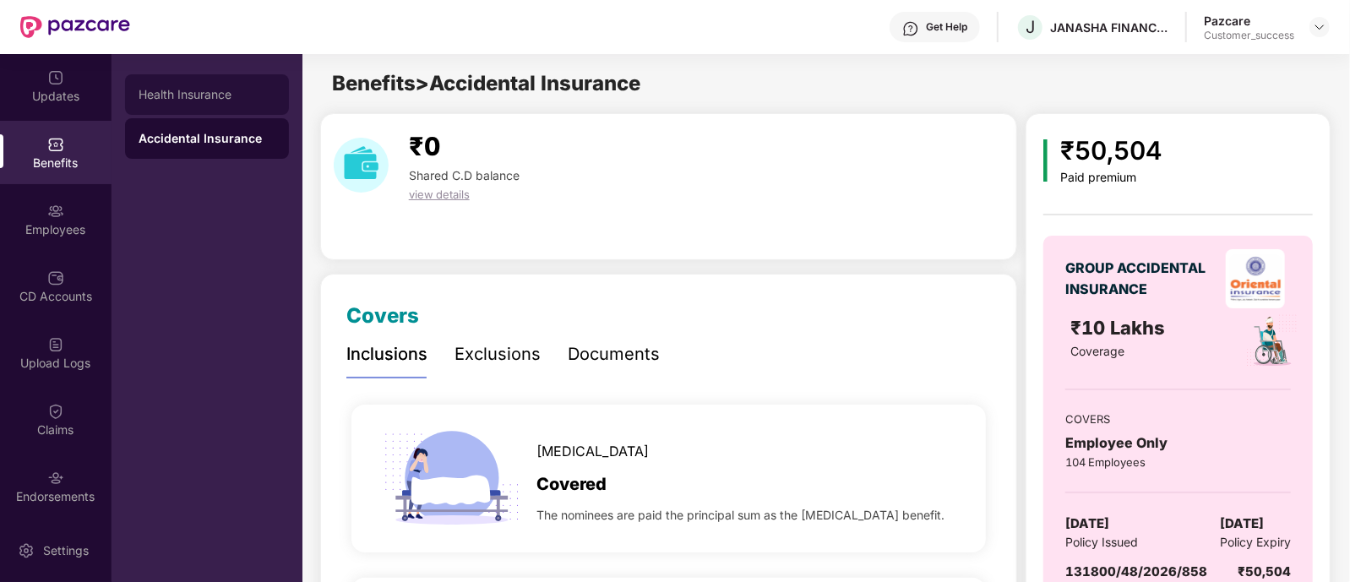
click at [239, 95] on div "Health Insurance" at bounding box center [207, 95] width 137 height 14
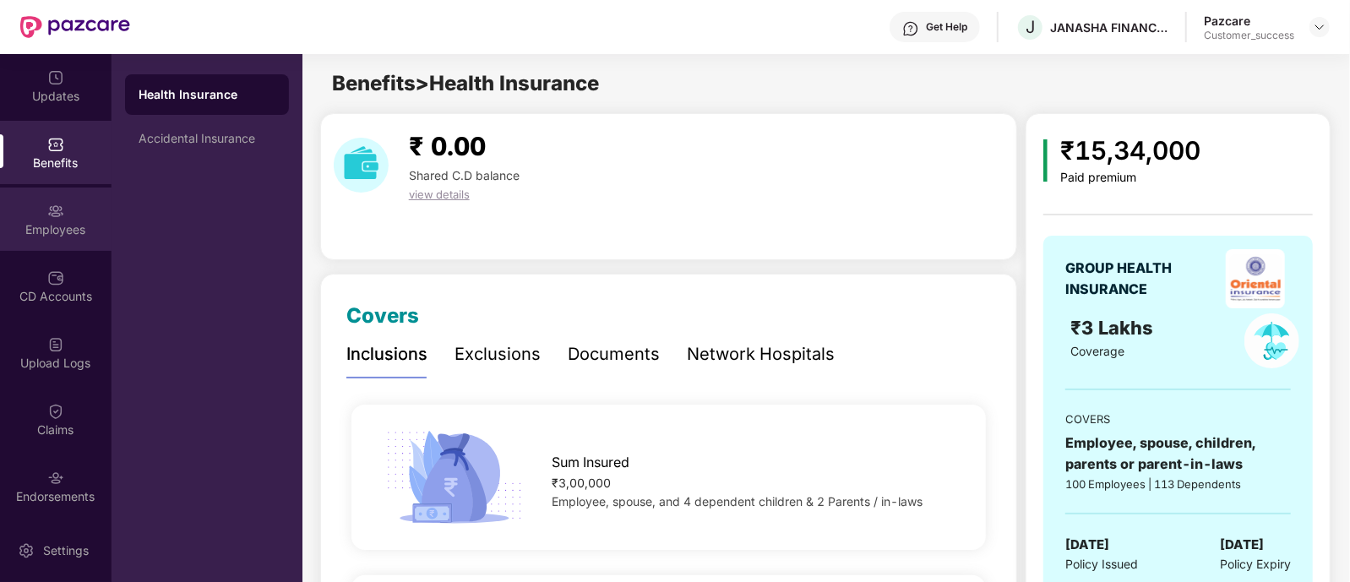
click at [64, 217] on div "Employees" at bounding box center [56, 219] width 112 height 63
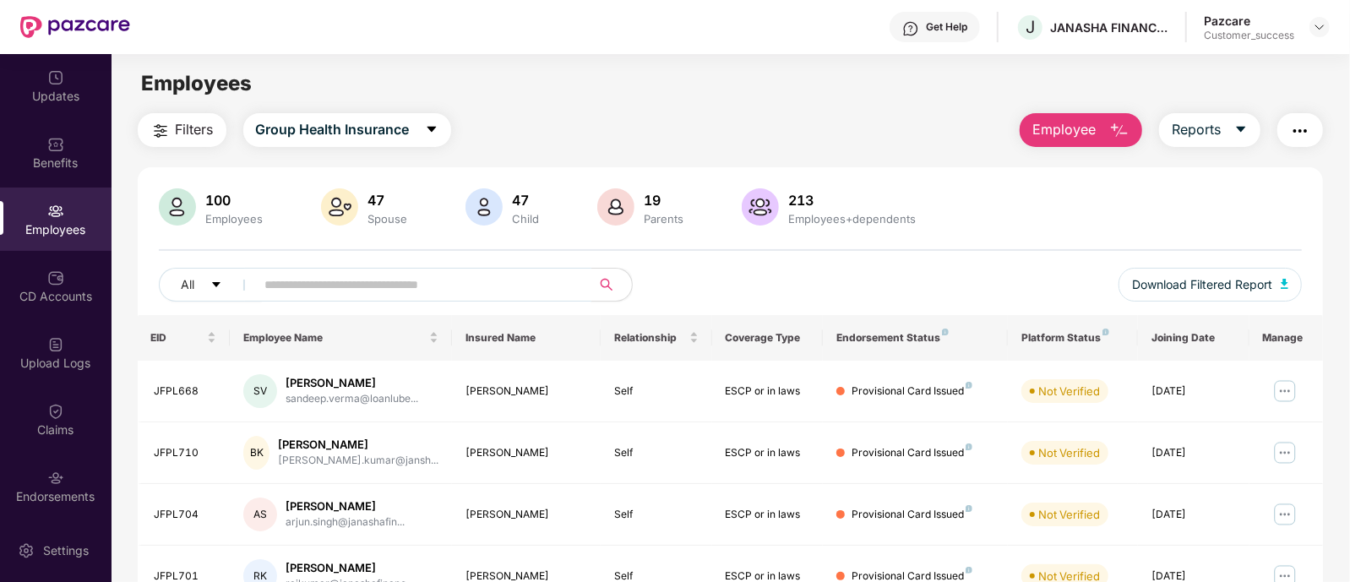
click at [335, 294] on input "text" at bounding box center [416, 284] width 303 height 25
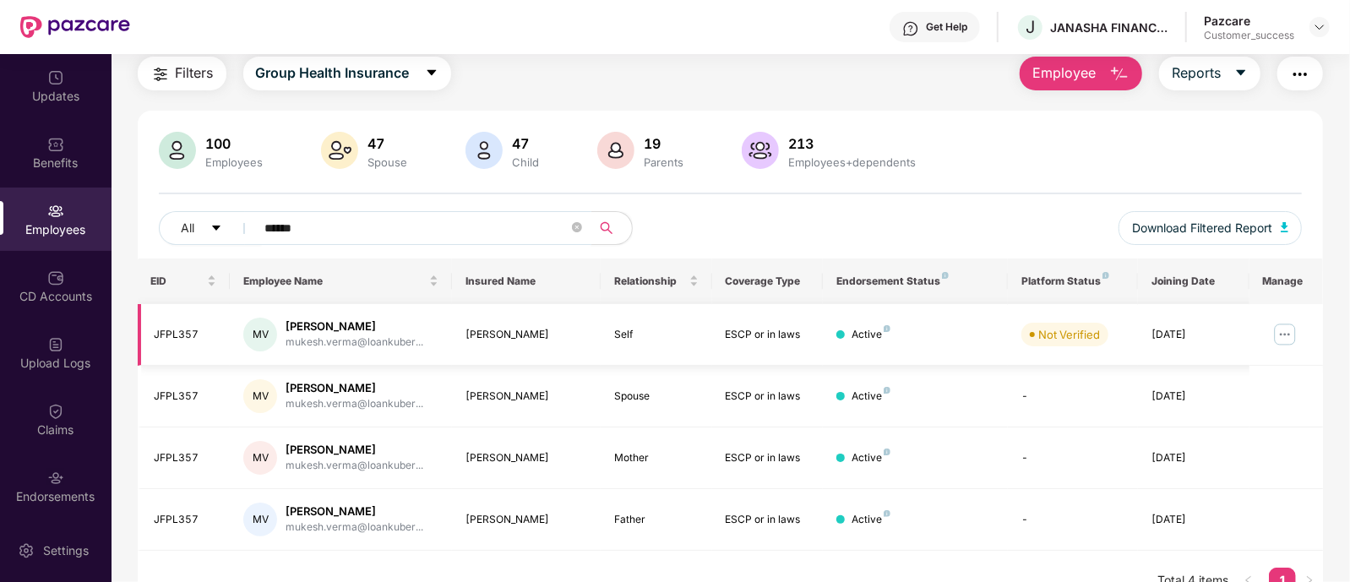
scroll to position [85, 0]
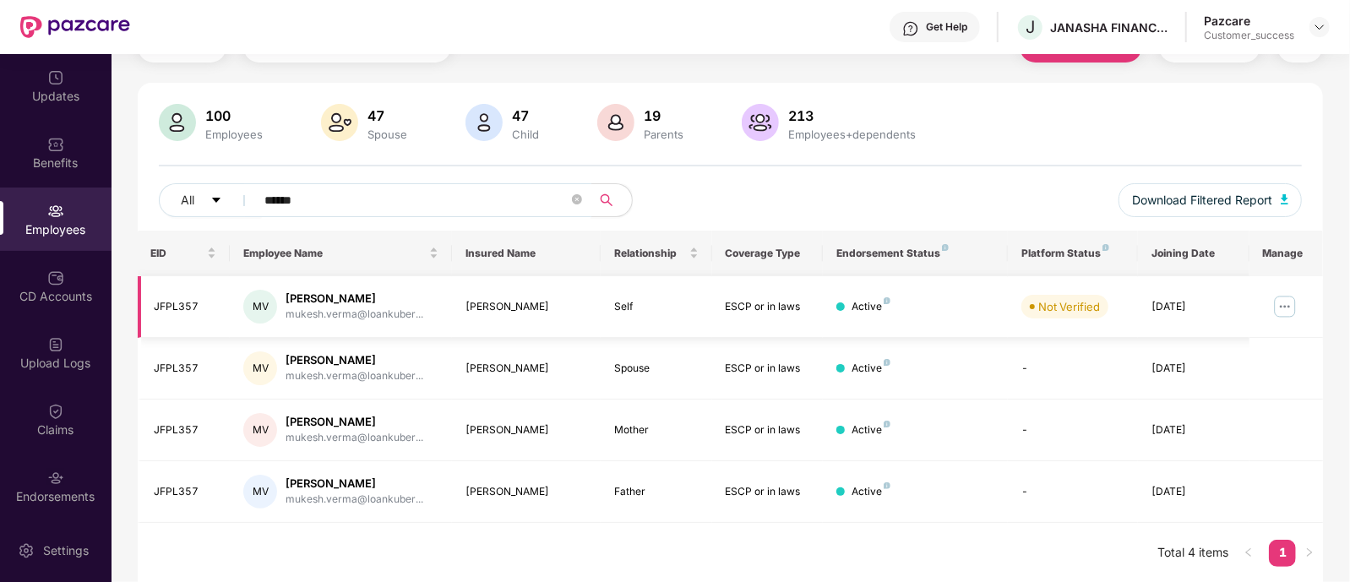
type input "******"
click at [1280, 305] on img at bounding box center [1285, 306] width 27 height 27
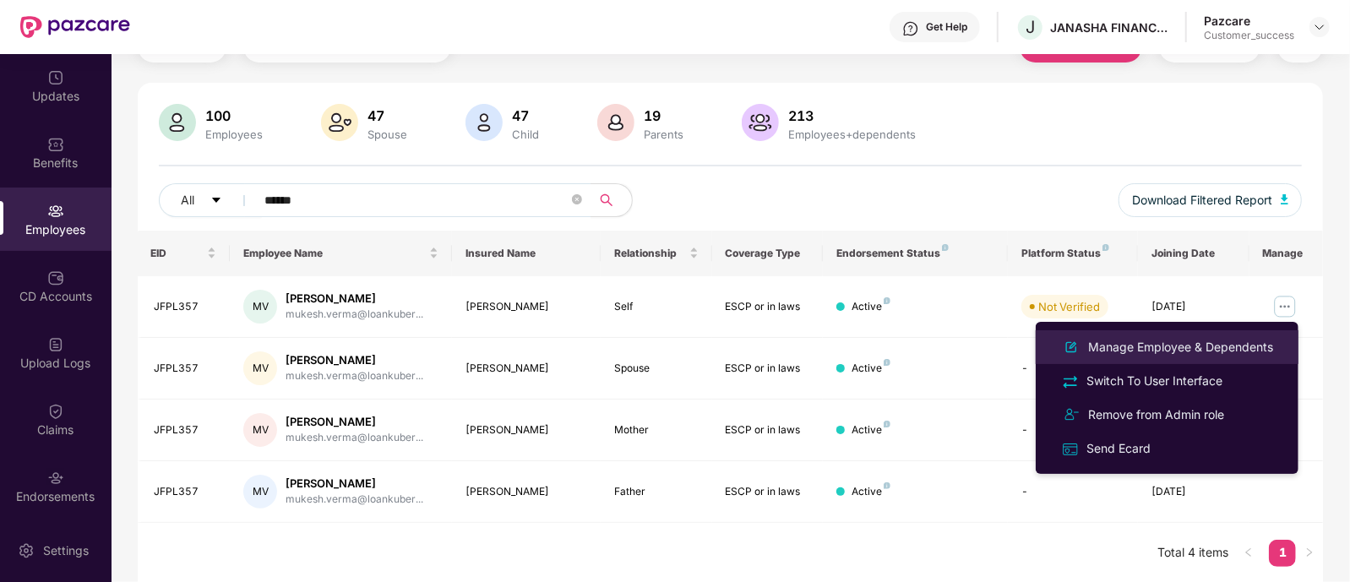
click at [1186, 341] on div "Manage Employee & Dependents" at bounding box center [1181, 347] width 192 height 19
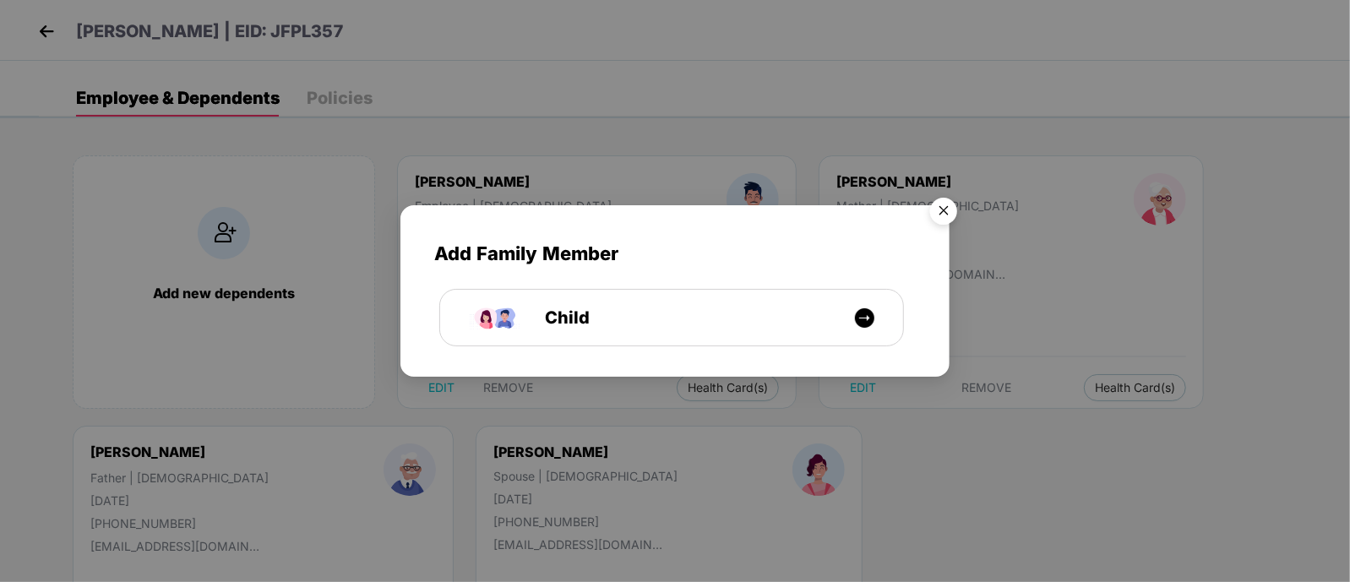
click at [943, 210] on img "Close" at bounding box center [943, 213] width 47 height 47
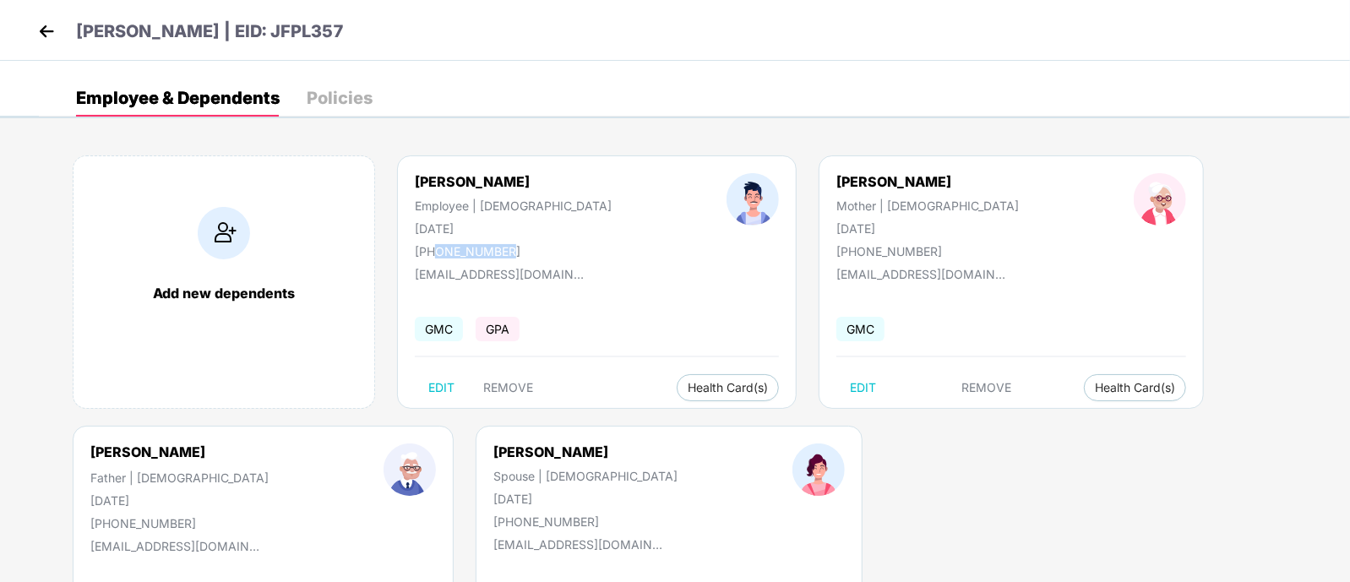
drag, startPoint x: 436, startPoint y: 249, endPoint x: 505, endPoint y: 247, distance: 69.3
click at [505, 247] on div "[PHONE_NUMBER]" at bounding box center [513, 251] width 197 height 14
drag, startPoint x: 505, startPoint y: 247, endPoint x: 435, endPoint y: 248, distance: 70.2
click at [435, 248] on div "[PHONE_NUMBER]" at bounding box center [513, 251] width 197 height 14
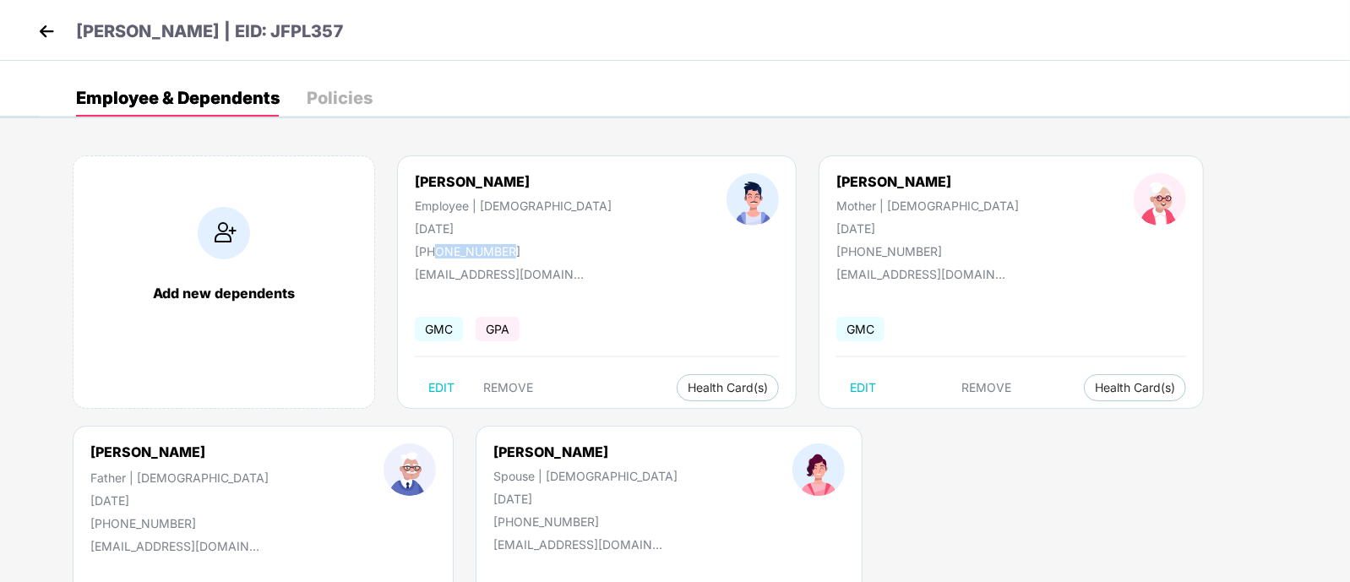
click at [523, 244] on div "[PERSON_NAME] Employee | [DEMOGRAPHIC_DATA] [DATE] [PHONE_NUMBER]" at bounding box center [513, 215] width 312 height 85
drag, startPoint x: 506, startPoint y: 251, endPoint x: 432, endPoint y: 244, distance: 74.7
click at [432, 244] on div "[PHONE_NUMBER]" at bounding box center [513, 251] width 197 height 14
drag, startPoint x: 432, startPoint y: 244, endPoint x: 501, endPoint y: 248, distance: 69.4
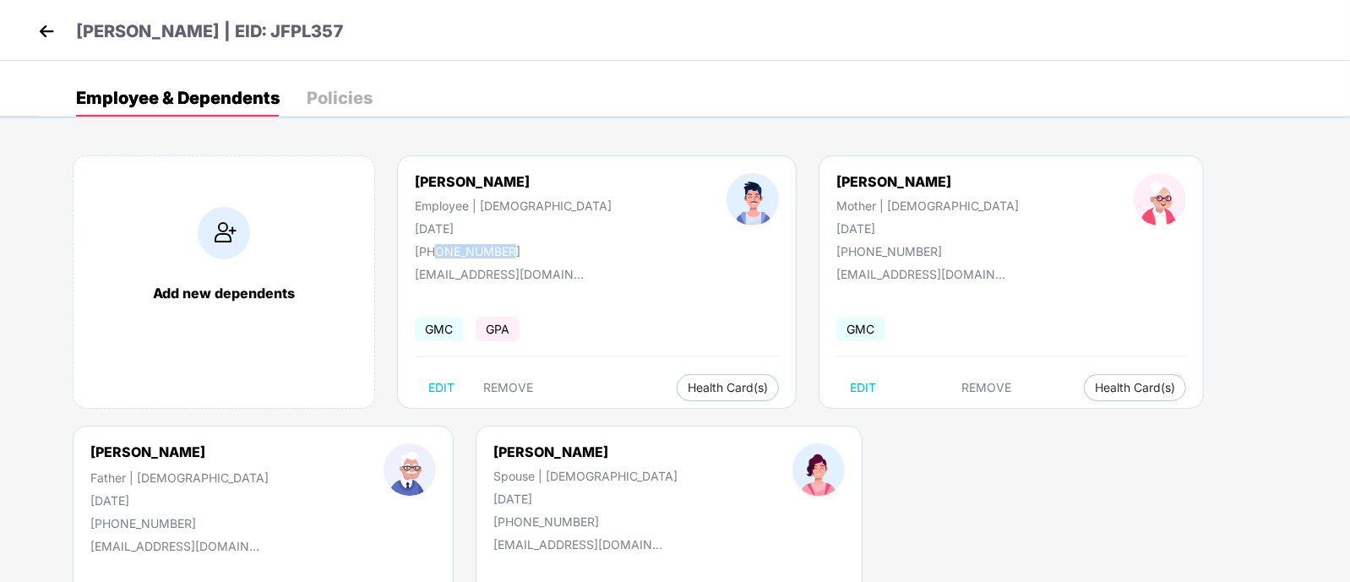
click at [501, 248] on div "[PHONE_NUMBER]" at bounding box center [513, 251] width 197 height 14
drag, startPoint x: 504, startPoint y: 248, endPoint x: 436, endPoint y: 249, distance: 68.5
click at [436, 249] on div "[PHONE_NUMBER]" at bounding box center [513, 251] width 197 height 14
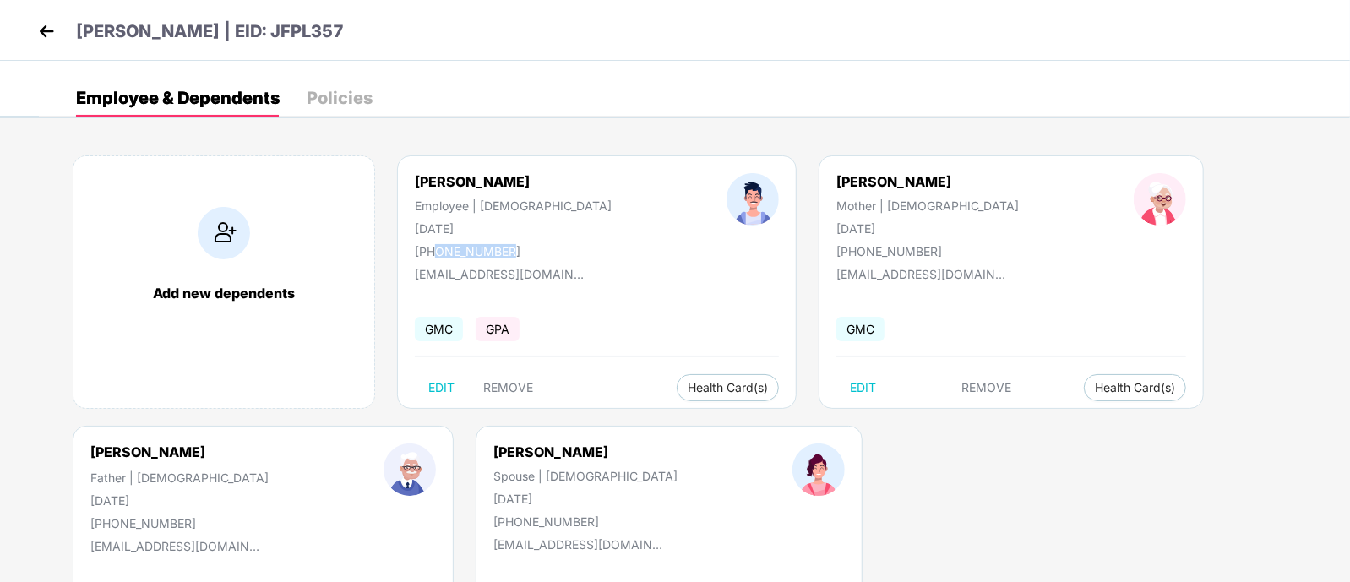
drag, startPoint x: 435, startPoint y: 248, endPoint x: 515, endPoint y: 251, distance: 79.5
click at [515, 251] on div "[PHONE_NUMBER]" at bounding box center [513, 251] width 197 height 14
drag, startPoint x: 515, startPoint y: 251, endPoint x: 435, endPoint y: 249, distance: 79.5
click at [435, 249] on div "[PHONE_NUMBER]" at bounding box center [513, 251] width 197 height 14
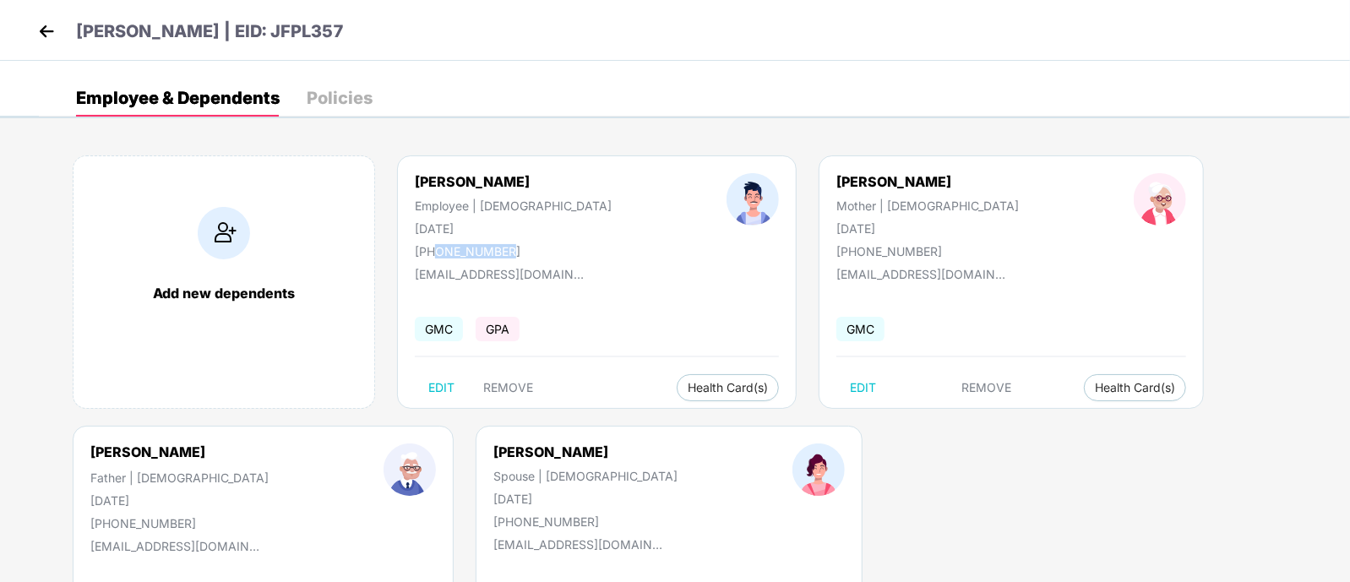
click at [435, 249] on div "[PHONE_NUMBER]" at bounding box center [513, 251] width 197 height 14
drag, startPoint x: 435, startPoint y: 249, endPoint x: 502, endPoint y: 250, distance: 66.8
click at [502, 250] on div "[PHONE_NUMBER]" at bounding box center [513, 251] width 197 height 14
drag, startPoint x: 502, startPoint y: 250, endPoint x: 436, endPoint y: 248, distance: 65.9
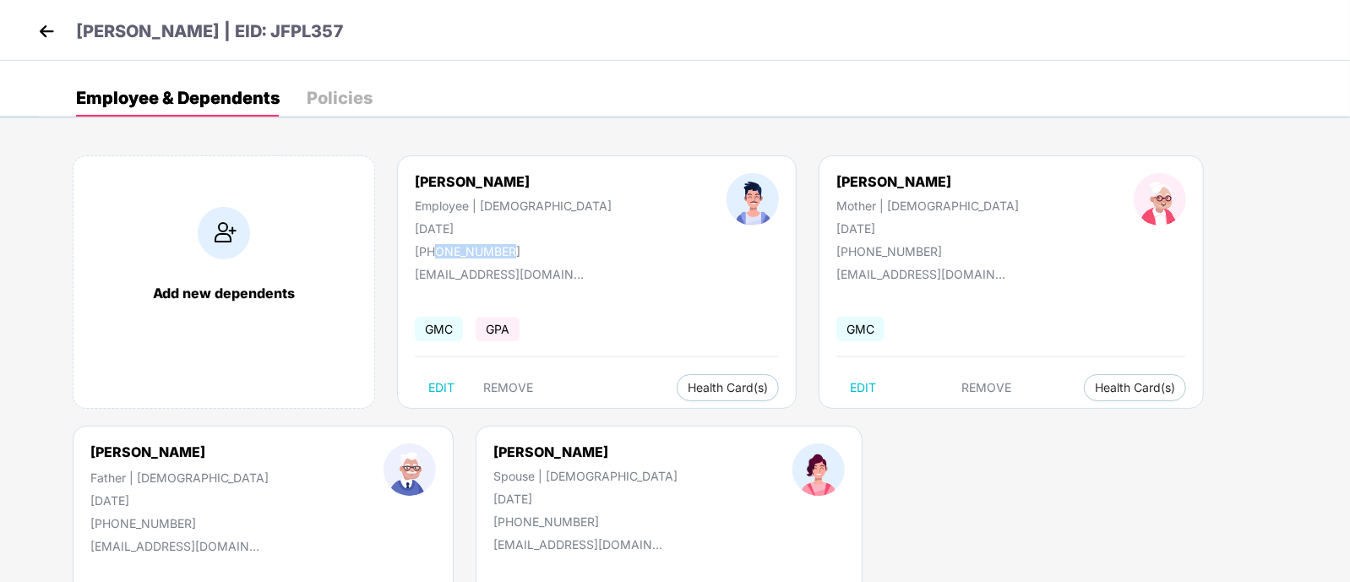
click at [436, 248] on div "[PHONE_NUMBER]" at bounding box center [513, 251] width 197 height 14
drag, startPoint x: 436, startPoint y: 248, endPoint x: 511, endPoint y: 248, distance: 75.2
click at [511, 248] on div "[PHONE_NUMBER]" at bounding box center [513, 251] width 197 height 14
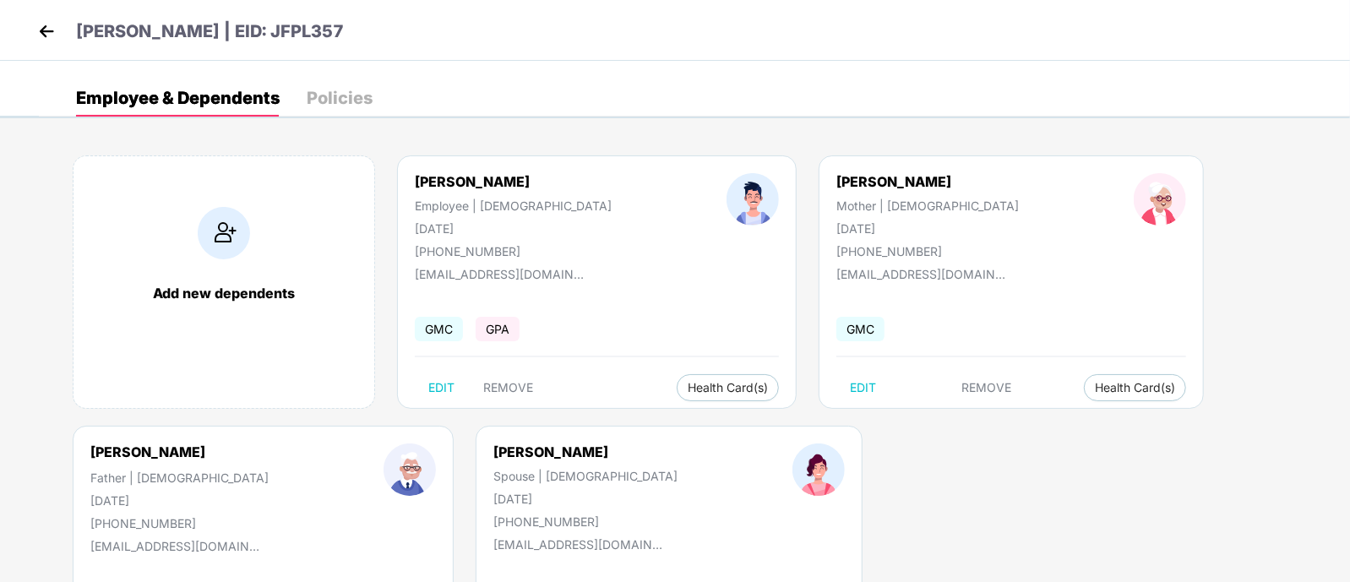
click at [46, 45] on header "[PERSON_NAME] | EID: JFPL357" at bounding box center [189, 34] width 310 height 30
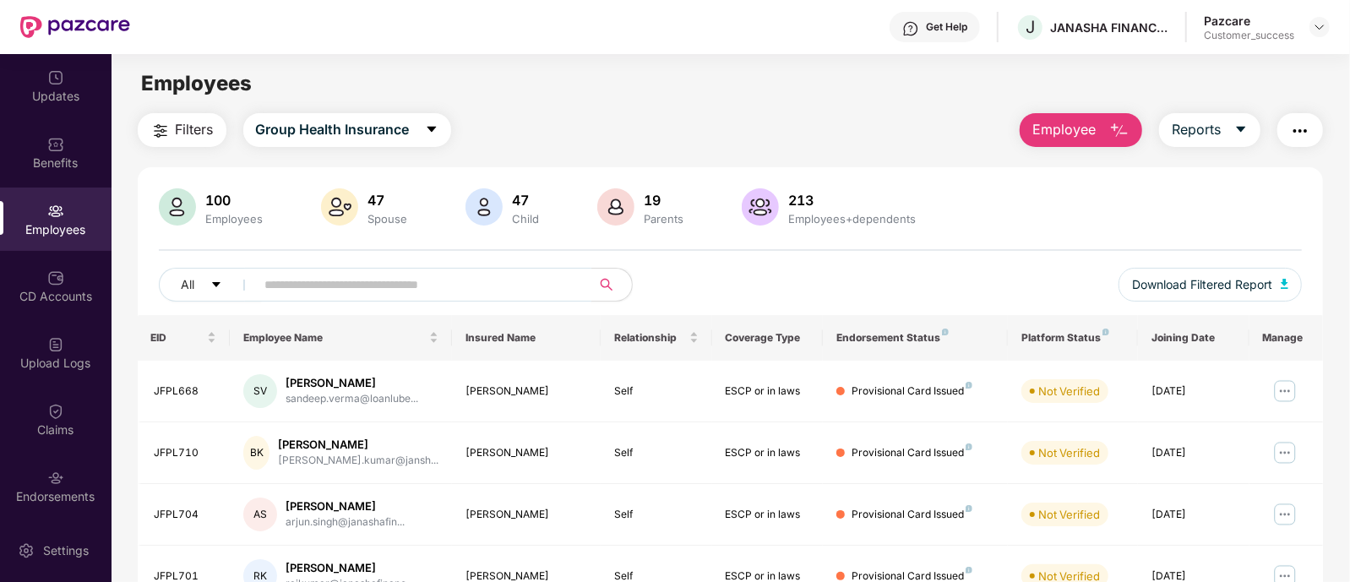
click at [534, 277] on input "text" at bounding box center [416, 284] width 303 height 25
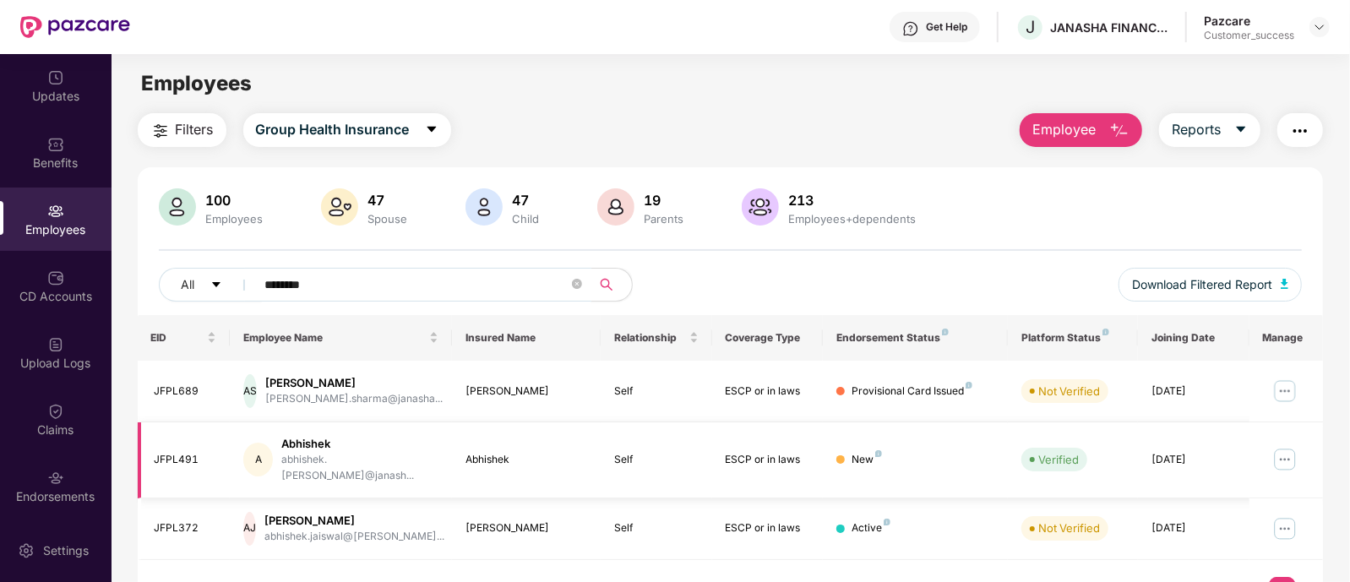
type input "********"
click at [1287, 453] on img at bounding box center [1285, 459] width 27 height 27
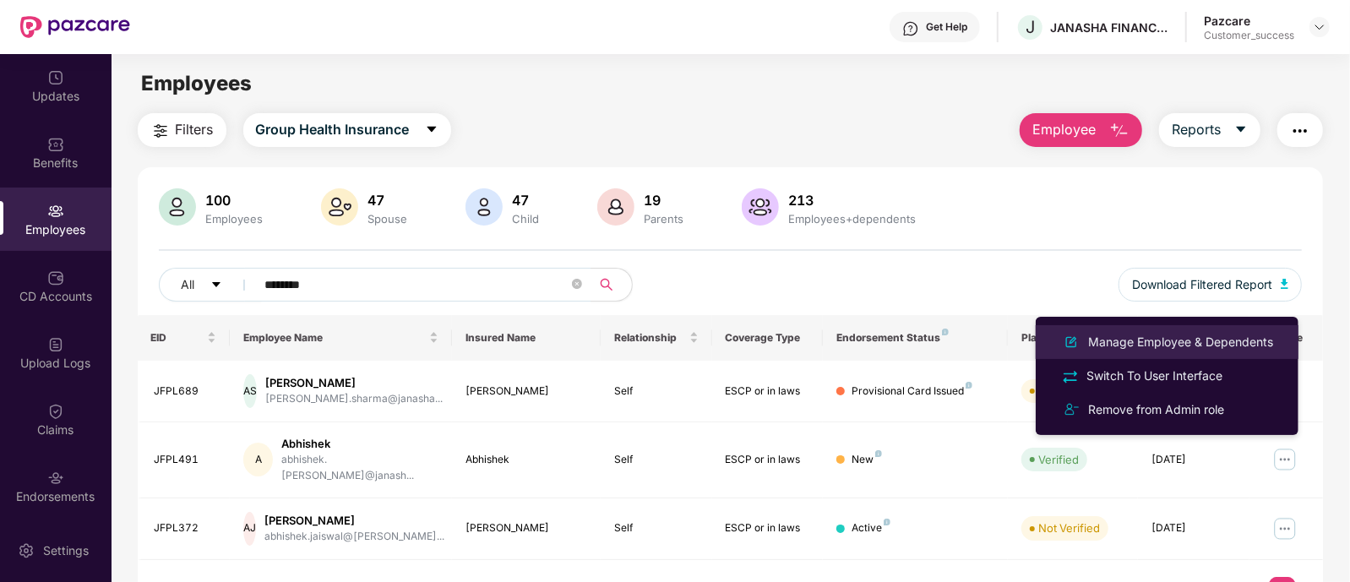
click at [1196, 346] on div "Manage Employee & Dependents" at bounding box center [1181, 342] width 192 height 19
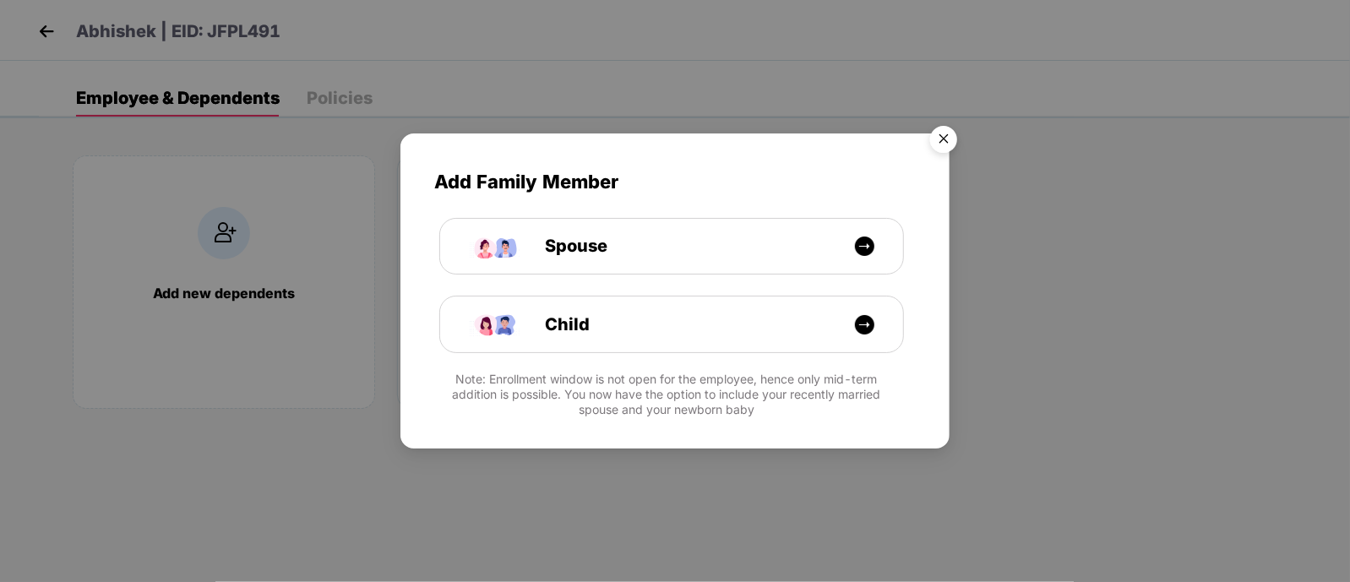
click at [941, 128] on img "Close" at bounding box center [943, 141] width 47 height 47
click at [954, 139] on img "Close" at bounding box center [943, 141] width 47 height 47
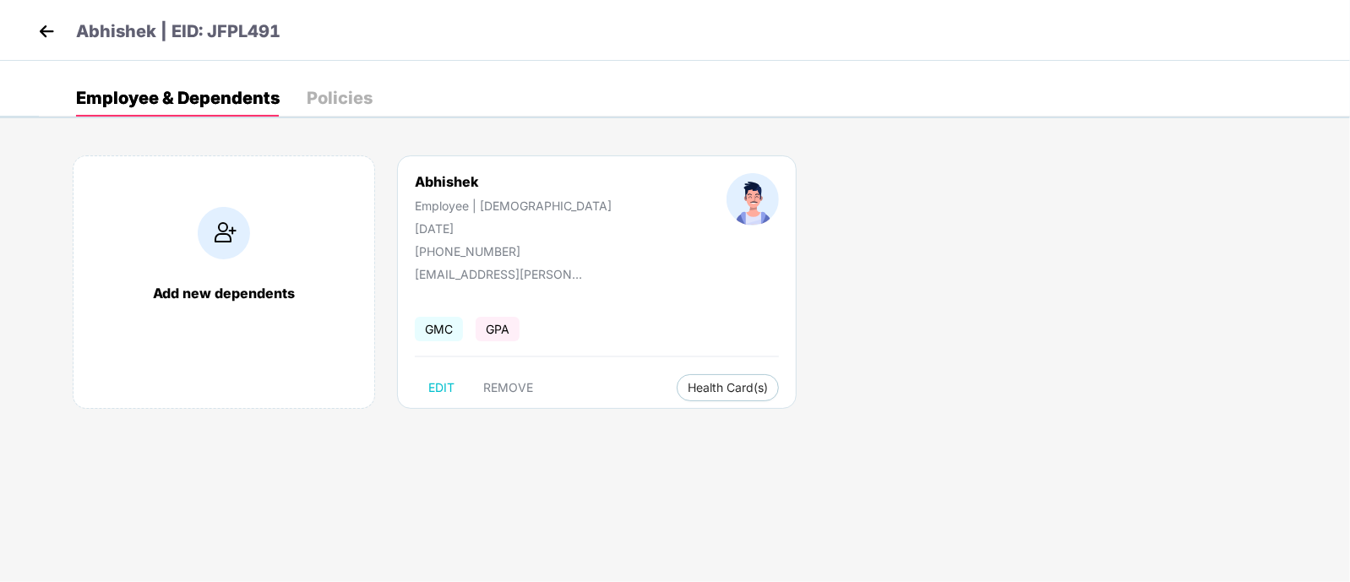
click at [49, 31] on img at bounding box center [46, 31] width 25 height 25
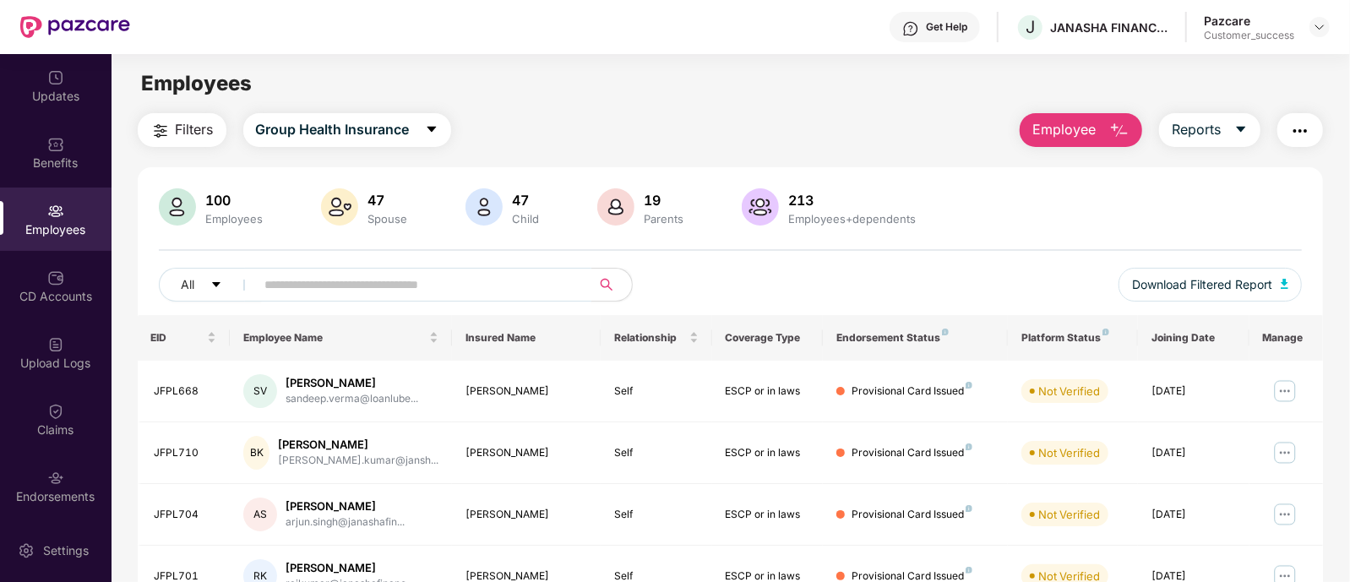
click at [496, 278] on input "text" at bounding box center [416, 284] width 303 height 25
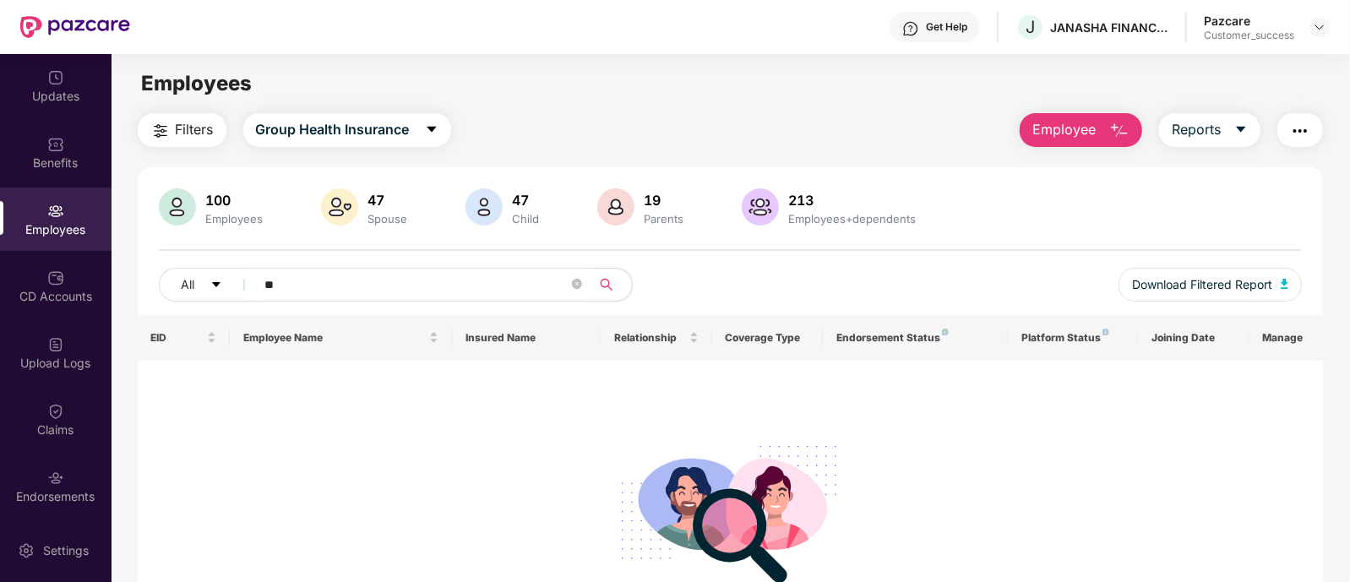
type input "*"
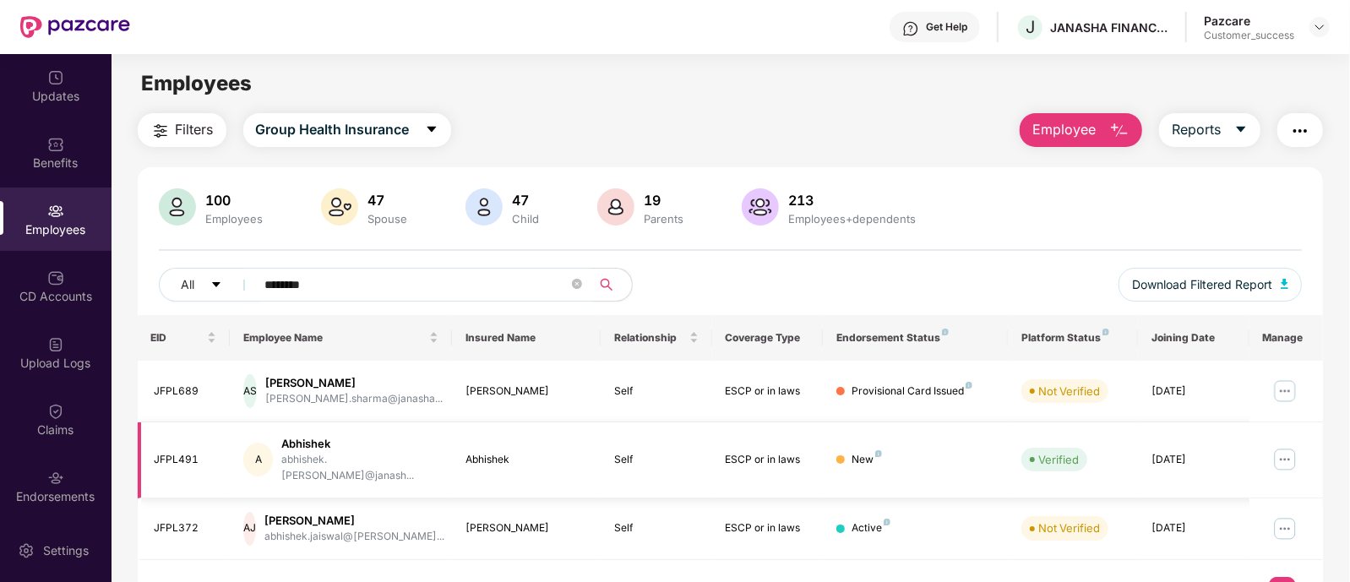
type input "********"
click at [1292, 451] on img at bounding box center [1285, 459] width 27 height 27
click at [995, 292] on div "All ******** Download Filtered Report" at bounding box center [731, 291] width 1144 height 47
click at [1314, 29] on img at bounding box center [1320, 27] width 14 height 14
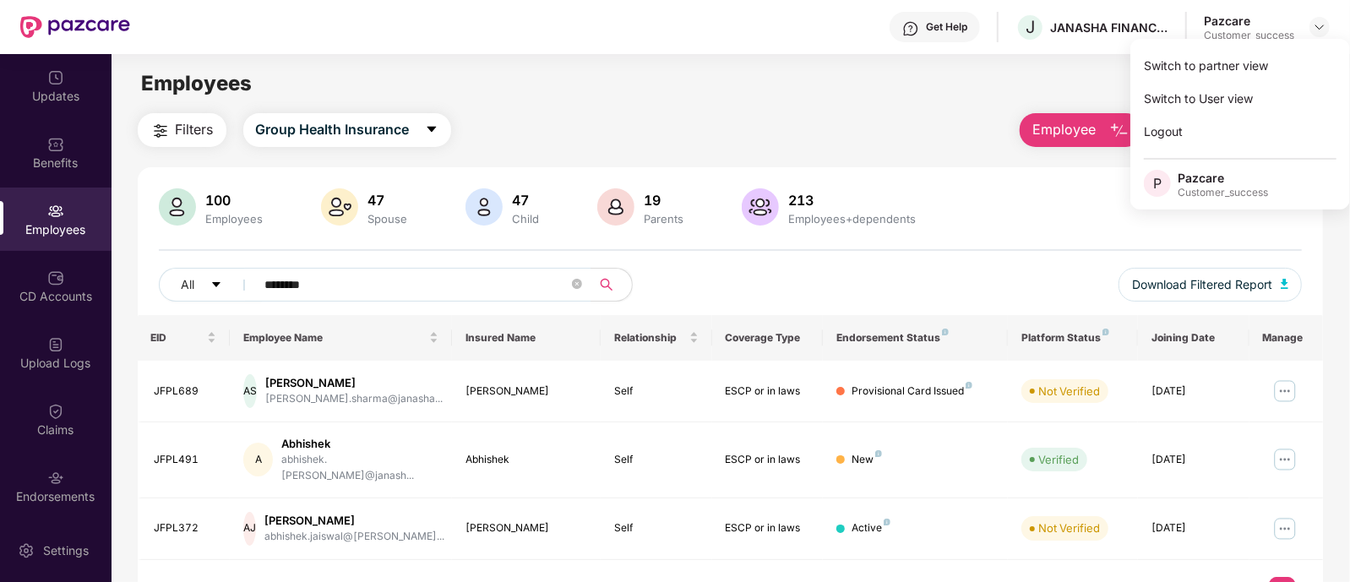
click at [1203, 184] on div "Pazcare" at bounding box center [1223, 178] width 90 height 16
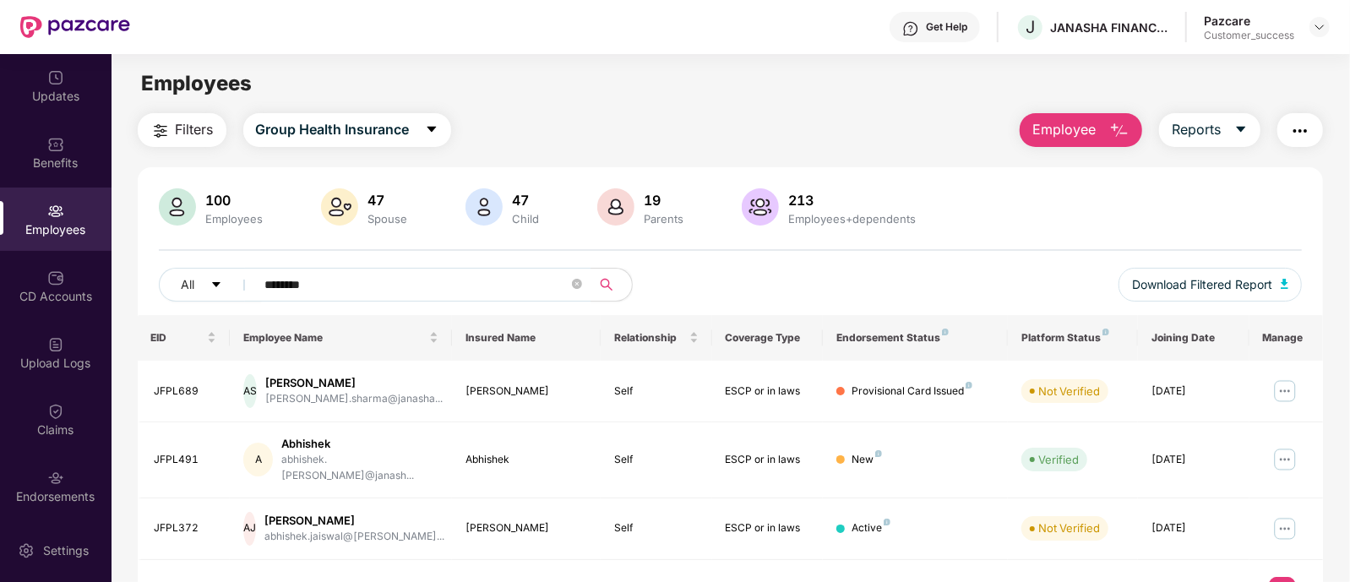
click at [937, 180] on div "100 Employees 47 Spouse 47 Child 19 Parents 213 Employees+dependents All ******…" at bounding box center [731, 394] width 1186 height 454
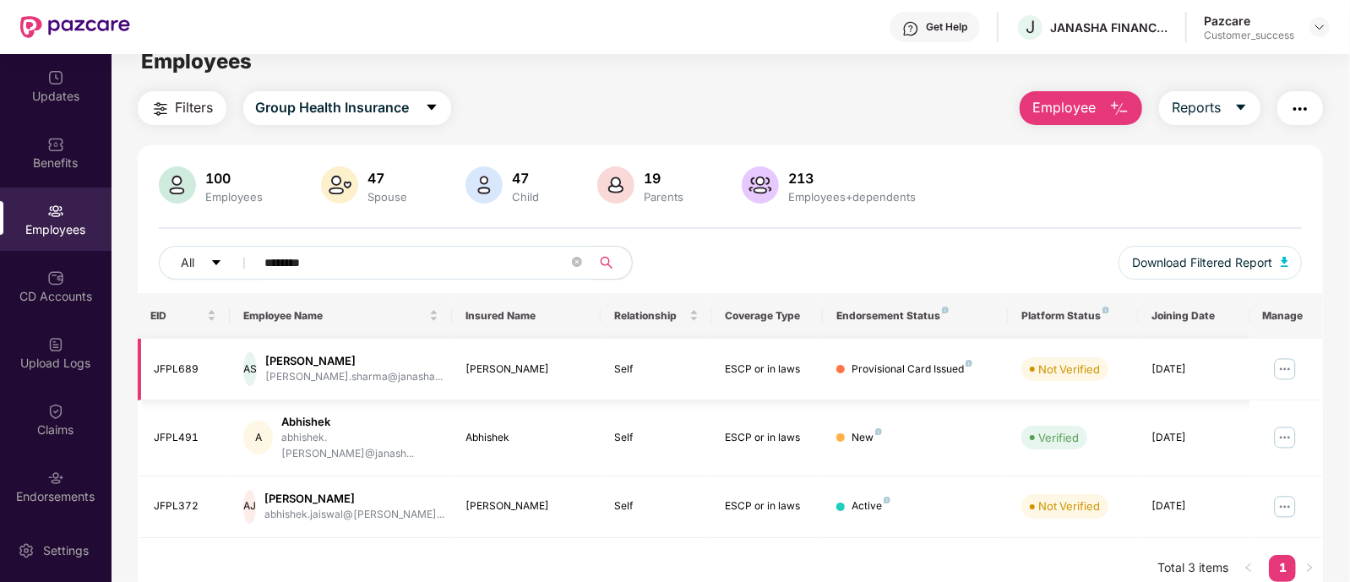
scroll to position [20, 0]
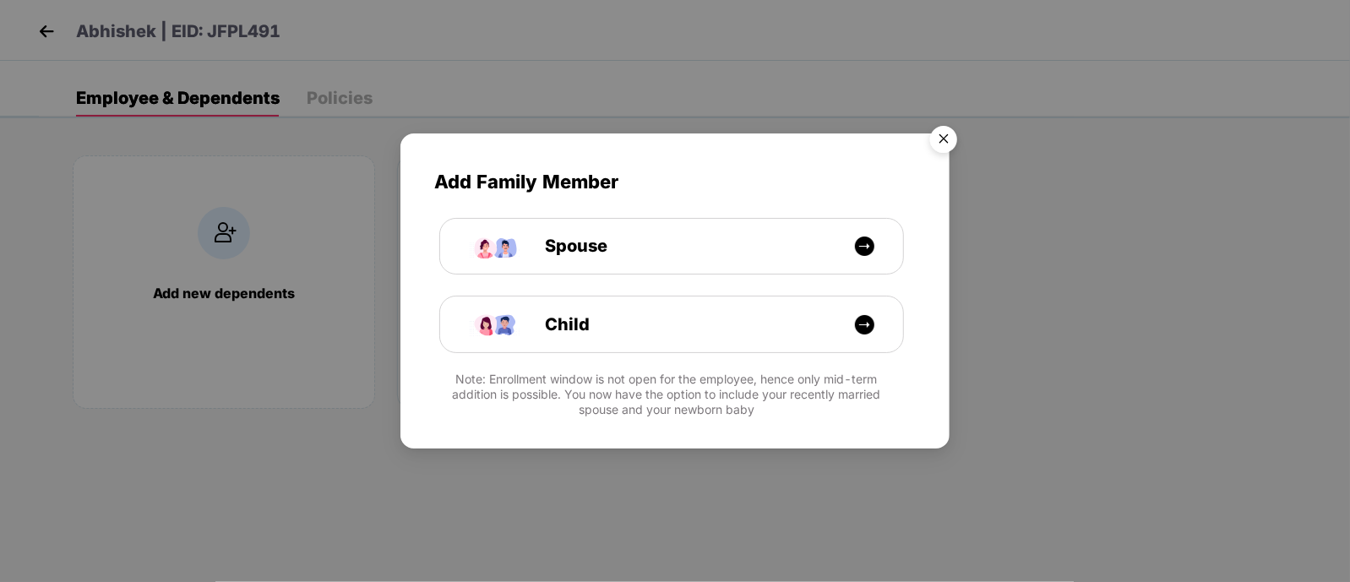
click at [945, 145] on img "Close" at bounding box center [943, 141] width 47 height 47
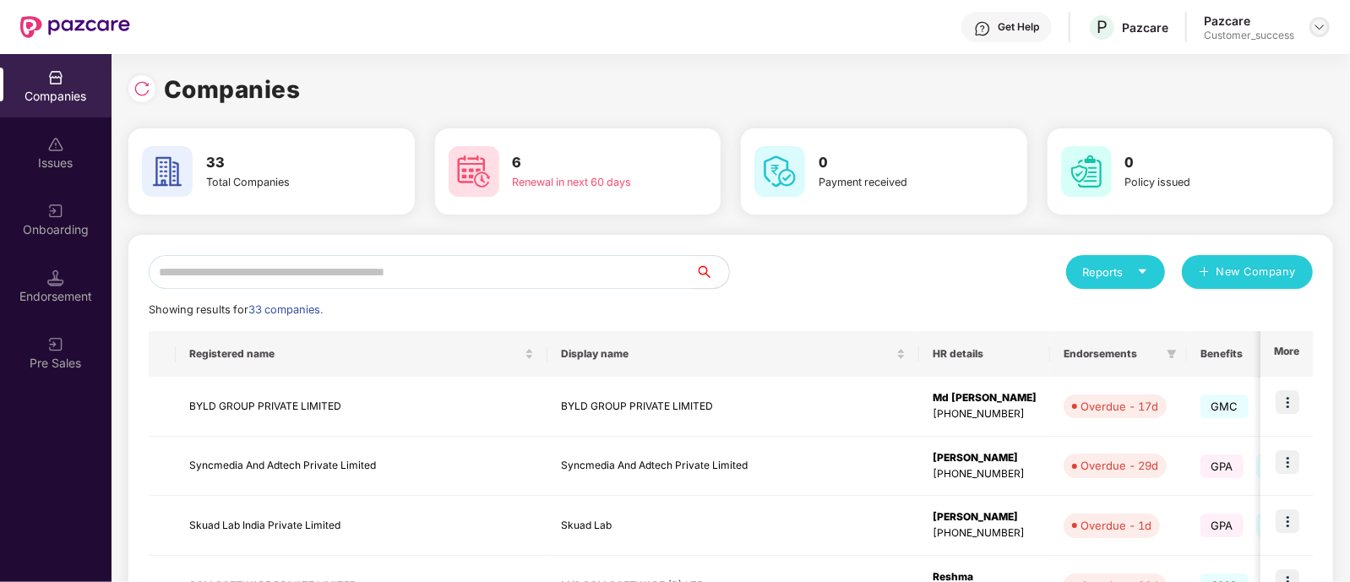
click at [1323, 20] on img at bounding box center [1320, 27] width 14 height 14
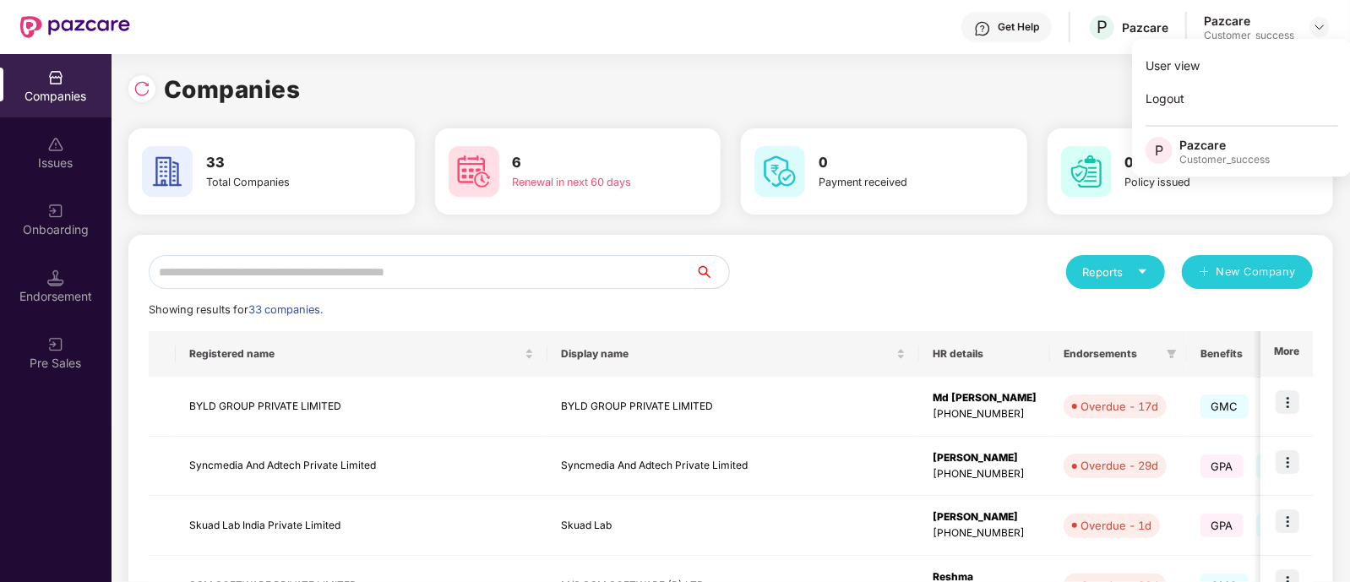
click at [1055, 101] on div "Companies" at bounding box center [730, 89] width 1205 height 37
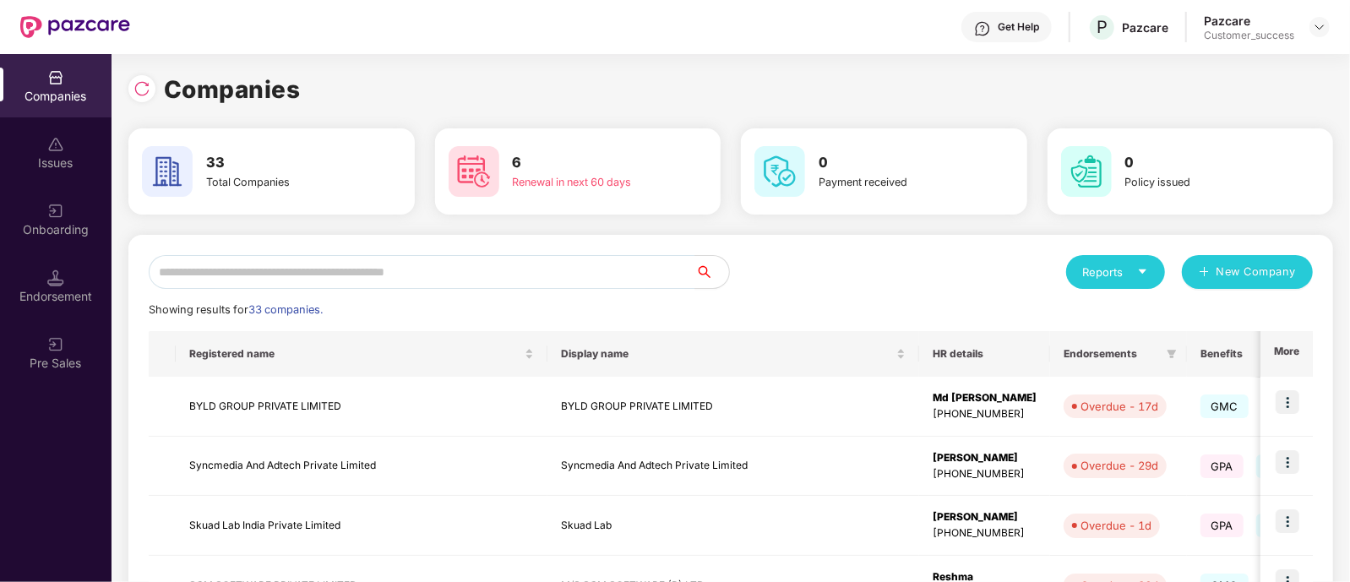
click at [1034, 213] on div "0 Payment received" at bounding box center [884, 171] width 307 height 86
click at [1319, 24] on img at bounding box center [1320, 27] width 14 height 14
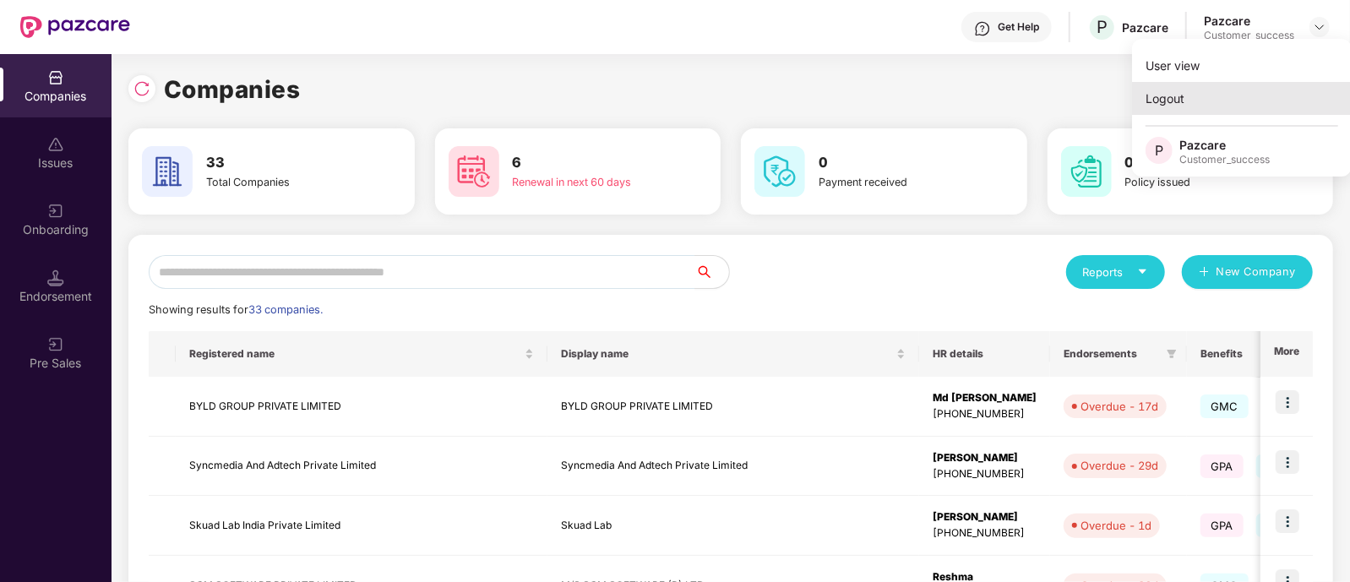
click at [1224, 103] on div "Logout" at bounding box center [1242, 98] width 220 height 33
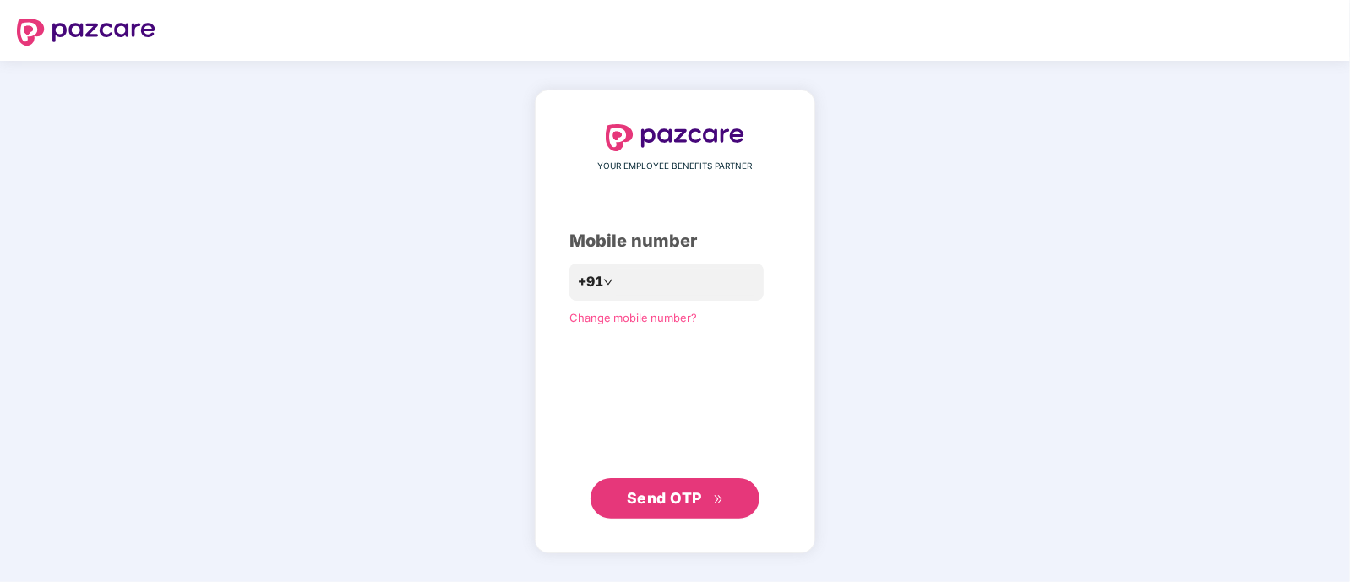
click at [652, 319] on span "Change mobile number?" at bounding box center [634, 318] width 128 height 14
type input "**********"
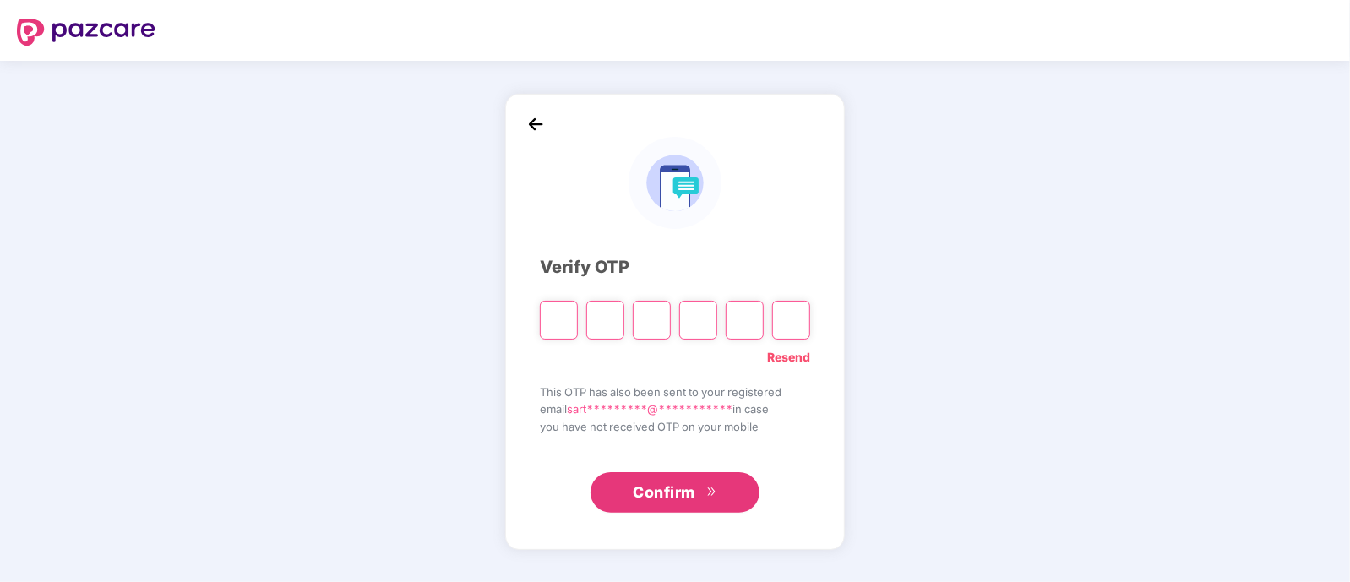
type input "*"
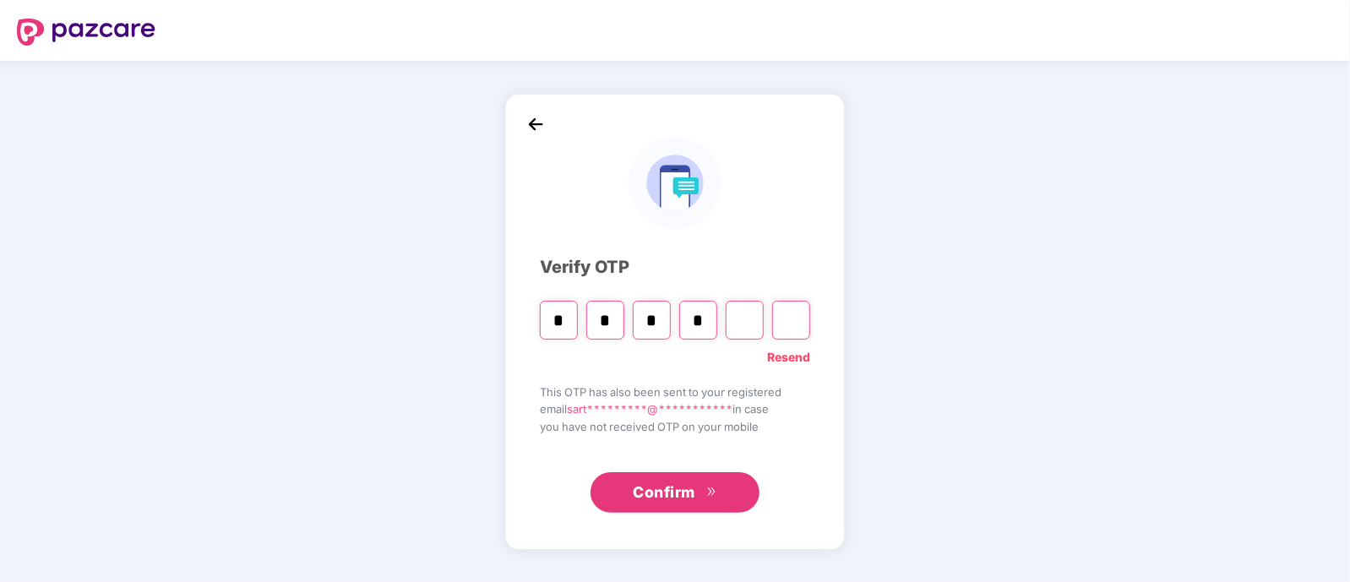
type input "*"
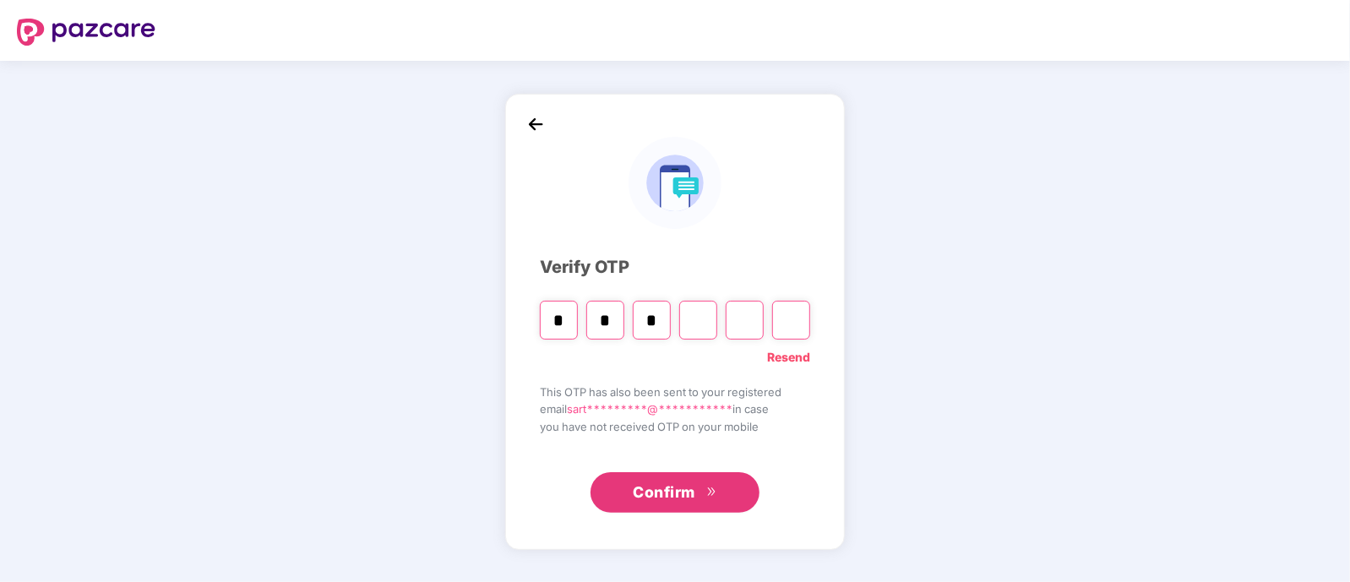
type input "*"
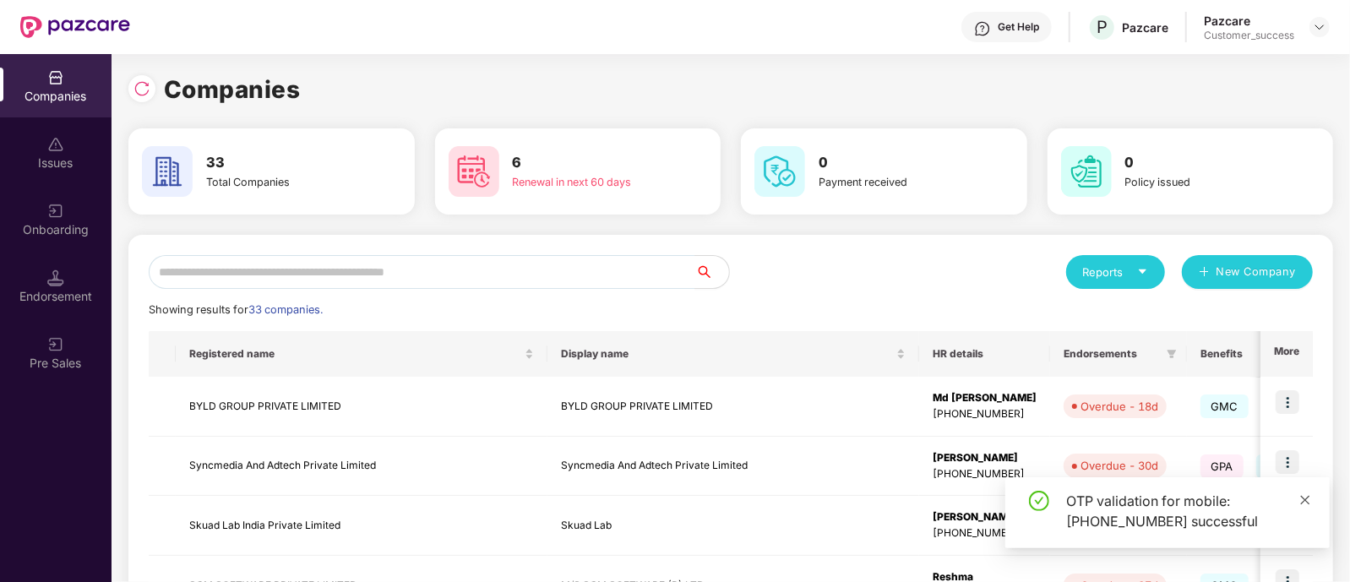
click at [1301, 500] on icon "close" at bounding box center [1306, 500] width 12 height 12
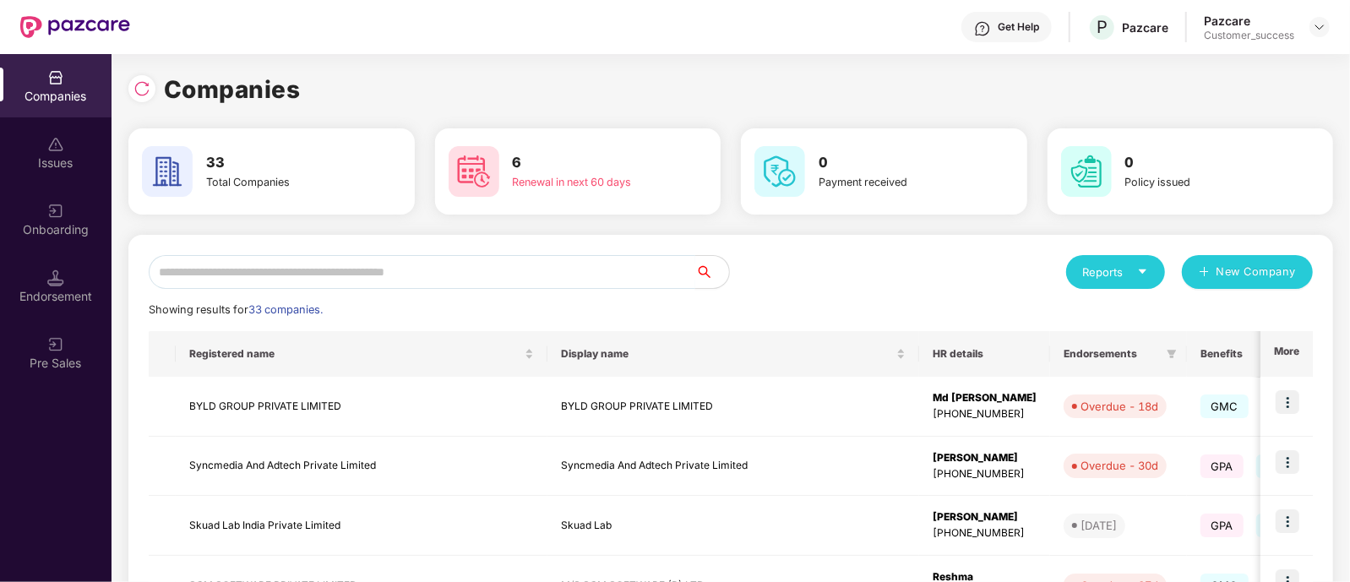
click at [482, 265] on input "text" at bounding box center [422, 272] width 547 height 34
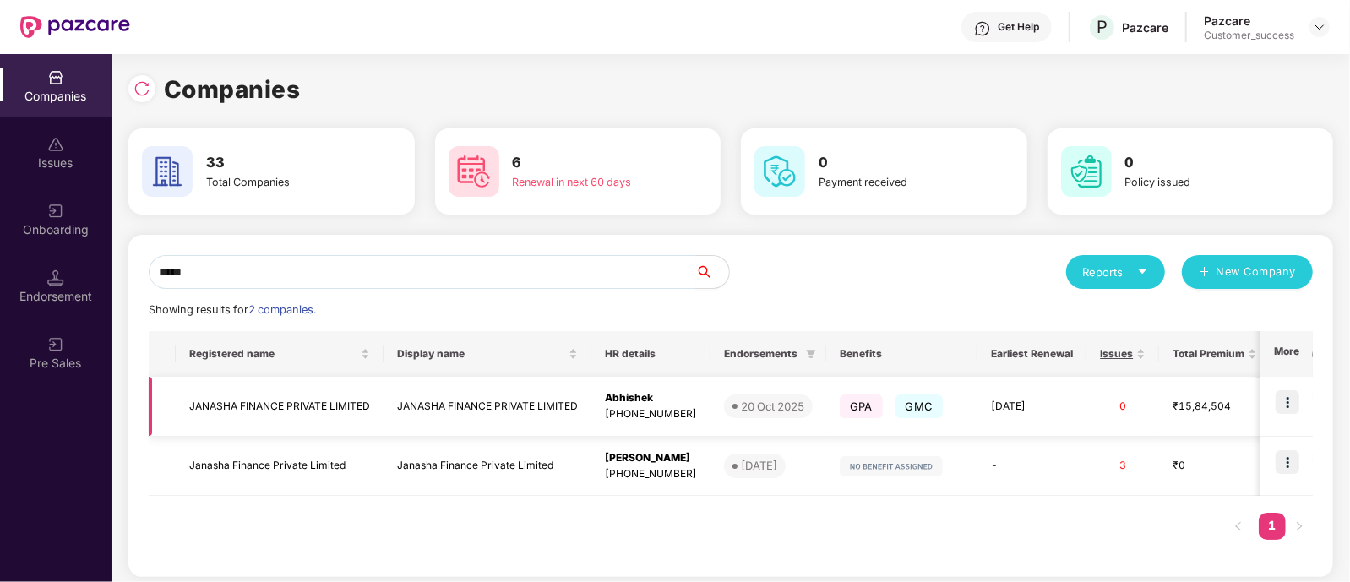
type input "*****"
click at [1281, 400] on img at bounding box center [1288, 402] width 24 height 24
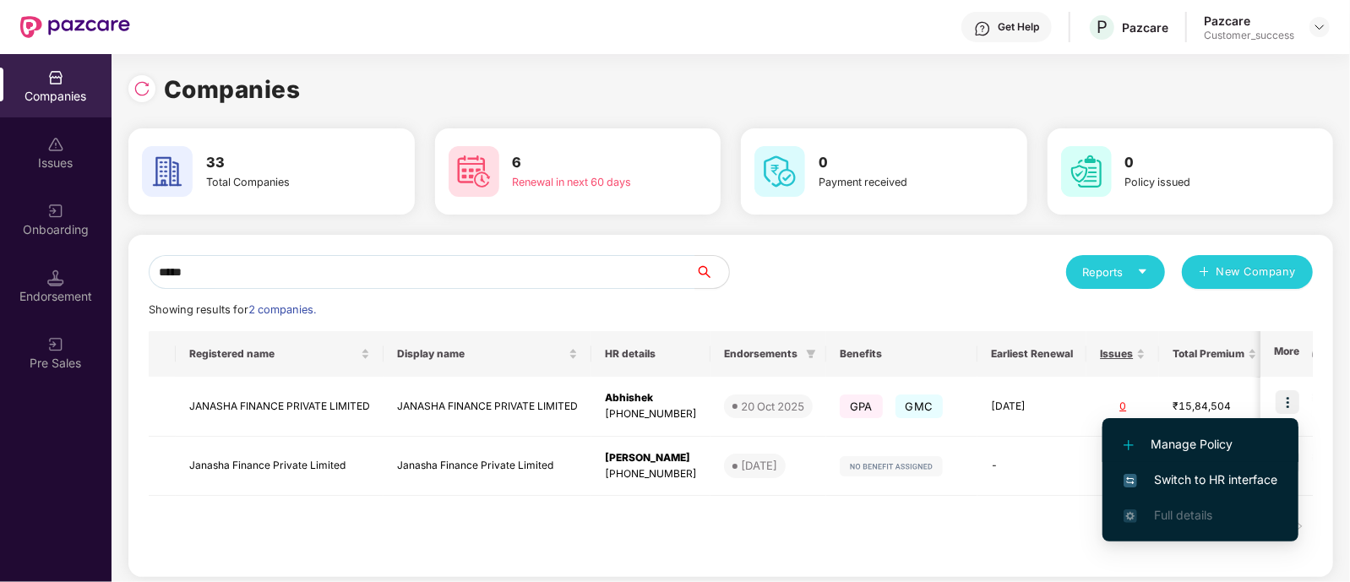
click at [1181, 445] on span "Manage Policy" at bounding box center [1201, 444] width 154 height 19
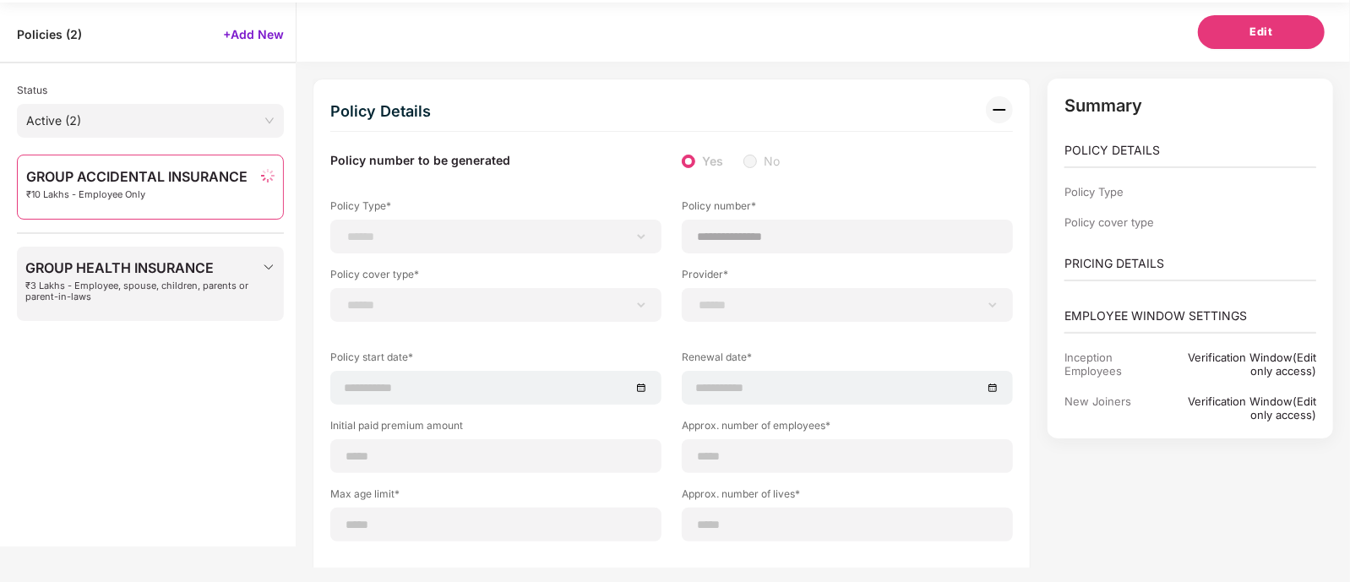
select select "*"
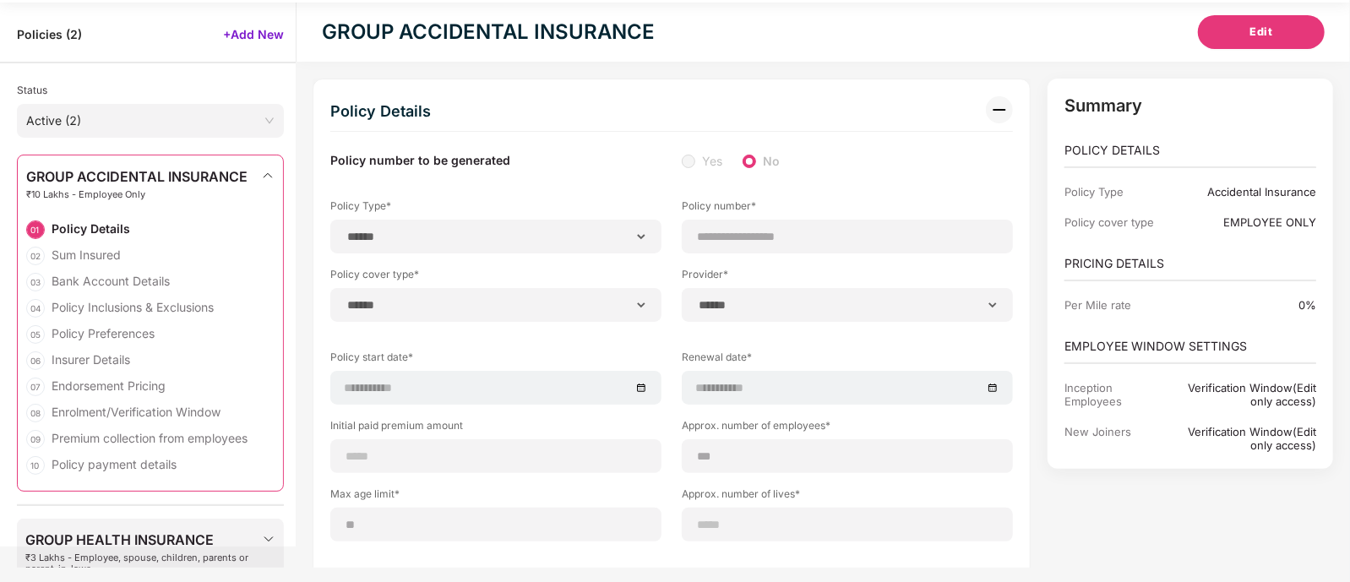
type input "**********"
type input "***"
type input "**"
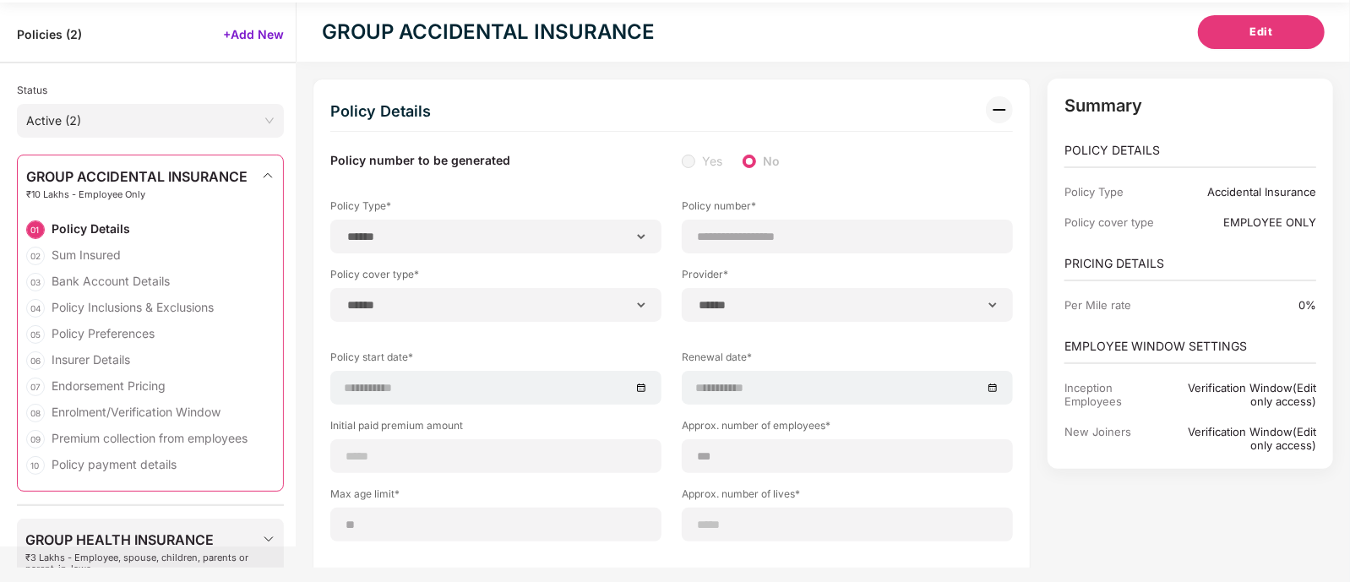
type input "*"
type input "**"
type input "*******"
type input "******"
type input "*****"
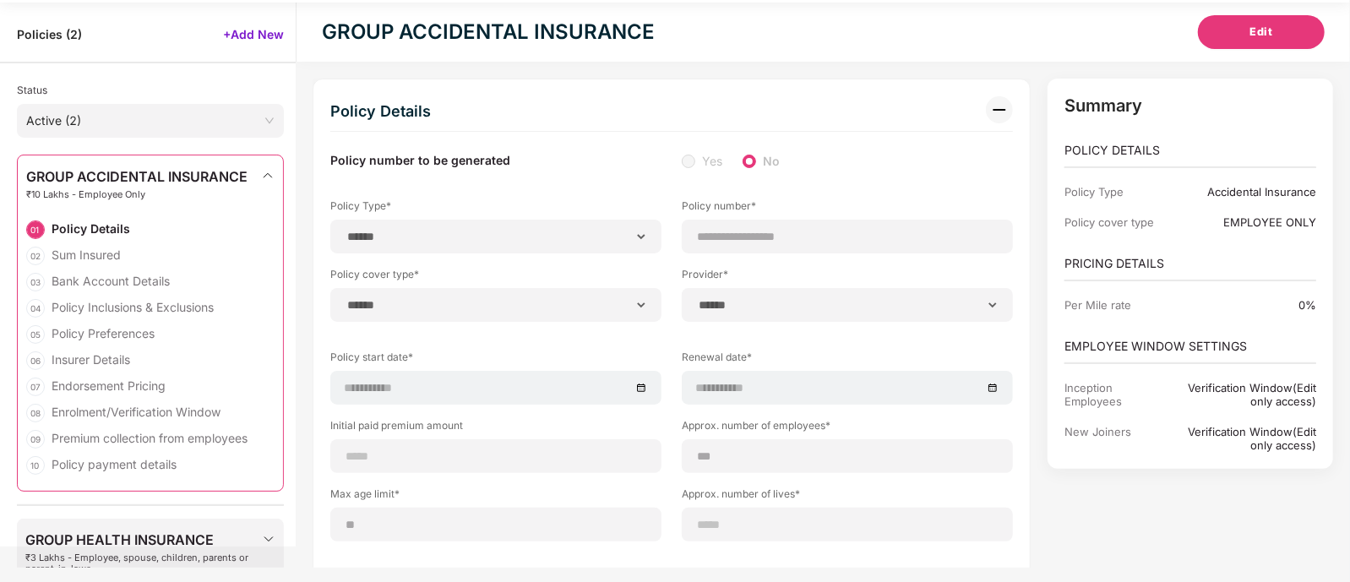
type input "**********"
type input "**"
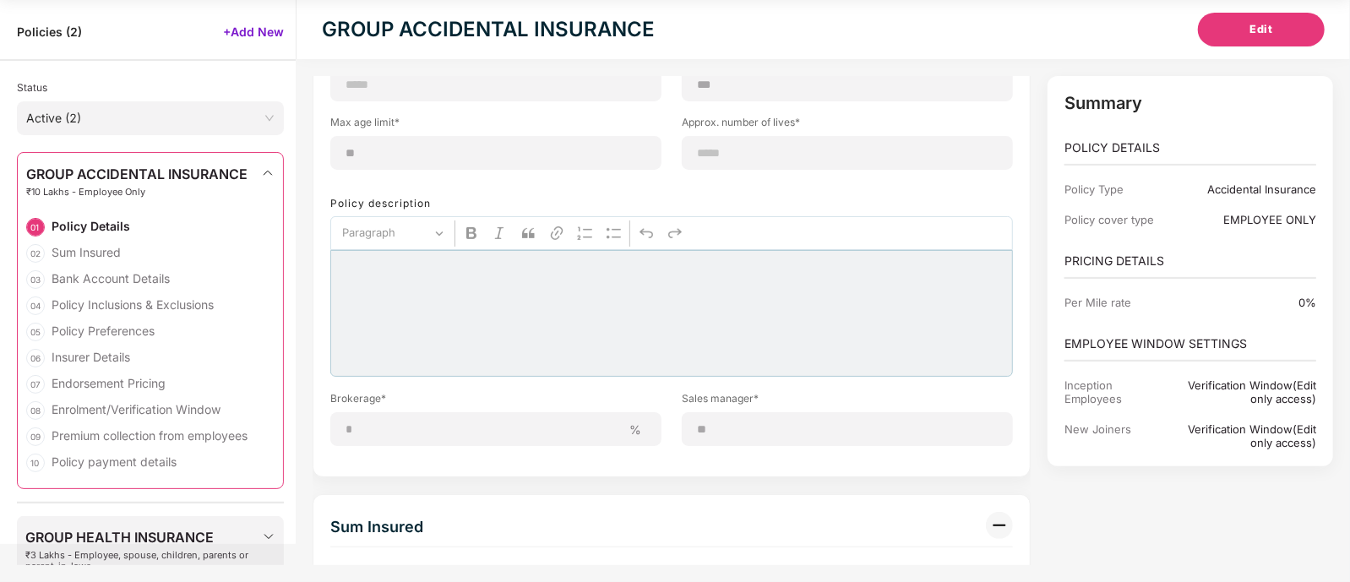
scroll to position [371, 0]
click at [125, 401] on div "Enrolment/Verification Window" at bounding box center [136, 409] width 169 height 16
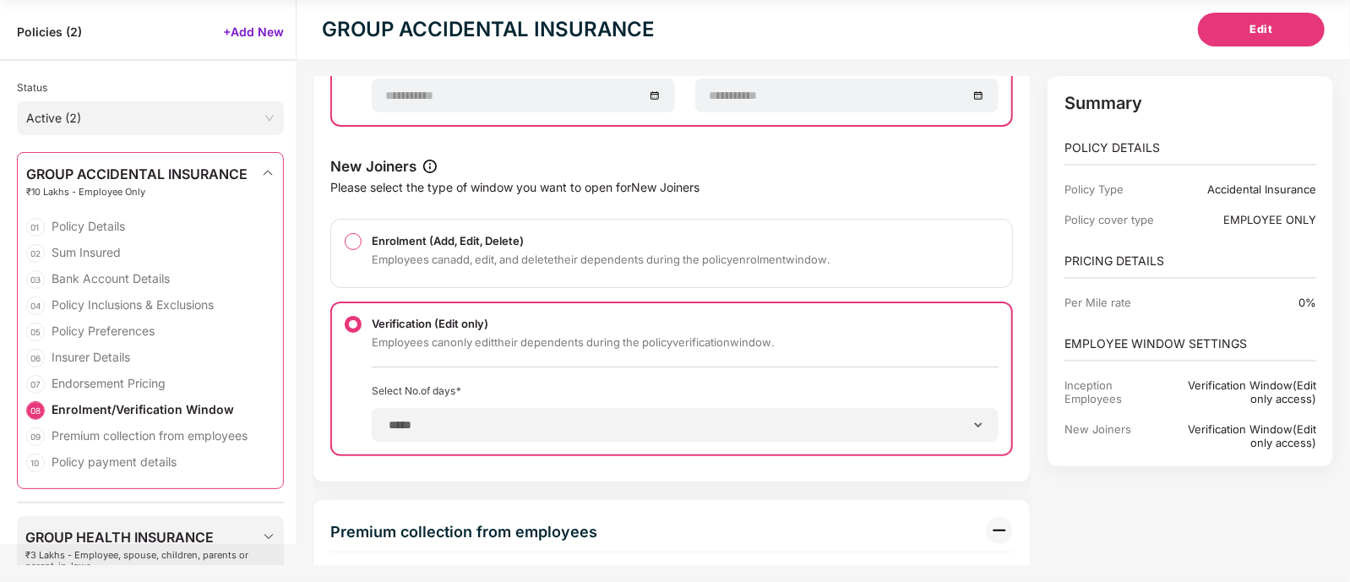
scroll to position [5275, 0]
click at [422, 420] on div "**********" at bounding box center [671, 101] width 683 height 707
click at [748, 436] on div "**********" at bounding box center [671, 101] width 683 height 707
click at [1260, 16] on button "Edit" at bounding box center [1261, 30] width 127 height 34
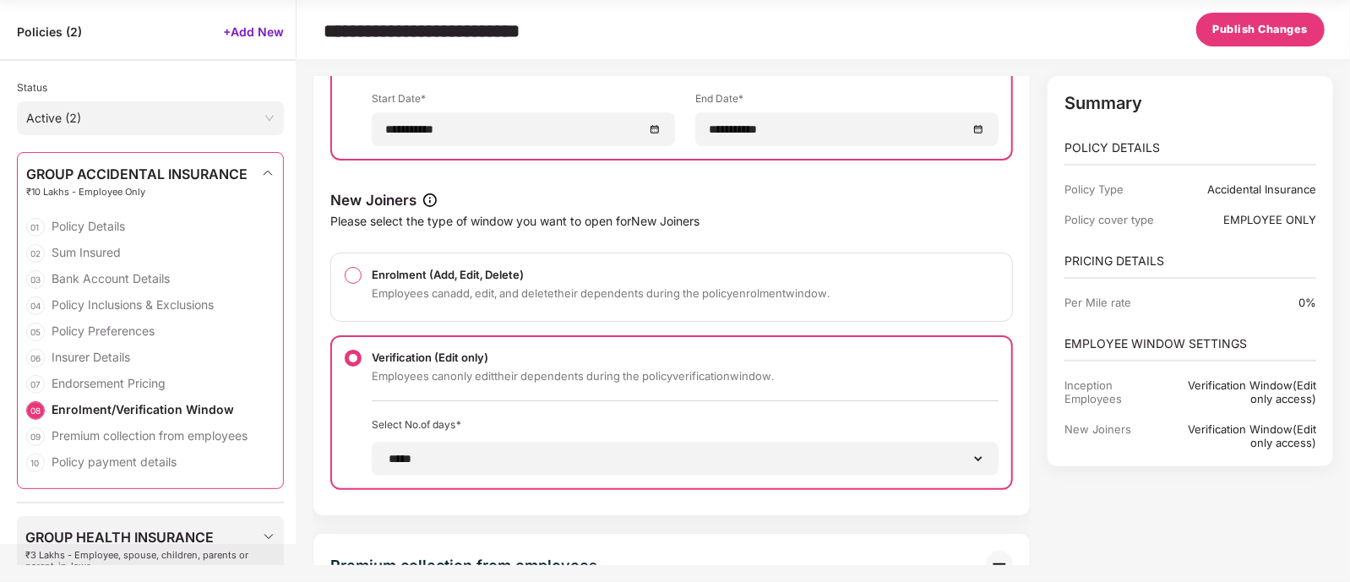
scroll to position [5309, 0]
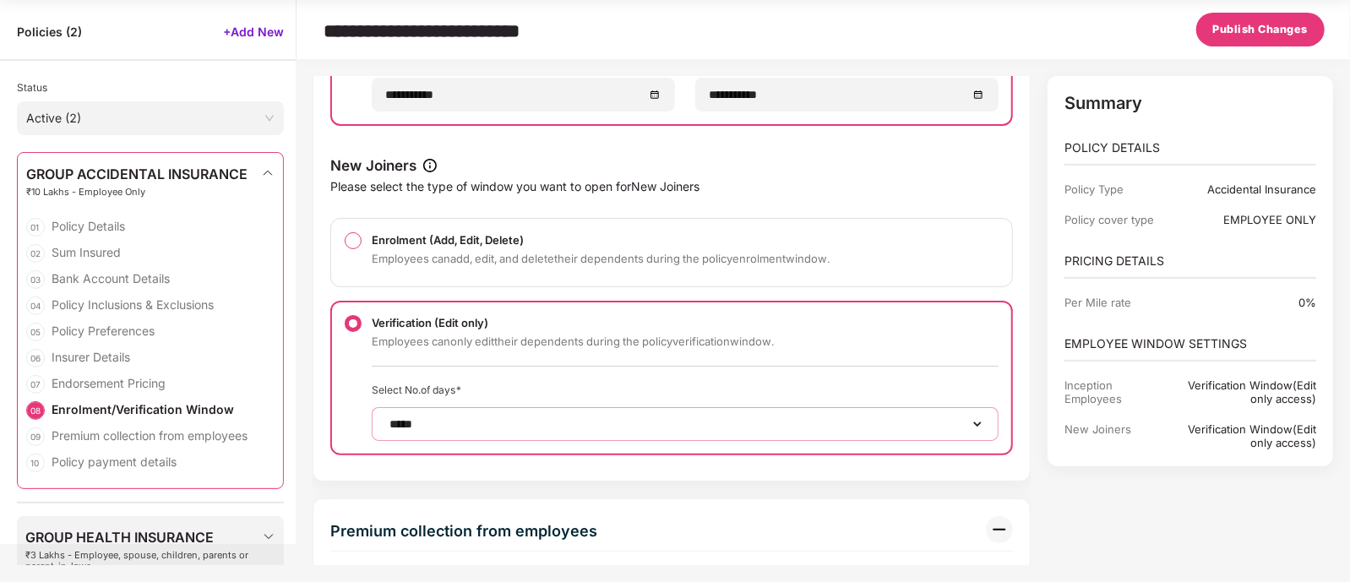
click at [875, 417] on select "****** ***** ***** ****** ****** ****** ****** ****** ****** ****** ****** ****…" at bounding box center [685, 424] width 598 height 14
select select "*"
click at [386, 417] on select "****** ***** ***** ****** ****** ****** ****** ****** ****** ****** ****** ****…" at bounding box center [685, 424] width 598 height 14
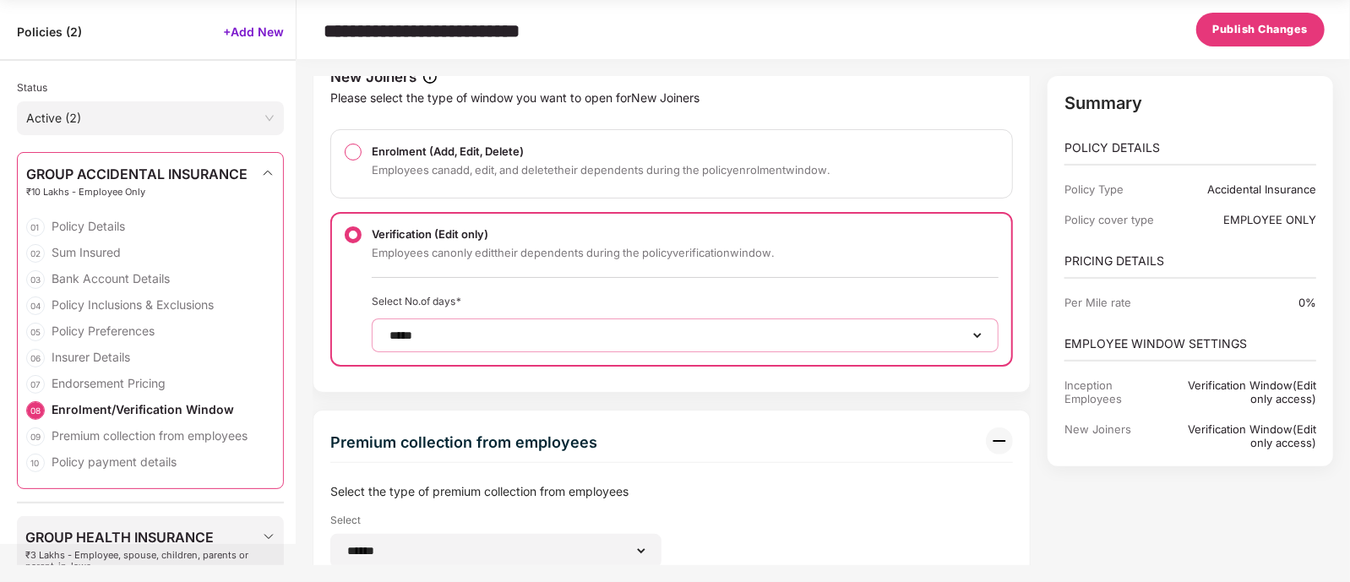
scroll to position [5396, 0]
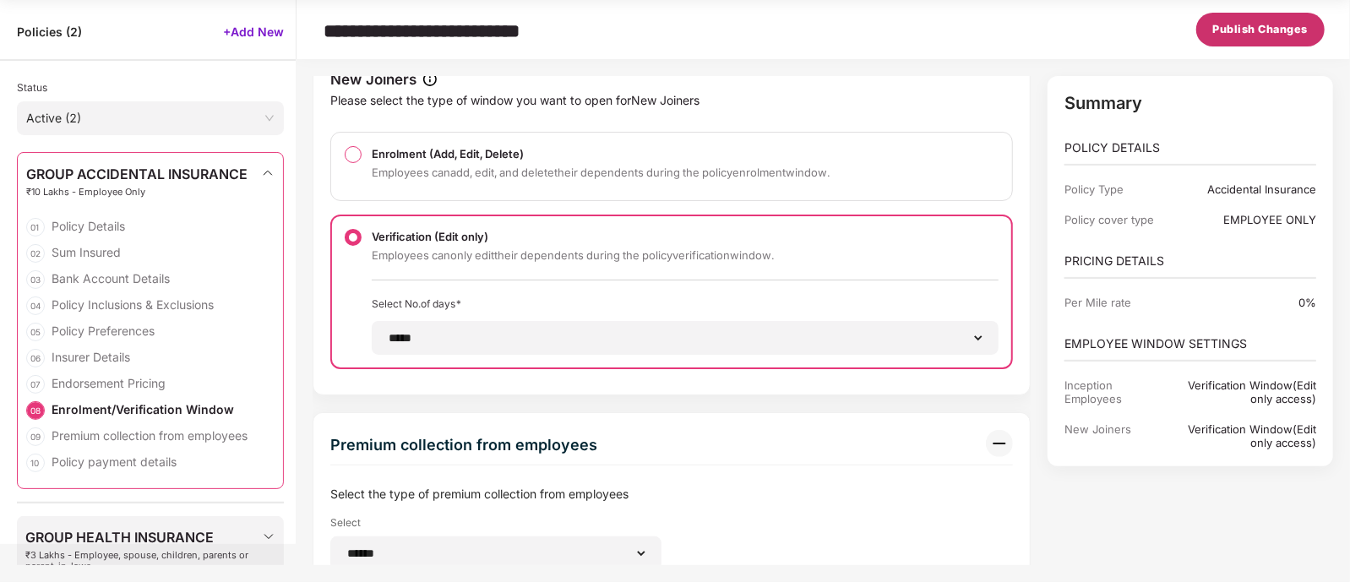
click at [1282, 35] on span "Publish Changes" at bounding box center [1260, 29] width 95 height 17
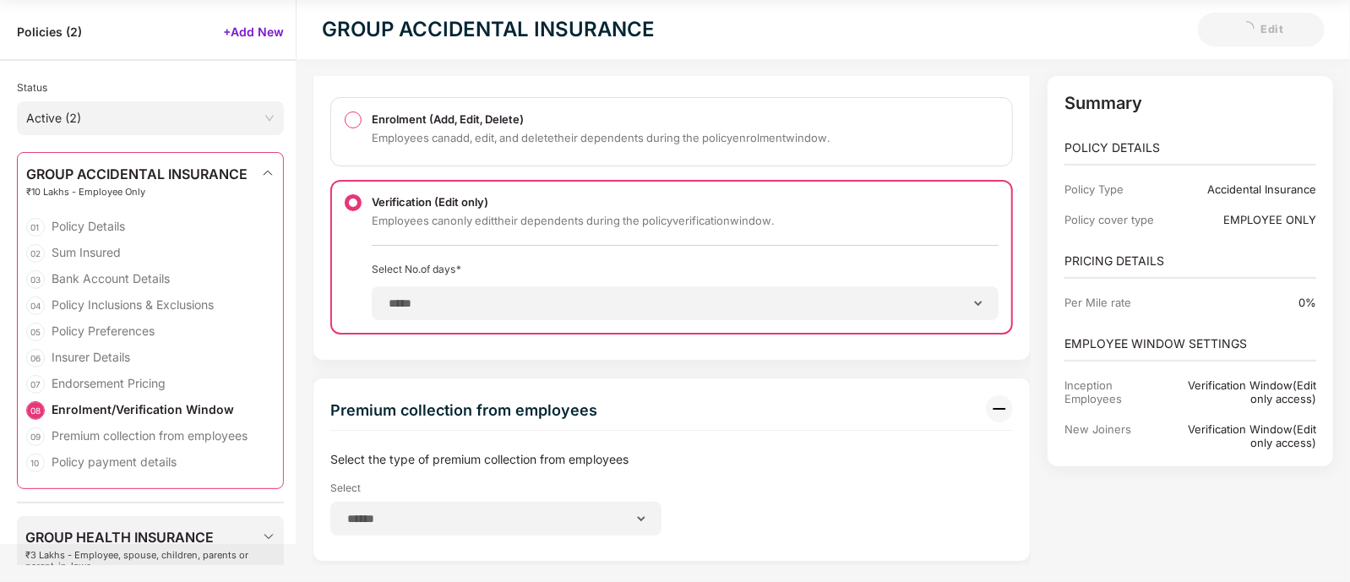
scroll to position [5361, 0]
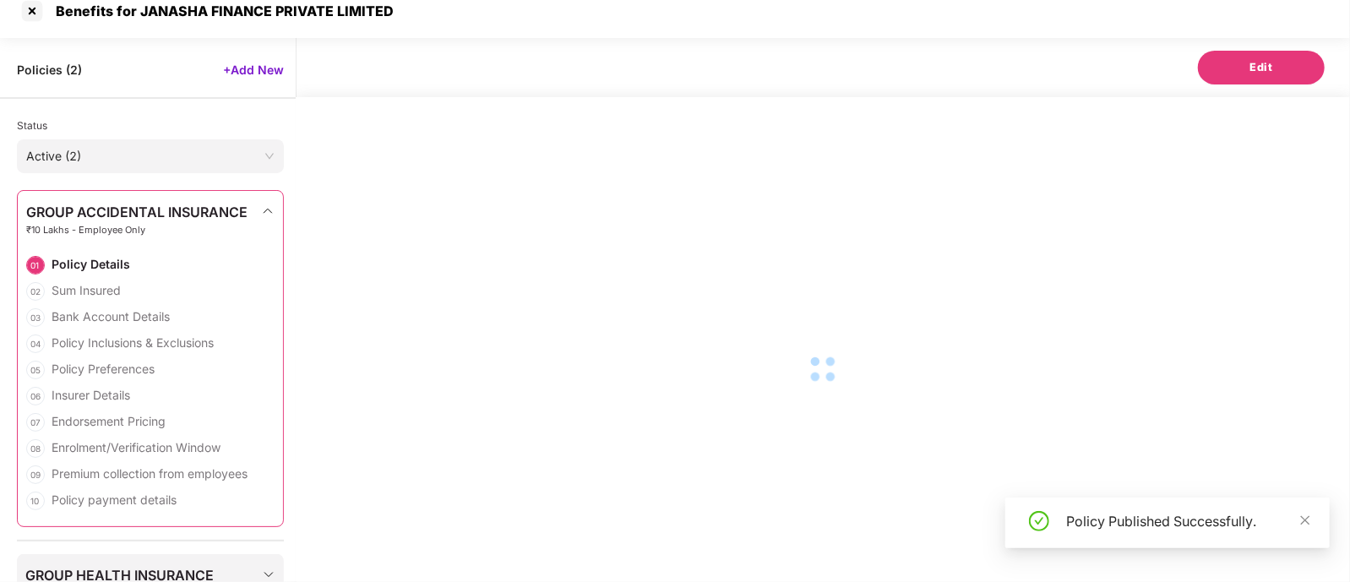
select select "*"
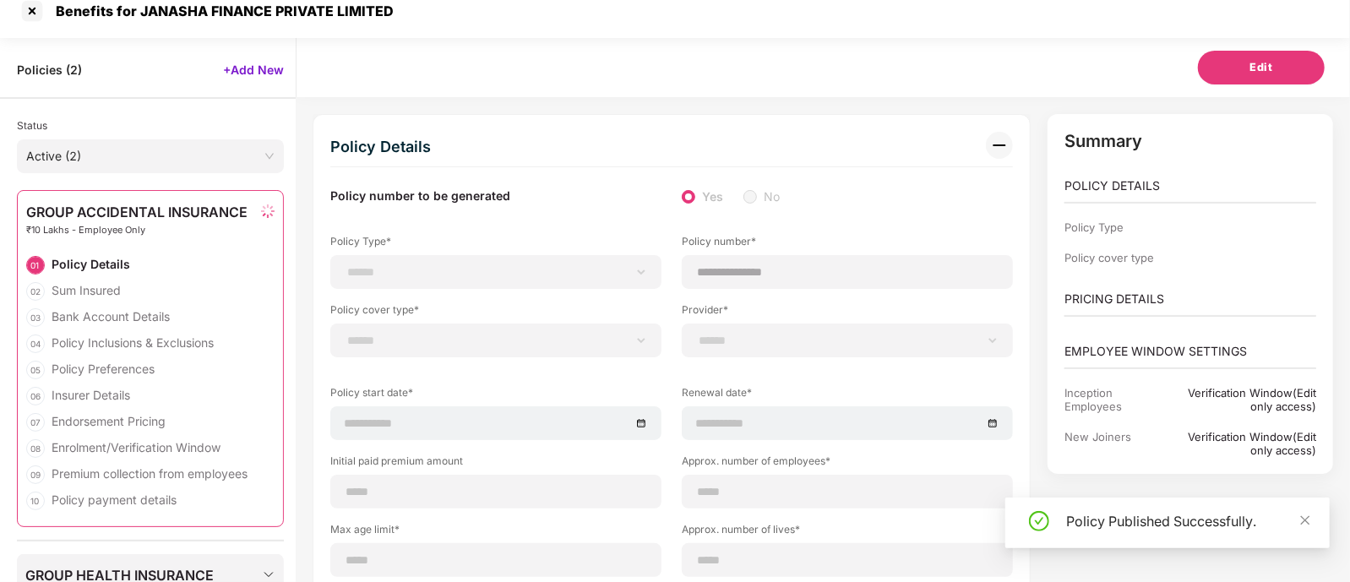
scroll to position [54, 0]
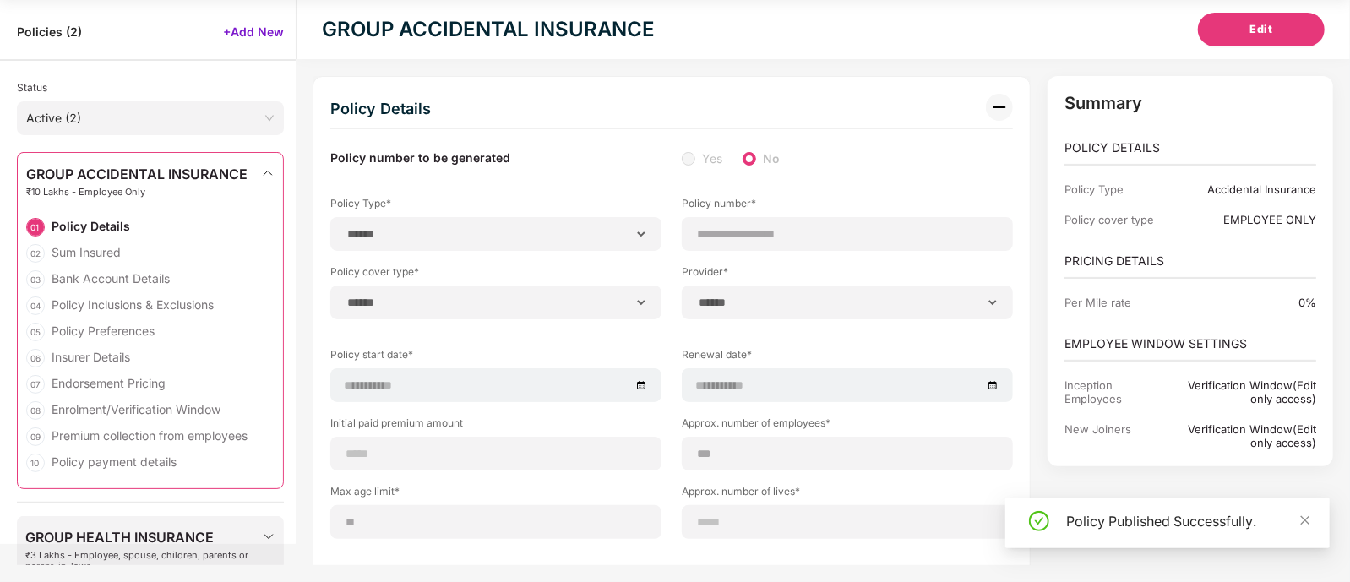
type input "**********"
type input "***"
type input "**"
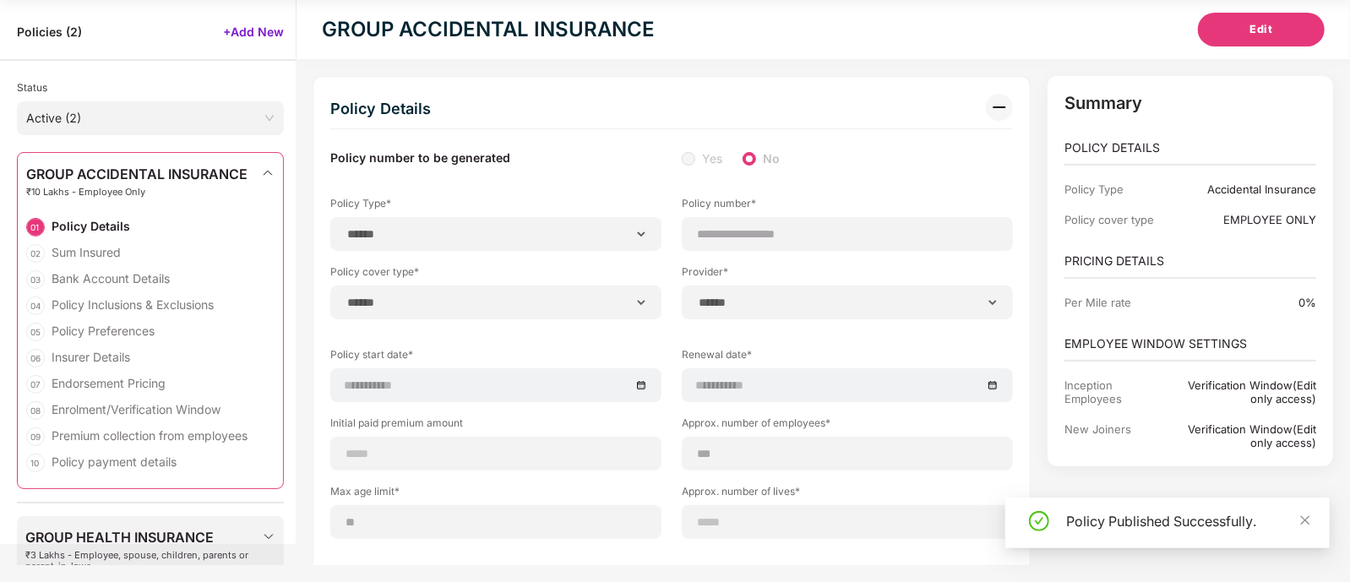
type input "*"
type input "**"
type input "*******"
type input "******"
type input "*****"
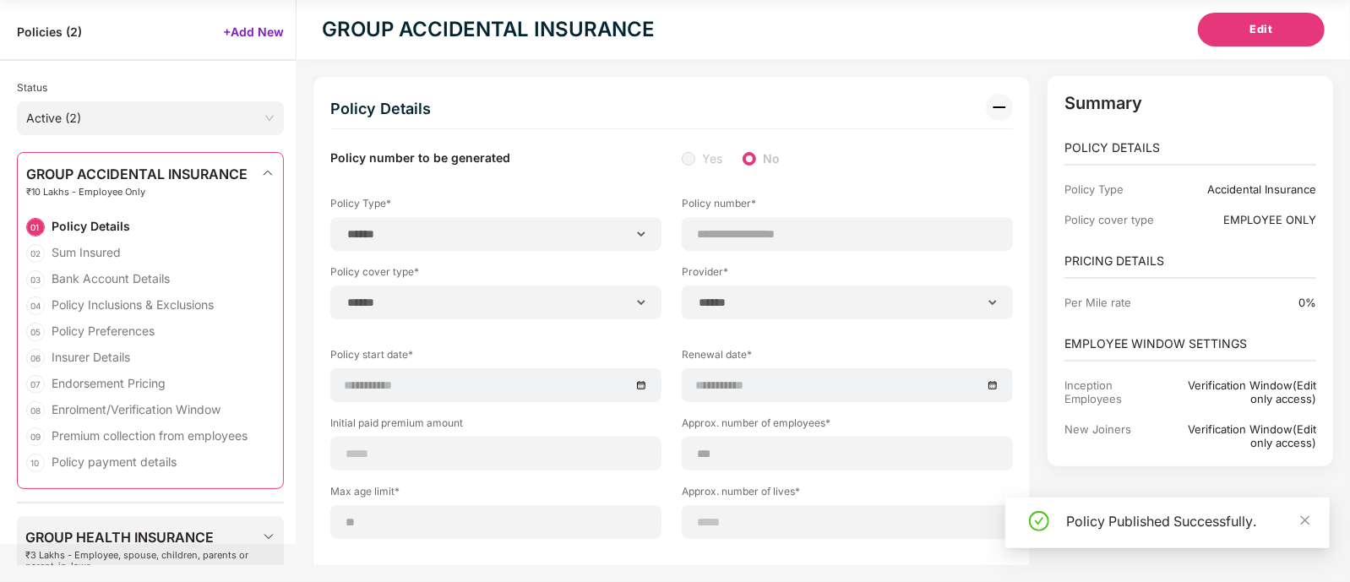
type input "**********"
type input "**"
type input "**********"
click at [1306, 523] on icon "close" at bounding box center [1306, 521] width 12 height 12
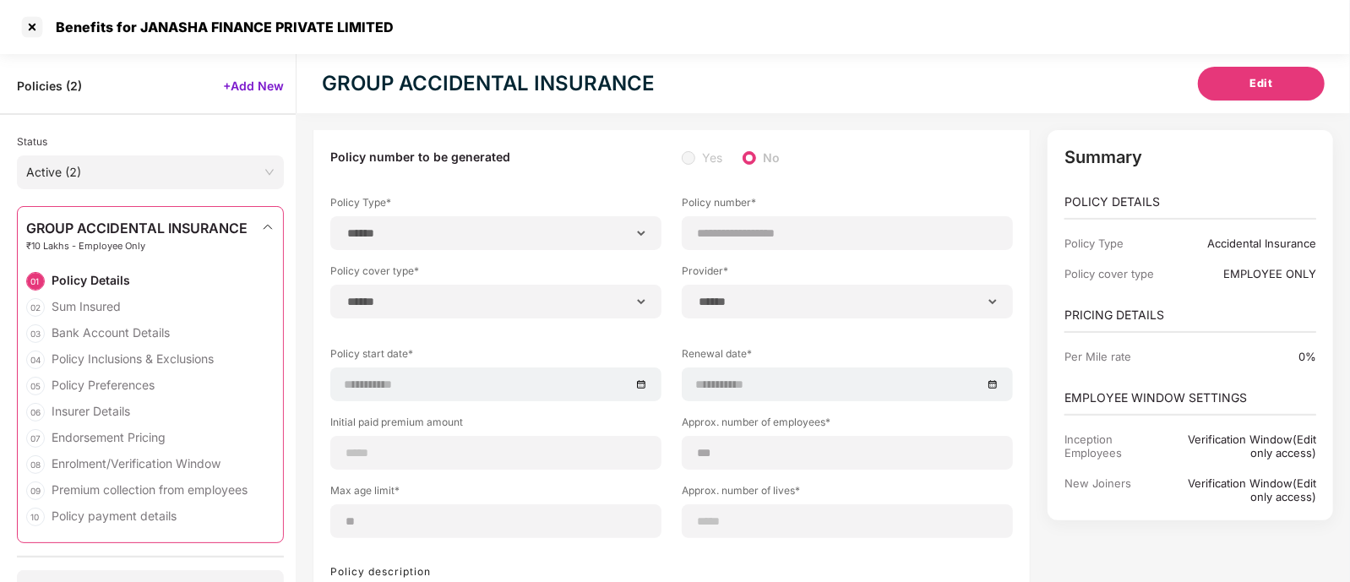
scroll to position [0, 0]
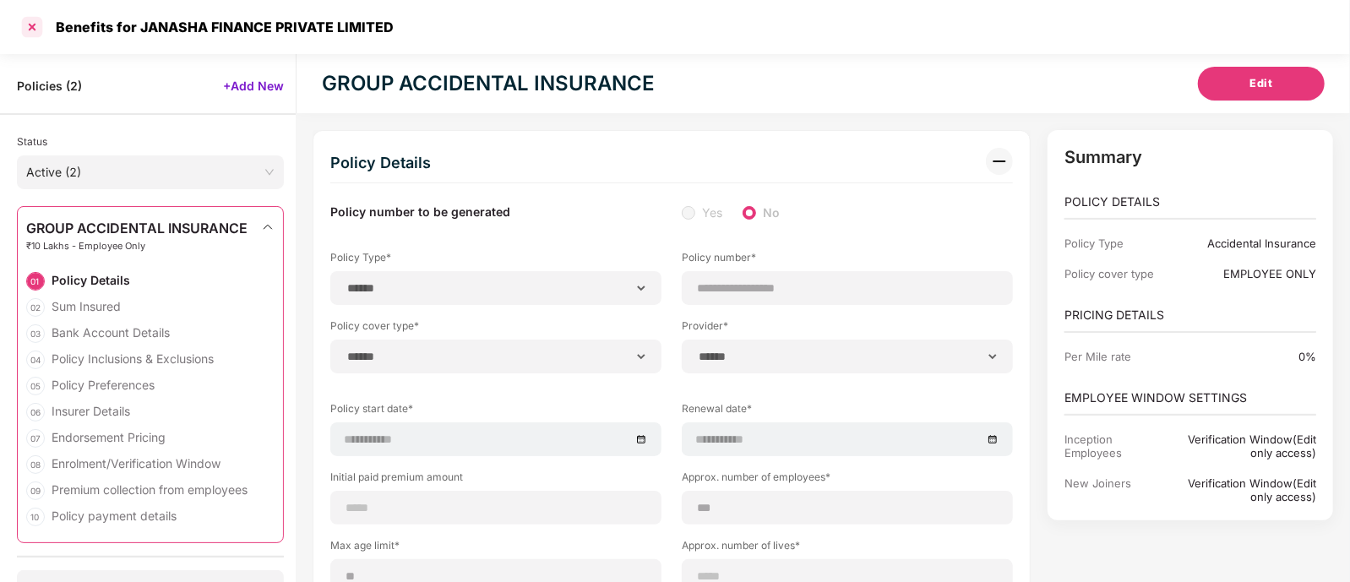
click at [29, 27] on div at bounding box center [32, 27] width 27 height 27
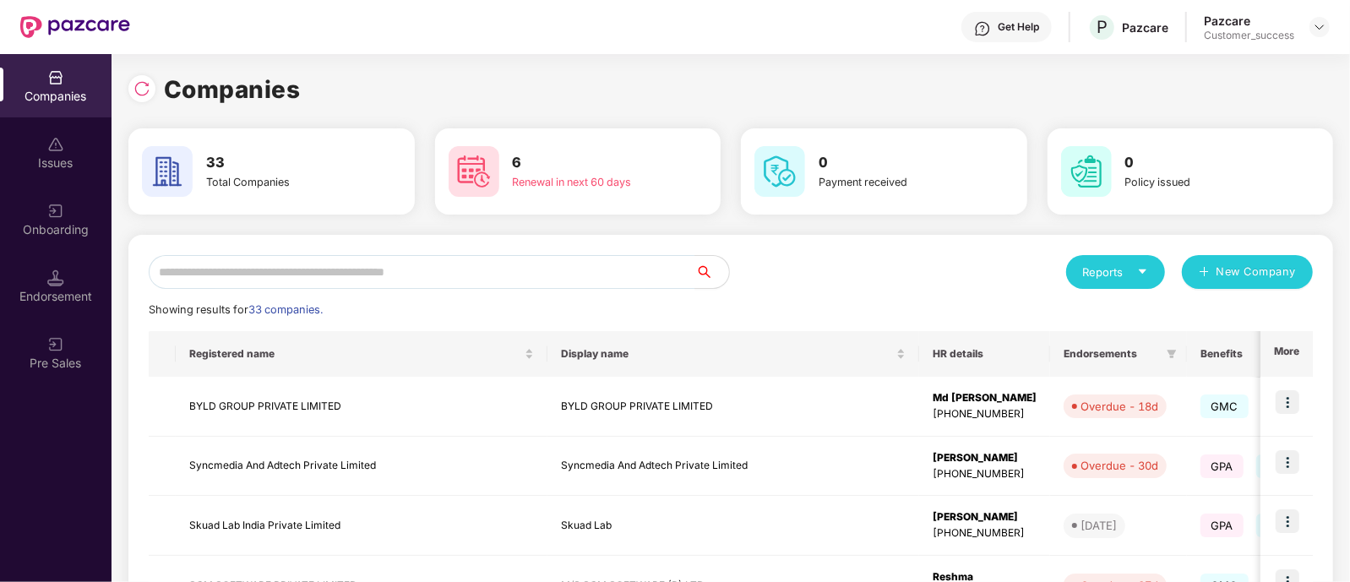
click at [749, 278] on div "Reports New Company" at bounding box center [1022, 272] width 582 height 34
click at [346, 265] on input "text" at bounding box center [422, 272] width 547 height 34
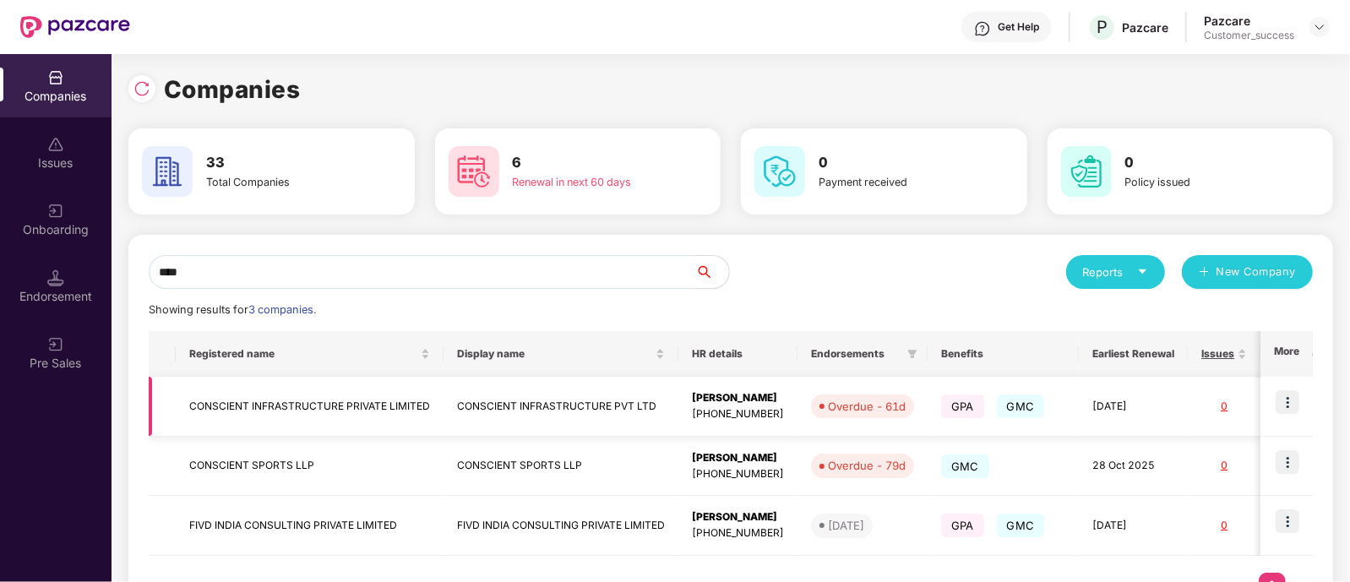
type input "****"
click at [1290, 405] on img at bounding box center [1288, 402] width 24 height 24
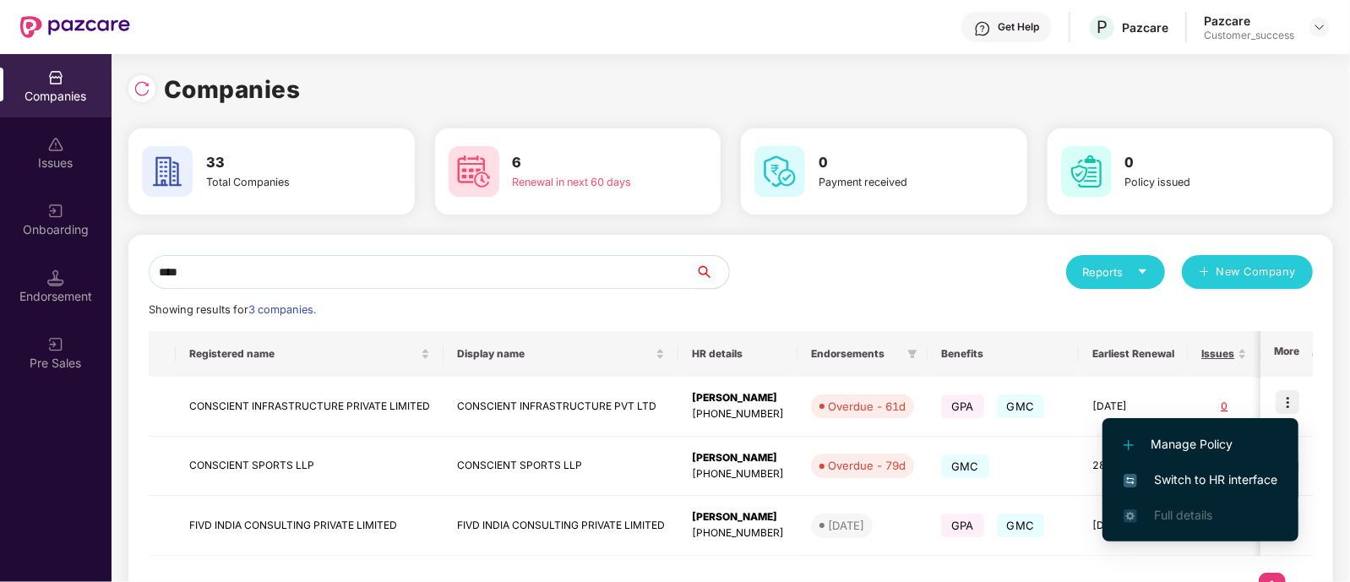
click at [1202, 472] on span "Switch to HR interface" at bounding box center [1201, 480] width 154 height 19
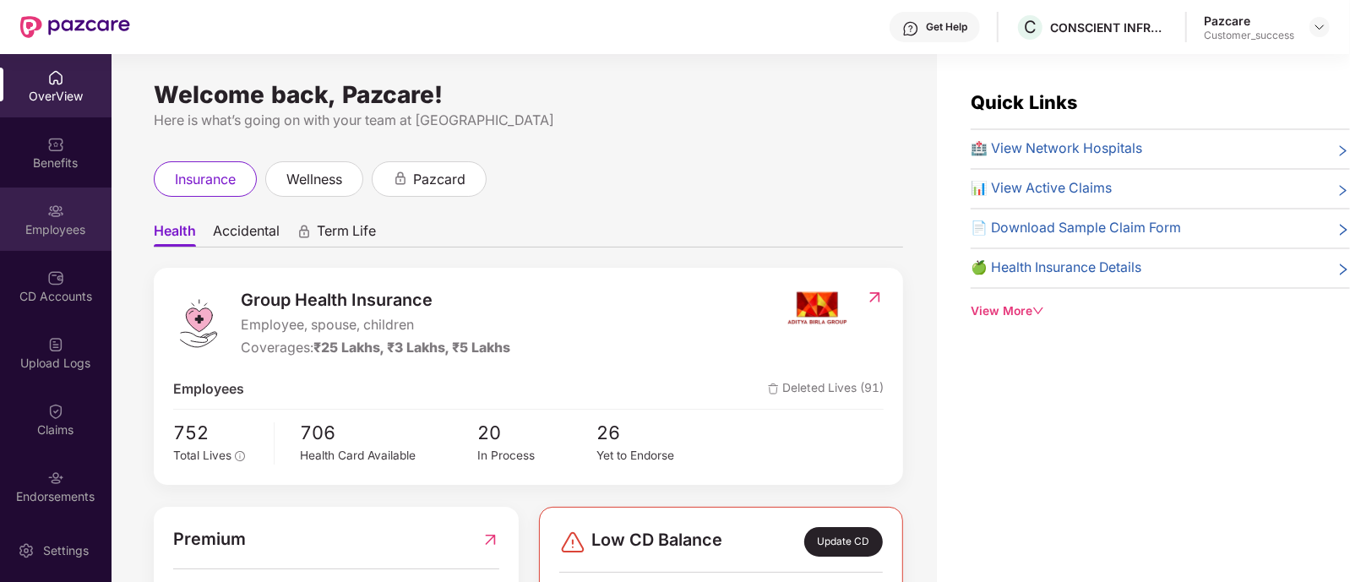
click at [59, 233] on div "Employees" at bounding box center [56, 229] width 112 height 17
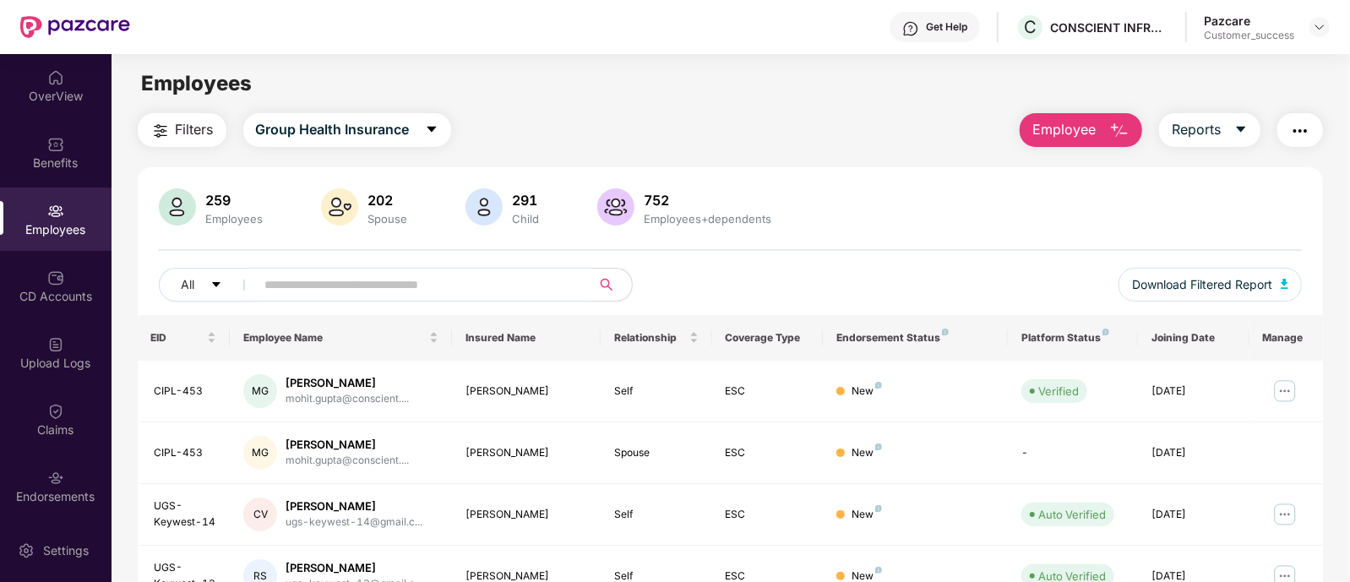
click at [314, 292] on input "text" at bounding box center [416, 284] width 303 height 25
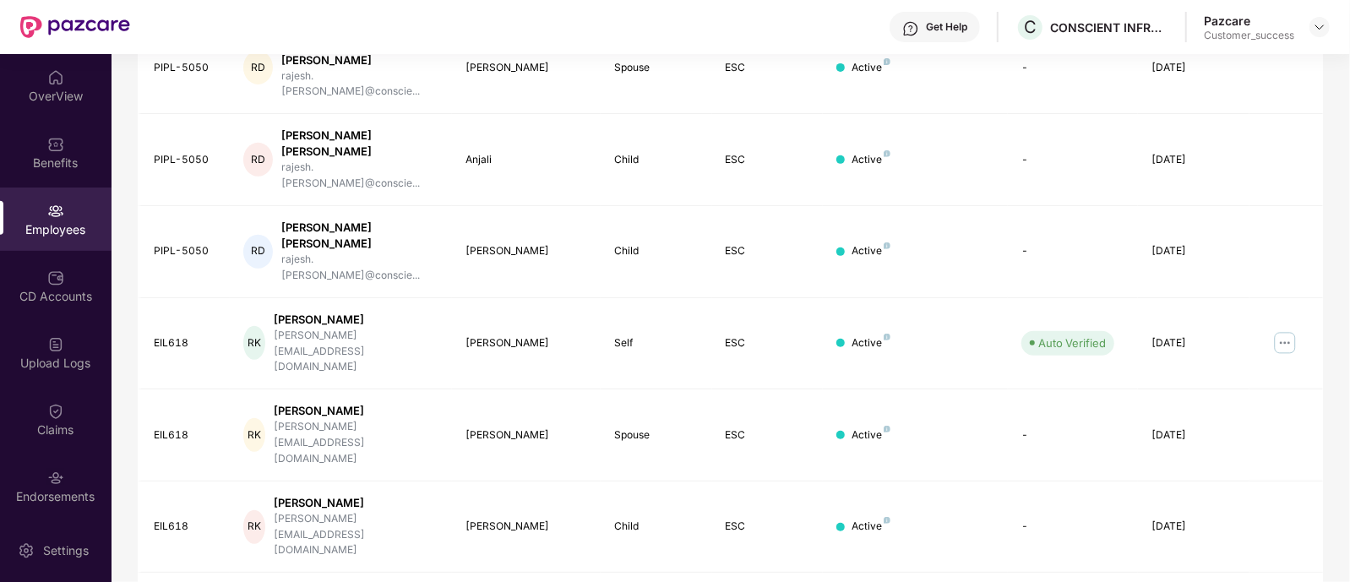
scroll to position [428, 0]
type input "**********"
drag, startPoint x: 183, startPoint y: 330, endPoint x: 147, endPoint y: 323, distance: 37.1
click at [147, 483] on td "EIL618" at bounding box center [184, 529] width 93 height 92
click at [173, 521] on div "EIL618" at bounding box center [186, 529] width 63 height 16
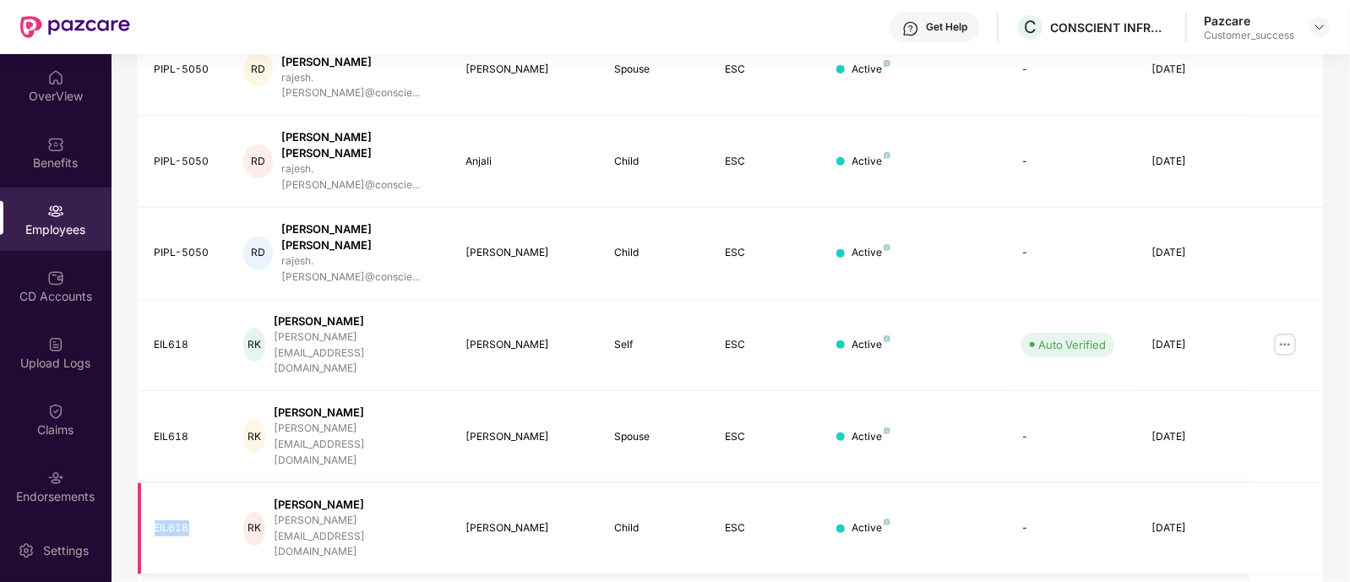
click at [173, 521] on div "EIL618" at bounding box center [186, 529] width 63 height 16
